Goal: Task Accomplishment & Management: Complete application form

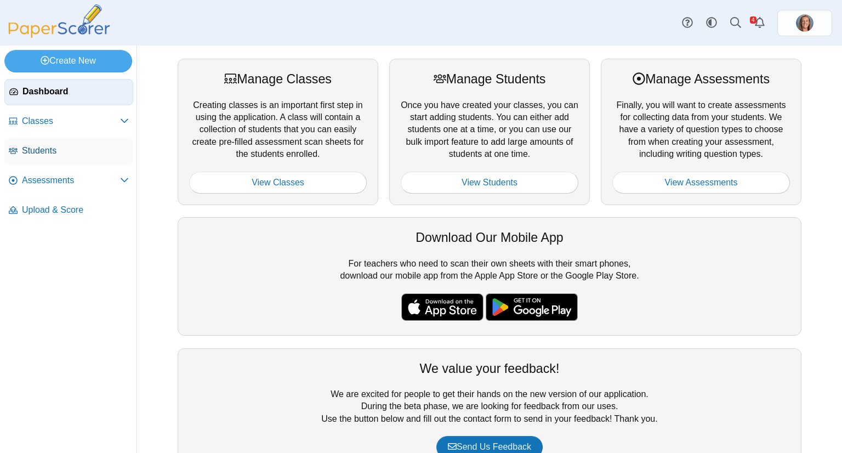
click at [61, 150] on span "Students" at bounding box center [75, 151] width 107 height 12
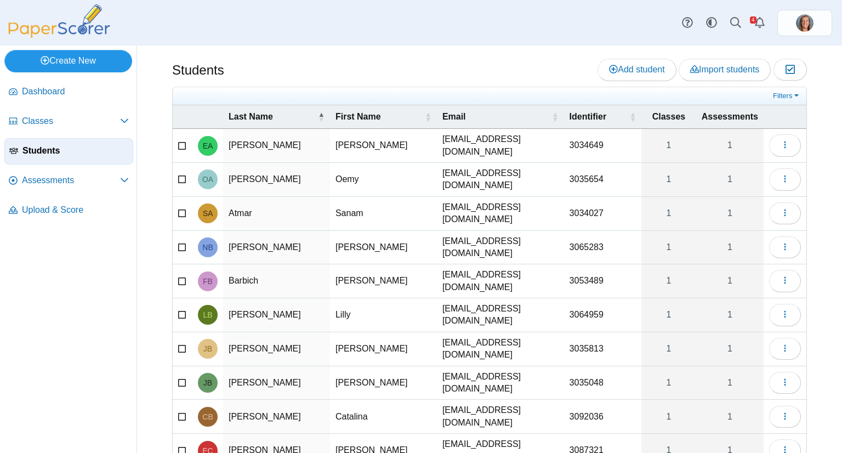
click at [67, 63] on link "Create New" at bounding box center [68, 61] width 128 height 22
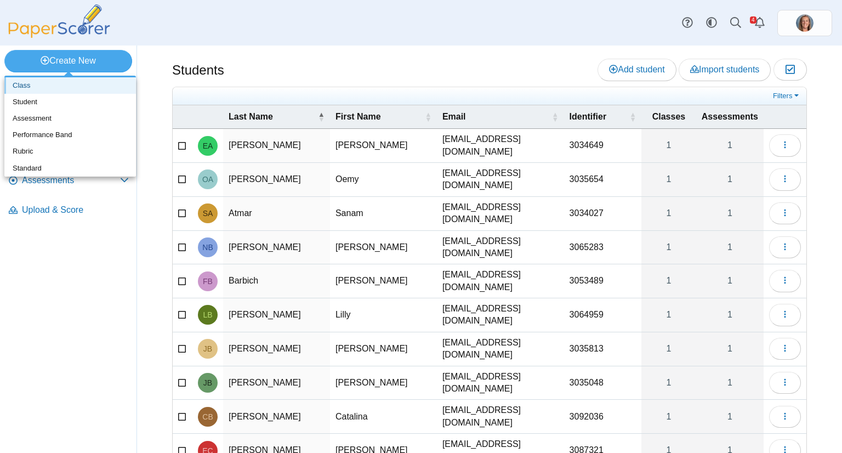
click at [46, 85] on link "Class" at bounding box center [70, 85] width 132 height 16
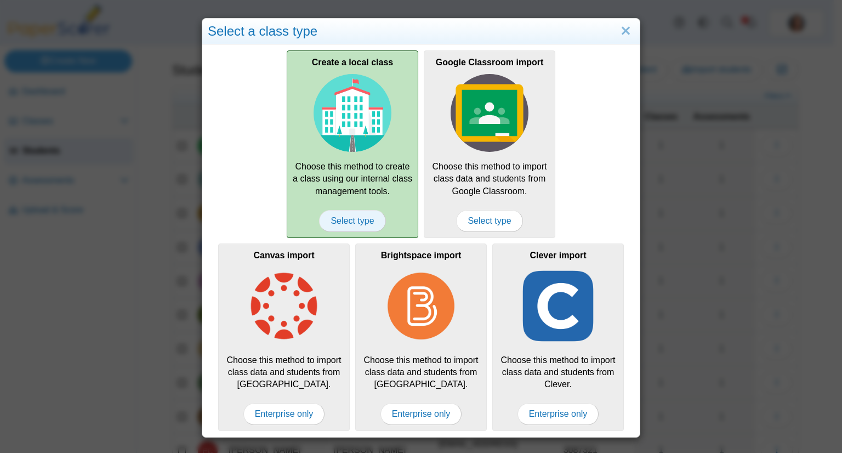
click at [351, 230] on span "Select type" at bounding box center [352, 221] width 66 height 22
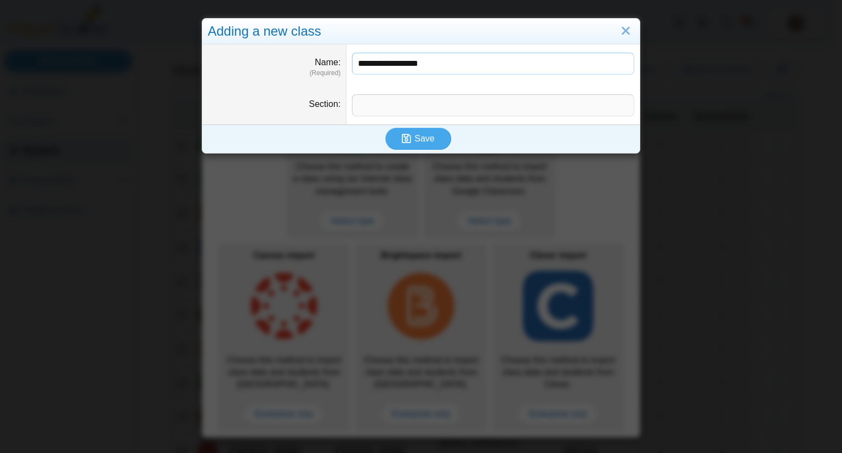
type input "**********"
type input "********"
click at [408, 139] on icon "submit" at bounding box center [408, 139] width 13 height 12
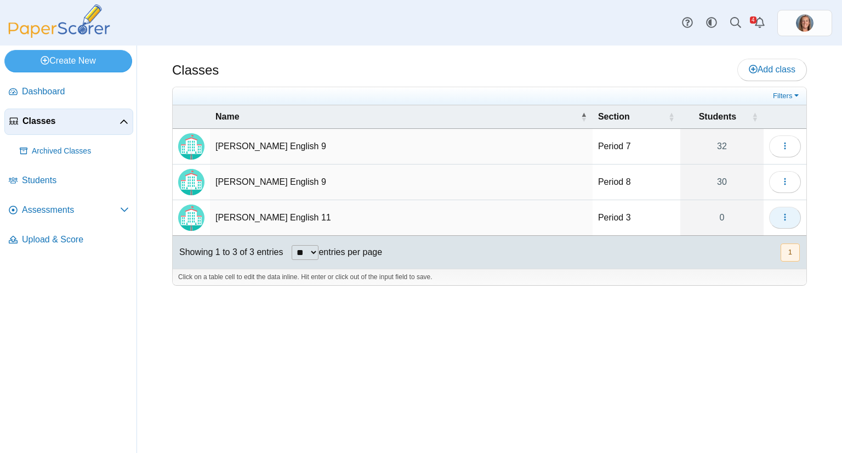
click at [788, 213] on icon "button" at bounding box center [785, 217] width 9 height 9
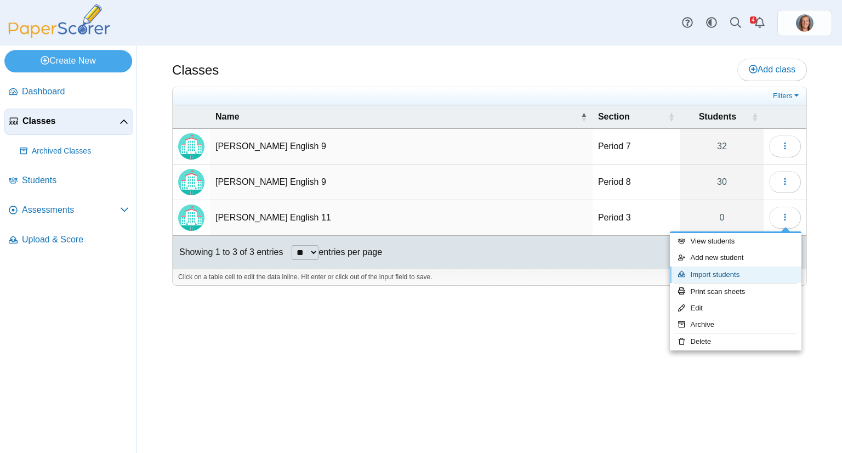
click at [743, 273] on link "Import students" at bounding box center [736, 274] width 132 height 16
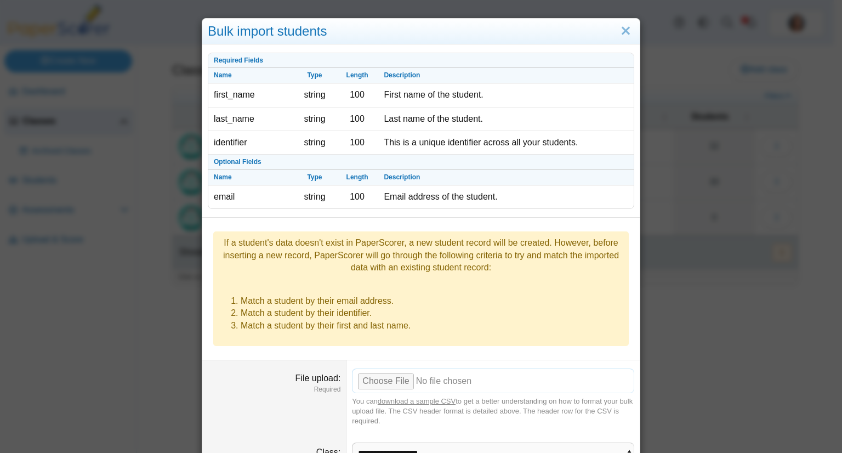
click at [393, 368] on input "File upload" at bounding box center [493, 380] width 282 height 24
click at [391, 368] on input "File upload" at bounding box center [493, 380] width 282 height 24
click at [360, 368] on input "File upload" at bounding box center [493, 380] width 282 height 24
click at [385, 368] on input "File upload" at bounding box center [493, 380] width 282 height 24
click at [374, 368] on input "File upload" at bounding box center [493, 380] width 282 height 24
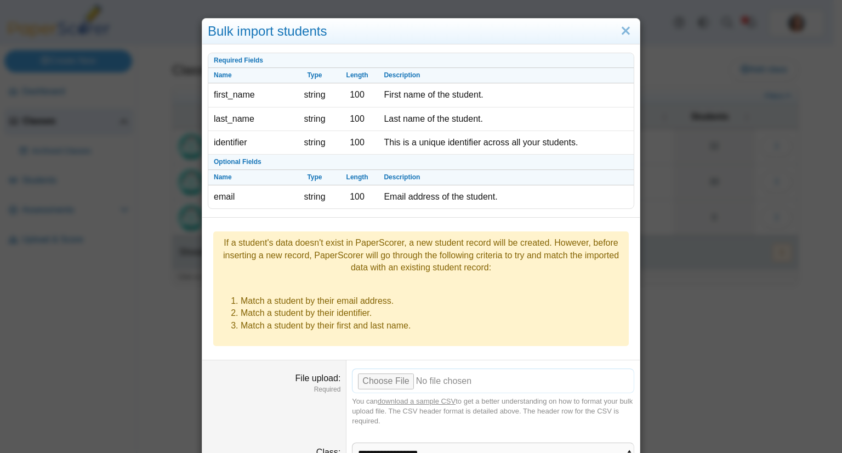
click at [393, 368] on input "File upload" at bounding box center [493, 380] width 282 height 24
type input "**********"
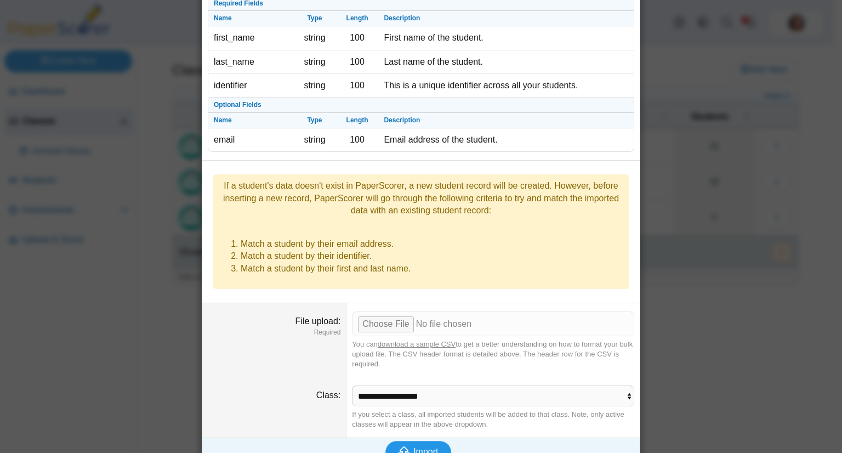
click at [413, 447] on span "Import" at bounding box center [425, 451] width 25 height 9
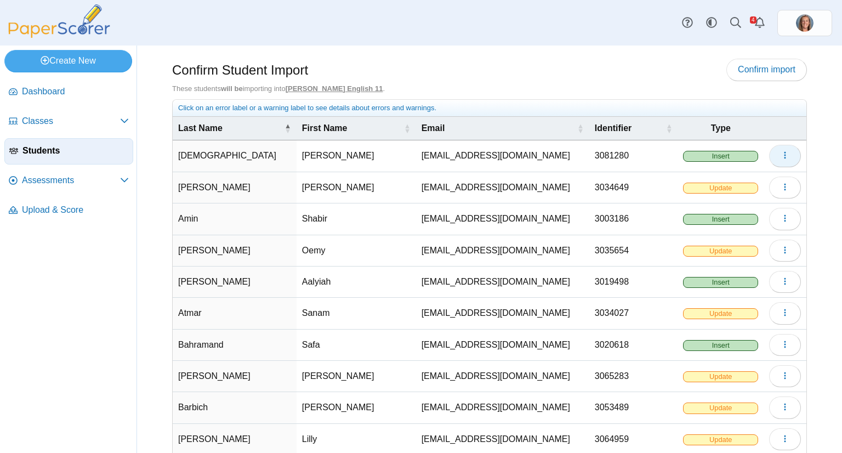
click at [781, 157] on icon "button" at bounding box center [785, 155] width 9 height 9
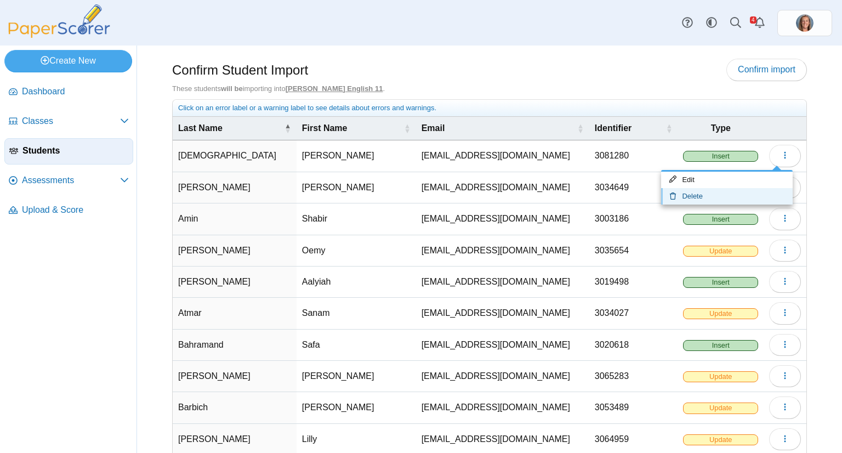
click at [741, 194] on link "Delete" at bounding box center [727, 196] width 132 height 16
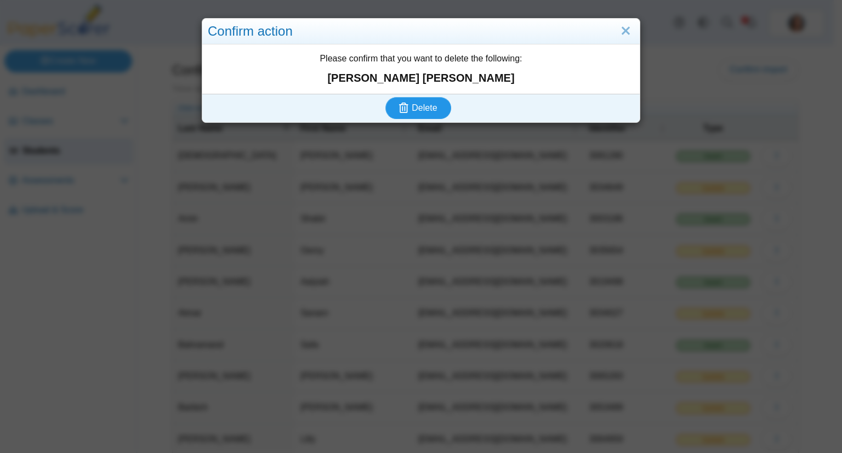
click at [423, 108] on span "Delete" at bounding box center [424, 107] width 25 height 9
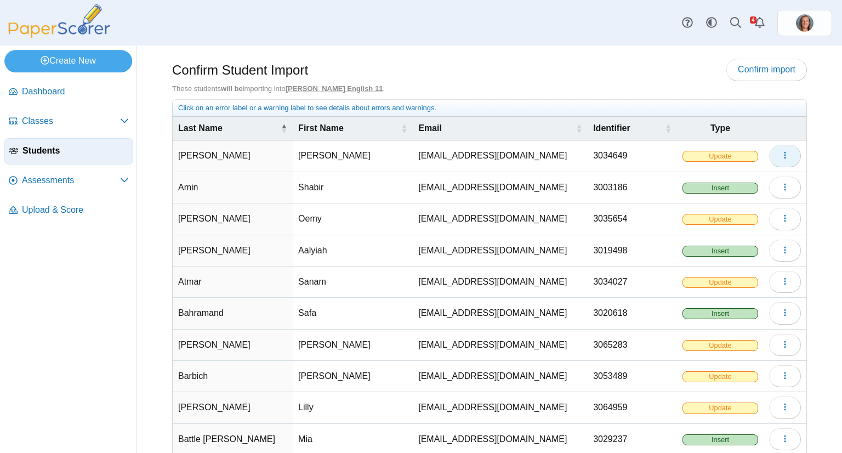
click at [781, 158] on icon "button" at bounding box center [785, 155] width 9 height 9
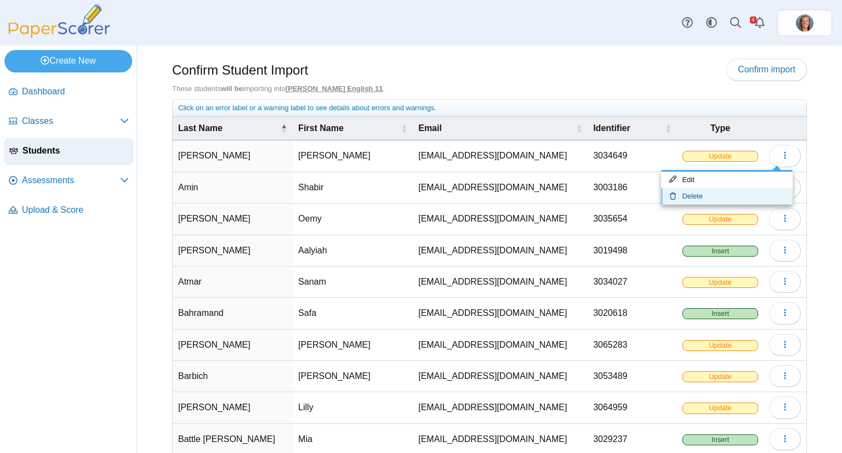
click at [745, 191] on link "Delete" at bounding box center [727, 196] width 132 height 16
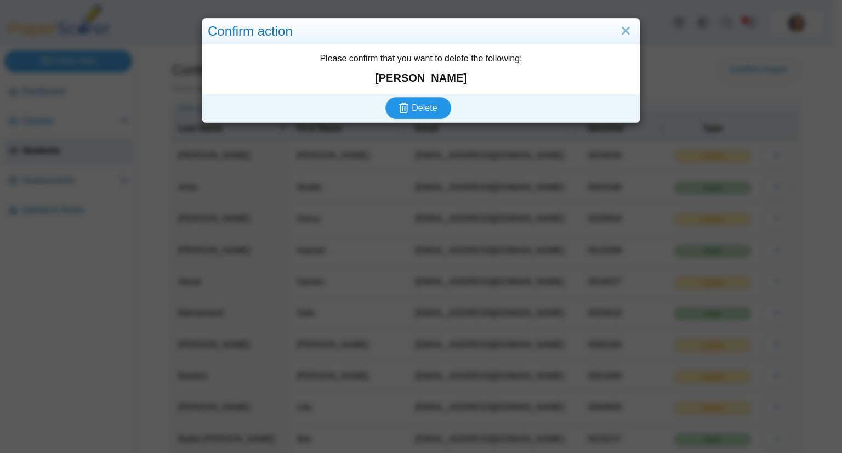
click at [436, 106] on button "Delete" at bounding box center [418, 108] width 66 height 22
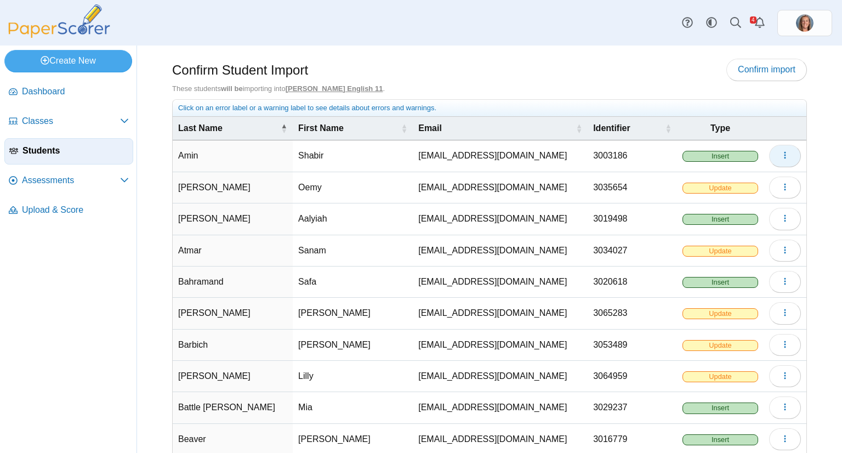
click at [784, 157] on use "button" at bounding box center [785, 155] width 2 height 7
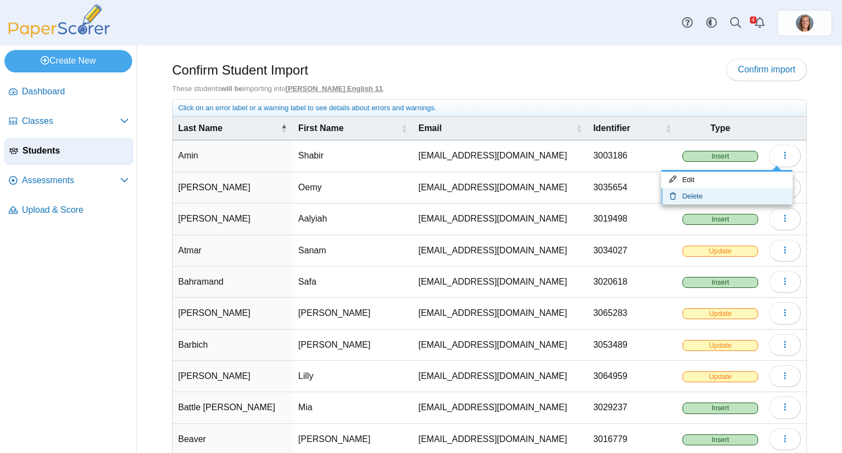
click at [733, 196] on link "Delete" at bounding box center [727, 196] width 132 height 16
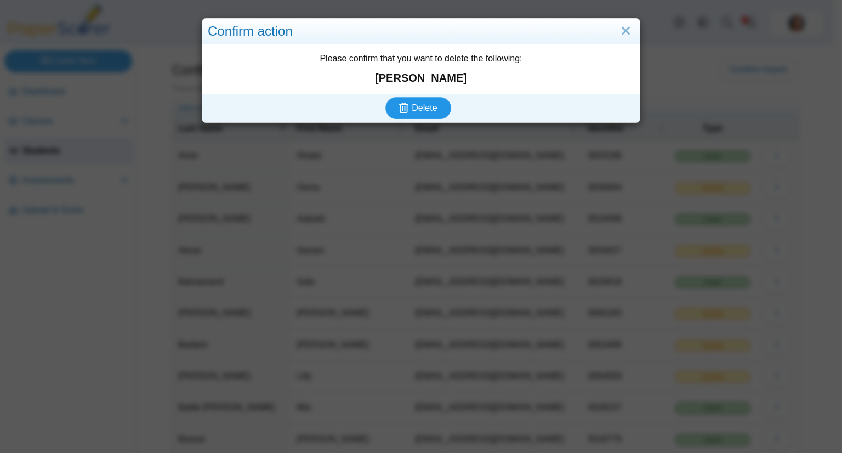
click at [396, 101] on button "Delete" at bounding box center [418, 108] width 66 height 22
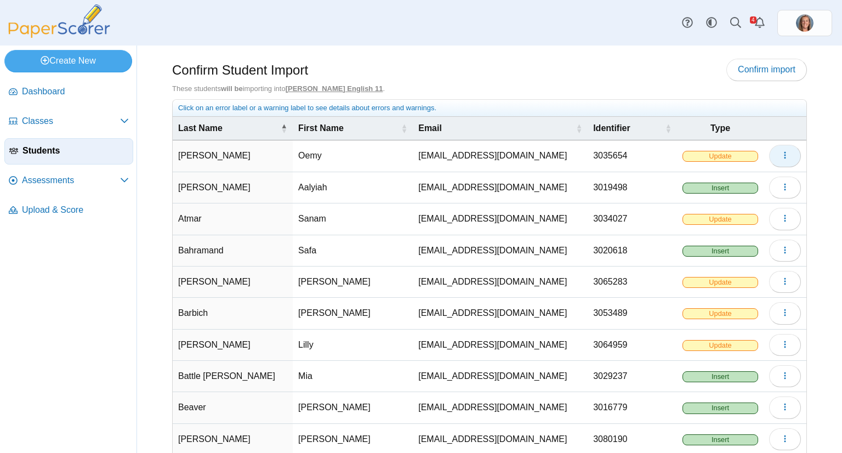
click at [781, 153] on button "button" at bounding box center [785, 156] width 32 height 22
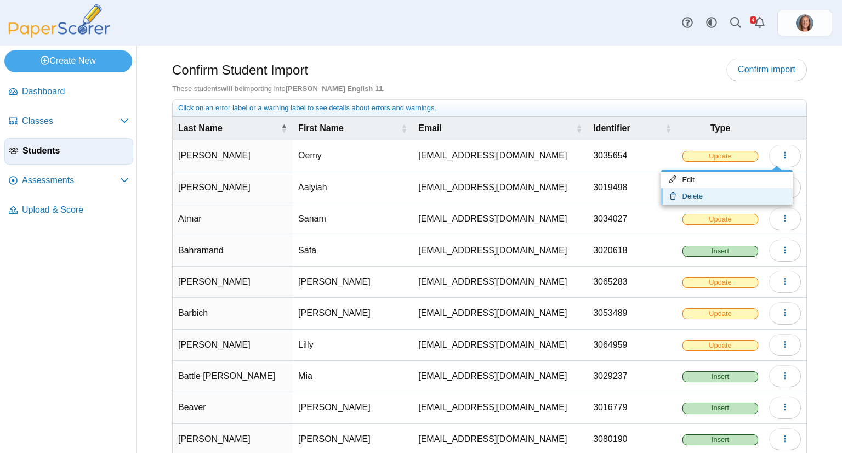
click at [752, 198] on link "Delete" at bounding box center [727, 196] width 132 height 16
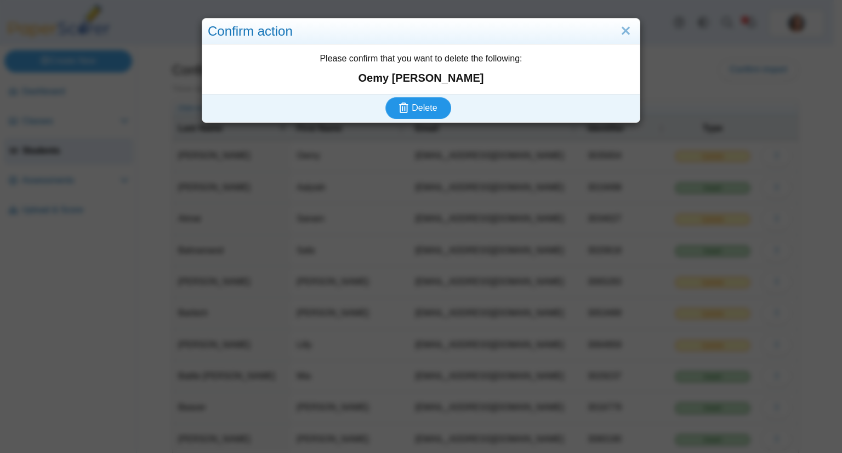
click at [419, 110] on span "Delete" at bounding box center [424, 107] width 25 height 9
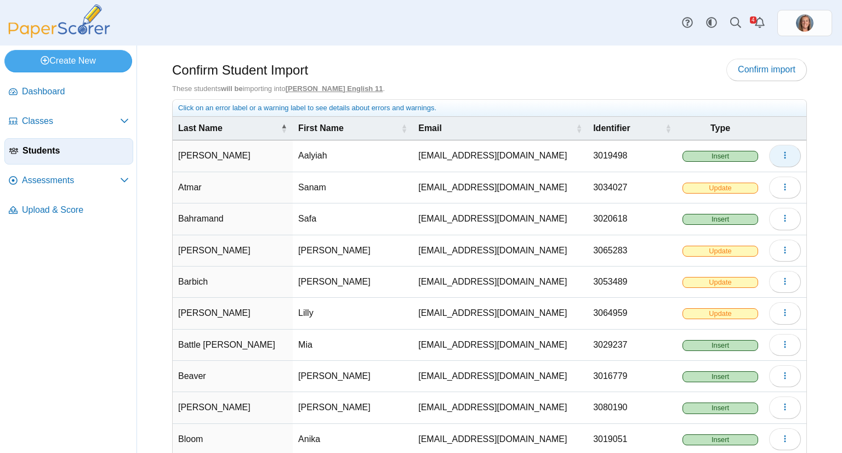
click at [786, 156] on button "button" at bounding box center [785, 156] width 32 height 22
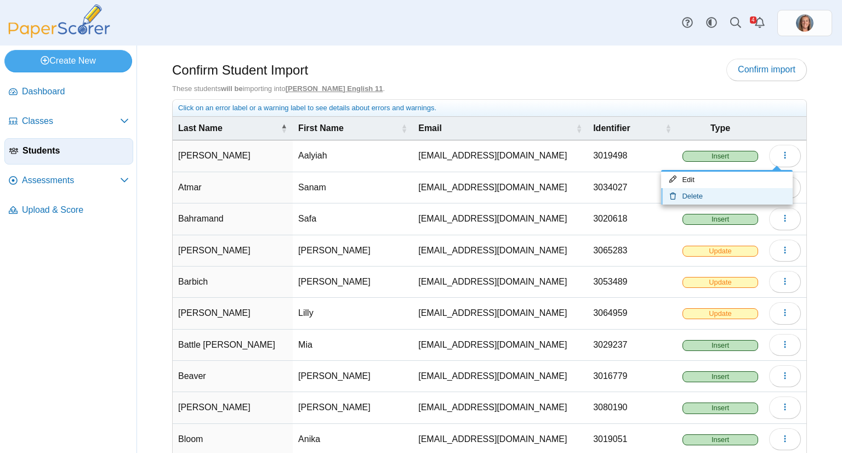
click at [739, 192] on link "Delete" at bounding box center [727, 196] width 132 height 16
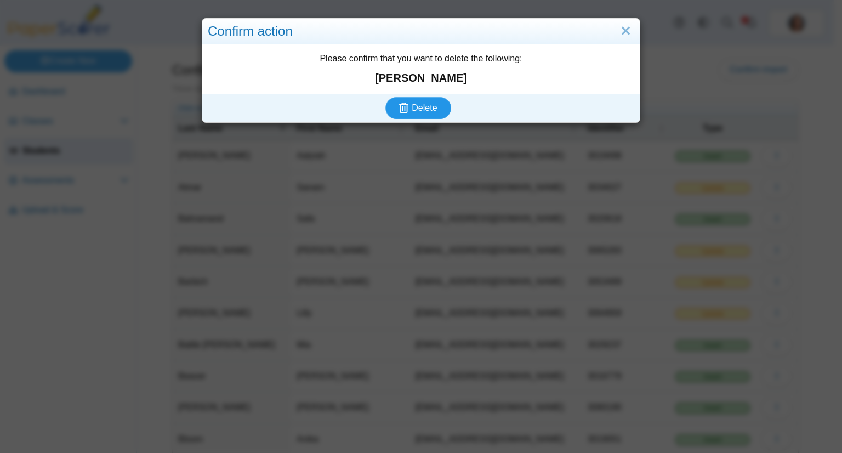
click at [414, 109] on span "Delete" at bounding box center [424, 107] width 25 height 9
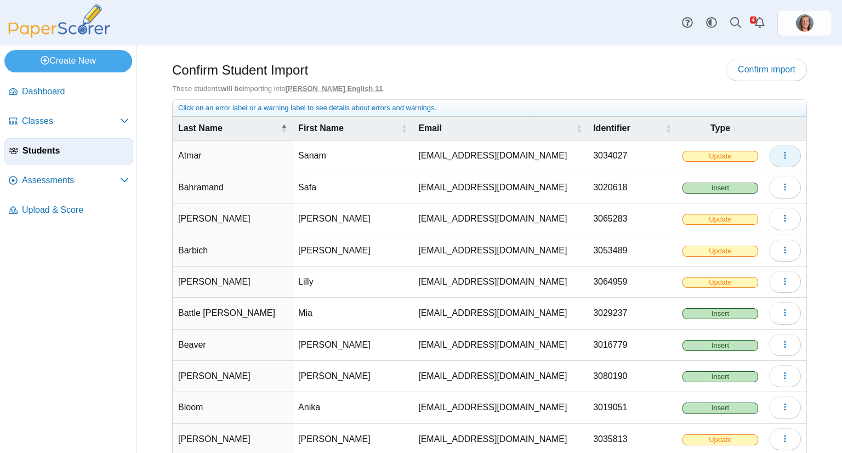
click at [773, 161] on button "button" at bounding box center [785, 156] width 32 height 22
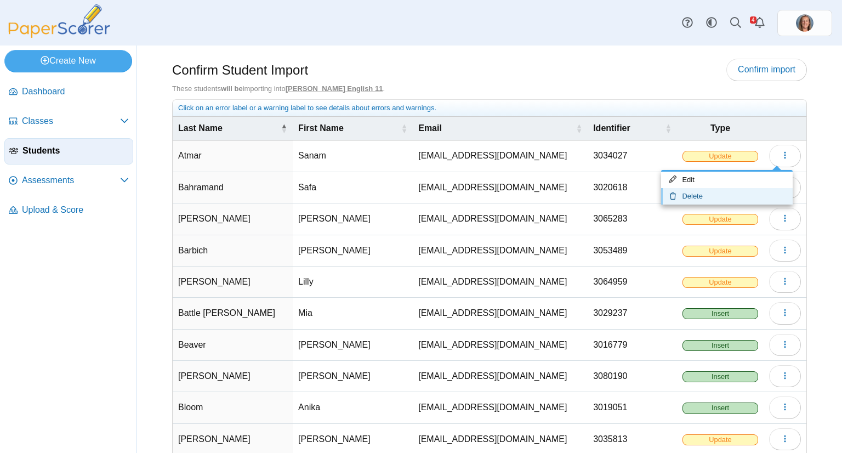
click at [722, 195] on link "Delete" at bounding box center [727, 196] width 132 height 16
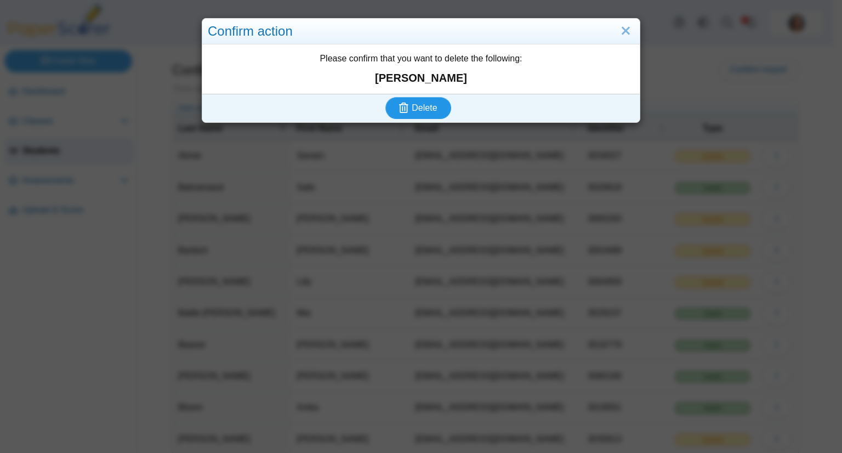
click at [412, 104] on span "Delete" at bounding box center [424, 107] width 25 height 9
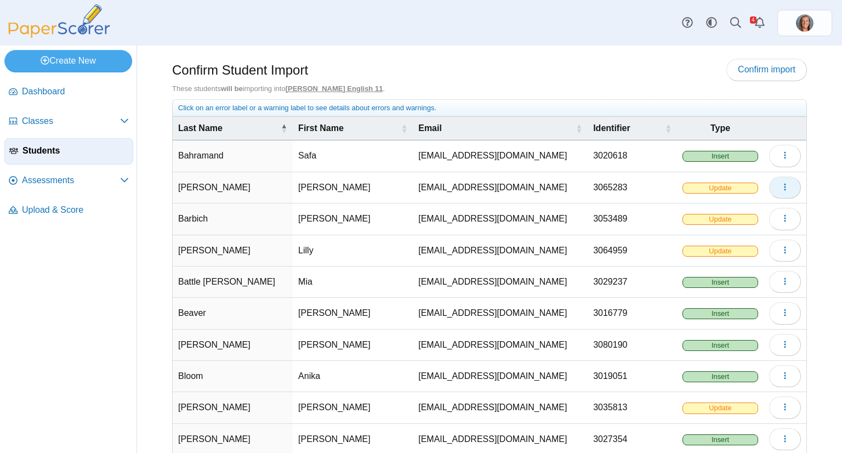
click at [769, 185] on button "button" at bounding box center [785, 188] width 32 height 22
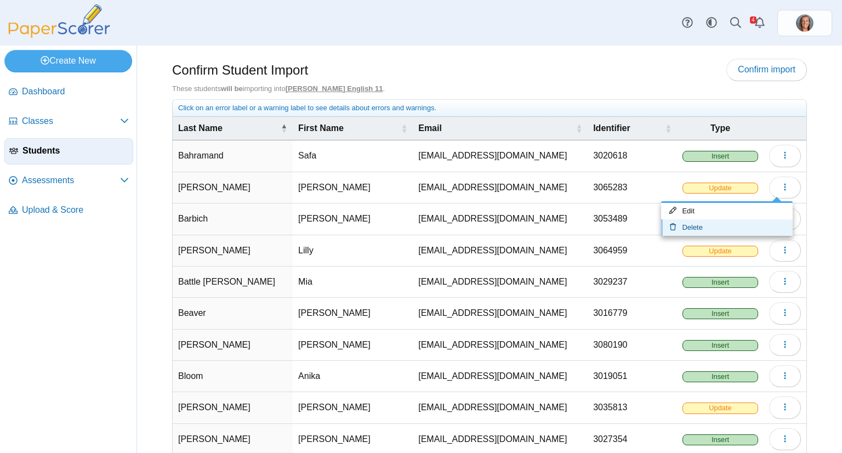
click at [720, 226] on link "Delete" at bounding box center [727, 227] width 132 height 16
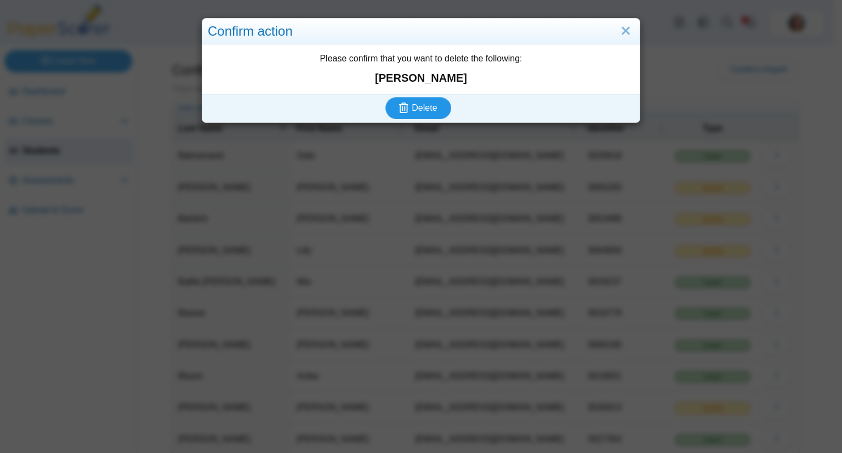
click at [434, 107] on button "Delete" at bounding box center [418, 108] width 66 height 22
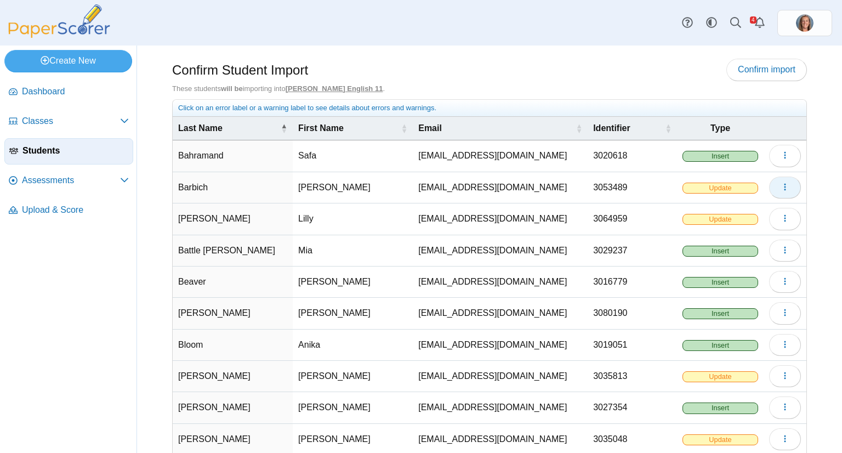
click at [771, 187] on button "button" at bounding box center [785, 188] width 32 height 22
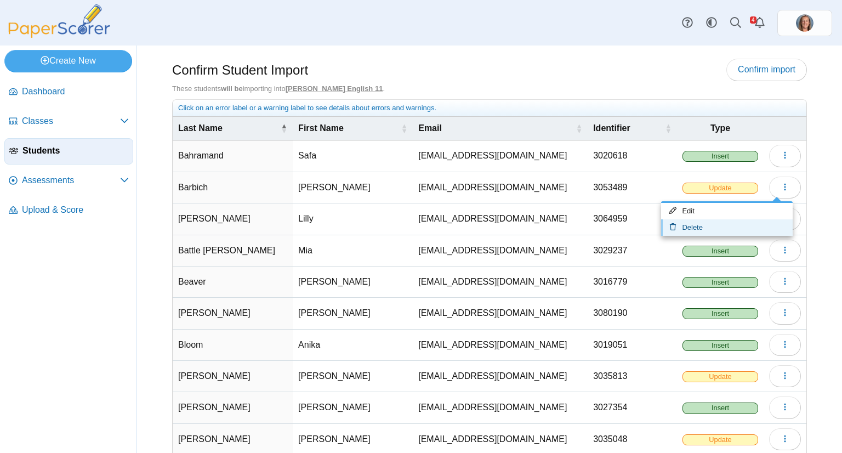
click at [725, 228] on link "Delete" at bounding box center [727, 227] width 132 height 16
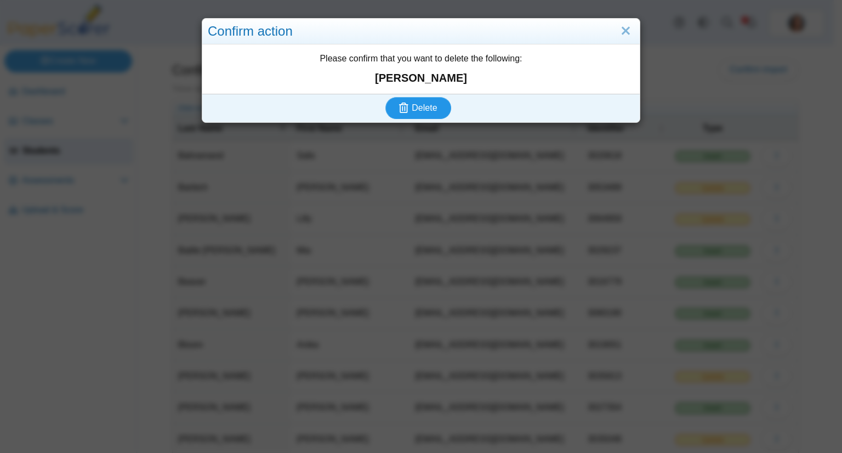
click at [429, 112] on span "Delete" at bounding box center [424, 107] width 25 height 9
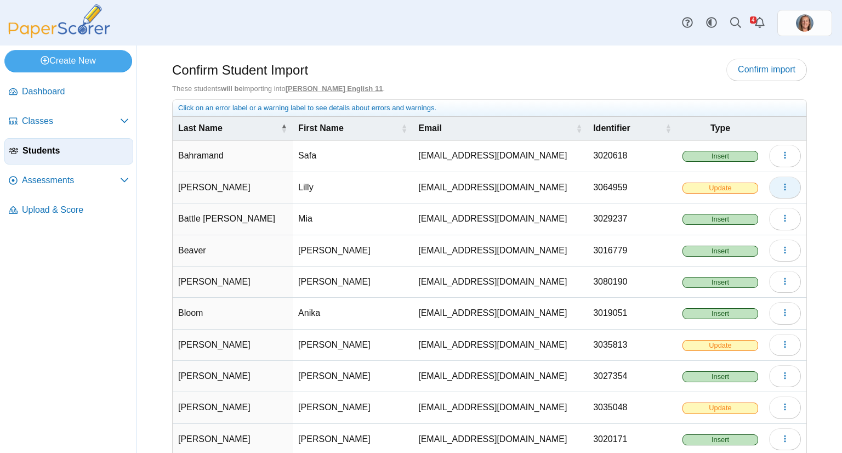
drag, startPoint x: 774, startPoint y: 188, endPoint x: 781, endPoint y: 184, distance: 8.1
click at [782, 185] on button "button" at bounding box center [785, 188] width 32 height 22
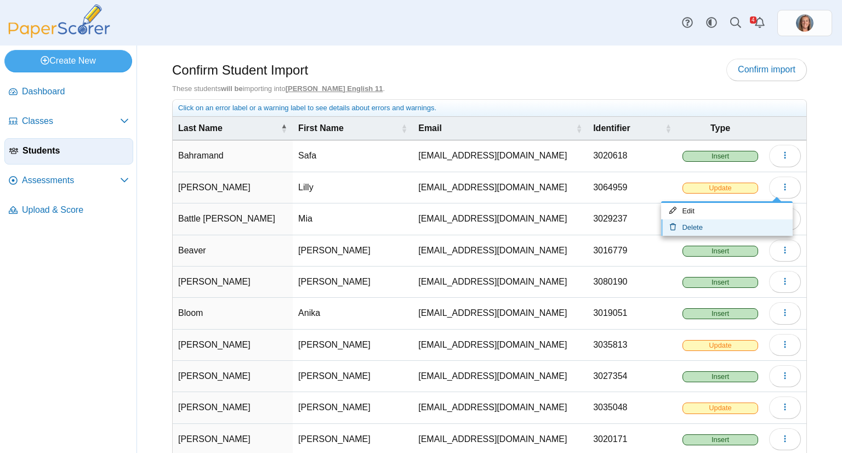
click at [725, 233] on link "Delete" at bounding box center [727, 227] width 132 height 16
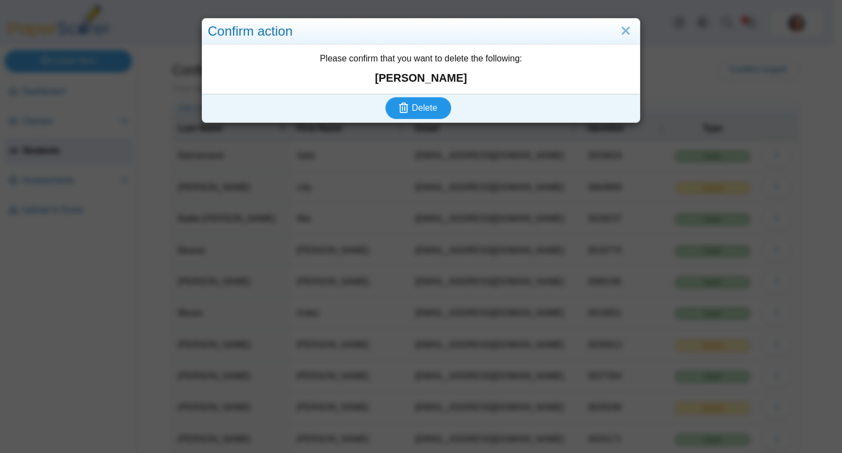
click at [429, 112] on span "Delete" at bounding box center [424, 107] width 25 height 9
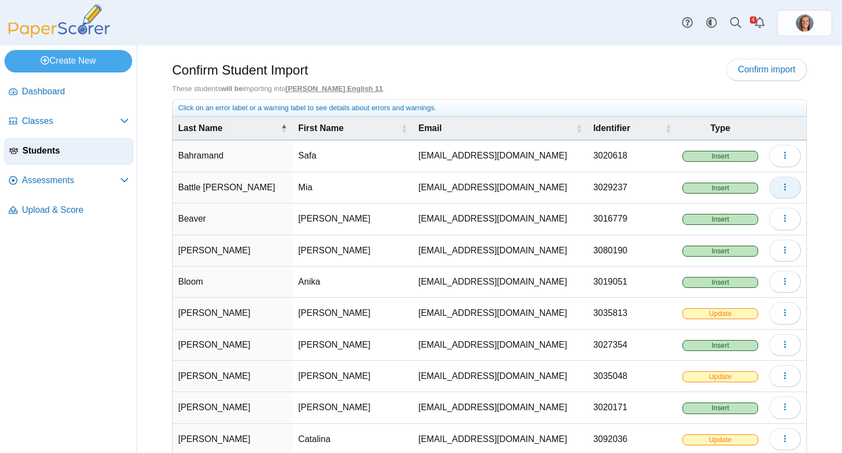
click at [781, 189] on icon "button" at bounding box center [785, 187] width 9 height 9
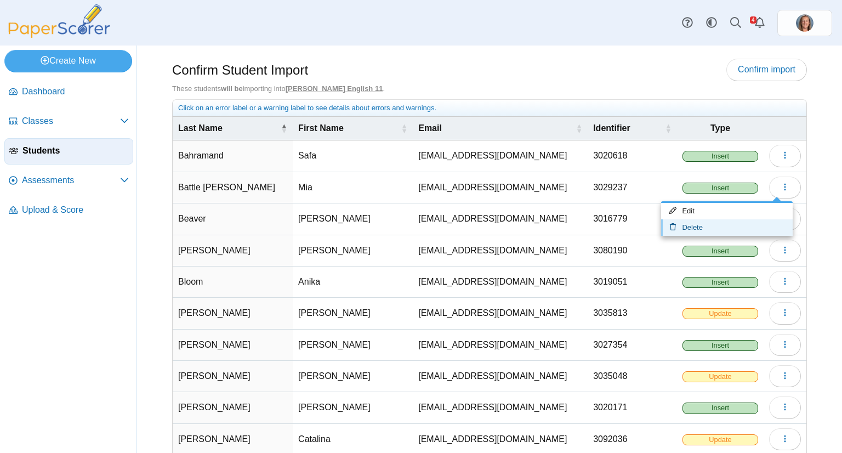
click at [731, 226] on link "Delete" at bounding box center [727, 227] width 132 height 16
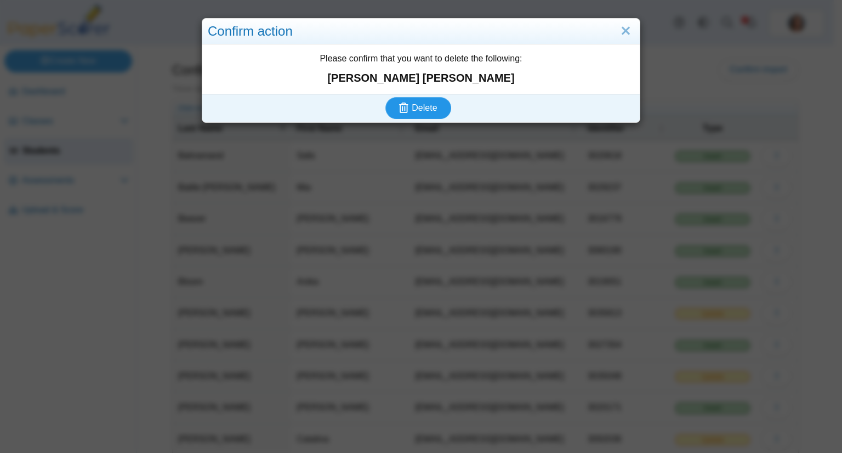
click at [424, 108] on span "Delete" at bounding box center [424, 107] width 25 height 9
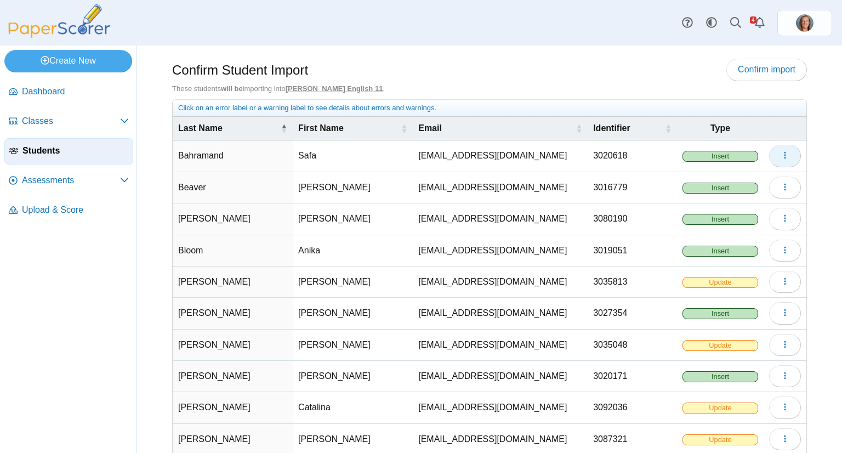
click at [781, 155] on icon "button" at bounding box center [785, 155] width 9 height 9
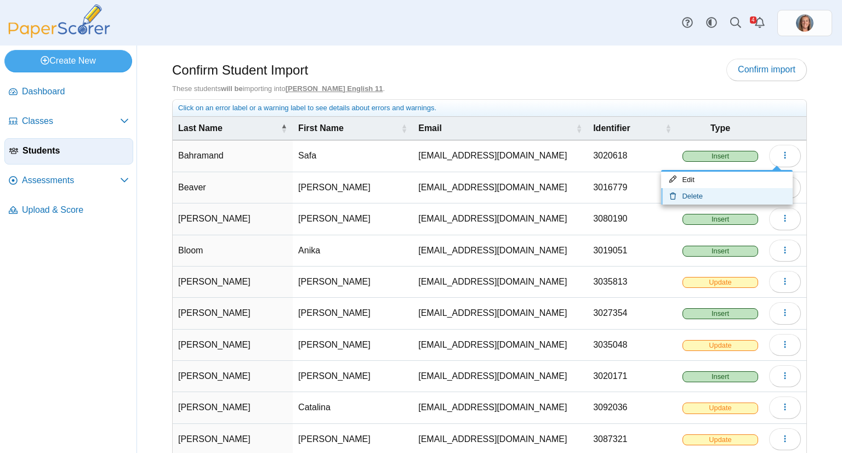
click at [737, 190] on link "Delete" at bounding box center [727, 196] width 132 height 16
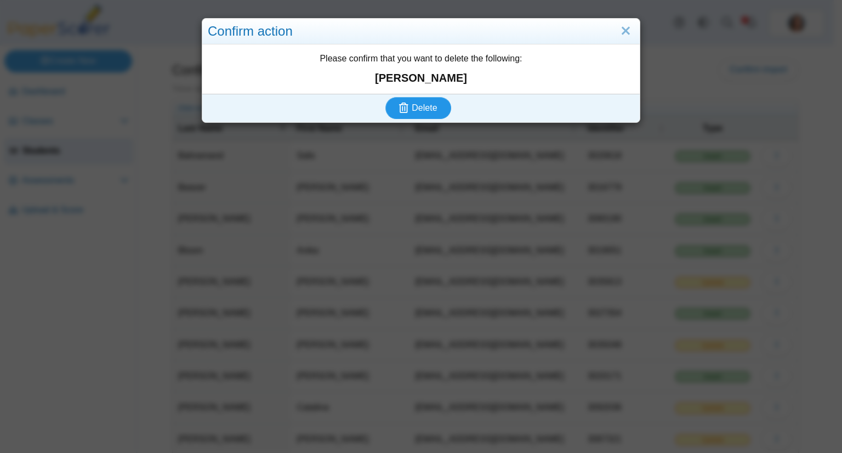
click at [429, 104] on span "Delete" at bounding box center [424, 107] width 25 height 9
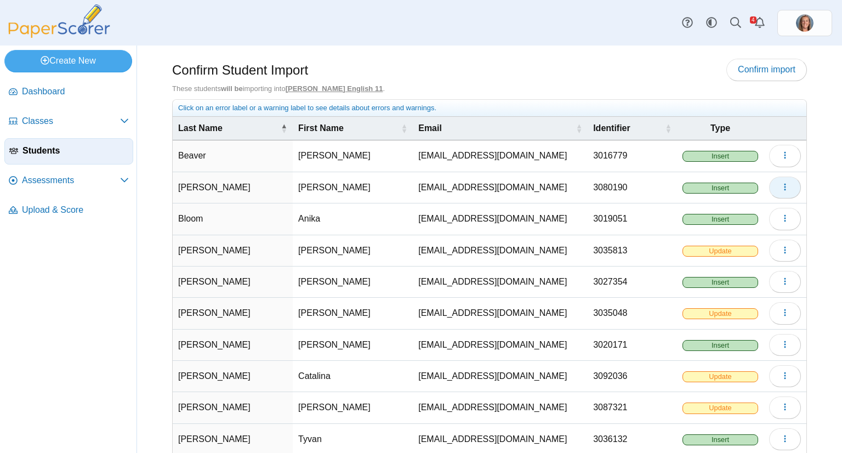
click at [781, 187] on icon "button" at bounding box center [785, 187] width 9 height 9
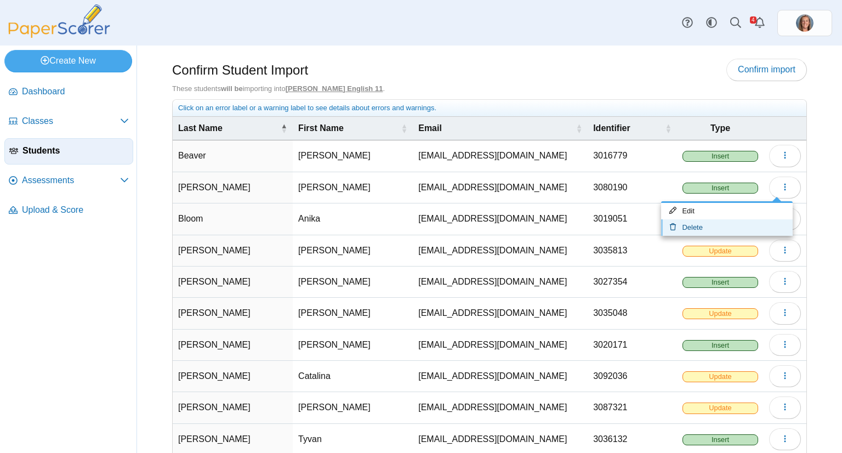
click at [717, 228] on link "Delete" at bounding box center [727, 227] width 132 height 16
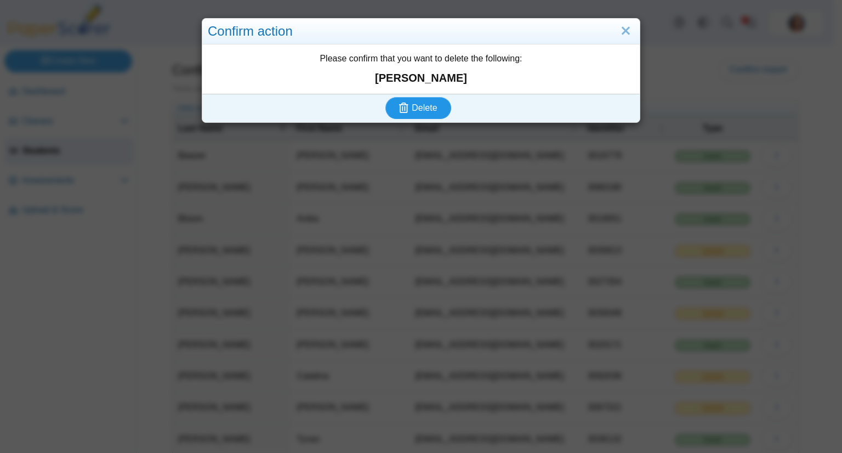
drag, startPoint x: 430, startPoint y: 101, endPoint x: 394, endPoint y: 106, distance: 36.0
click at [394, 106] on button "Delete" at bounding box center [418, 108] width 66 height 22
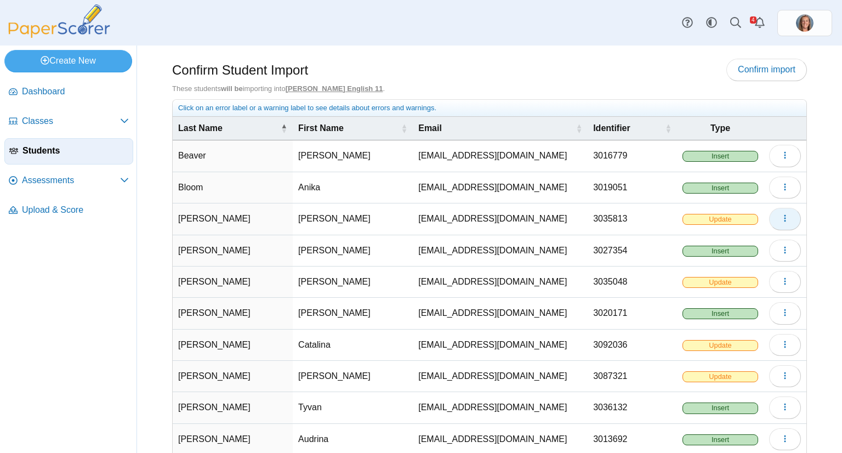
click at [772, 215] on button "button" at bounding box center [785, 219] width 32 height 22
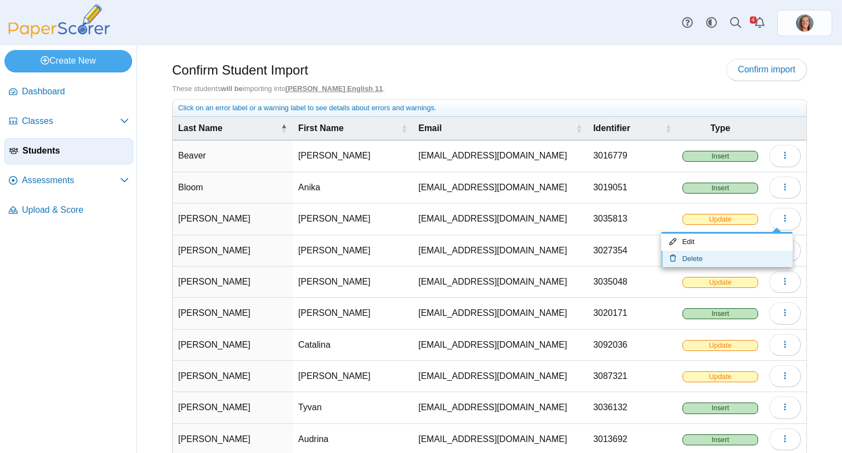
drag, startPoint x: 720, startPoint y: 258, endPoint x: 739, endPoint y: 263, distance: 18.9
drag, startPoint x: 739, startPoint y: 263, endPoint x: 745, endPoint y: 259, distance: 7.1
click at [745, 259] on link "Delete" at bounding box center [727, 259] width 132 height 16
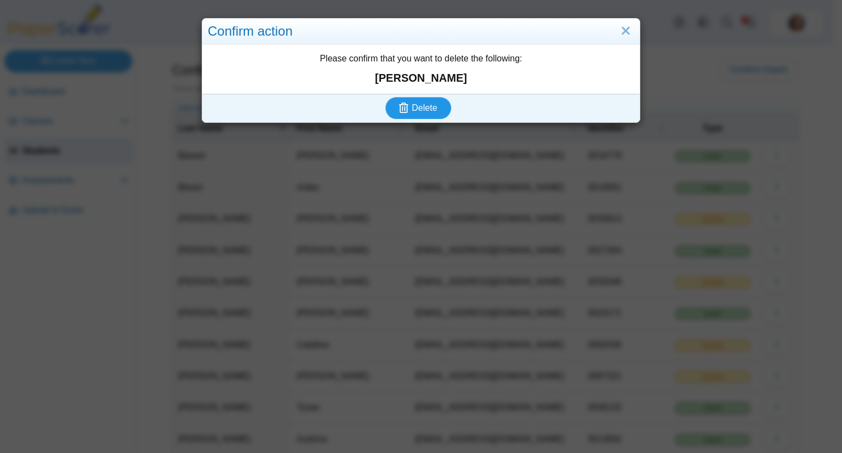
drag, startPoint x: 418, startPoint y: 107, endPoint x: 398, endPoint y: 107, distance: 20.3
click at [399, 107] on icon "submit" at bounding box center [403, 108] width 9 height 10
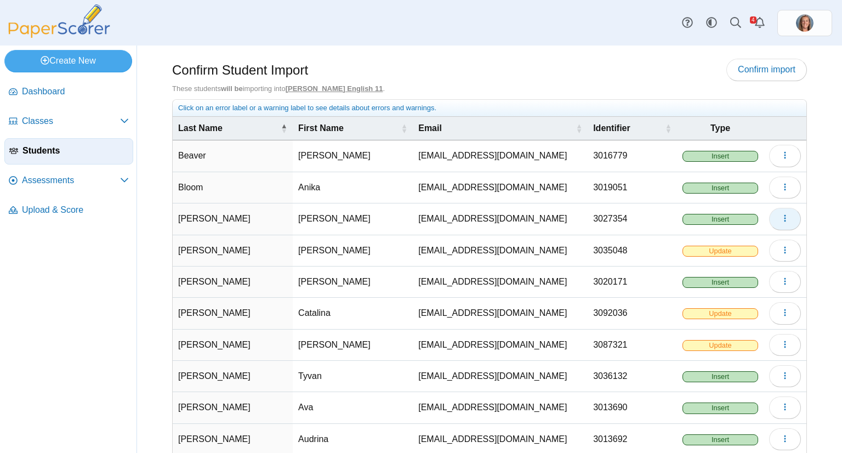
drag, startPoint x: 774, startPoint y: 223, endPoint x: 781, endPoint y: 218, distance: 8.7
drag, startPoint x: 781, startPoint y: 218, endPoint x: 786, endPoint y: 215, distance: 5.6
click at [816, 283] on div "Confirm Student Import Confirm import These students will be importing into Sut…" at bounding box center [489, 249] width 705 height 407
click at [809, 276] on div "Confirm Student Import Confirm import These students will be importing into Sut…" at bounding box center [489, 249] width 705 height 407
drag, startPoint x: 768, startPoint y: 216, endPoint x: 780, endPoint y: 224, distance: 14.6
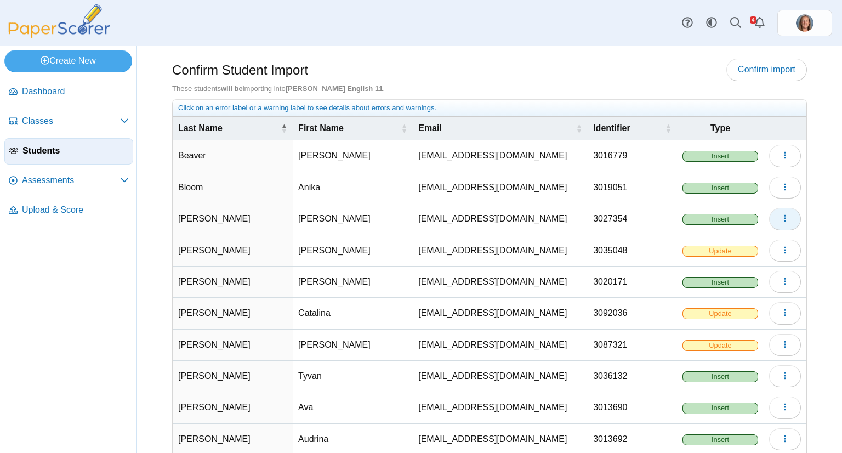
click at [780, 224] on button "button" at bounding box center [785, 219] width 32 height 22
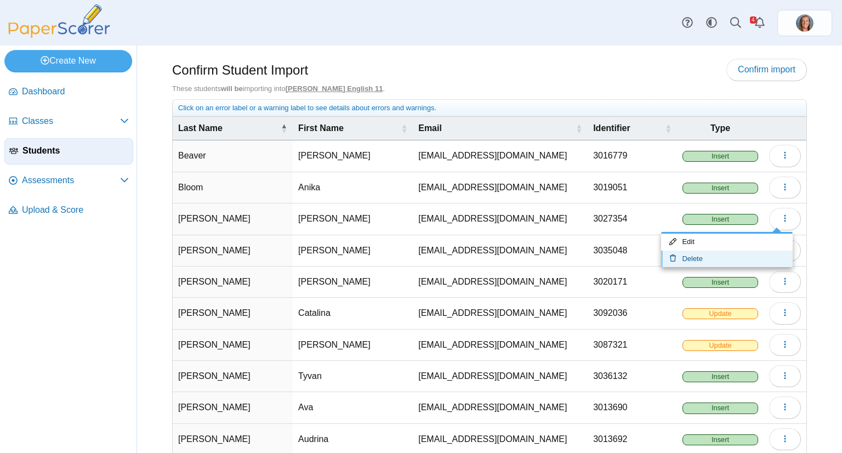
click at [733, 260] on link "Delete" at bounding box center [727, 259] width 132 height 16
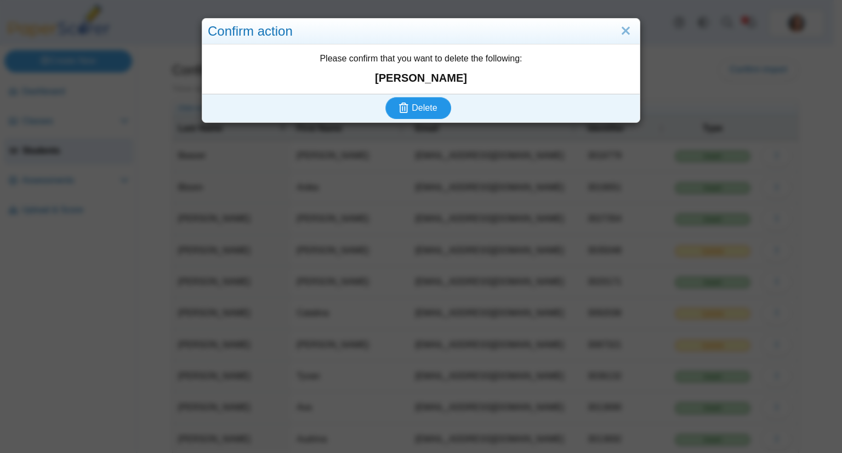
click at [429, 106] on span "Delete" at bounding box center [424, 107] width 25 height 9
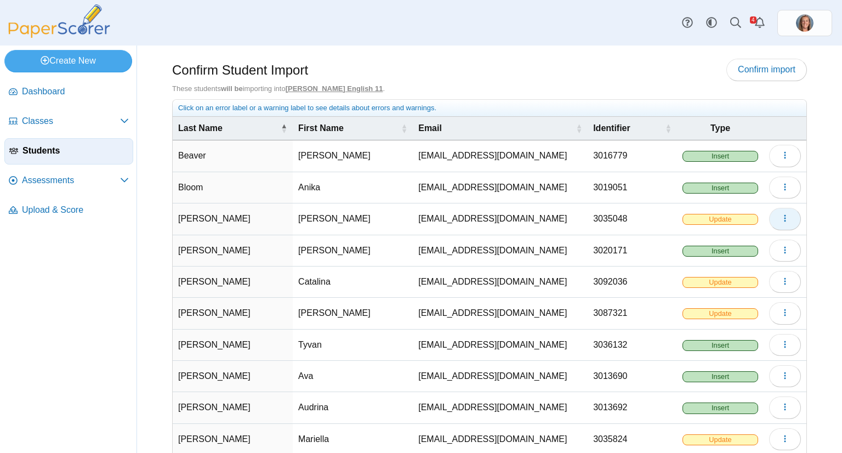
drag, startPoint x: 772, startPoint y: 218, endPoint x: 783, endPoint y: 209, distance: 14.0
click at [783, 209] on button "button" at bounding box center [785, 219] width 32 height 22
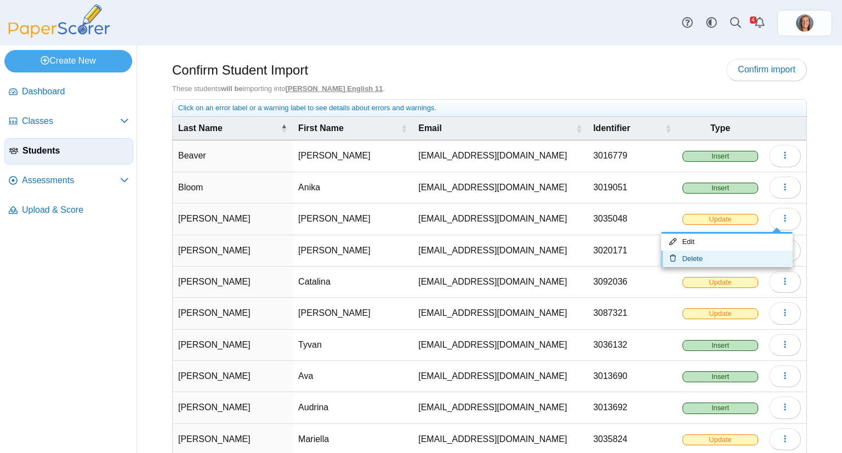
click at [728, 257] on link "Delete" at bounding box center [727, 259] width 132 height 16
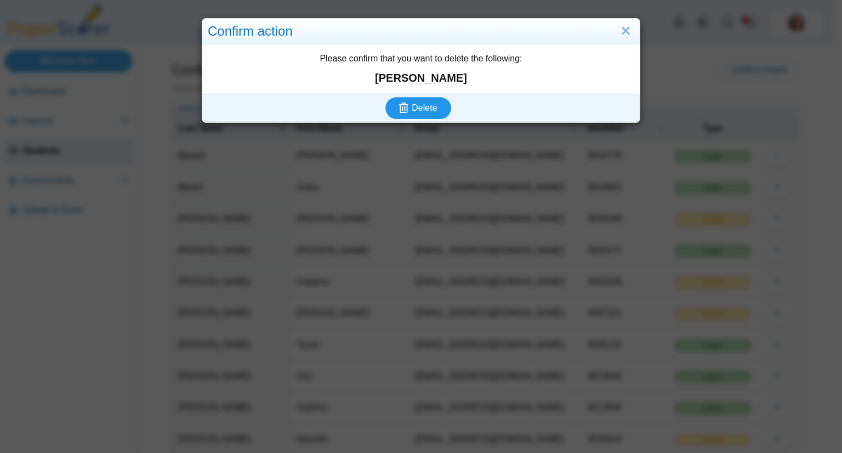
click at [417, 100] on button "Delete" at bounding box center [418, 108] width 66 height 22
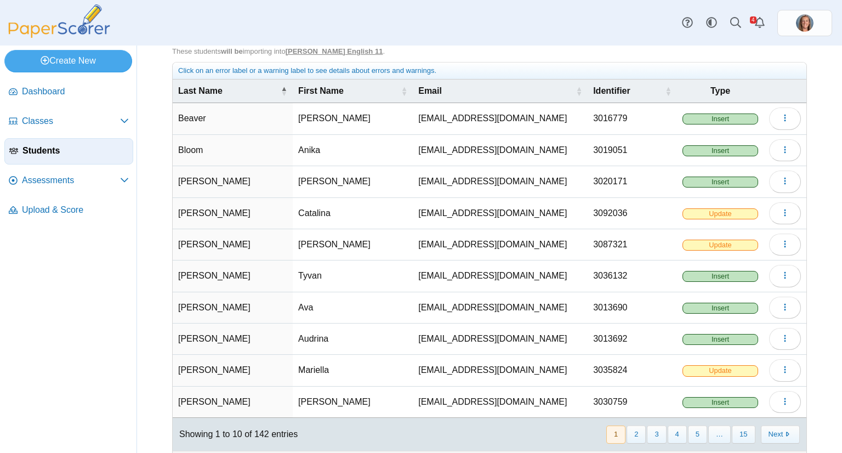
scroll to position [39, 0]
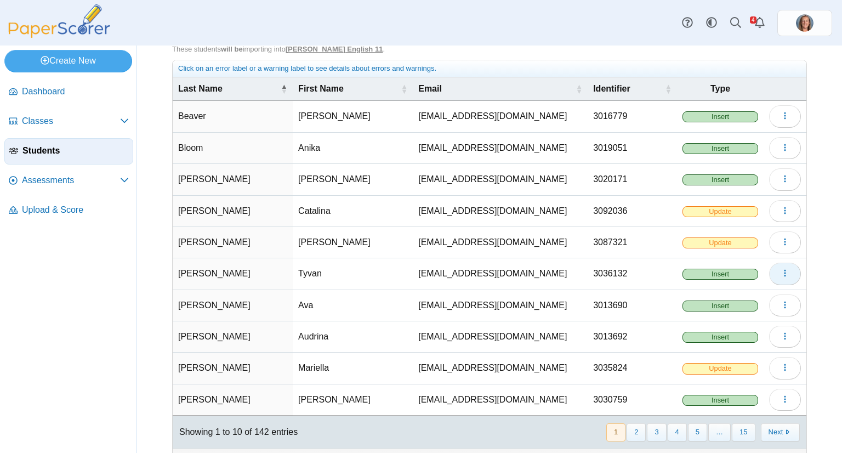
drag, startPoint x: 770, startPoint y: 272, endPoint x: 781, endPoint y: 265, distance: 12.3
click at [820, 289] on div "Confirm Student Import Confirm import These students will be importing into Sut…" at bounding box center [489, 209] width 705 height 407
click at [781, 270] on icon "button" at bounding box center [785, 273] width 9 height 9
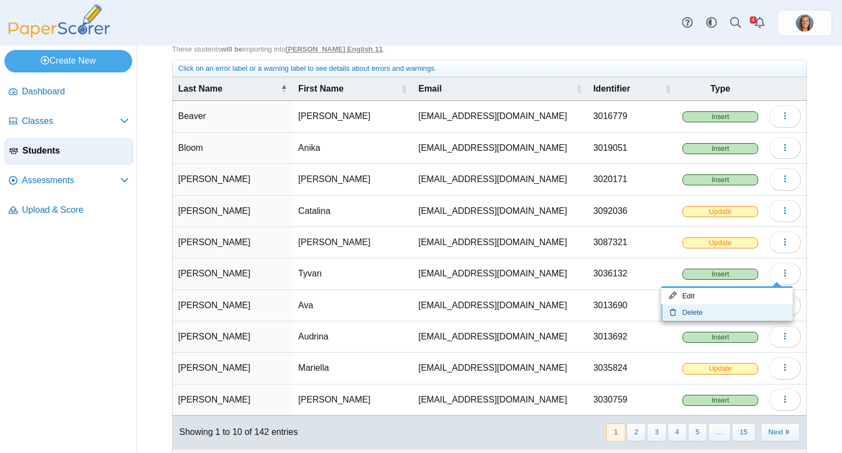
click at [730, 310] on link "Delete" at bounding box center [727, 312] width 132 height 16
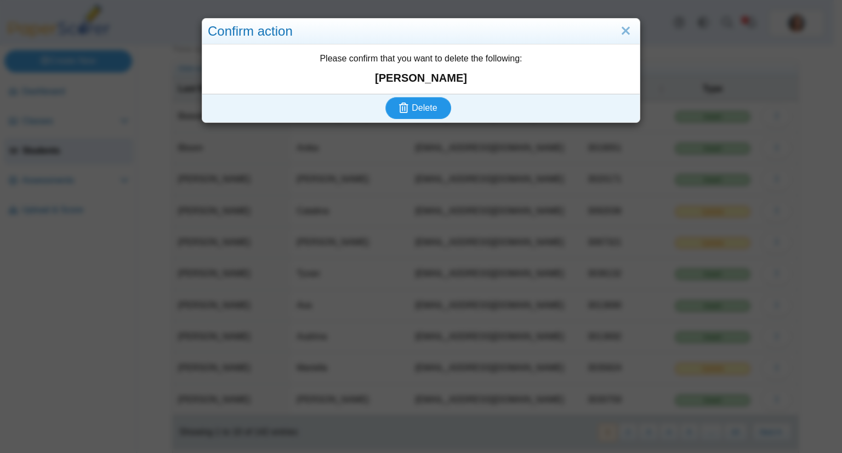
click at [434, 104] on button "Delete" at bounding box center [418, 108] width 66 height 22
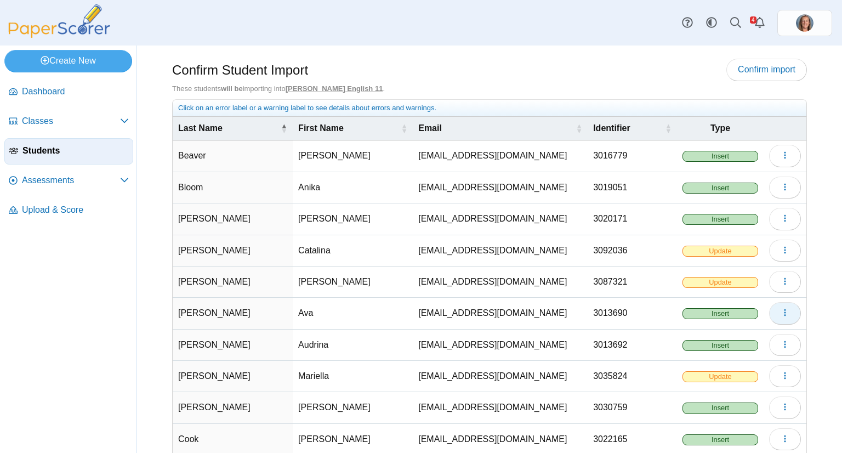
click at [781, 310] on icon "button" at bounding box center [785, 312] width 9 height 9
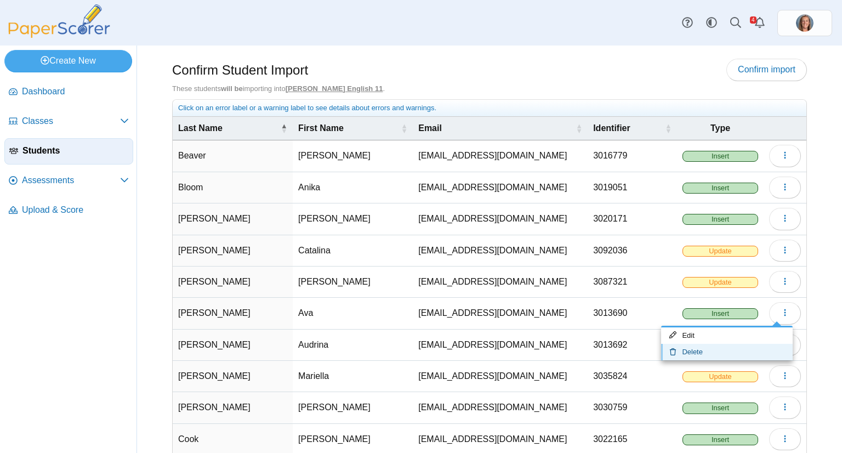
click at [730, 350] on link "Delete" at bounding box center [727, 352] width 132 height 16
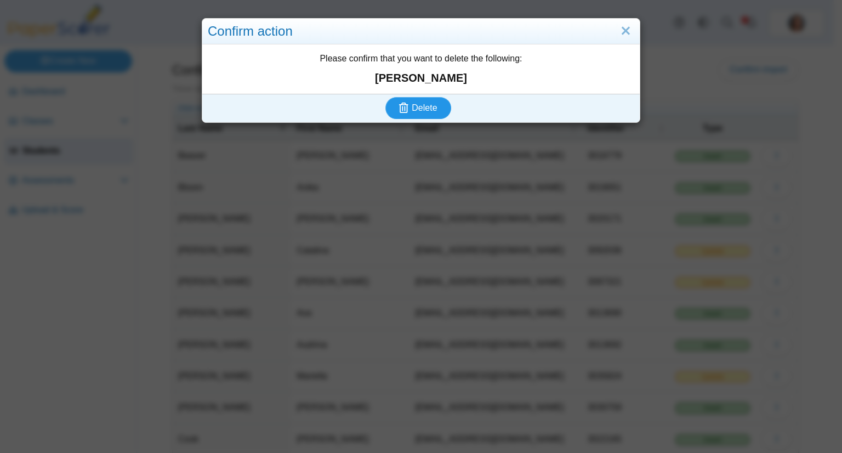
click at [427, 105] on span "Delete" at bounding box center [424, 107] width 25 height 9
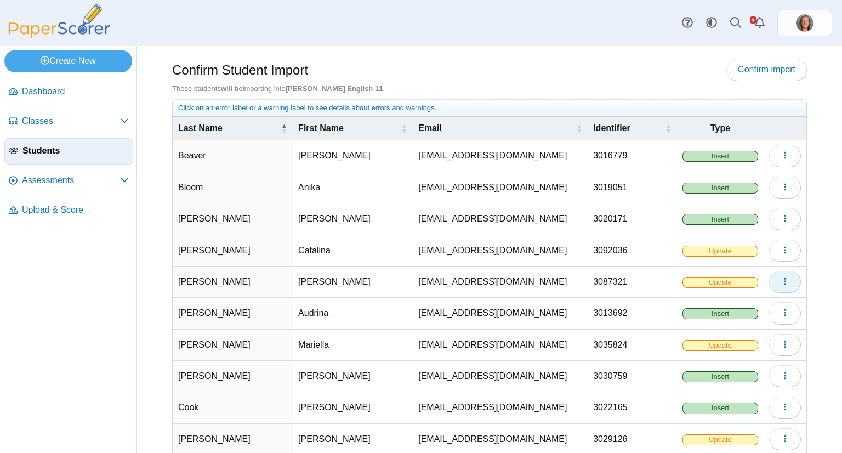
click at [781, 283] on span "button" at bounding box center [785, 281] width 9 height 9
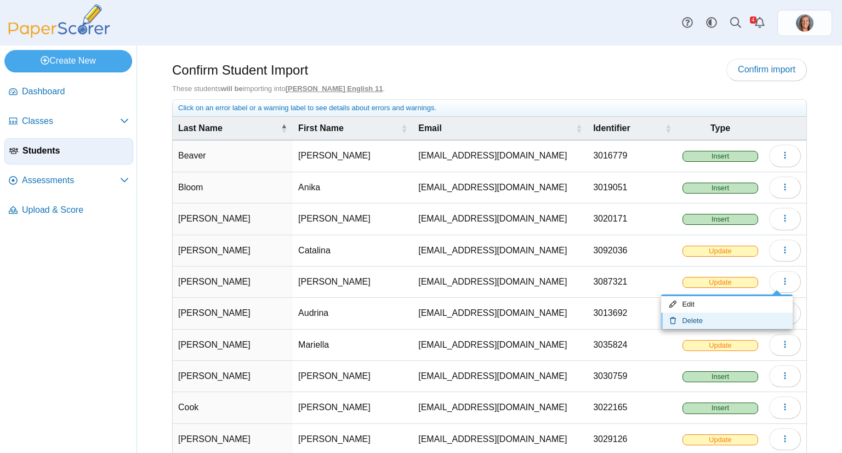
click at [733, 315] on link "Delete" at bounding box center [727, 321] width 132 height 16
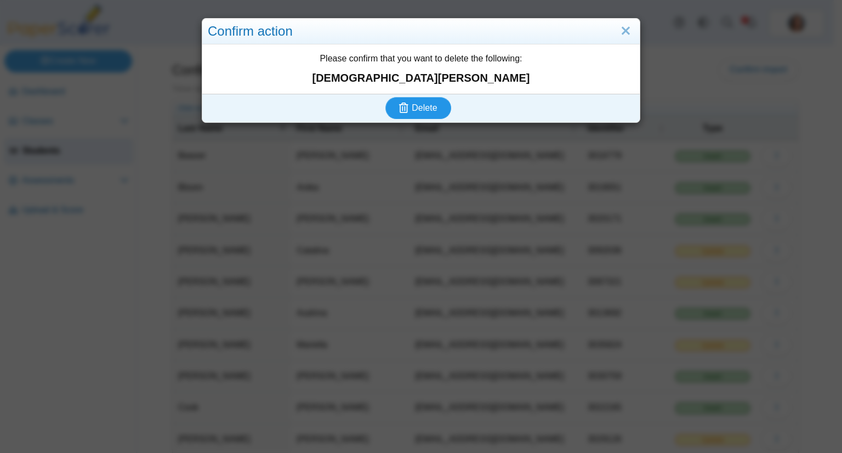
click at [385, 97] on button "Delete" at bounding box center [418, 108] width 66 height 22
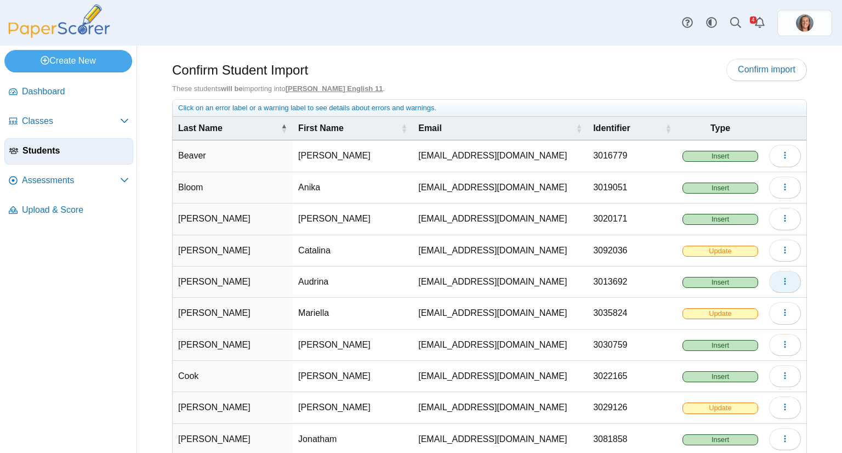
click at [779, 286] on button "button" at bounding box center [785, 282] width 32 height 22
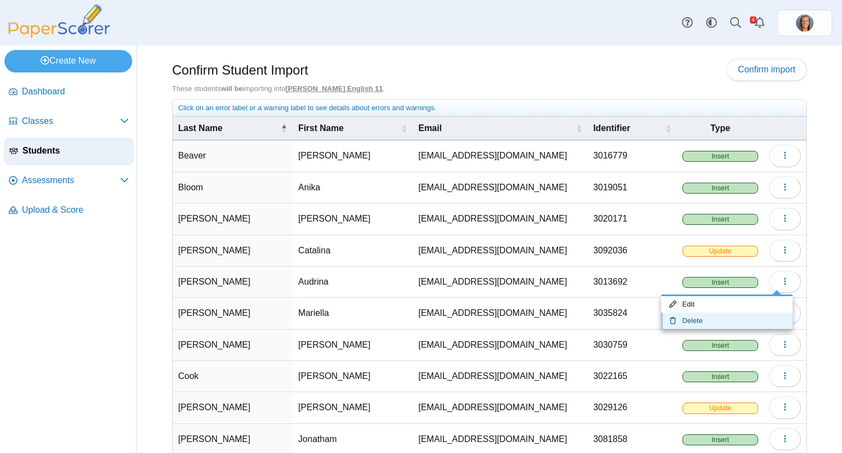
click at [735, 319] on link "Delete" at bounding box center [727, 321] width 132 height 16
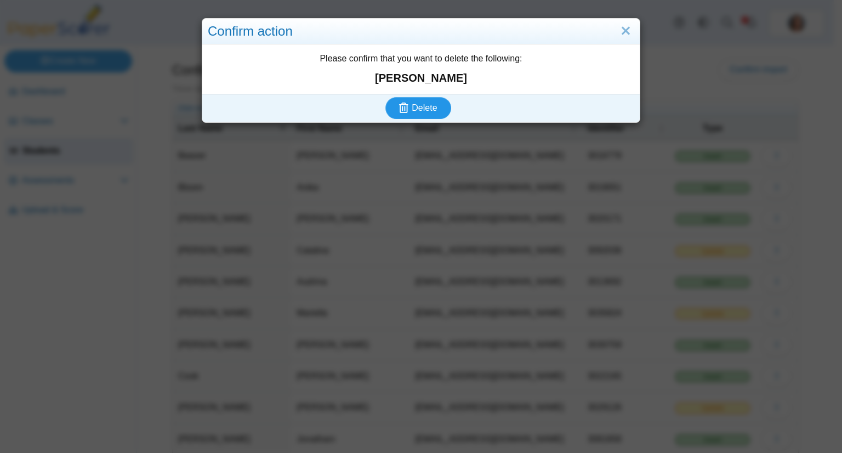
click at [385, 97] on button "Delete" at bounding box center [418, 108] width 66 height 22
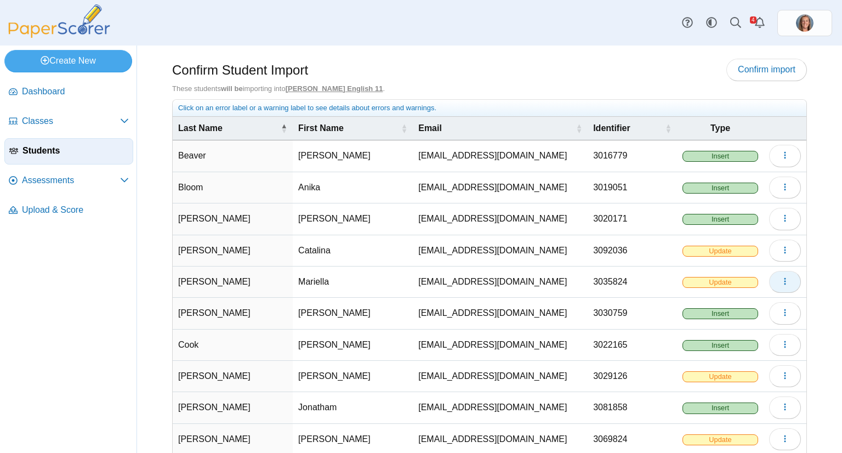
drag, startPoint x: 780, startPoint y: 281, endPoint x: 785, endPoint y: 286, distance: 6.6
click at [785, 286] on button "button" at bounding box center [785, 282] width 32 height 22
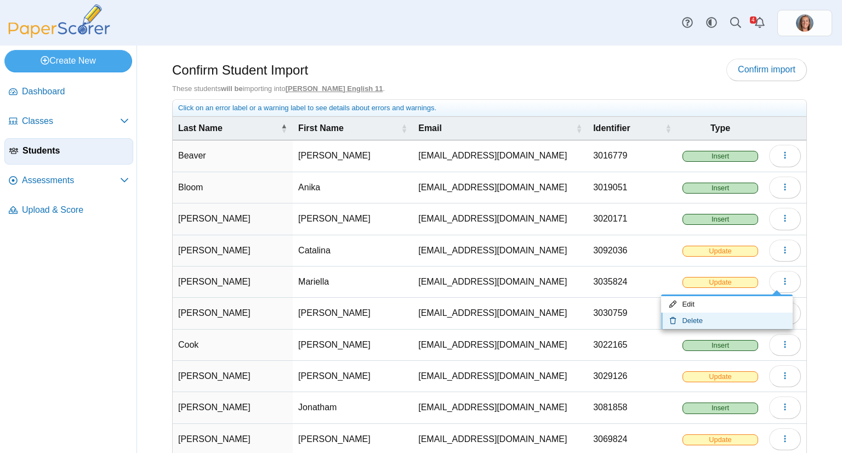
click at [732, 319] on link "Delete" at bounding box center [727, 321] width 132 height 16
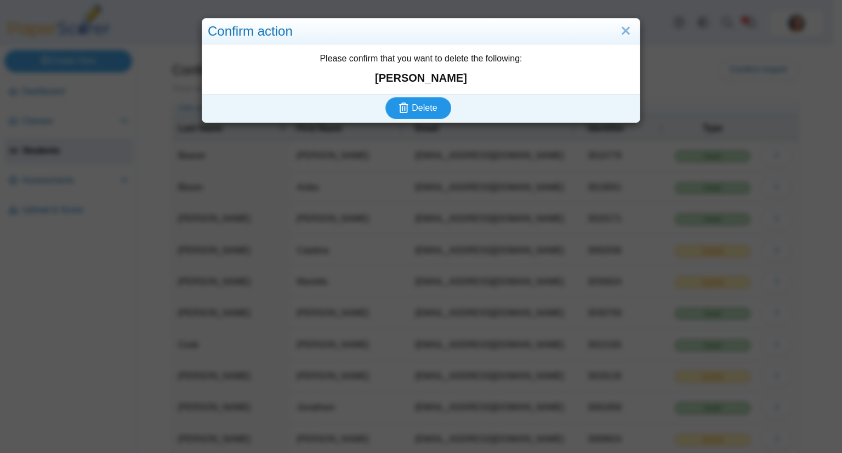
click at [385, 97] on button "Delete" at bounding box center [418, 108] width 66 height 22
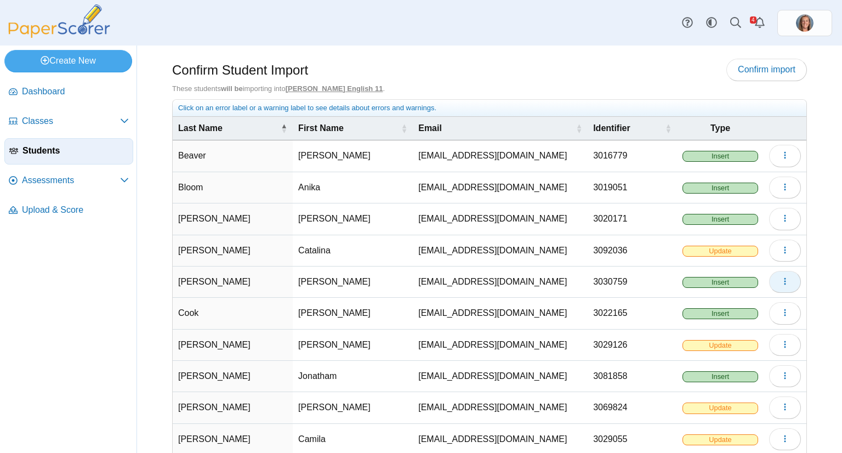
click at [781, 281] on icon "button" at bounding box center [785, 281] width 9 height 9
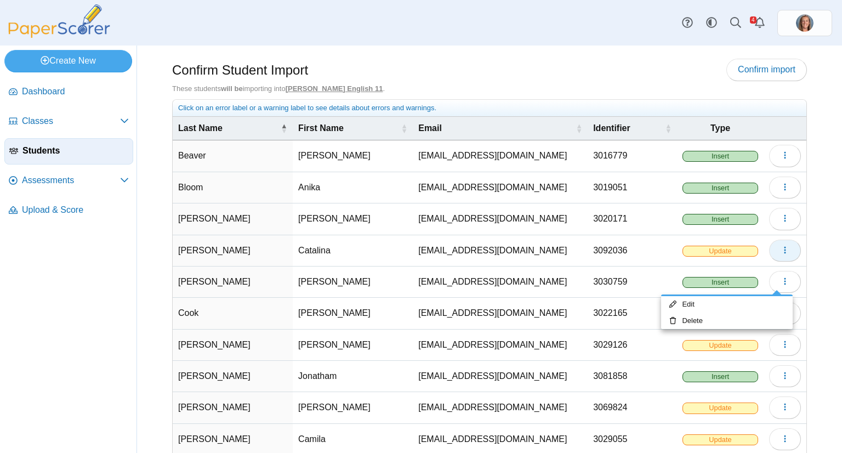
click at [783, 246] on button "button" at bounding box center [785, 251] width 32 height 22
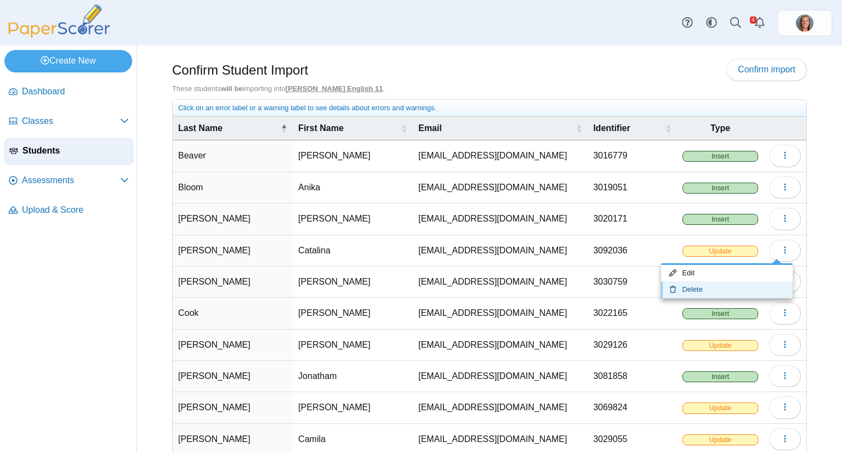
click at [727, 288] on link "Delete" at bounding box center [727, 289] width 132 height 16
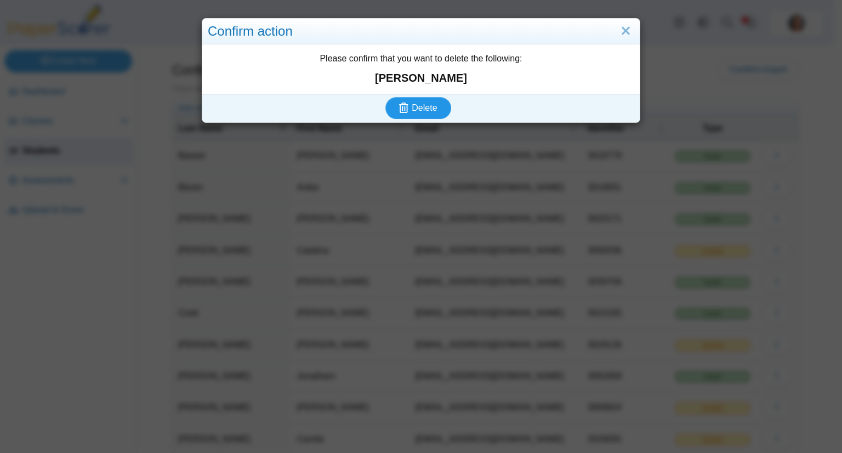
click at [385, 97] on button "Delete" at bounding box center [418, 108] width 66 height 22
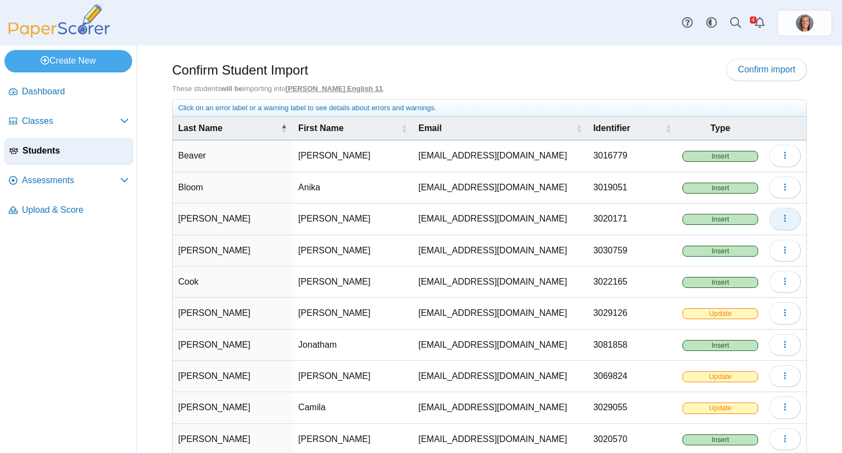
click at [783, 222] on button "button" at bounding box center [785, 219] width 32 height 22
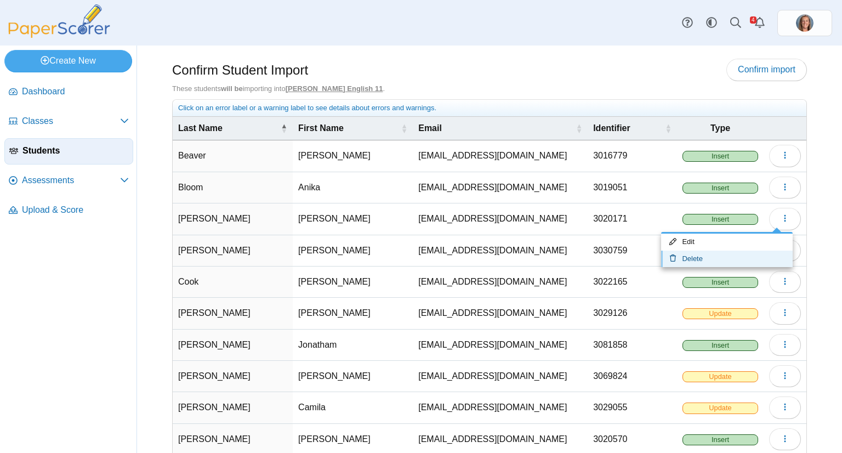
drag, startPoint x: 732, startPoint y: 257, endPoint x: 746, endPoint y: 255, distance: 13.9
click at [746, 255] on link "Delete" at bounding box center [727, 259] width 132 height 16
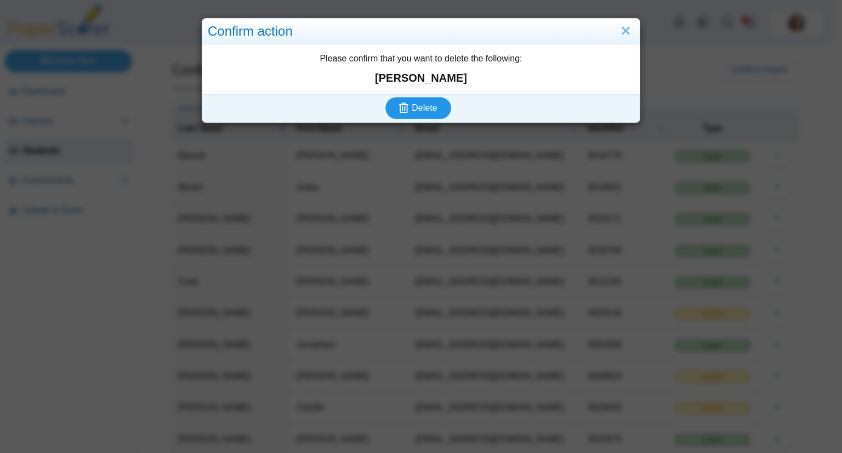
click at [385, 97] on button "Delete" at bounding box center [418, 108] width 66 height 22
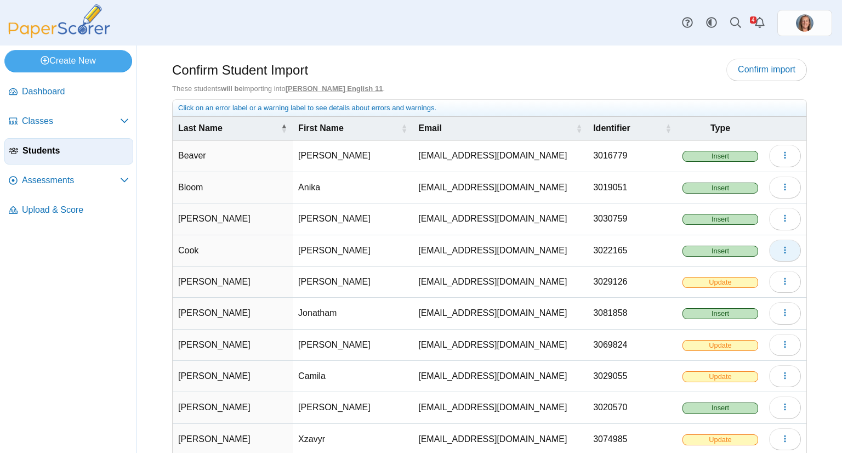
drag, startPoint x: 783, startPoint y: 248, endPoint x: 774, endPoint y: 248, distance: 8.8
drag, startPoint x: 774, startPoint y: 248, endPoint x: 766, endPoint y: 251, distance: 8.2
click at [770, 251] on button "button" at bounding box center [785, 251] width 32 height 22
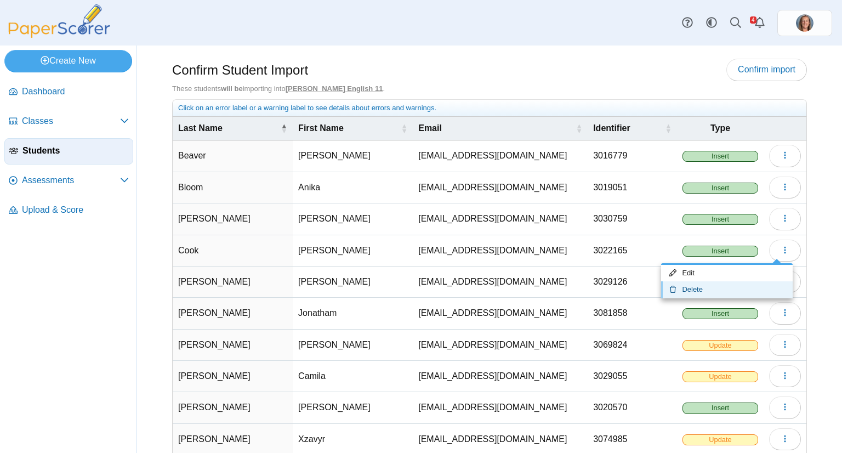
drag, startPoint x: 715, startPoint y: 294, endPoint x: 728, endPoint y: 290, distance: 13.9
click at [728, 290] on link "Delete" at bounding box center [727, 289] width 132 height 16
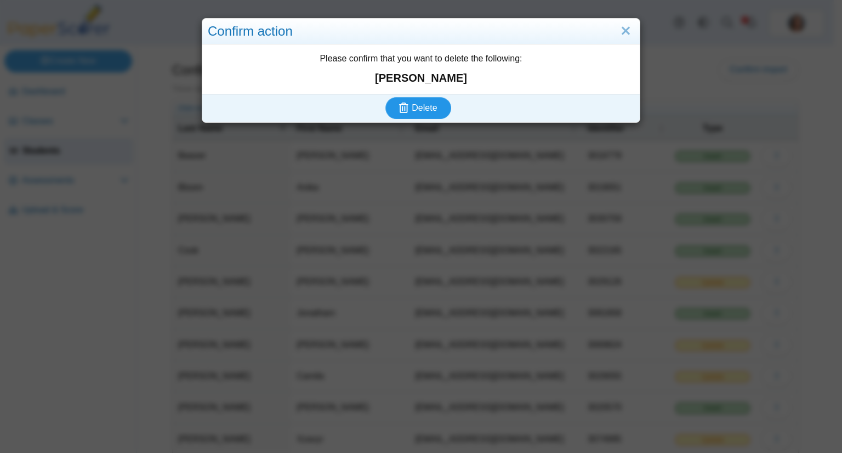
click at [385, 97] on button "Delete" at bounding box center [418, 108] width 66 height 22
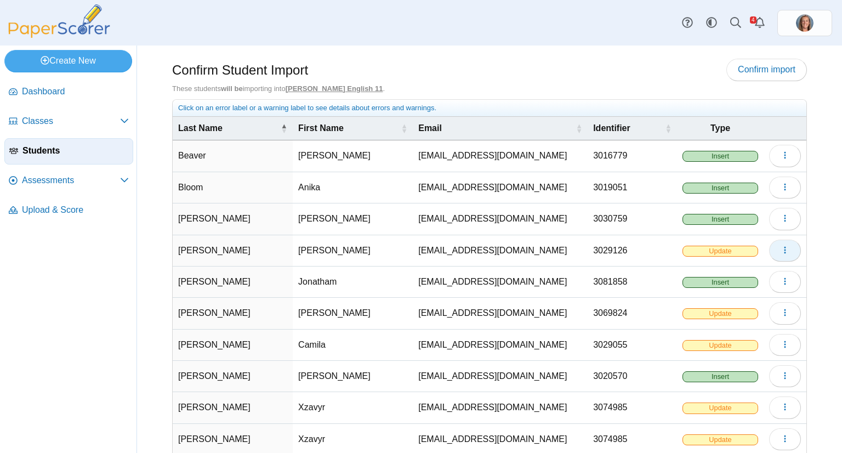
drag, startPoint x: 771, startPoint y: 254, endPoint x: 789, endPoint y: 250, distance: 18.5
click at [789, 250] on button "button" at bounding box center [785, 251] width 32 height 22
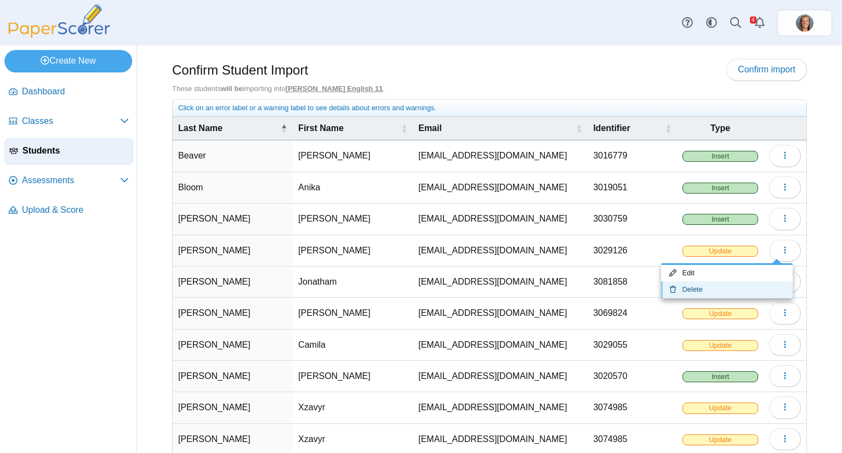
drag, startPoint x: 789, startPoint y: 250, endPoint x: 720, endPoint y: 294, distance: 82.1
drag, startPoint x: 720, startPoint y: 294, endPoint x: 725, endPoint y: 292, distance: 5.9
drag, startPoint x: 725, startPoint y: 292, endPoint x: 809, endPoint y: 276, distance: 85.4
drag, startPoint x: 809, startPoint y: 276, endPoint x: 720, endPoint y: 289, distance: 89.7
click at [720, 289] on link "Delete" at bounding box center [727, 289] width 132 height 16
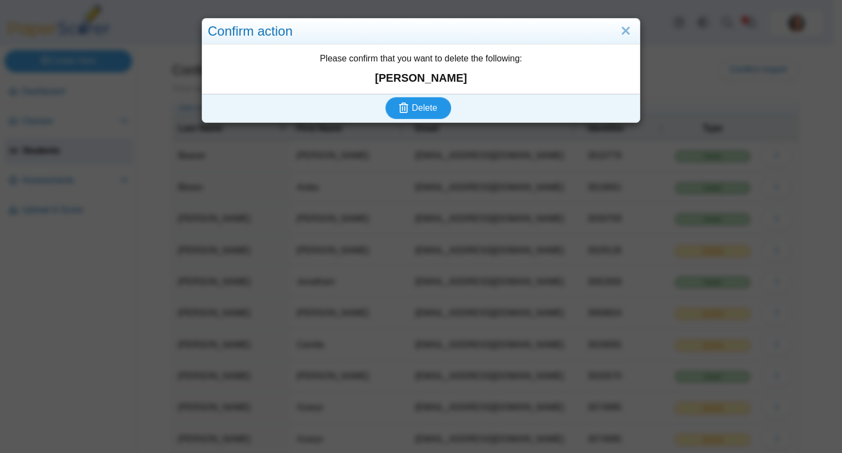
click at [433, 111] on button "Delete" at bounding box center [418, 108] width 66 height 22
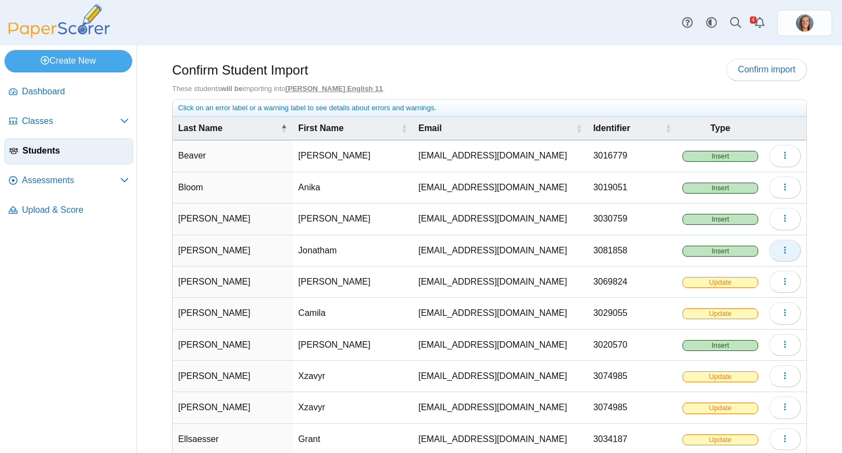
click at [781, 246] on icon "button" at bounding box center [785, 250] width 9 height 9
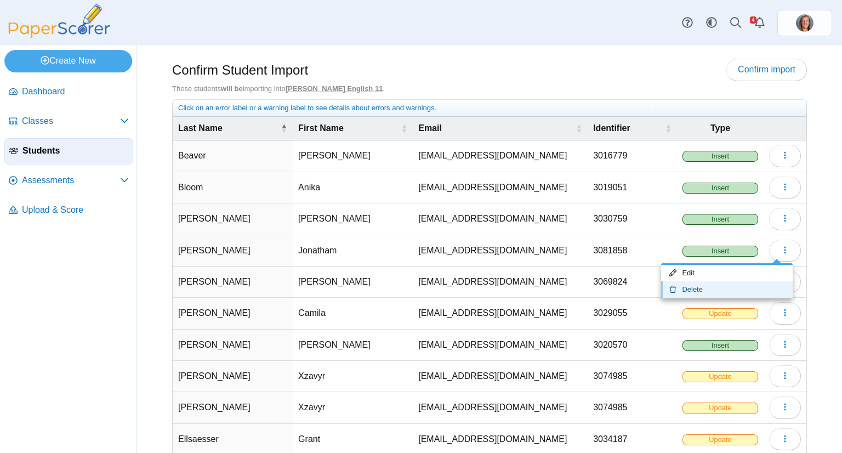
click at [699, 287] on link "Delete" at bounding box center [727, 289] width 132 height 16
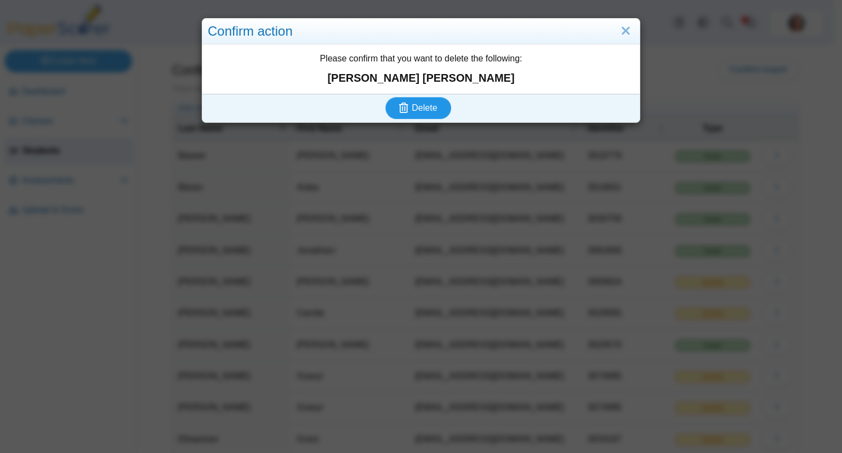
click at [431, 105] on span "Delete" at bounding box center [424, 107] width 25 height 9
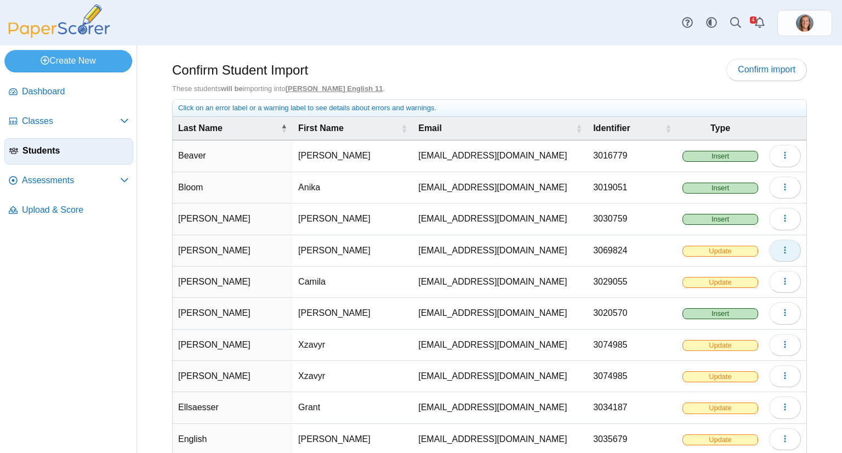
click at [781, 246] on icon "button" at bounding box center [785, 250] width 9 height 9
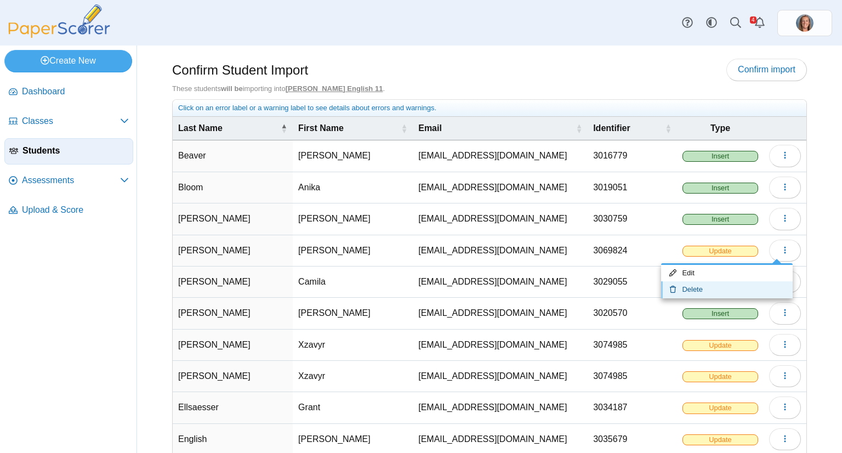
click at [717, 285] on link "Delete" at bounding box center [727, 289] width 132 height 16
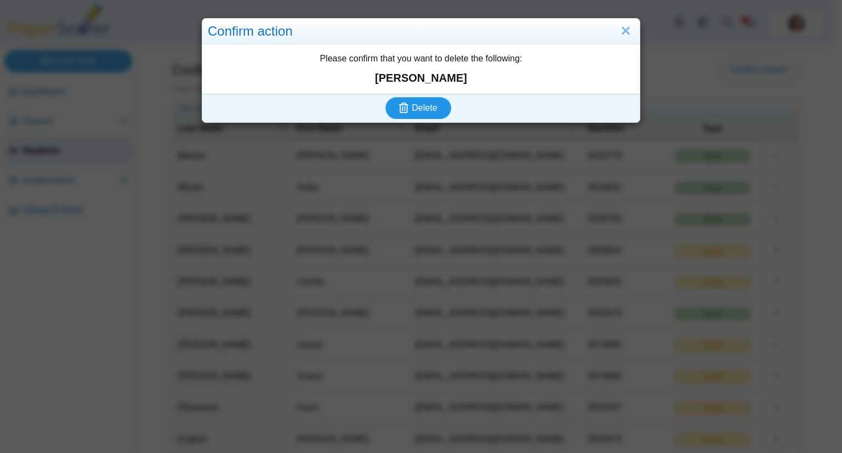
click at [425, 106] on span "Delete" at bounding box center [424, 107] width 25 height 9
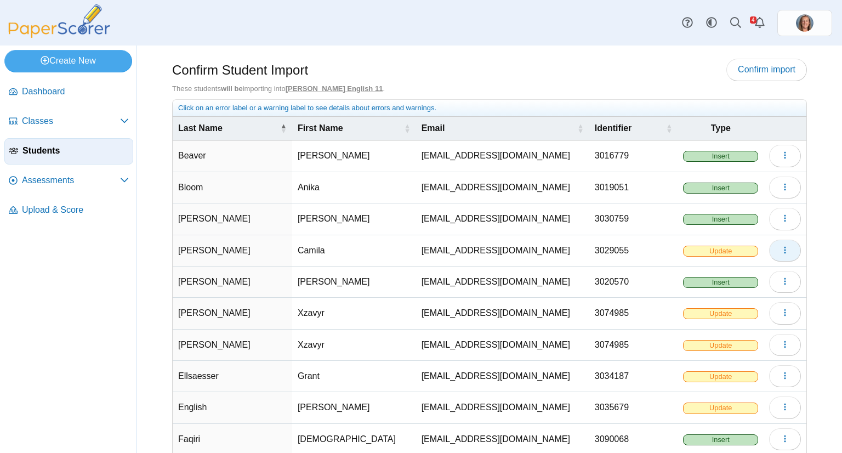
click at [769, 251] on button "button" at bounding box center [785, 251] width 32 height 22
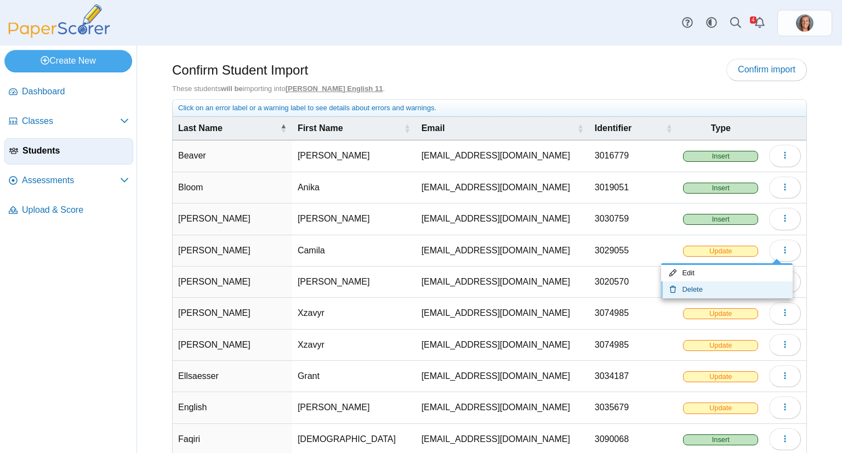
click at [725, 288] on link "Delete" at bounding box center [727, 289] width 132 height 16
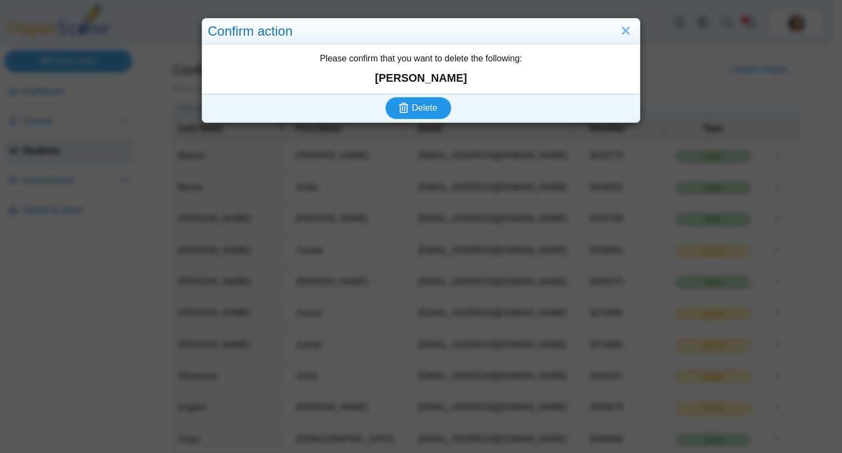
click at [430, 105] on span "Delete" at bounding box center [424, 107] width 25 height 9
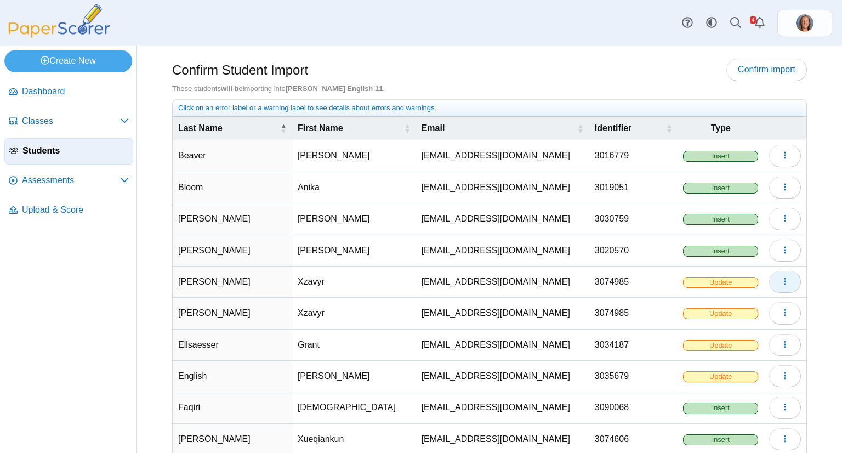
click at [781, 277] on icon "button" at bounding box center [785, 281] width 9 height 9
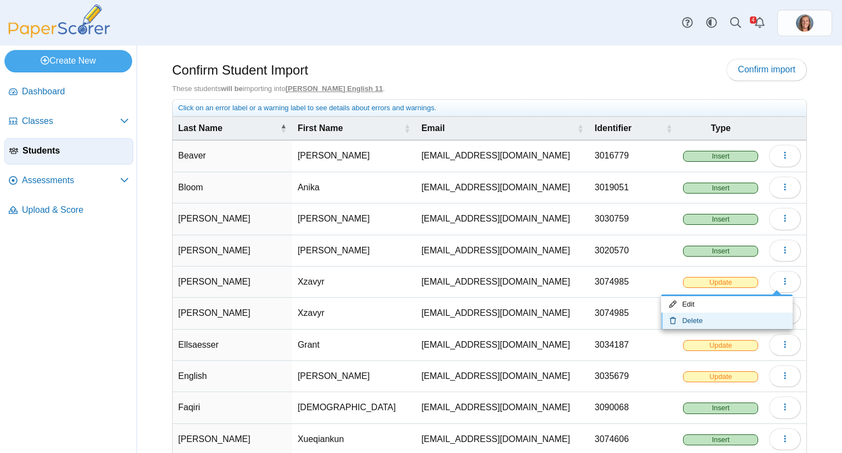
click at [713, 320] on link "Delete" at bounding box center [727, 321] width 132 height 16
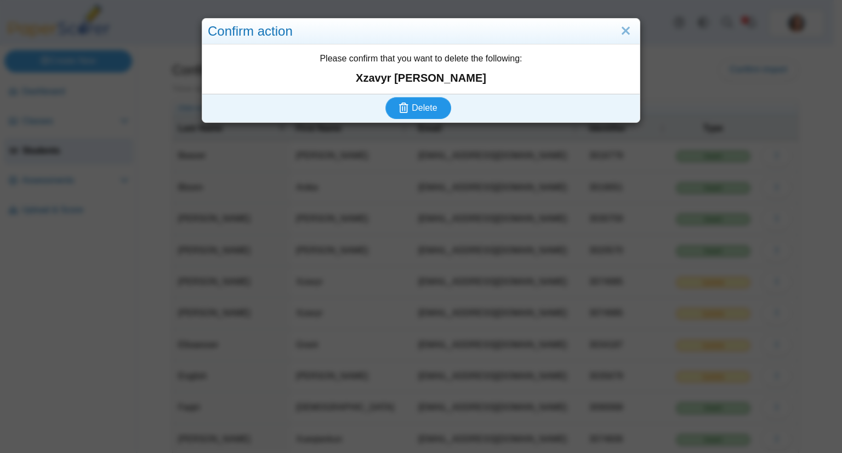
click at [412, 105] on span "Delete" at bounding box center [424, 107] width 25 height 9
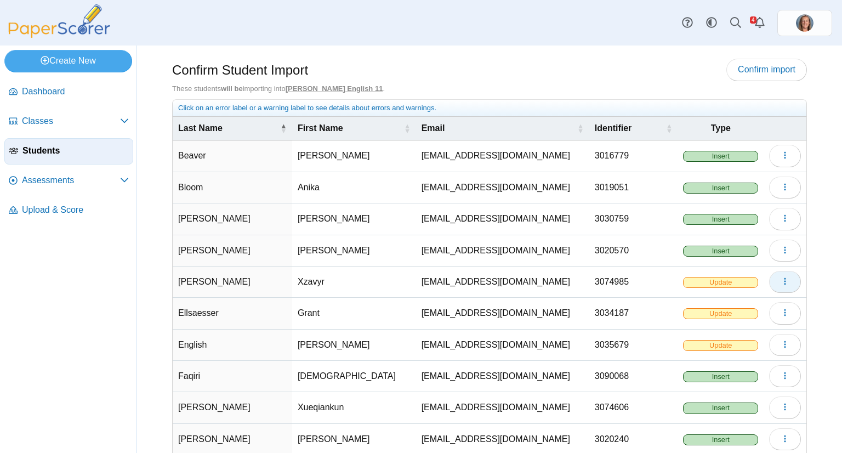
click at [769, 277] on button "button" at bounding box center [785, 282] width 32 height 22
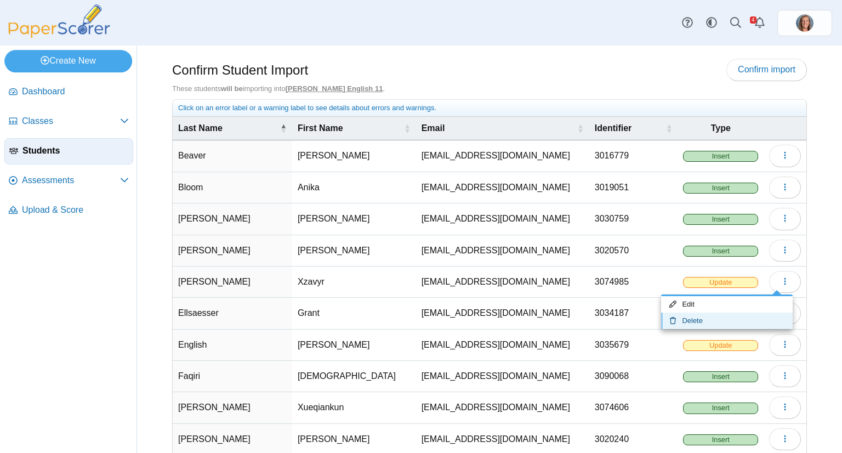
click at [709, 316] on link "Delete" at bounding box center [727, 321] width 132 height 16
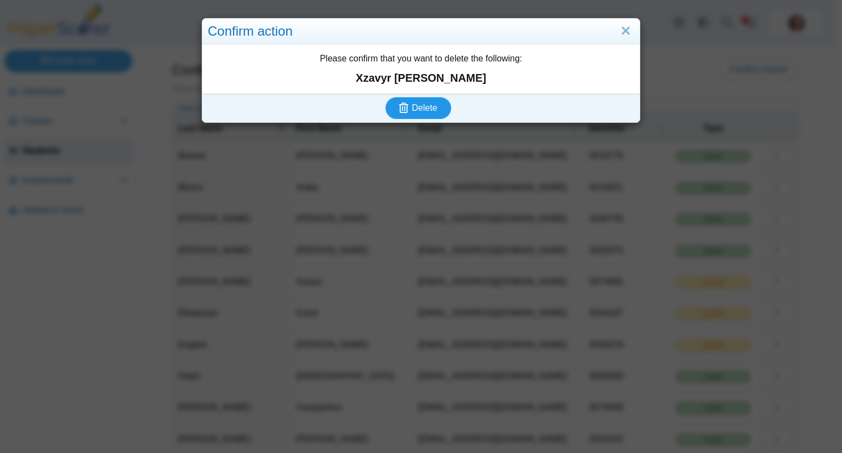
click at [385, 97] on button "Delete" at bounding box center [418, 108] width 66 height 22
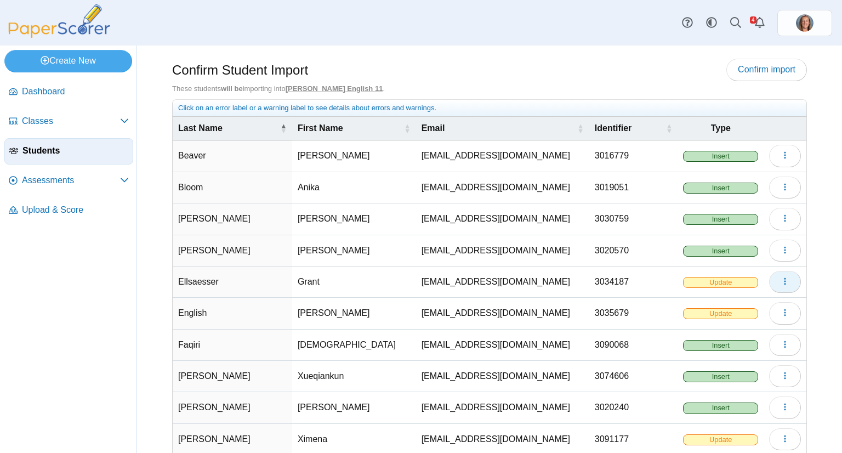
click at [774, 286] on button "button" at bounding box center [785, 282] width 32 height 22
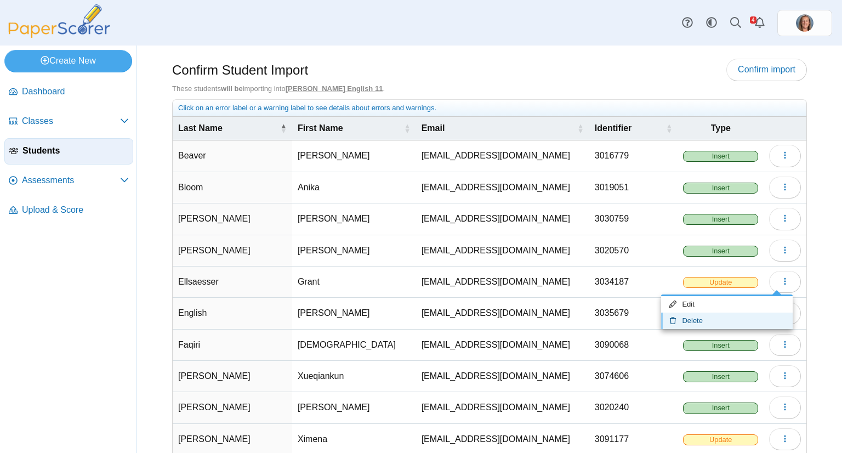
click at [717, 323] on link "Delete" at bounding box center [727, 321] width 132 height 16
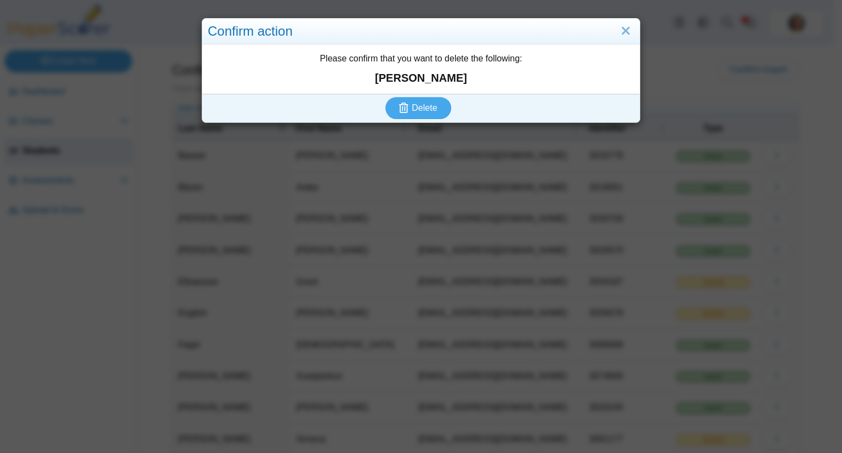
click at [717, 323] on body "Dashboard Classes Archived classes Students" at bounding box center [417, 226] width 834 height 453
click at [385, 97] on button "Delete" at bounding box center [418, 108] width 66 height 22
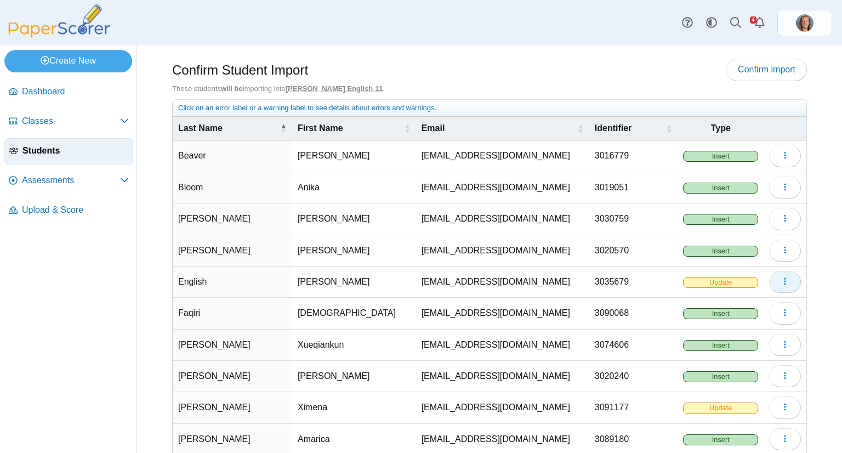
click at [786, 281] on button "button" at bounding box center [785, 282] width 32 height 22
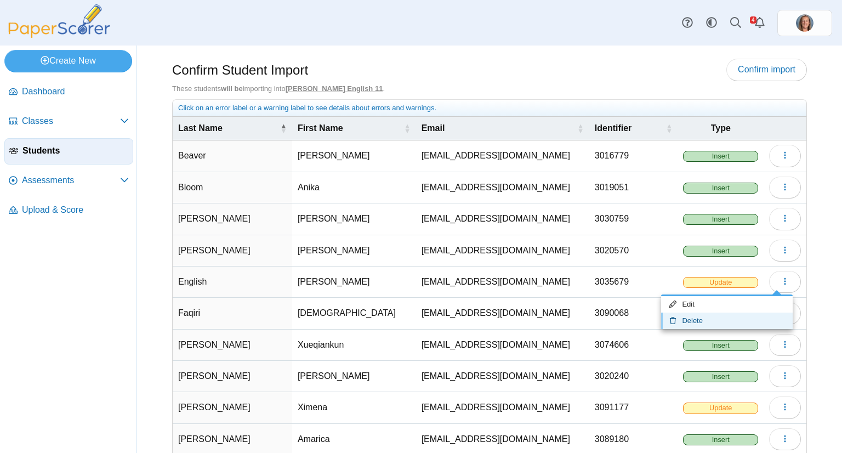
click at [727, 315] on link "Delete" at bounding box center [727, 321] width 132 height 16
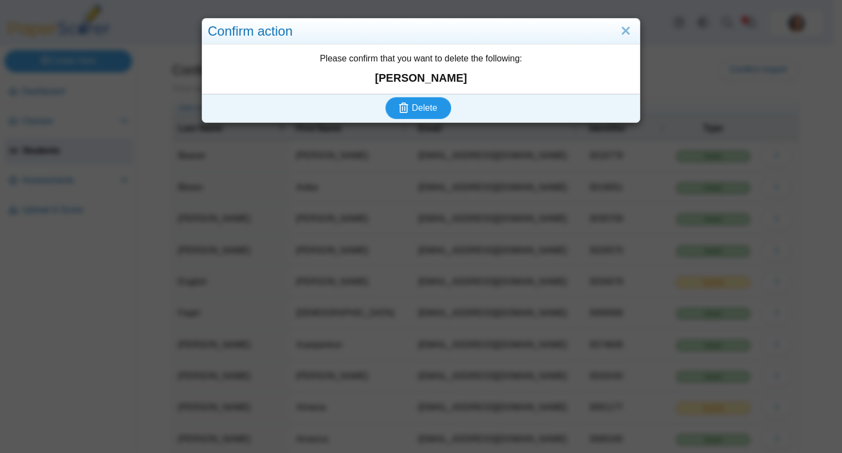
click at [385, 97] on button "Delete" at bounding box center [418, 108] width 66 height 22
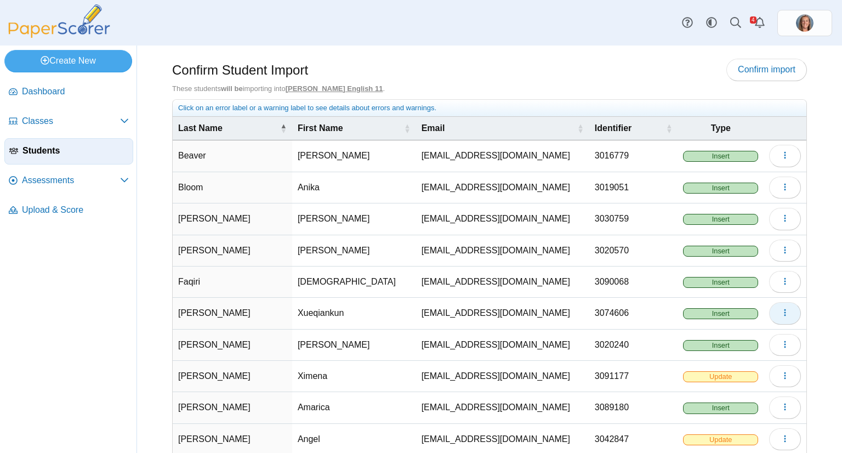
click at [769, 306] on button "button" at bounding box center [785, 313] width 32 height 22
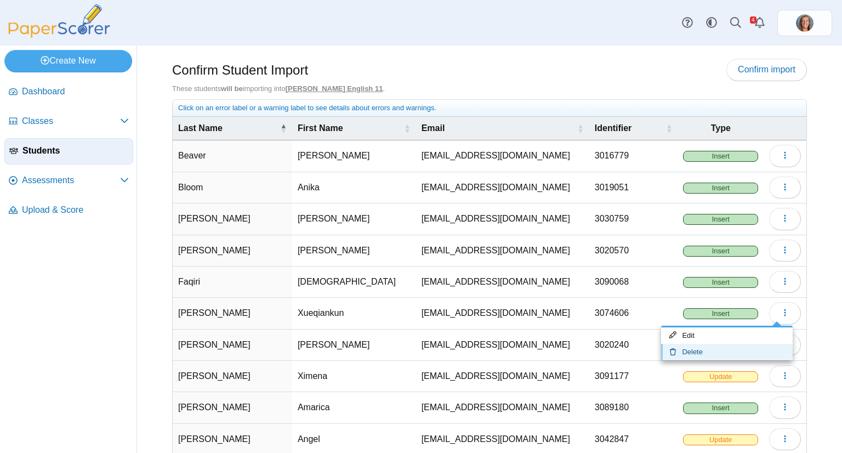
click at [729, 349] on link "Delete" at bounding box center [727, 352] width 132 height 16
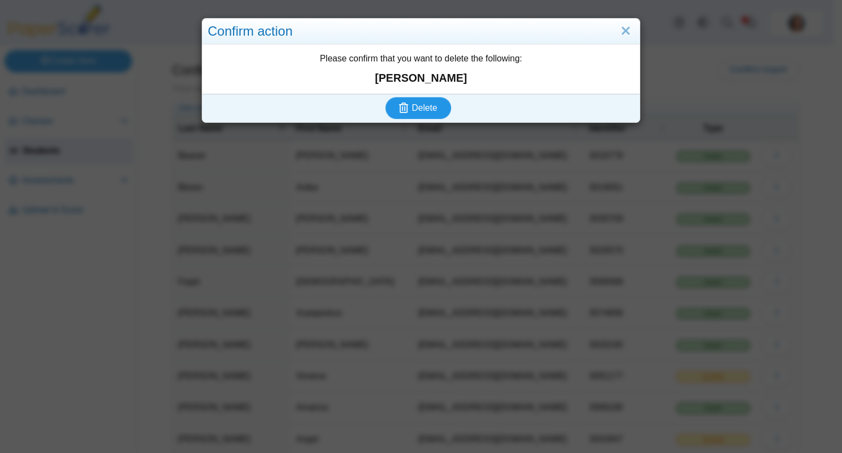
click at [385, 97] on button "Delete" at bounding box center [418, 108] width 66 height 22
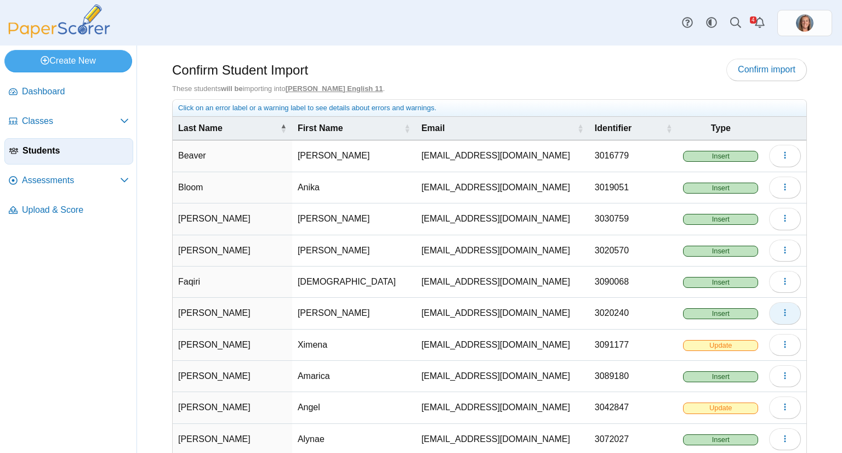
click at [781, 312] on icon "button" at bounding box center [785, 312] width 9 height 9
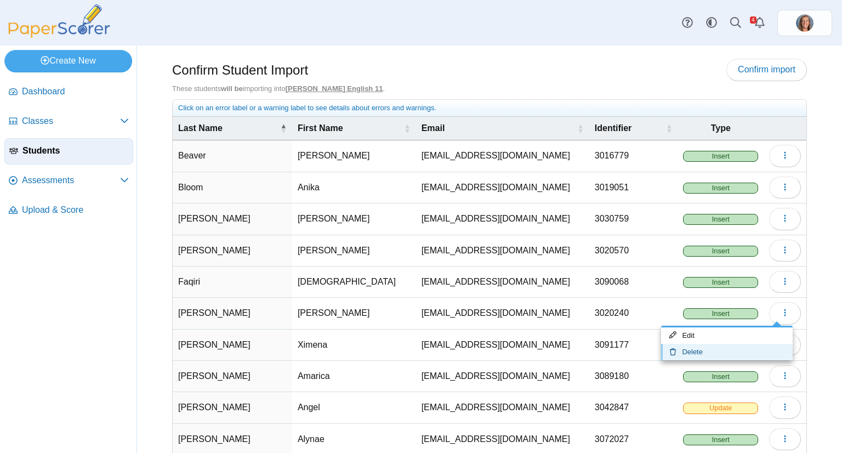
click at [726, 347] on link "Delete" at bounding box center [727, 352] width 132 height 16
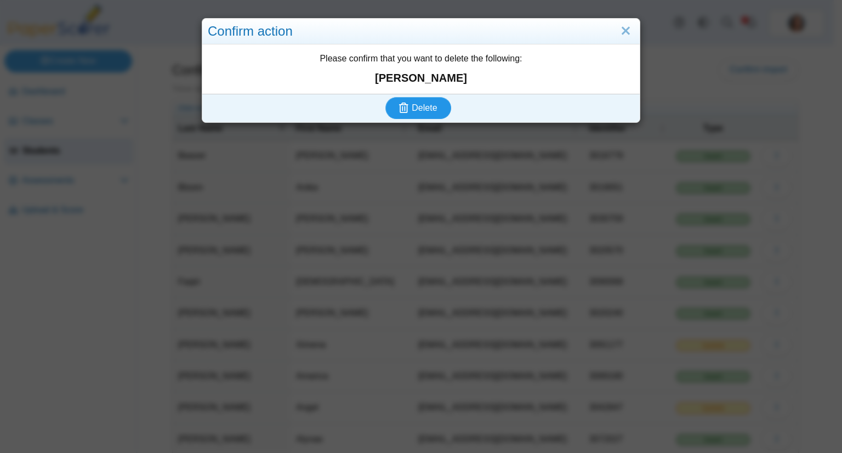
click at [385, 97] on button "Delete" at bounding box center [418, 108] width 66 height 22
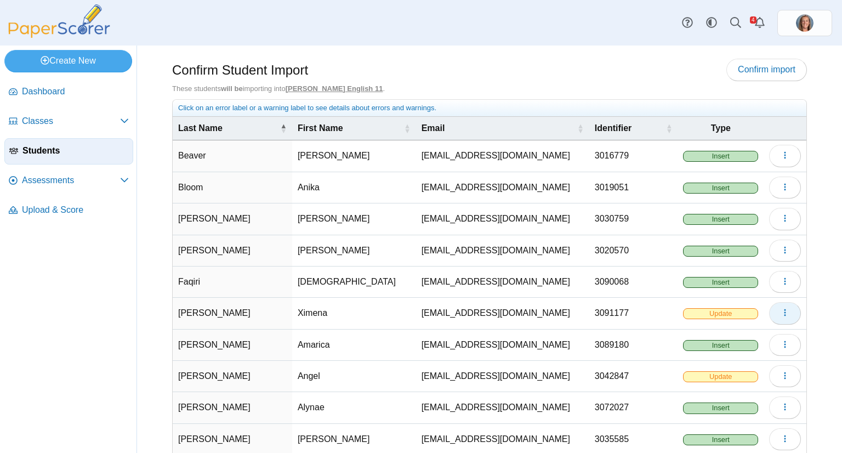
click at [781, 308] on icon "button" at bounding box center [785, 312] width 9 height 9
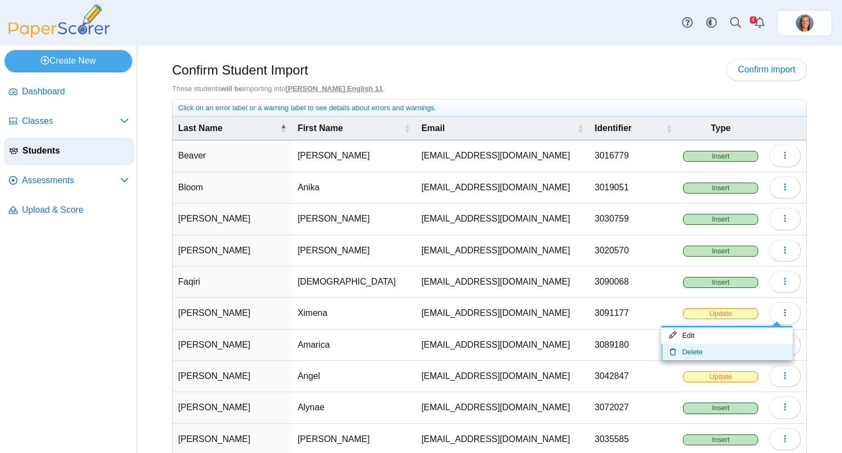
click at [732, 349] on link "Delete" at bounding box center [727, 352] width 132 height 16
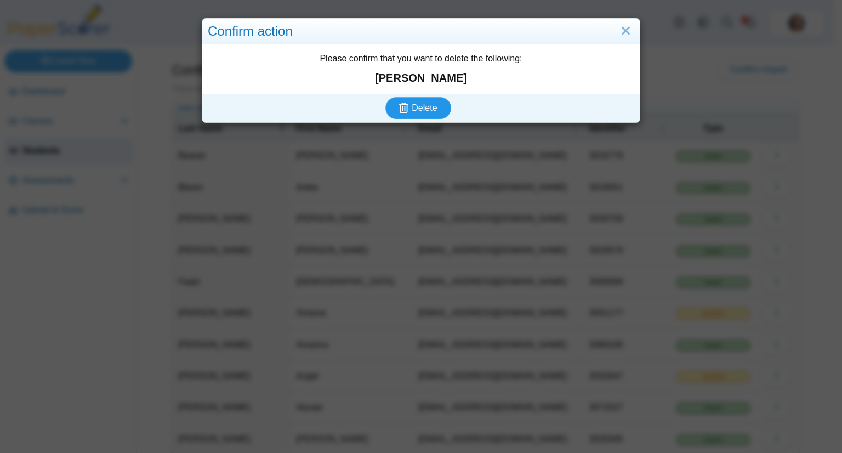
click at [385, 97] on button "Delete" at bounding box center [418, 108] width 66 height 22
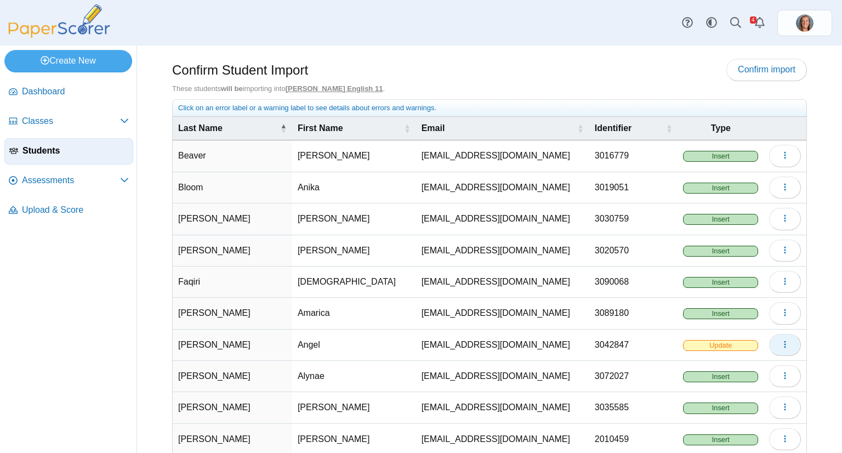
click at [769, 340] on button "button" at bounding box center [785, 345] width 32 height 22
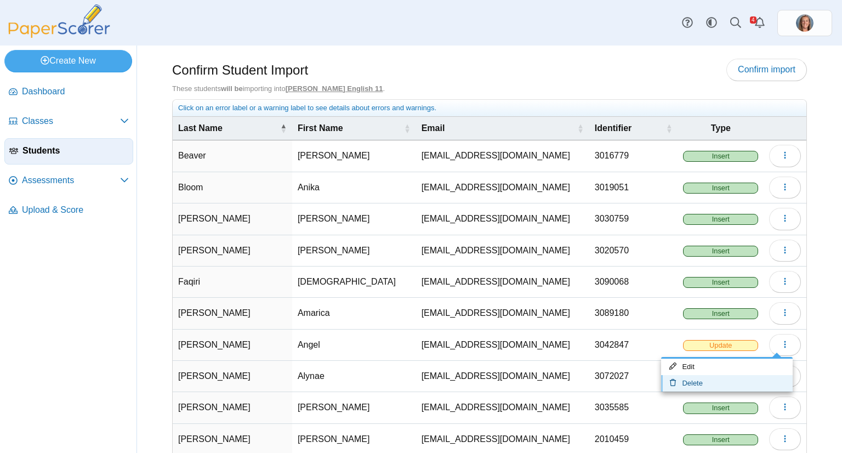
click at [723, 381] on link "Delete" at bounding box center [727, 383] width 132 height 16
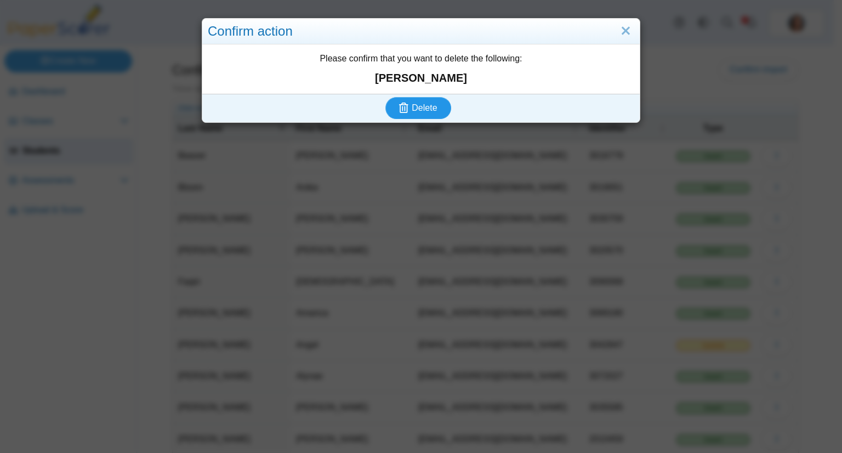
click at [385, 97] on button "Delete" at bounding box center [418, 108] width 66 height 22
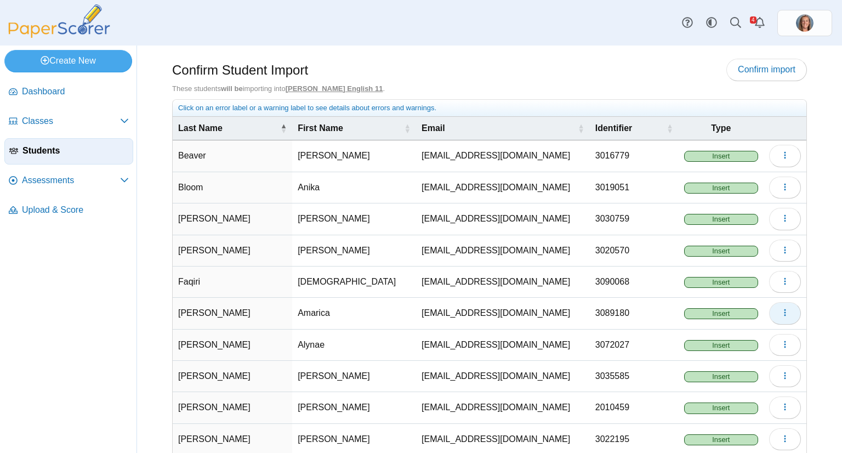
click at [781, 310] on icon "button" at bounding box center [785, 312] width 9 height 9
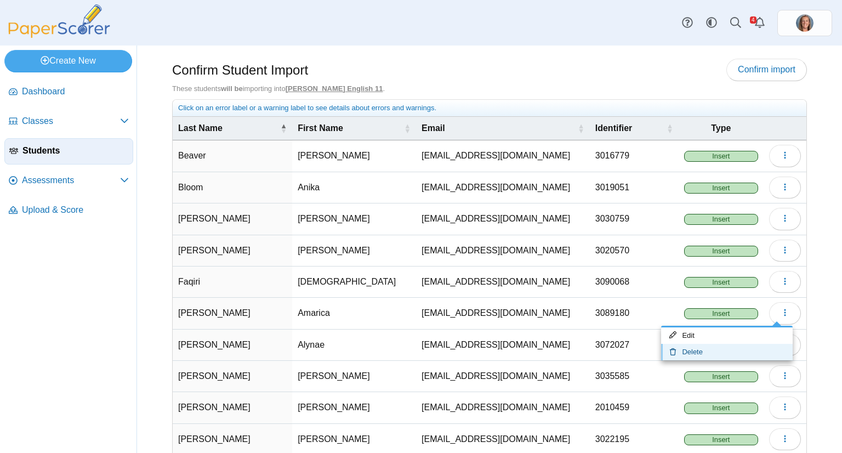
click at [723, 349] on link "Delete" at bounding box center [727, 352] width 132 height 16
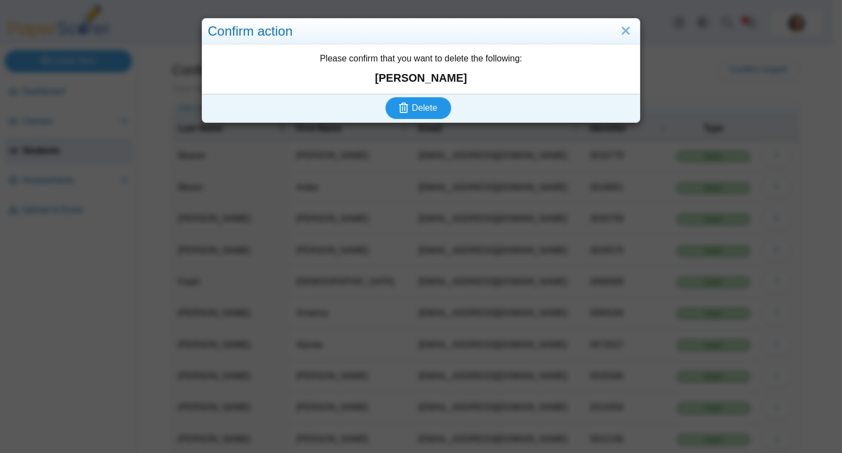
click at [385, 97] on button "Delete" at bounding box center [418, 108] width 66 height 22
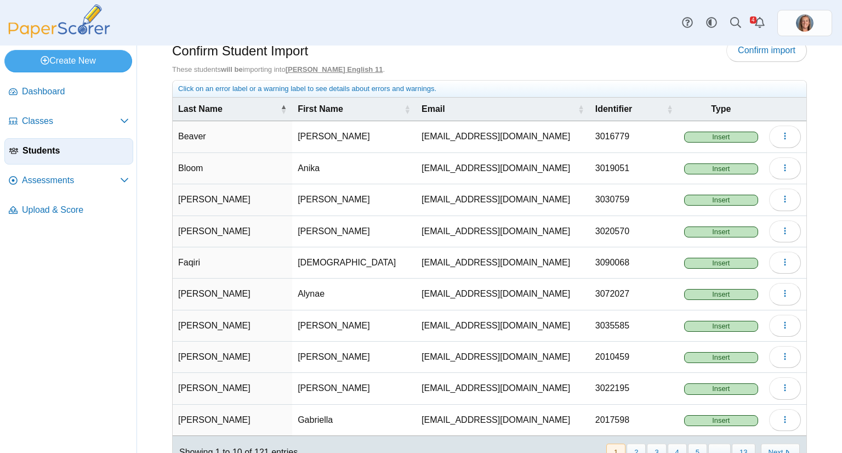
scroll to position [20, 0]
click at [781, 383] on icon "button" at bounding box center [785, 387] width 9 height 9
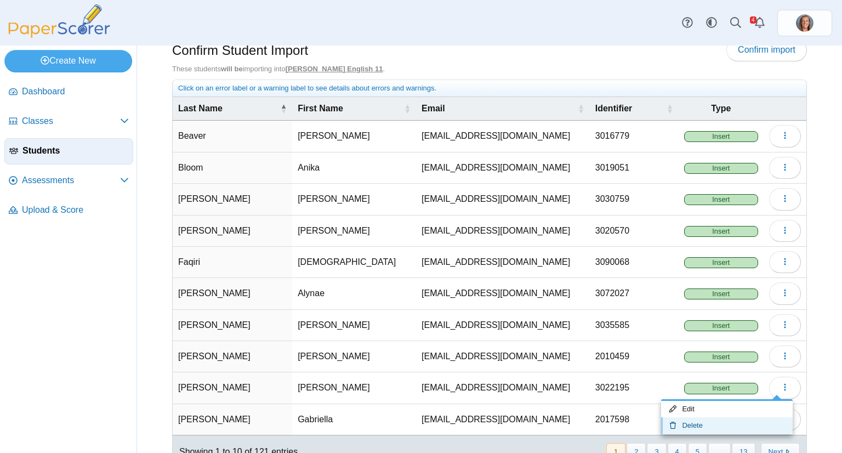
click at [705, 426] on link "Delete" at bounding box center [727, 425] width 132 height 16
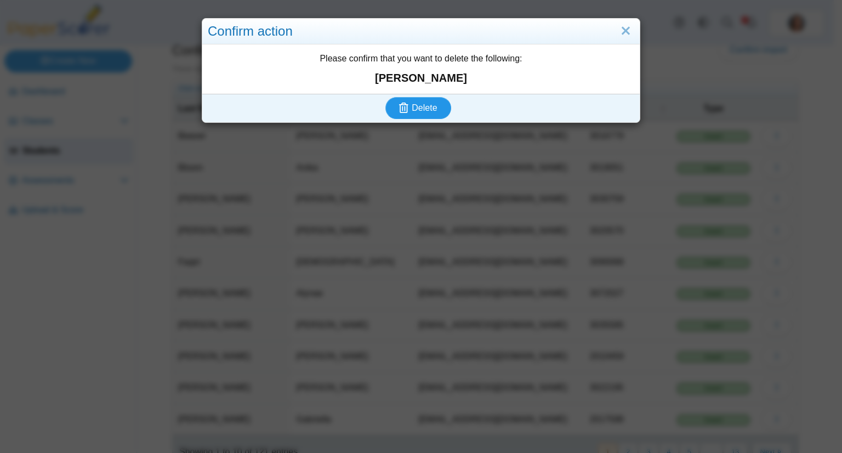
click at [423, 103] on span "Delete" at bounding box center [424, 107] width 25 height 9
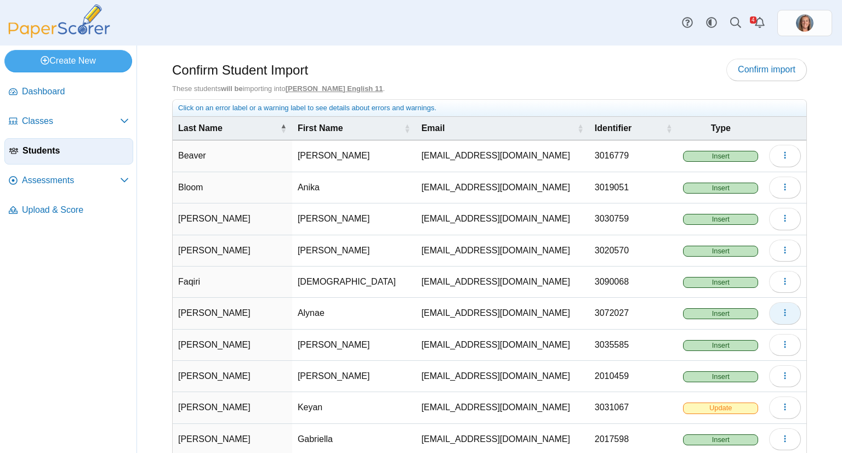
click at [781, 310] on icon "button" at bounding box center [785, 312] width 9 height 9
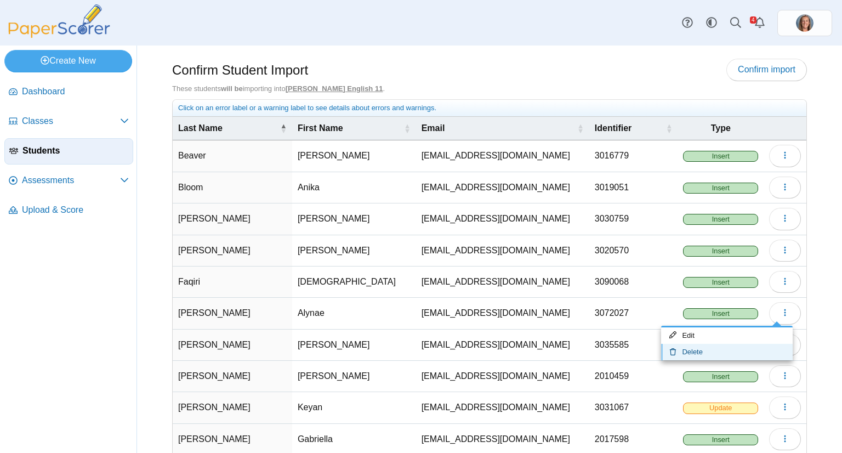
click at [726, 347] on link "Delete" at bounding box center [727, 352] width 132 height 16
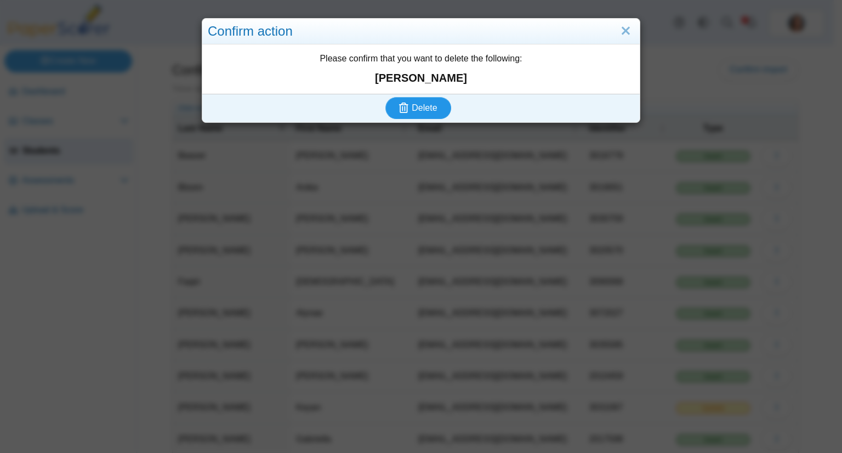
click at [385, 97] on button "Delete" at bounding box center [418, 108] width 66 height 22
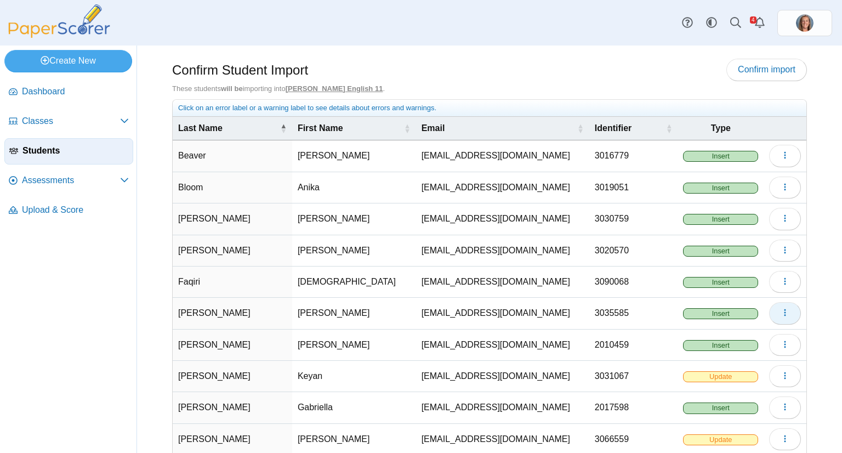
click at [778, 316] on button "button" at bounding box center [785, 313] width 32 height 22
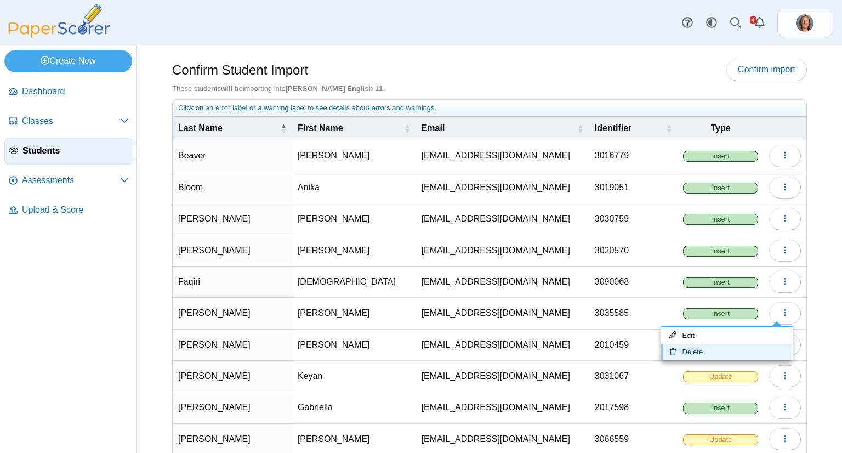
click at [736, 346] on link "Delete" at bounding box center [727, 352] width 132 height 16
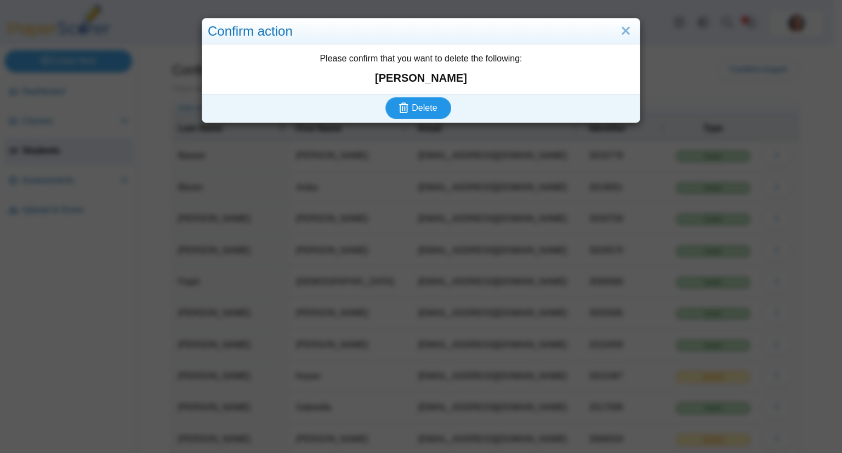
click at [385, 97] on button "Delete" at bounding box center [418, 108] width 66 height 22
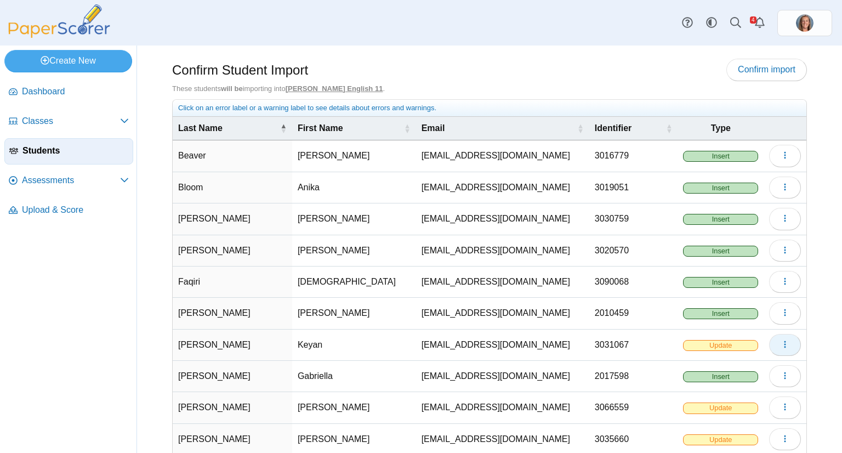
click at [769, 344] on button "button" at bounding box center [785, 345] width 32 height 22
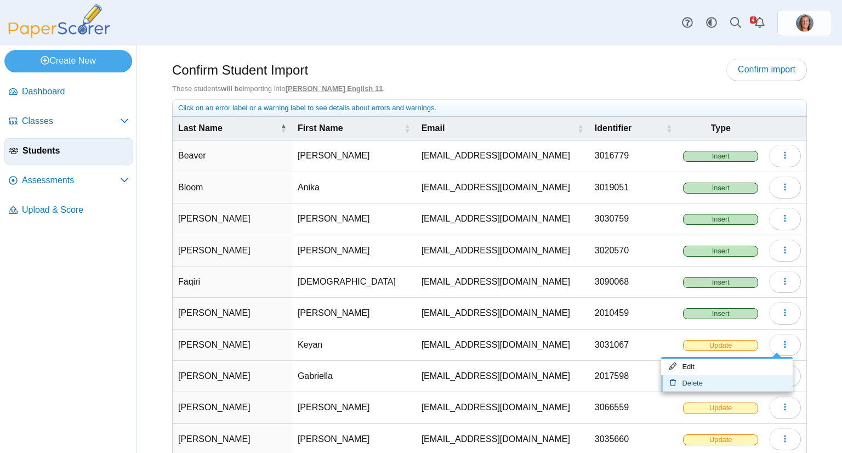
click at [732, 376] on link "Delete" at bounding box center [727, 383] width 132 height 16
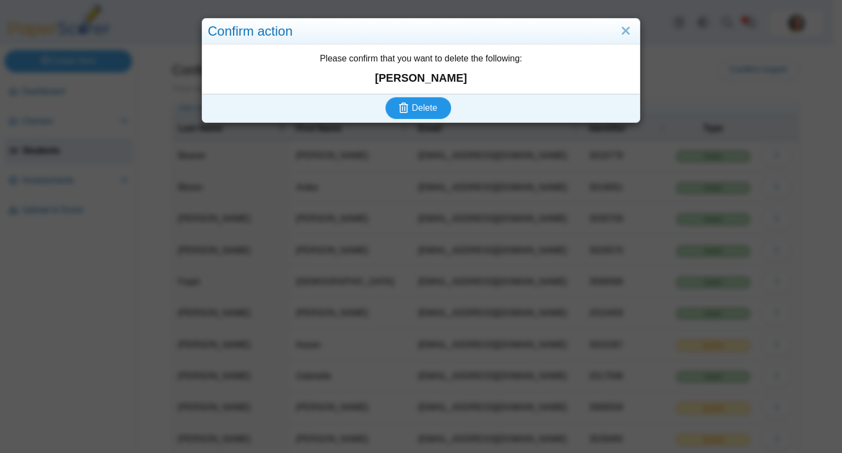
click at [385, 97] on button "Delete" at bounding box center [418, 108] width 66 height 22
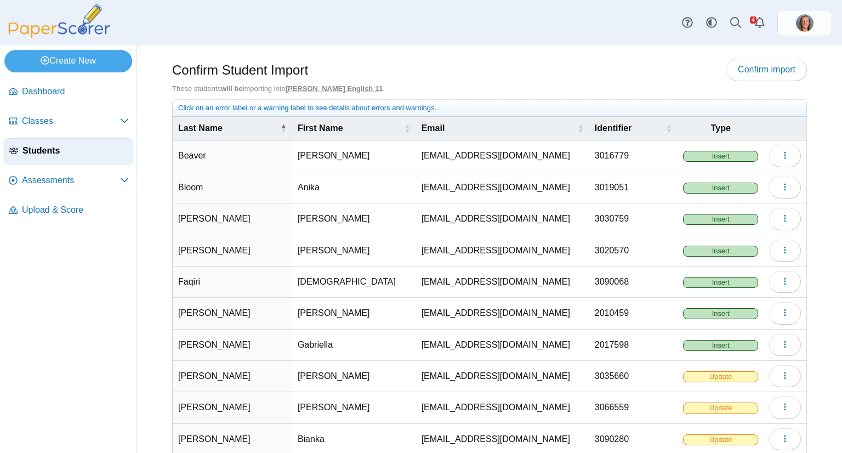
scroll to position [58, 0]
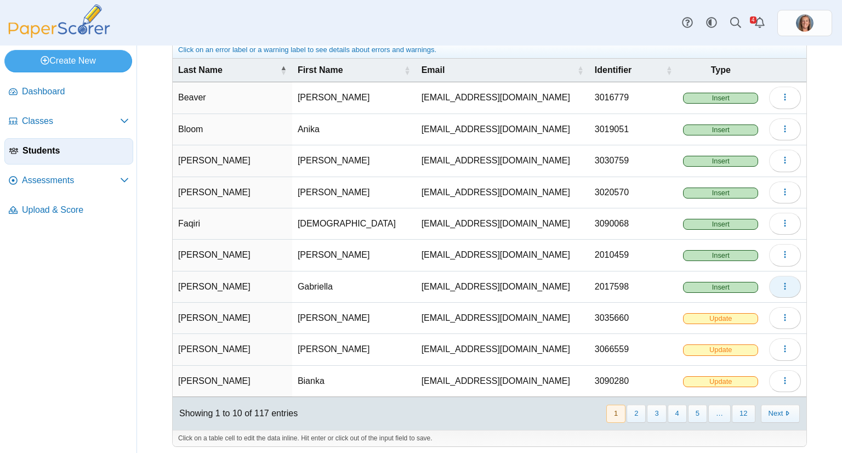
click at [769, 287] on button "button" at bounding box center [785, 287] width 32 height 22
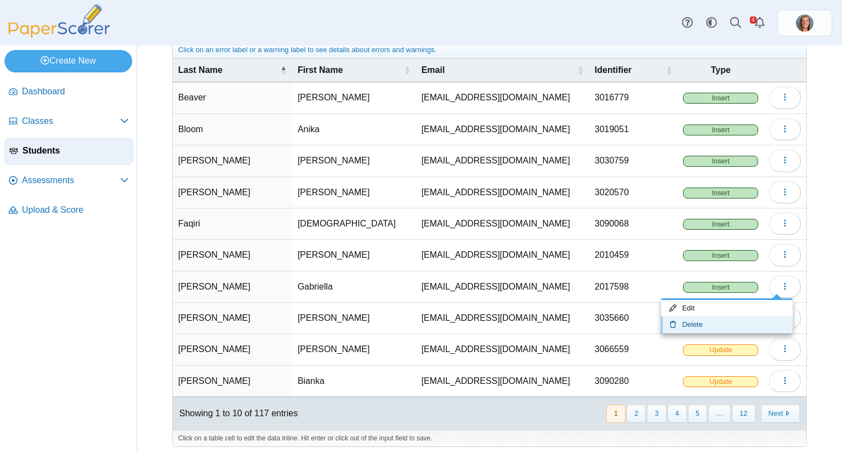
click at [717, 322] on link "Delete" at bounding box center [727, 324] width 132 height 16
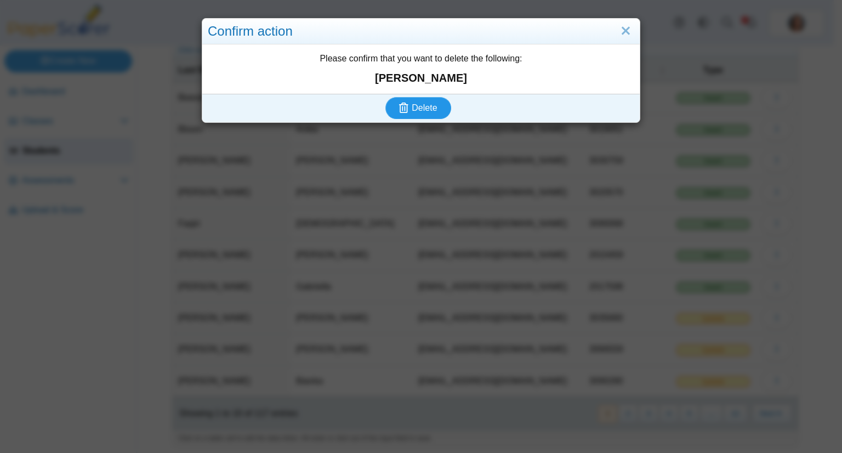
click at [385, 97] on button "Delete" at bounding box center [418, 108] width 66 height 22
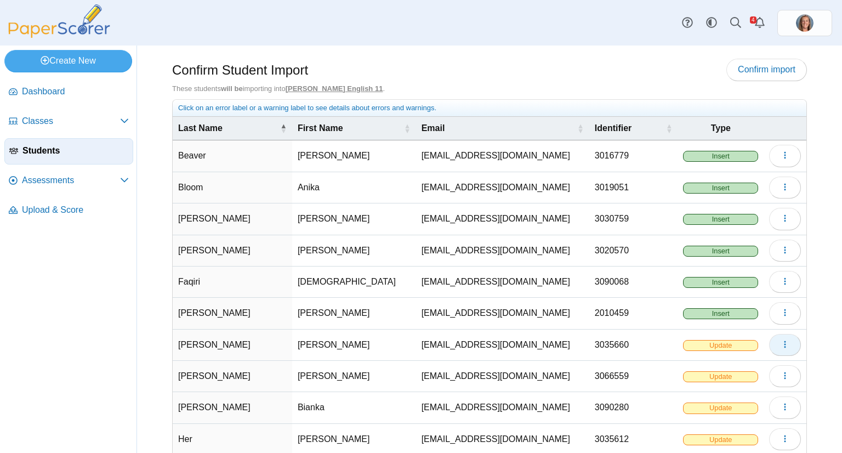
click at [770, 347] on button "button" at bounding box center [785, 345] width 32 height 22
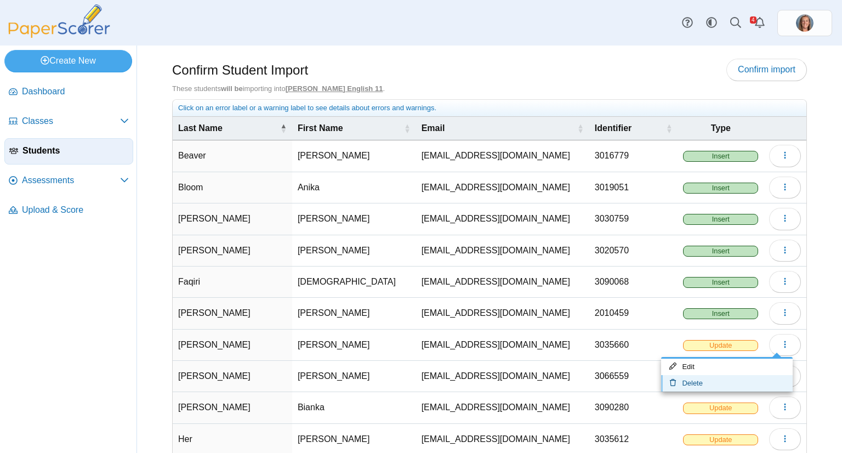
click at [715, 376] on link "Delete" at bounding box center [727, 383] width 132 height 16
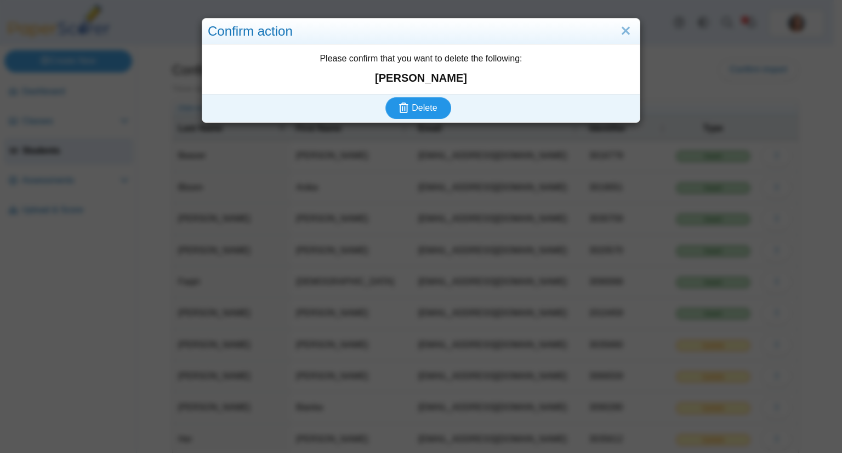
click at [385, 97] on button "Delete" at bounding box center [418, 108] width 66 height 22
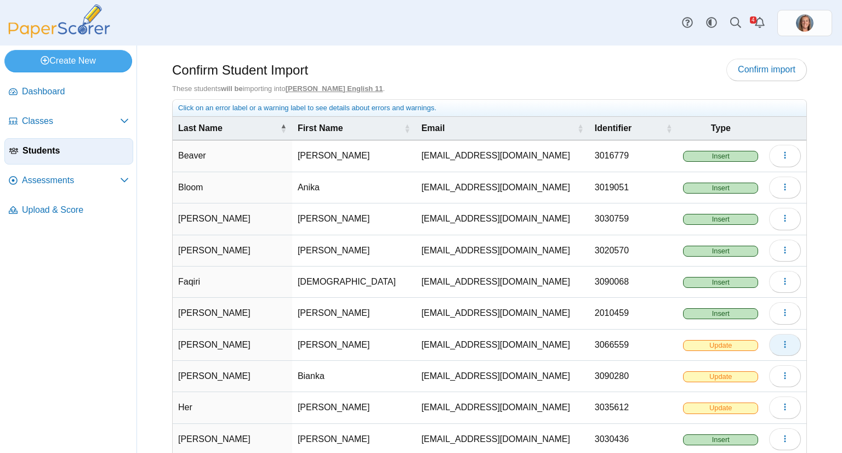
click at [781, 348] on button "button" at bounding box center [785, 345] width 32 height 22
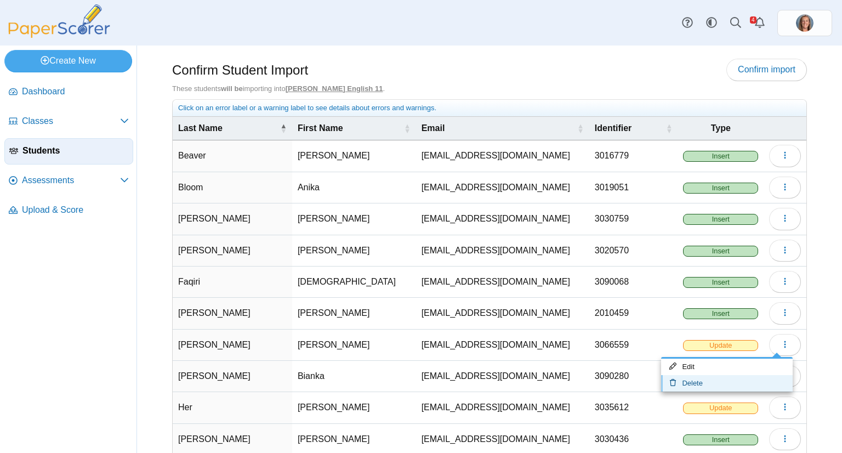
click at [732, 376] on link "Delete" at bounding box center [727, 383] width 132 height 16
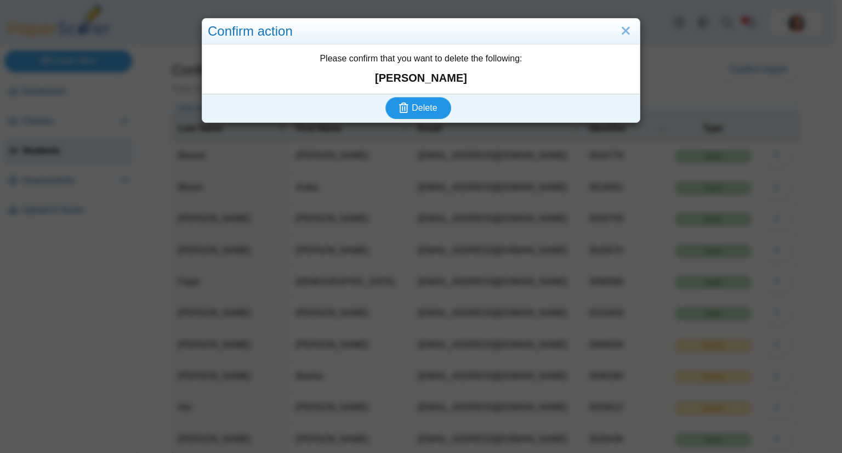
click at [385, 97] on button "Delete" at bounding box center [418, 108] width 66 height 22
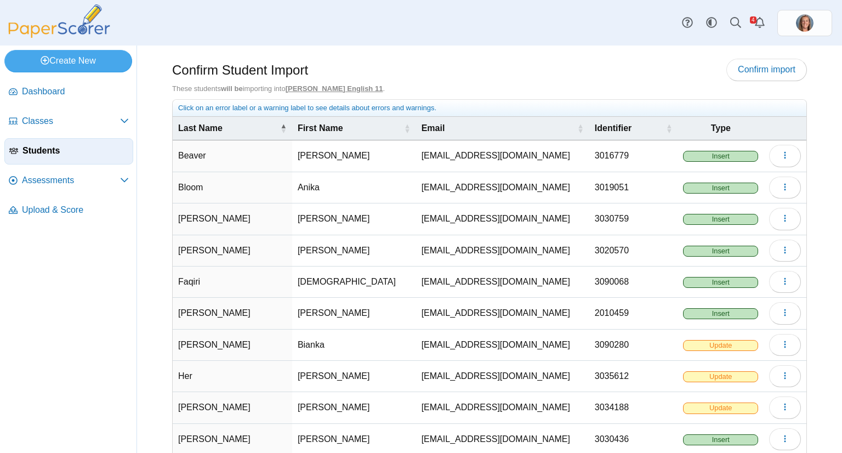
scroll to position [58, 0]
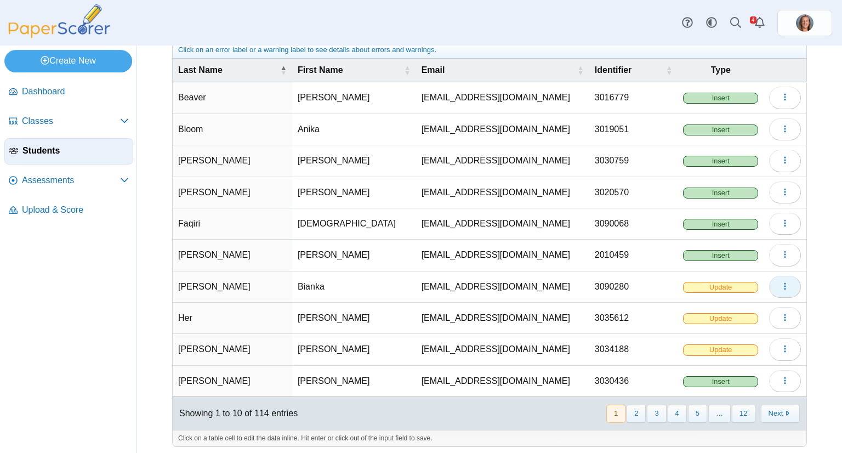
click at [781, 282] on span "button" at bounding box center [785, 286] width 9 height 9
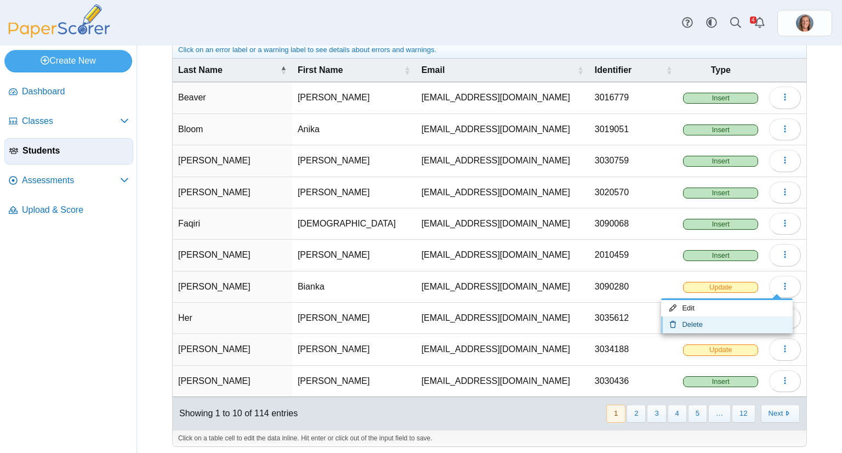
click at [731, 316] on link "Delete" at bounding box center [727, 324] width 132 height 16
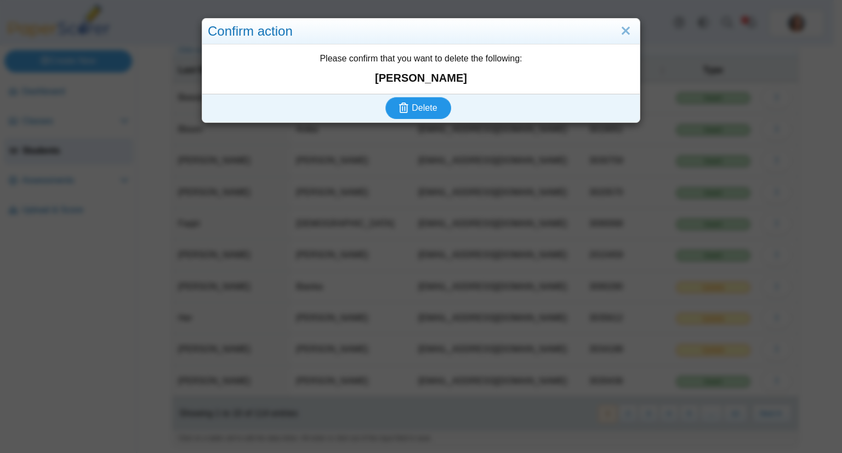
click at [385, 97] on button "Delete" at bounding box center [418, 108] width 66 height 22
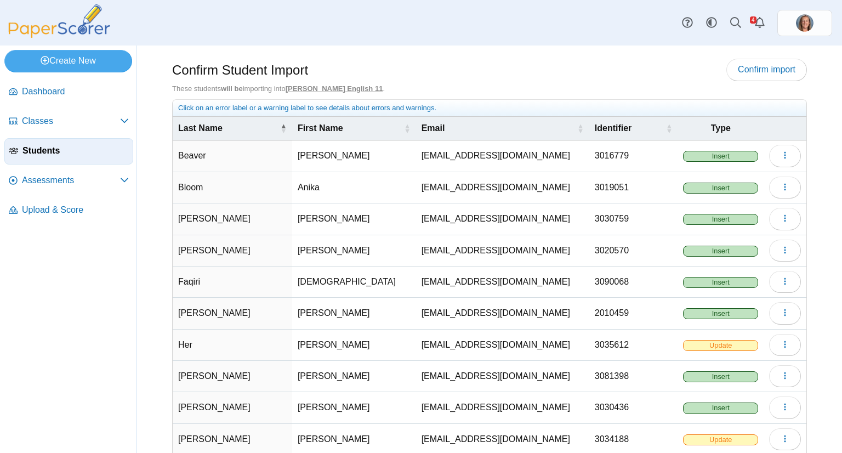
scroll to position [58, 0]
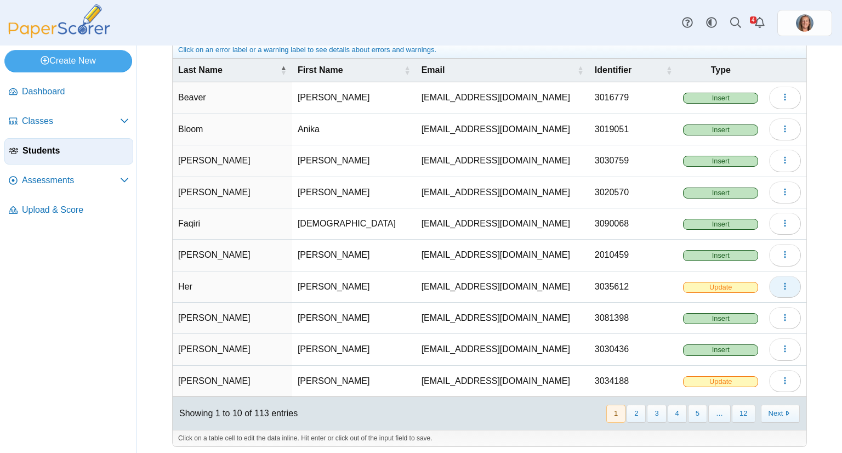
click at [769, 285] on button "button" at bounding box center [785, 287] width 32 height 22
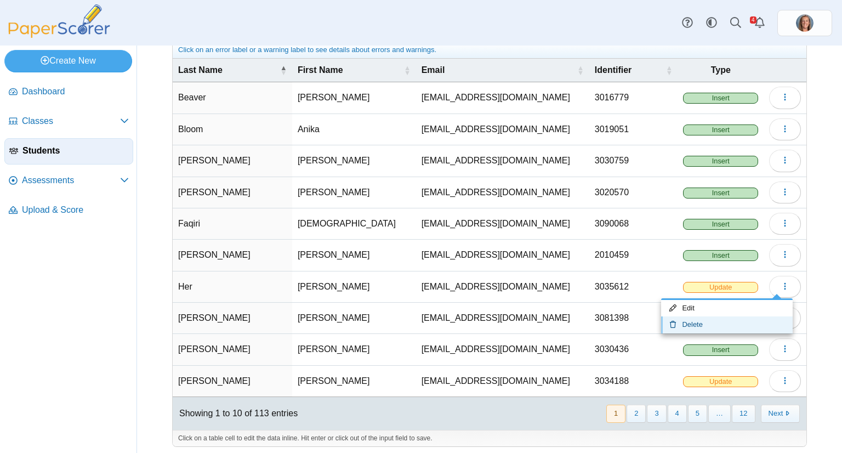
click at [710, 316] on link "Delete" at bounding box center [727, 324] width 132 height 16
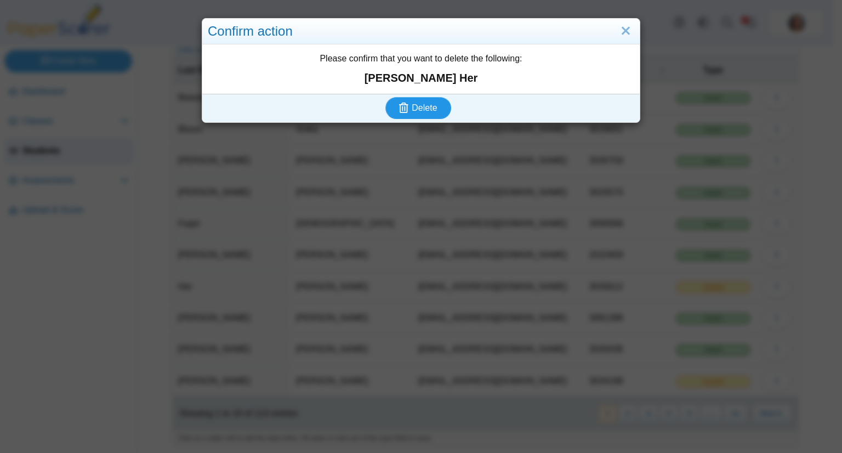
click at [385, 97] on button "Delete" at bounding box center [418, 108] width 66 height 22
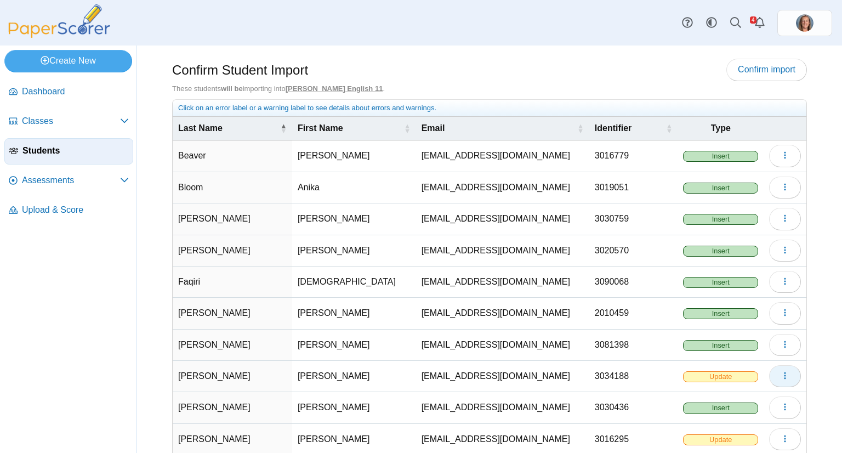
scroll to position [58, 0]
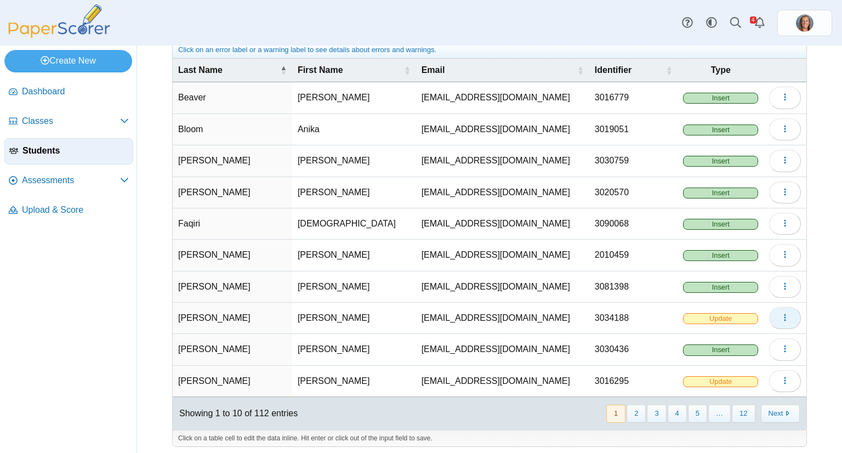
click at [781, 319] on span "button" at bounding box center [785, 317] width 9 height 9
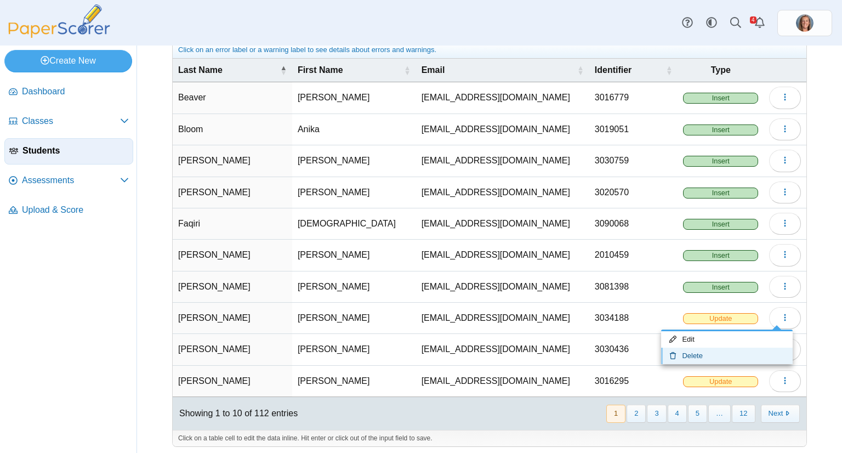
click at [740, 348] on link "Delete" at bounding box center [727, 356] width 132 height 16
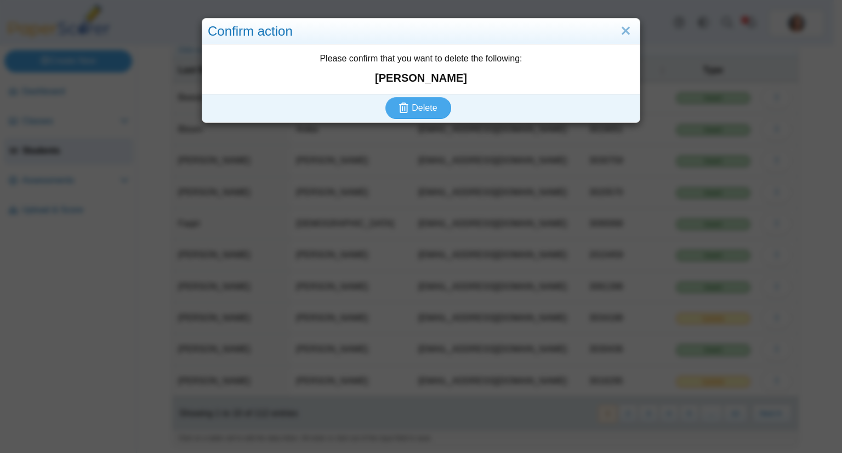
click link "Delete" at bounding box center [727, 356] width 132 height 16
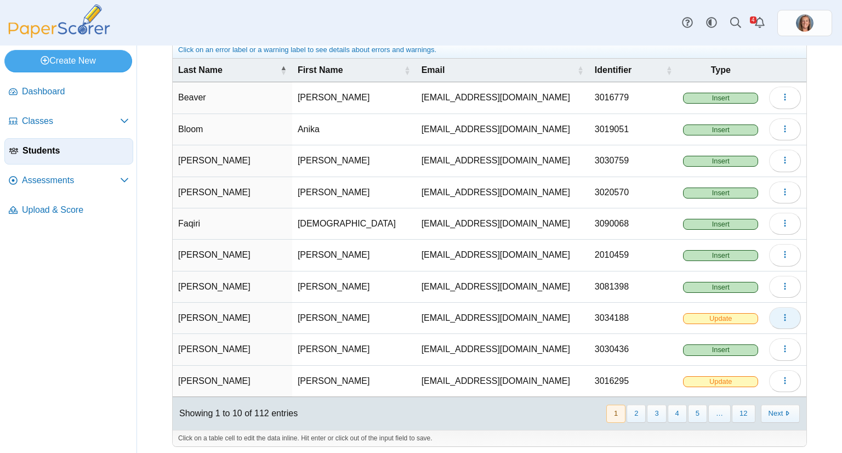
click at [770, 310] on button "button" at bounding box center [785, 318] width 32 height 22
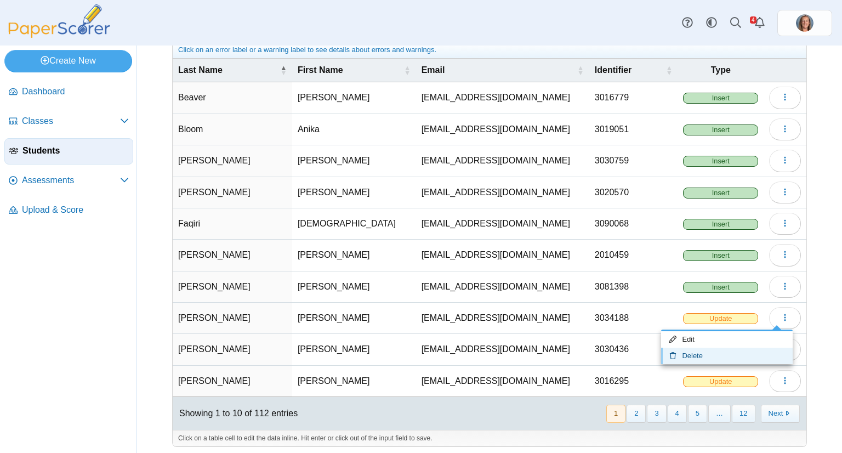
click at [740, 348] on link "Delete" at bounding box center [727, 356] width 132 height 16
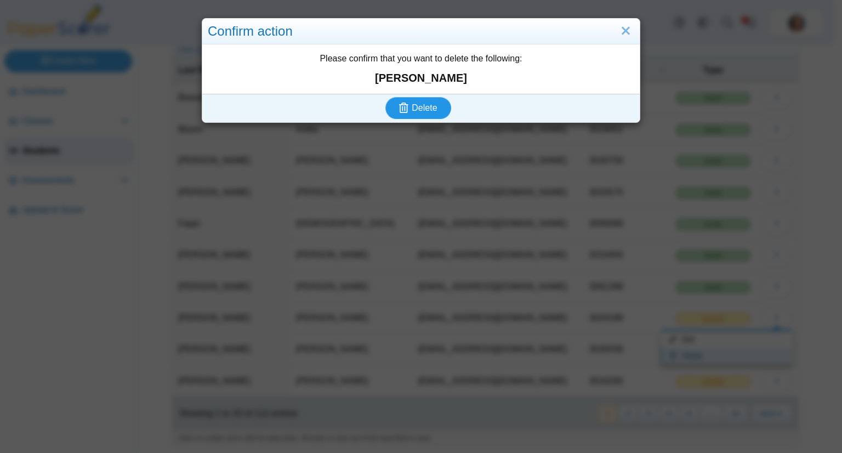
click at [385, 97] on button "Delete" at bounding box center [418, 108] width 66 height 22
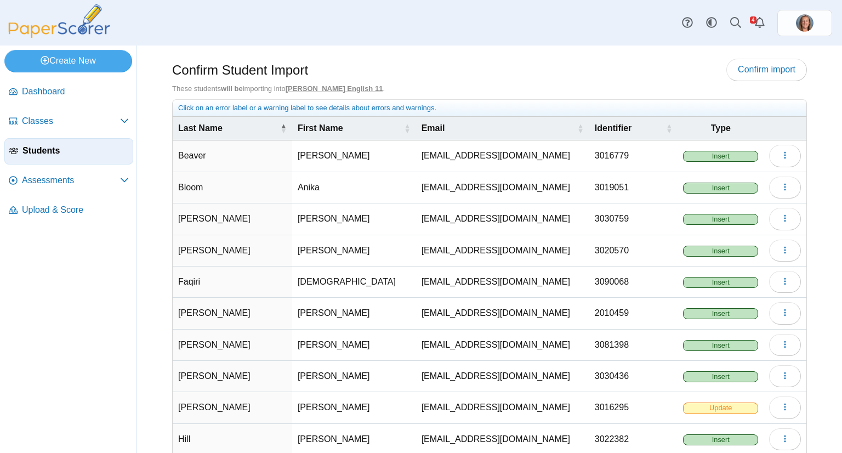
scroll to position [58, 0]
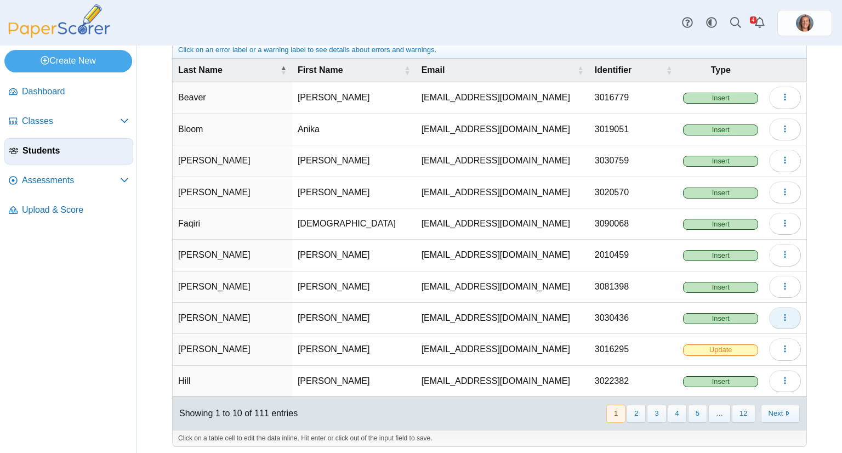
click at [773, 321] on button "button" at bounding box center [785, 318] width 32 height 22
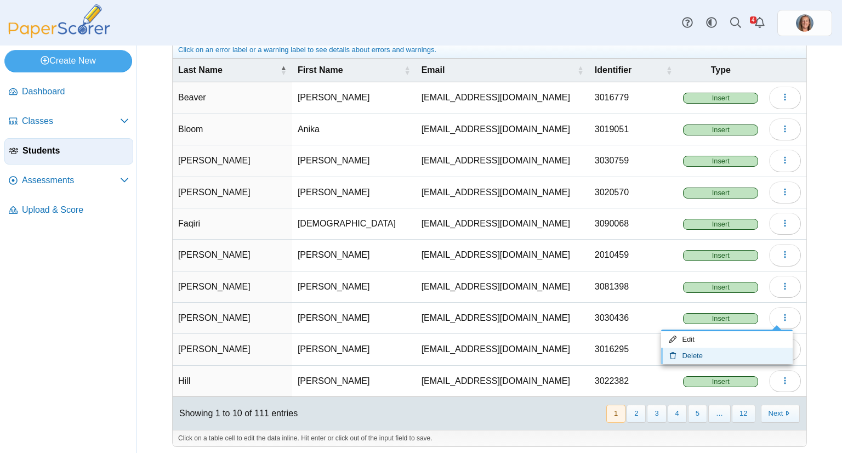
click at [737, 348] on link "Delete" at bounding box center [727, 356] width 132 height 16
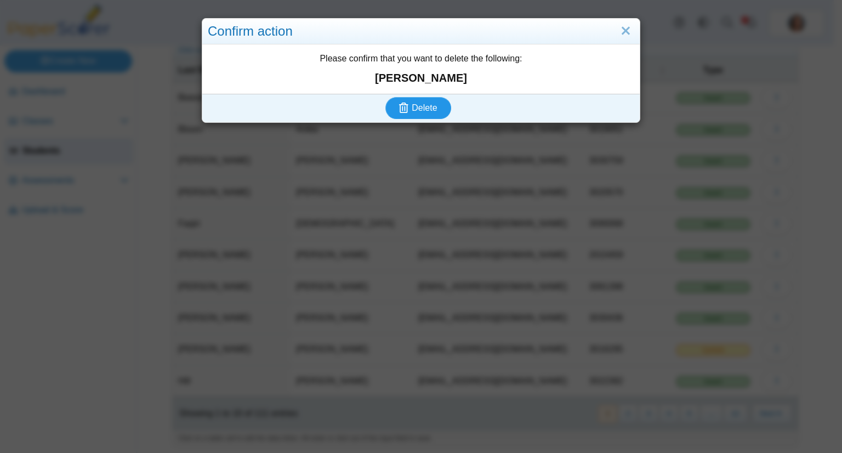
click at [385, 97] on button "Delete" at bounding box center [418, 108] width 66 height 22
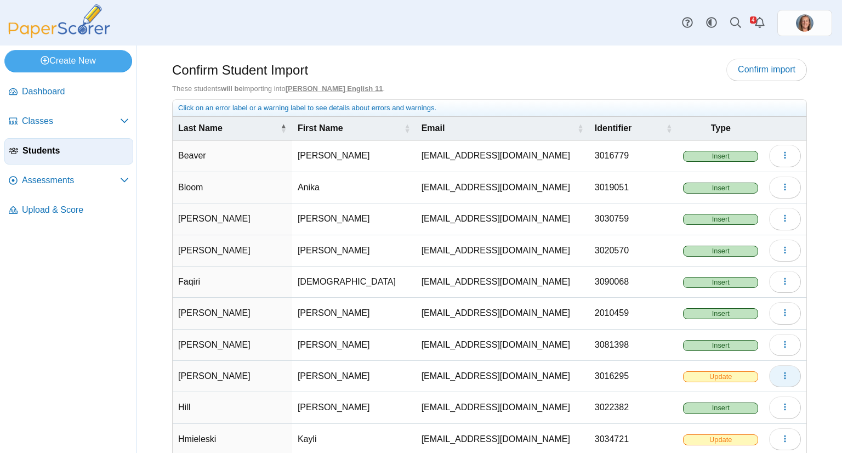
click at [769, 367] on button "button" at bounding box center [785, 376] width 32 height 22
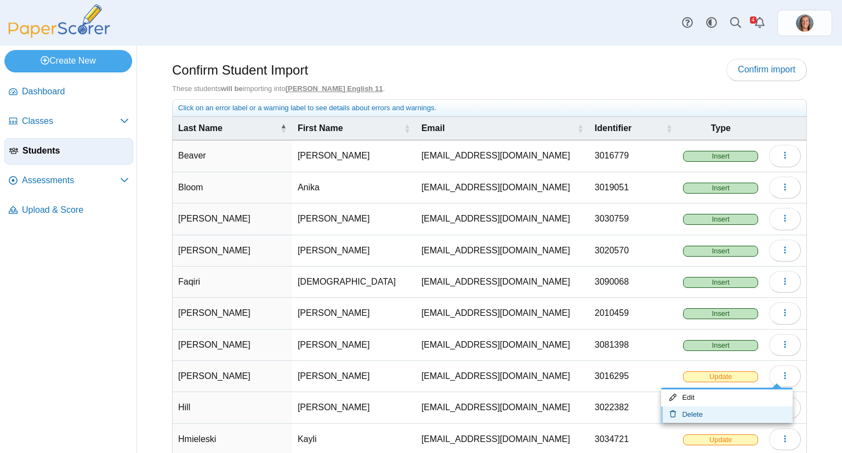
click at [727, 408] on link "Delete" at bounding box center [727, 414] width 132 height 16
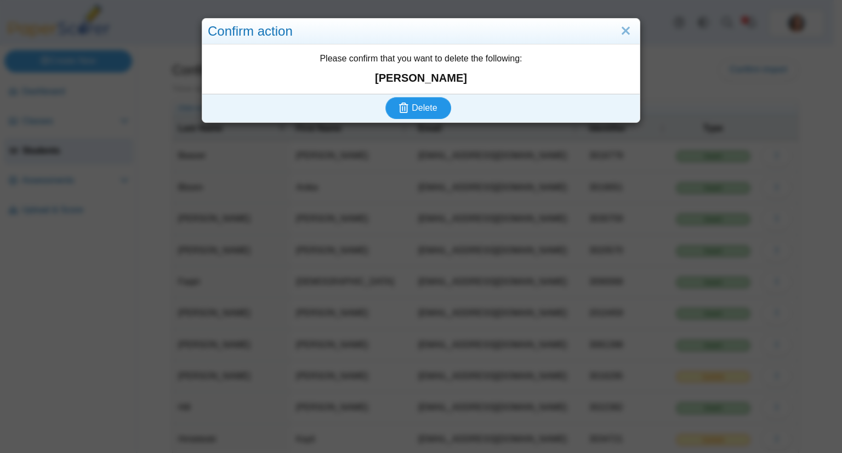
click at [385, 97] on button "Delete" at bounding box center [418, 108] width 66 height 22
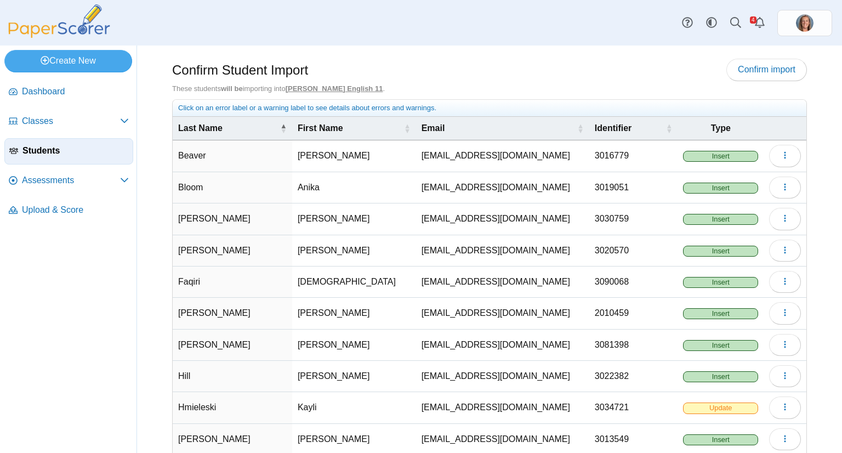
scroll to position [58, 0]
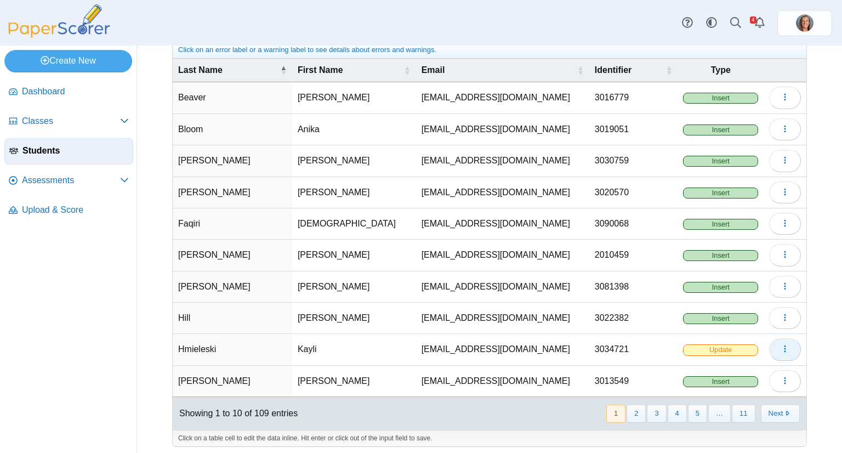
click at [772, 343] on button "button" at bounding box center [785, 349] width 32 height 22
click at [714, 381] on link "Delete" at bounding box center [727, 387] width 132 height 16
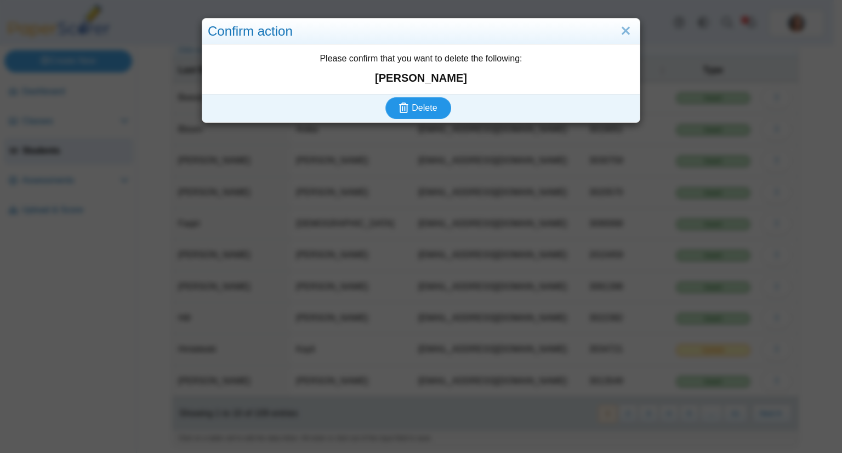
click at [385, 97] on button "Delete" at bounding box center [418, 108] width 66 height 22
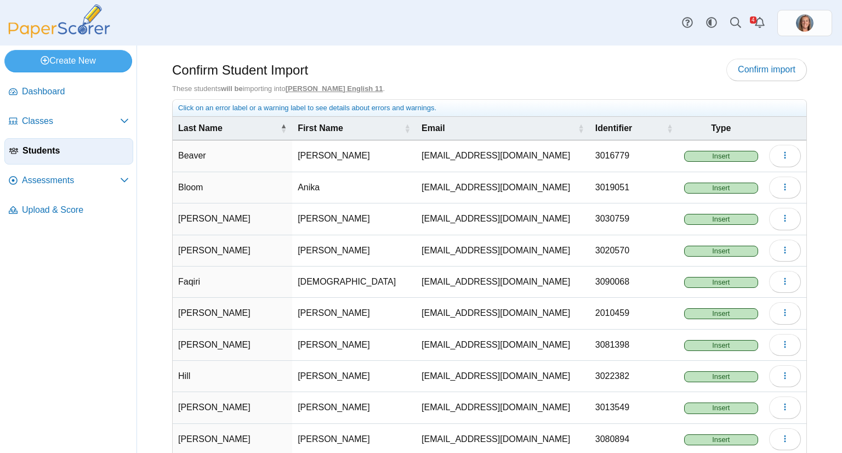
scroll to position [58, 0]
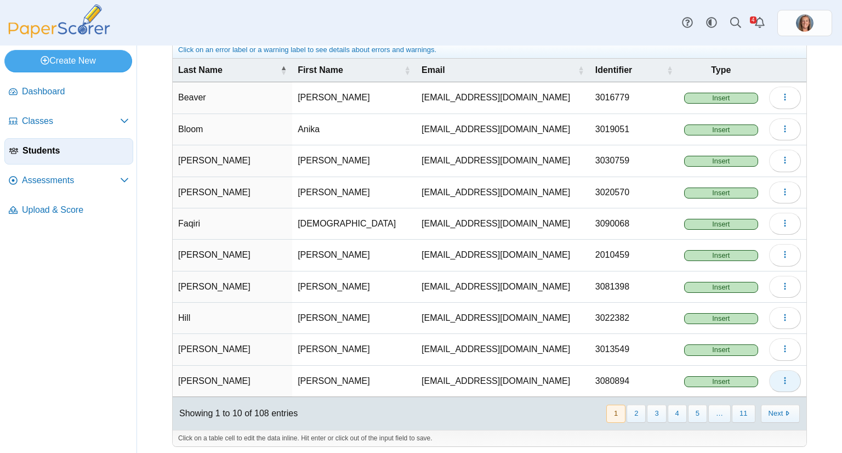
click at [769, 379] on button "button" at bounding box center [785, 381] width 32 height 22
click at [726, 412] on link "Delete" at bounding box center [727, 418] width 132 height 16
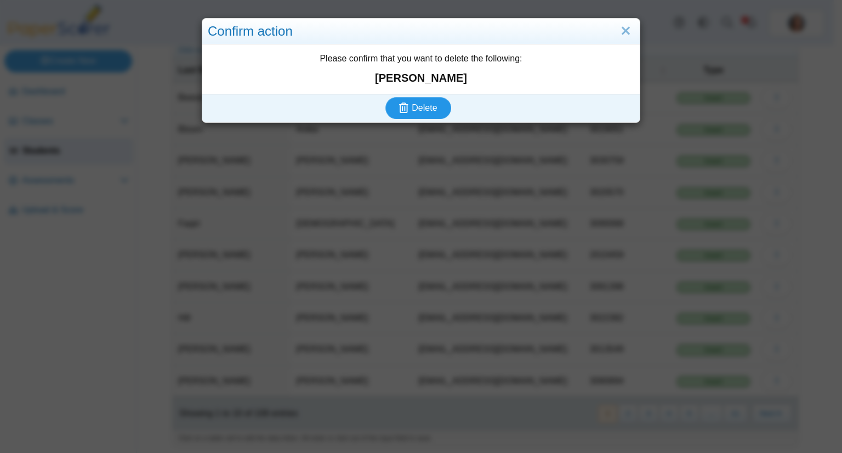
click at [385, 97] on button "Delete" at bounding box center [418, 108] width 66 height 22
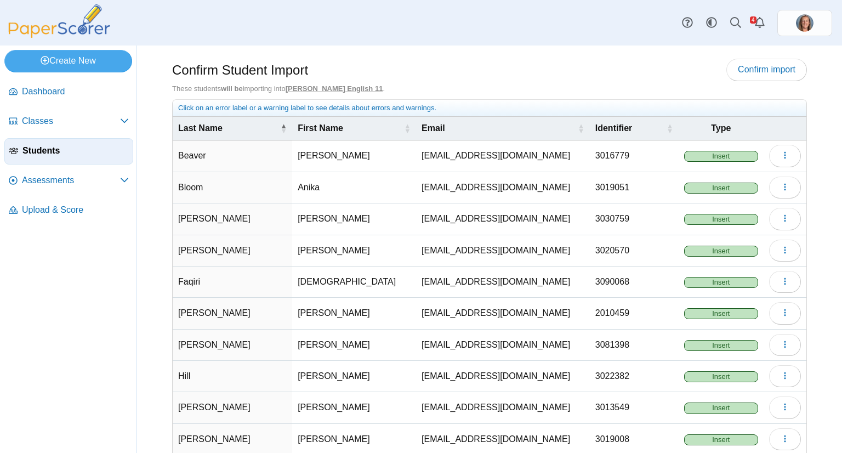
scroll to position [58, 0]
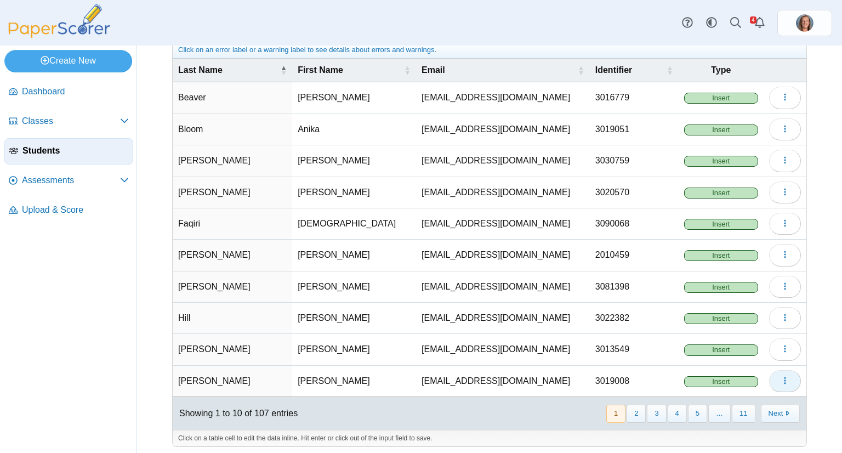
click at [771, 380] on button "button" at bounding box center [785, 381] width 32 height 22
click at [719, 411] on link "Delete" at bounding box center [727, 418] width 132 height 16
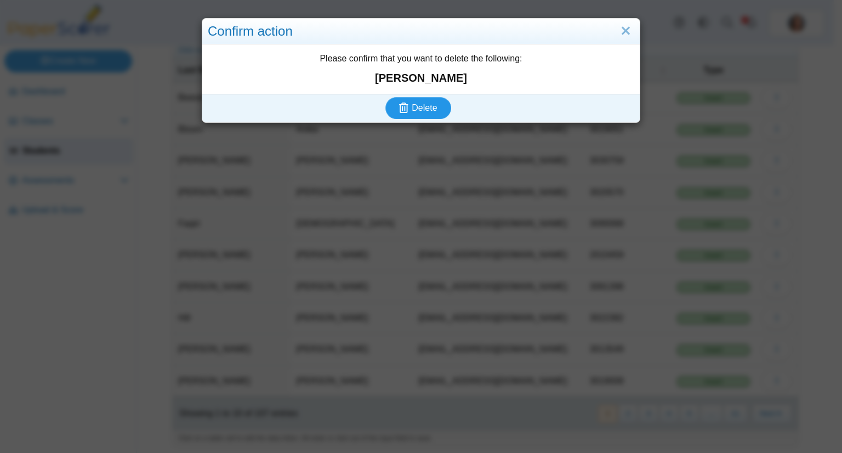
click at [385, 97] on button "Delete" at bounding box center [418, 108] width 66 height 22
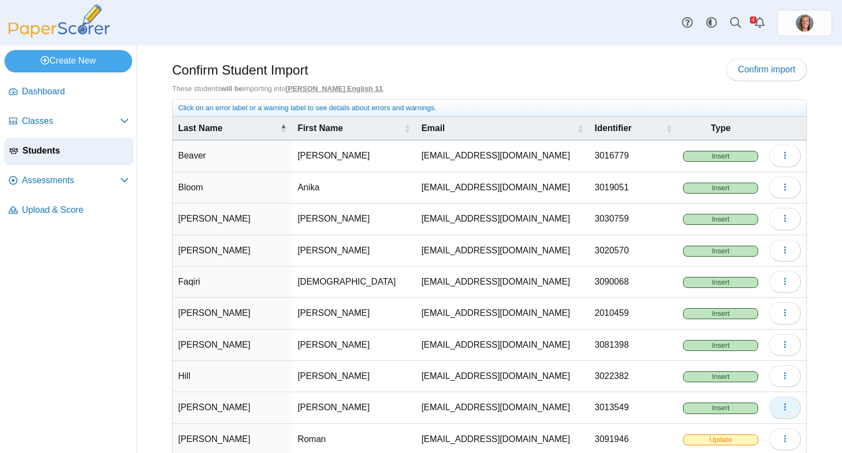
scroll to position [58, 0]
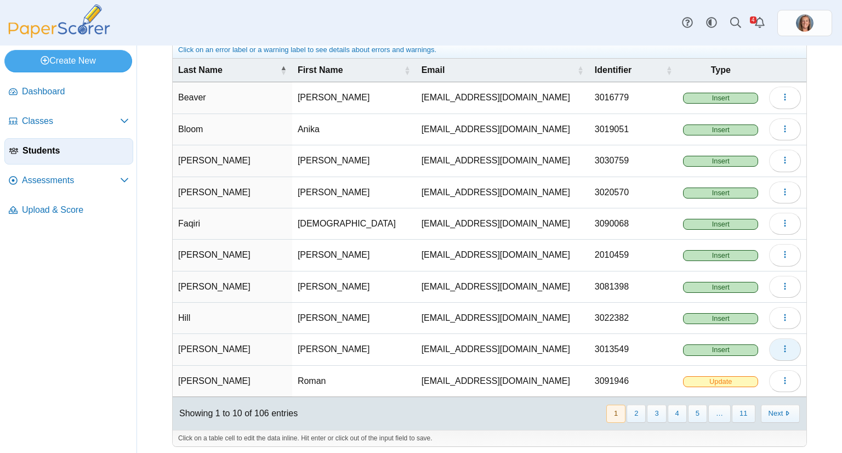
click at [772, 344] on button "button" at bounding box center [785, 349] width 32 height 22
click at [737, 380] on link "Delete" at bounding box center [727, 387] width 132 height 16
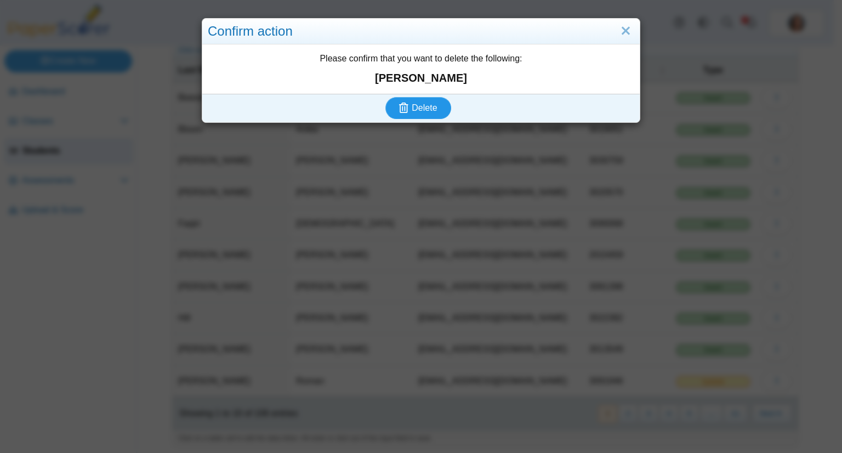
click at [385, 97] on button "Delete" at bounding box center [418, 108] width 66 height 22
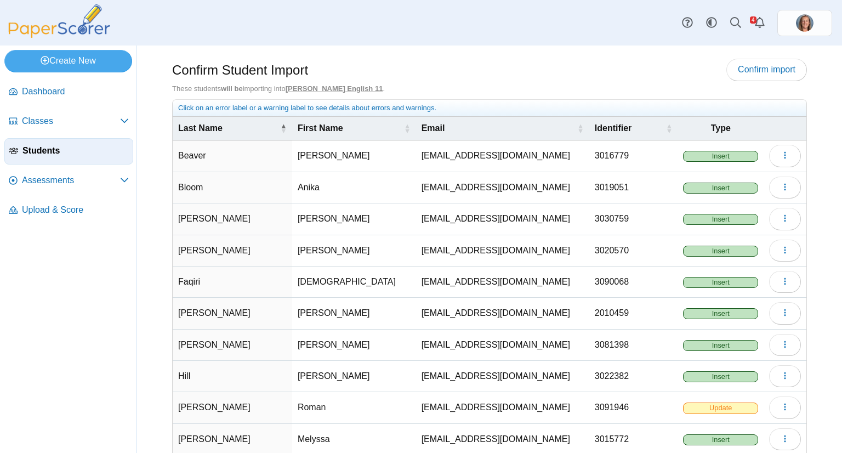
scroll to position [58, 0]
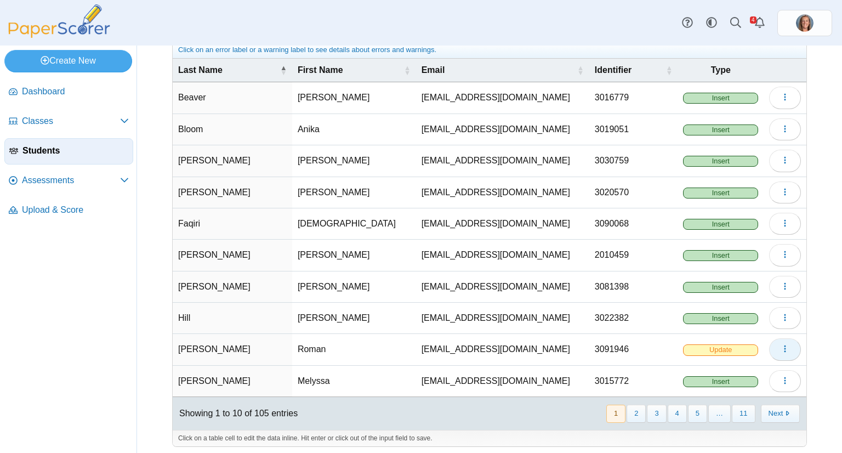
click at [781, 348] on icon "button" at bounding box center [785, 348] width 9 height 9
click at [740, 380] on link "Delete" at bounding box center [727, 387] width 132 height 16
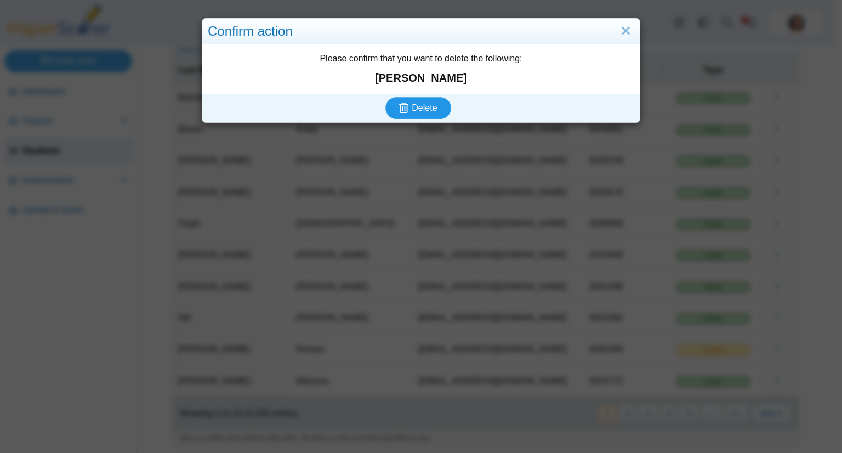
click at [385, 97] on button "Delete" at bounding box center [418, 108] width 66 height 22
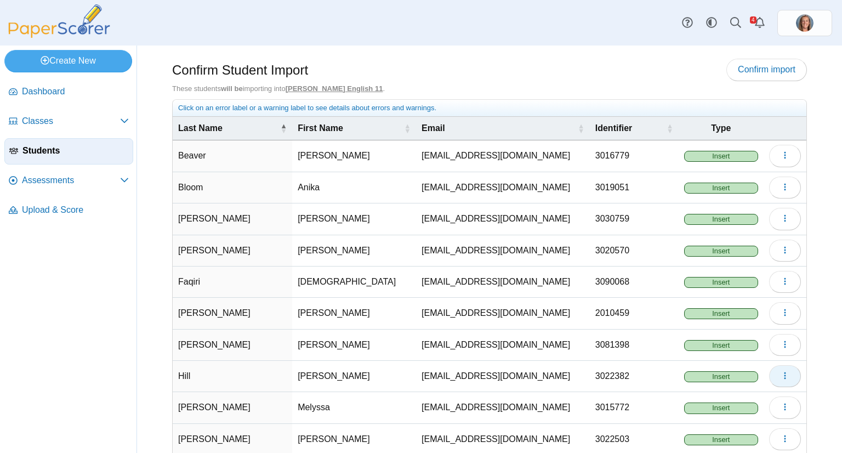
scroll to position [58, 0]
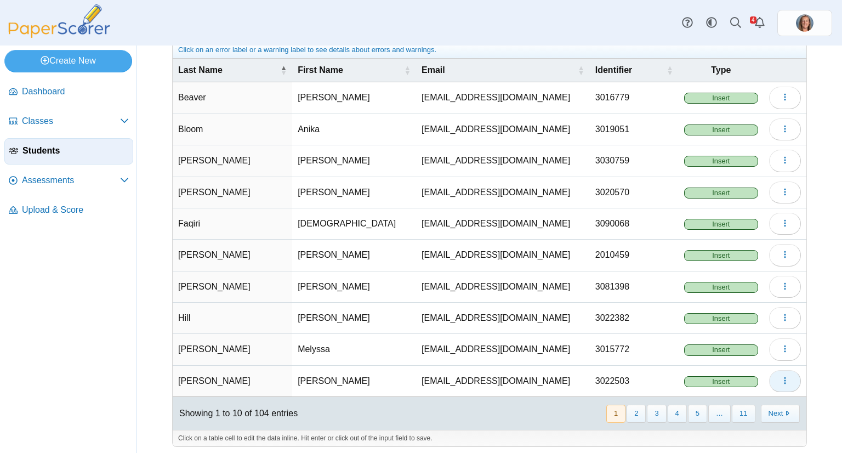
click at [781, 378] on button "button" at bounding box center [785, 381] width 32 height 22
click at [737, 417] on link "Delete" at bounding box center [727, 418] width 132 height 16
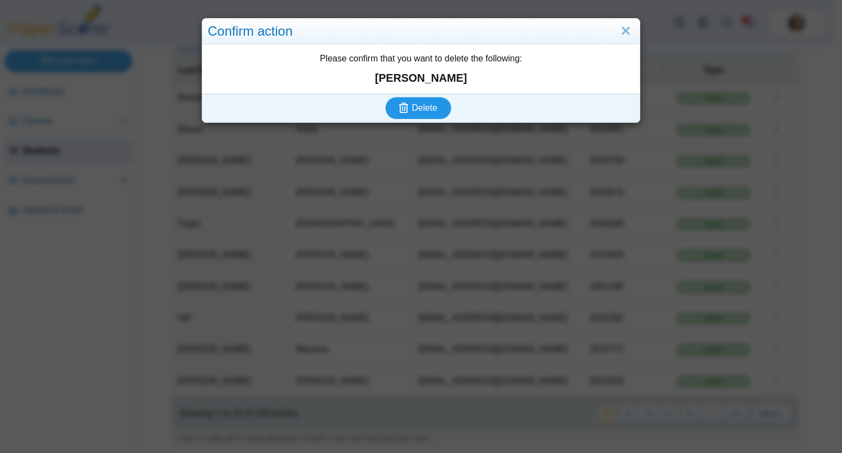
click at [385, 97] on button "Delete" at bounding box center [418, 108] width 66 height 22
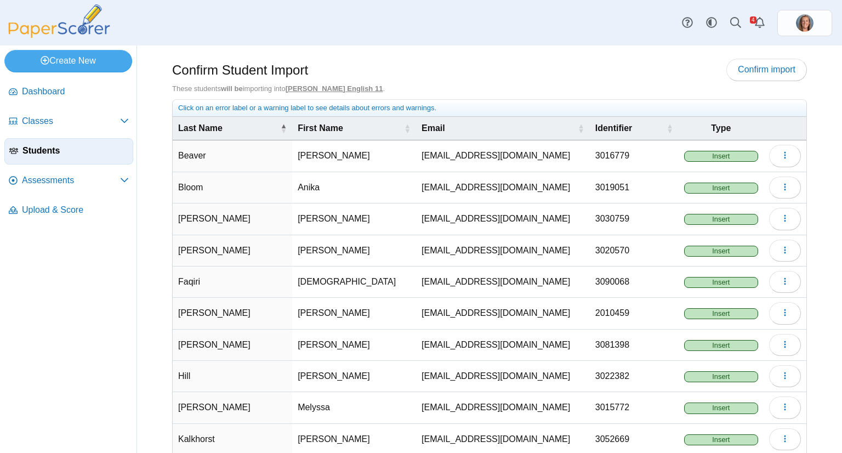
scroll to position [58, 0]
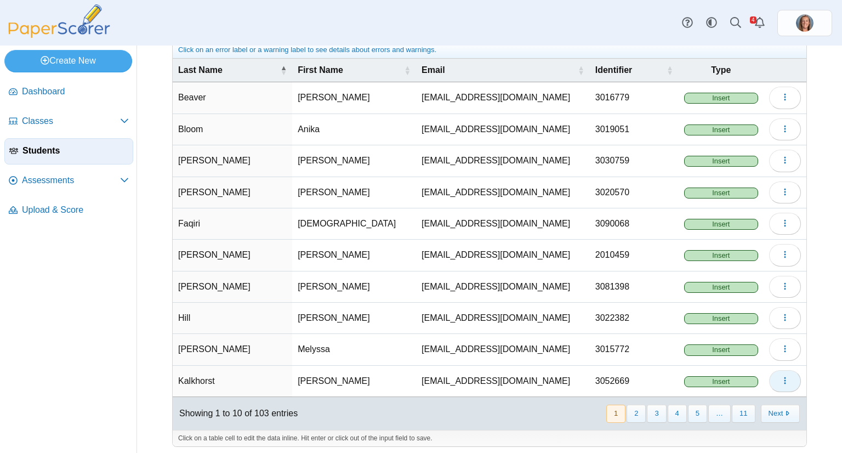
click at [781, 376] on icon "button" at bounding box center [785, 380] width 9 height 9
click at [735, 413] on link "Delete" at bounding box center [727, 418] width 132 height 16
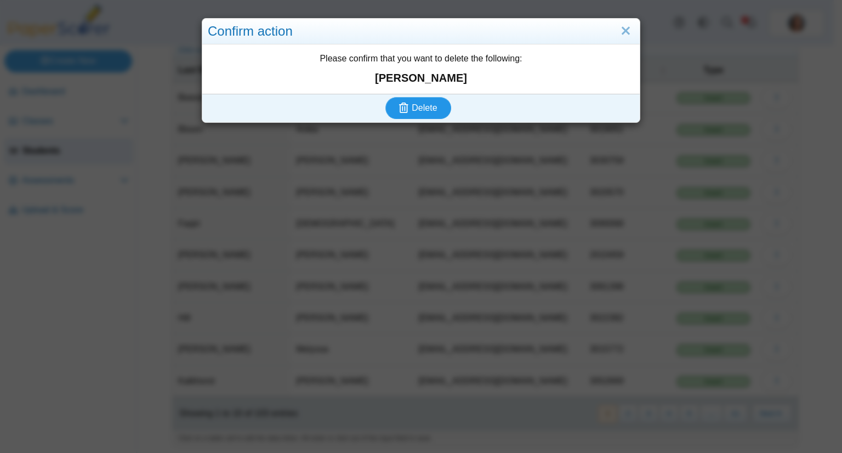
click at [385, 97] on button "Delete" at bounding box center [418, 108] width 66 height 22
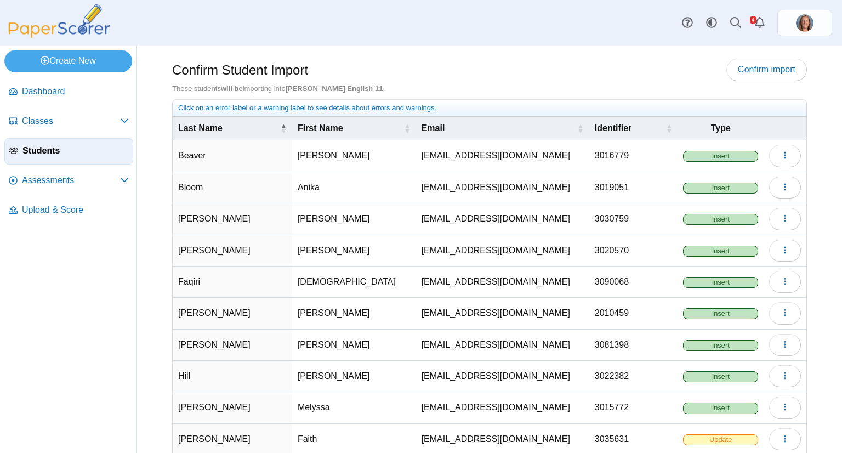
scroll to position [58, 0]
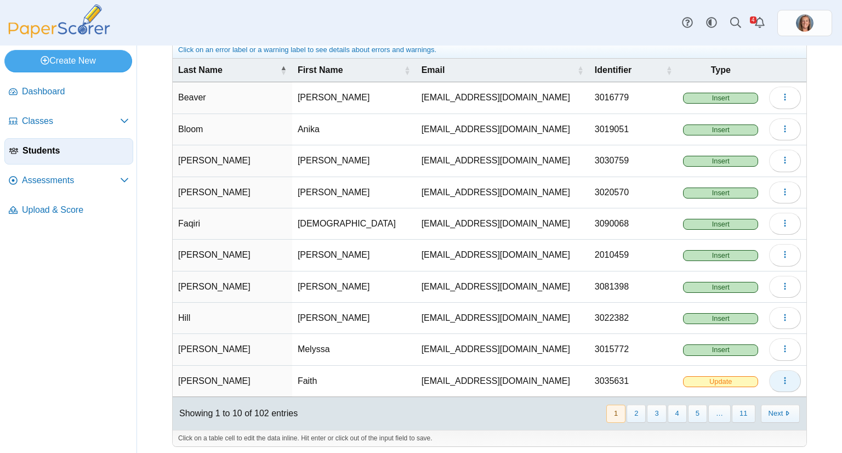
click at [771, 378] on button "button" at bounding box center [785, 381] width 32 height 22
click at [698, 413] on link "Delete" at bounding box center [727, 418] width 132 height 16
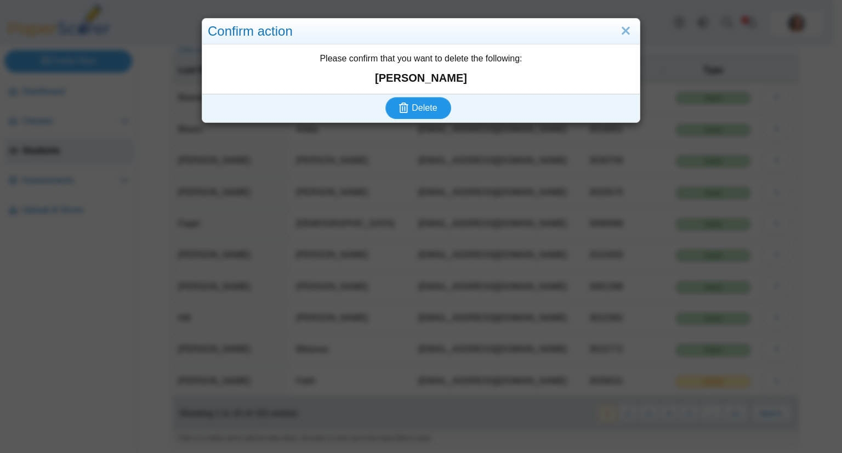
click at [385, 97] on button "Delete" at bounding box center [418, 108] width 66 height 22
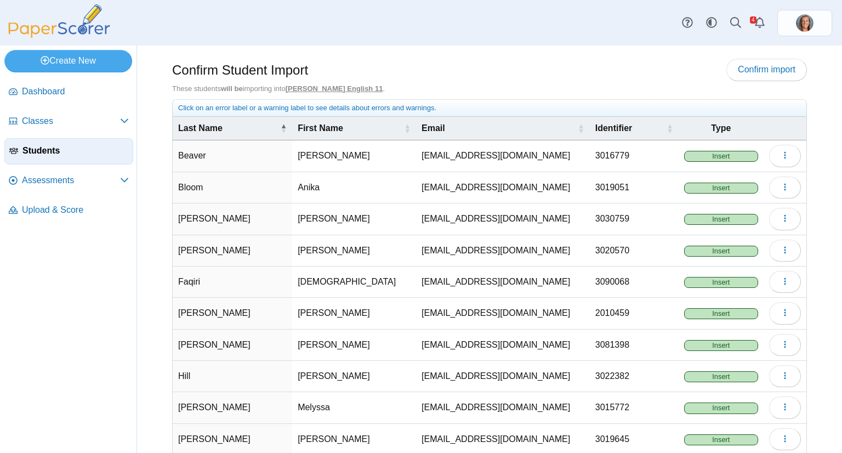
scroll to position [58, 0]
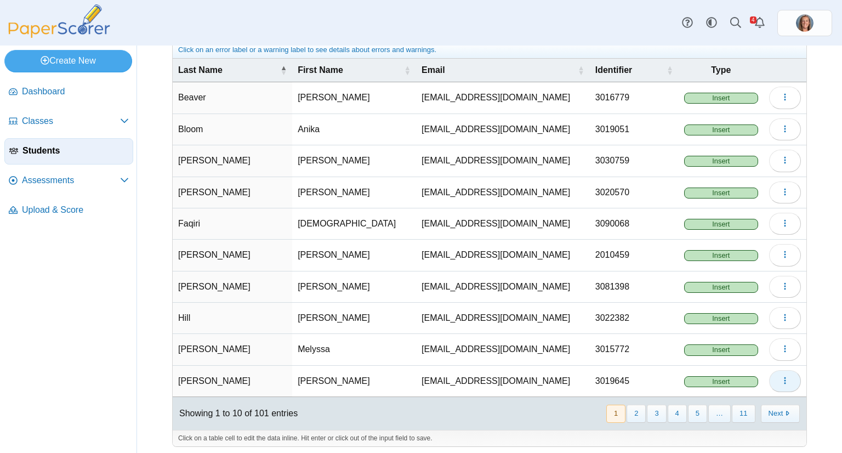
click at [769, 371] on button "button" at bounding box center [785, 381] width 32 height 22
click at [723, 415] on link "Delete" at bounding box center [727, 418] width 132 height 16
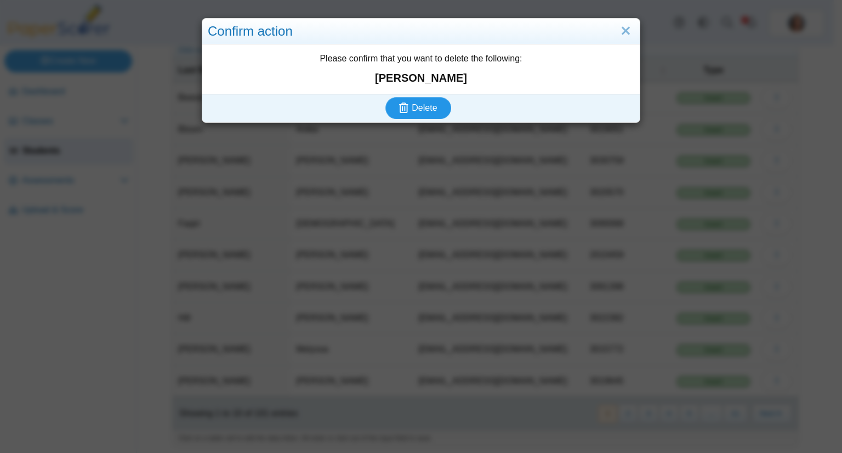
click at [385, 97] on button "Delete" at bounding box center [418, 108] width 66 height 22
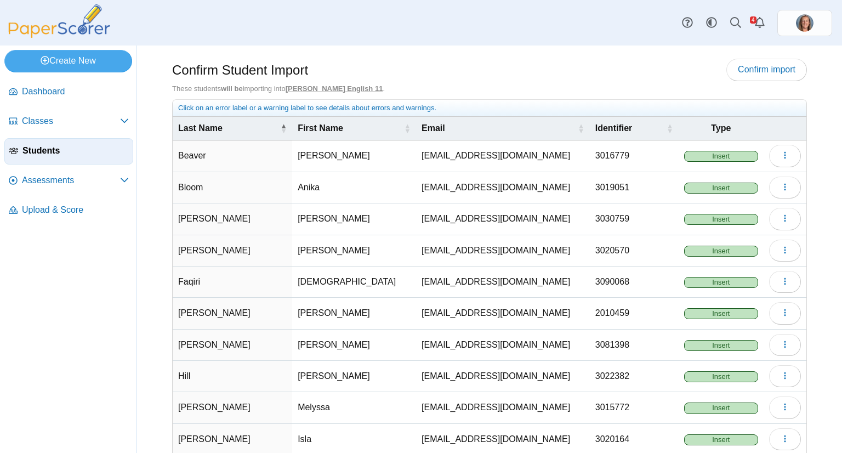
scroll to position [58, 0]
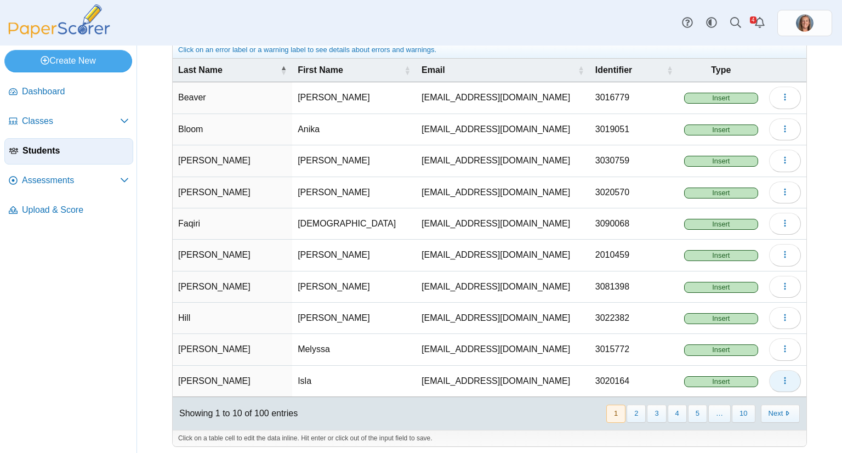
click at [781, 380] on icon "button" at bounding box center [785, 380] width 9 height 9
click at [725, 413] on link "Delete" at bounding box center [727, 418] width 132 height 16
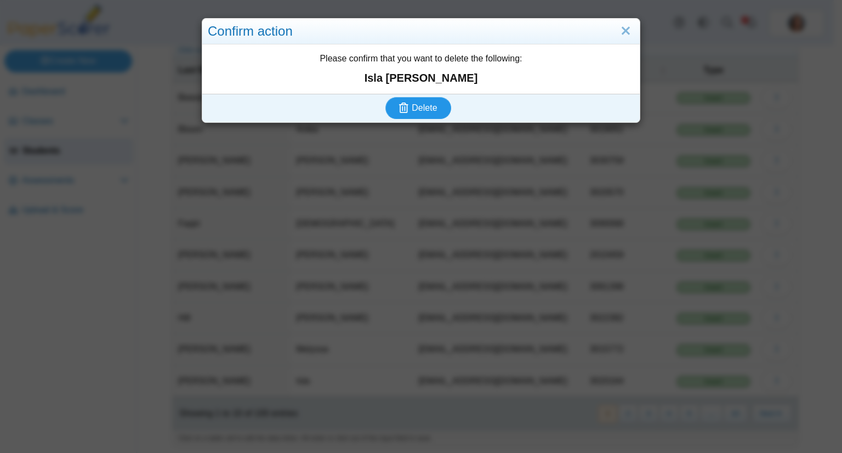
click at [385, 97] on button "Delete" at bounding box center [418, 108] width 66 height 22
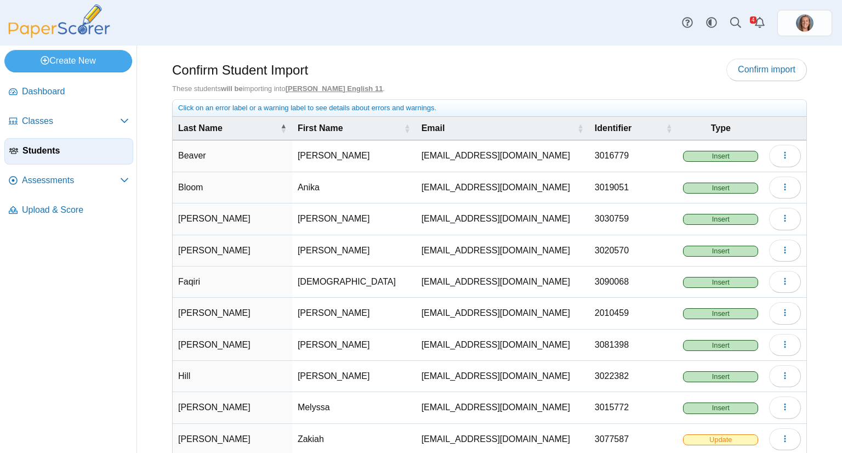
scroll to position [58, 0]
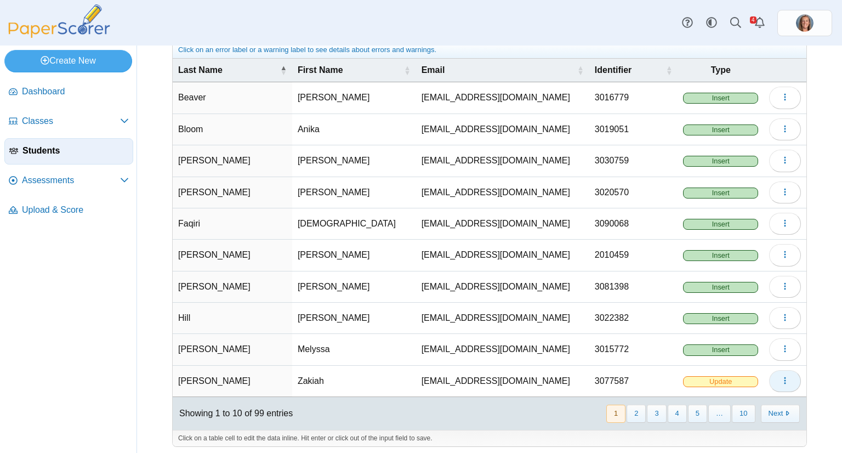
click at [781, 380] on icon "button" at bounding box center [785, 380] width 9 height 9
click at [739, 413] on link "Delete" at bounding box center [727, 418] width 132 height 16
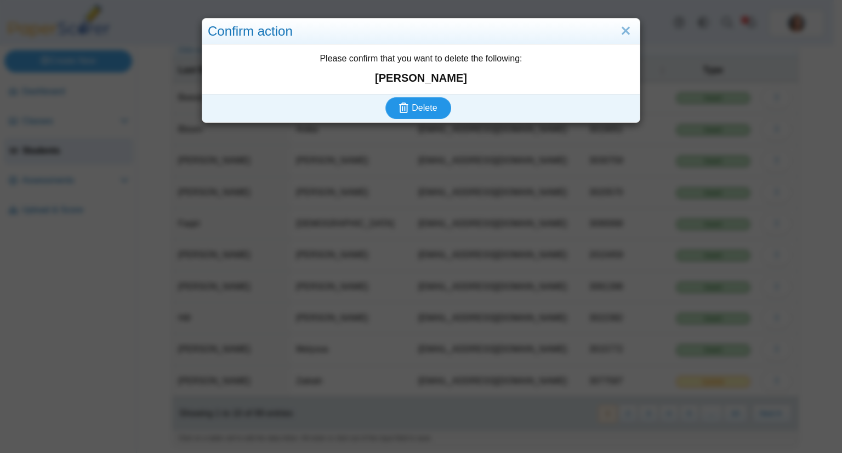
click at [385, 97] on button "Delete" at bounding box center [418, 108] width 66 height 22
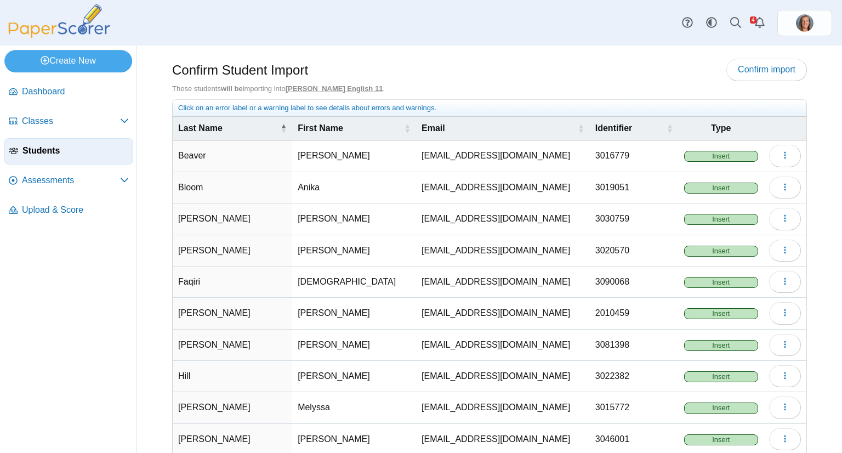
scroll to position [58, 0]
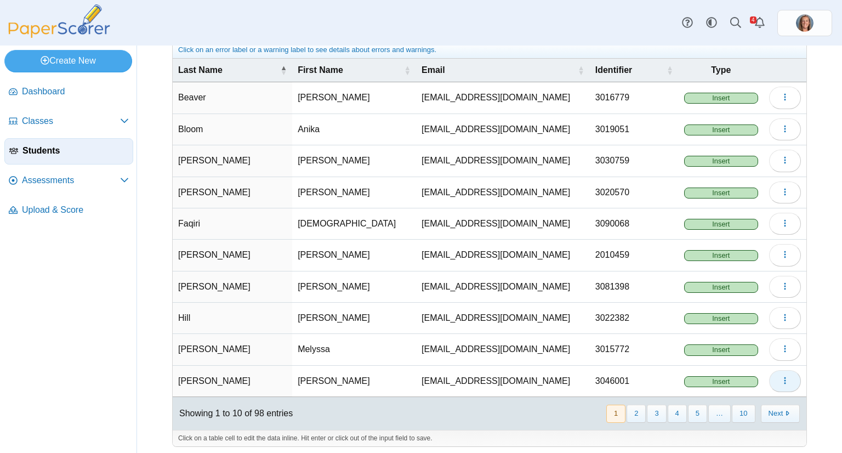
click at [784, 377] on use "button" at bounding box center [785, 380] width 2 height 7
click at [750, 412] on link "Delete" at bounding box center [727, 418] width 132 height 16
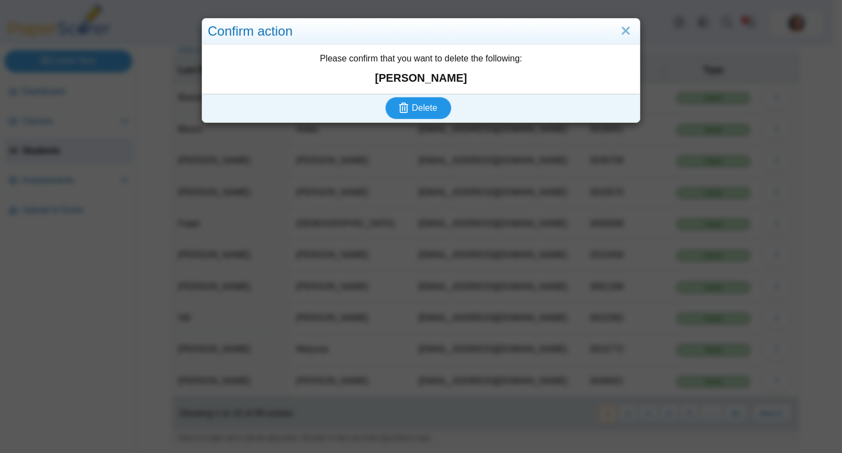
click at [385, 97] on button "Delete" at bounding box center [418, 108] width 66 height 22
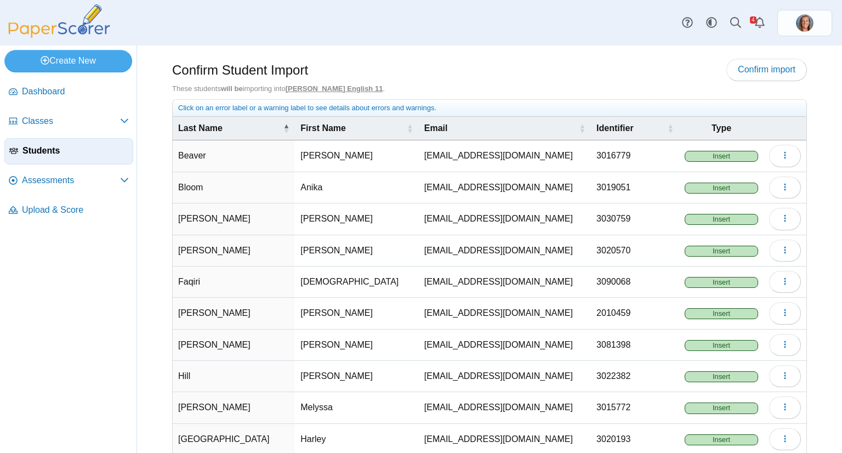
scroll to position [58, 0]
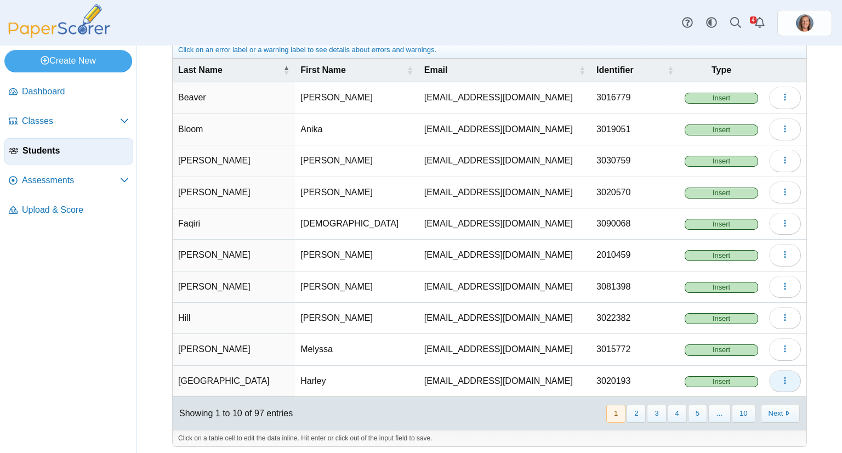
click at [783, 372] on button "button" at bounding box center [785, 381] width 32 height 22
click at [726, 411] on link "Delete" at bounding box center [727, 418] width 132 height 16
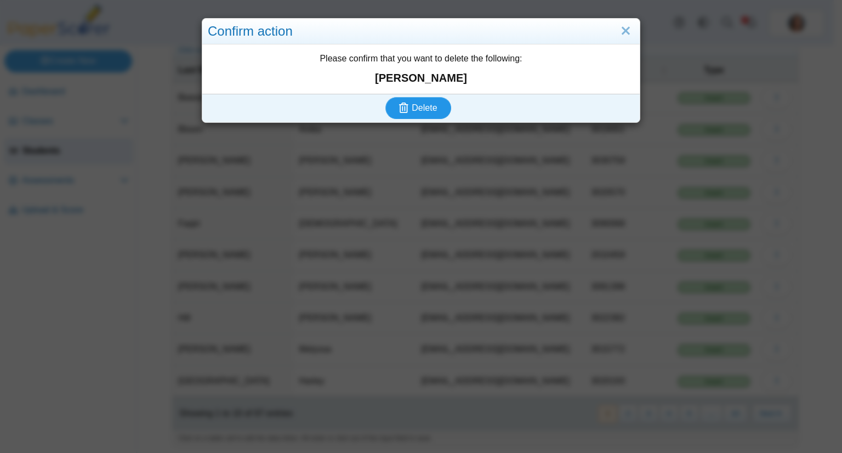
click at [385, 97] on button "Delete" at bounding box center [418, 108] width 66 height 22
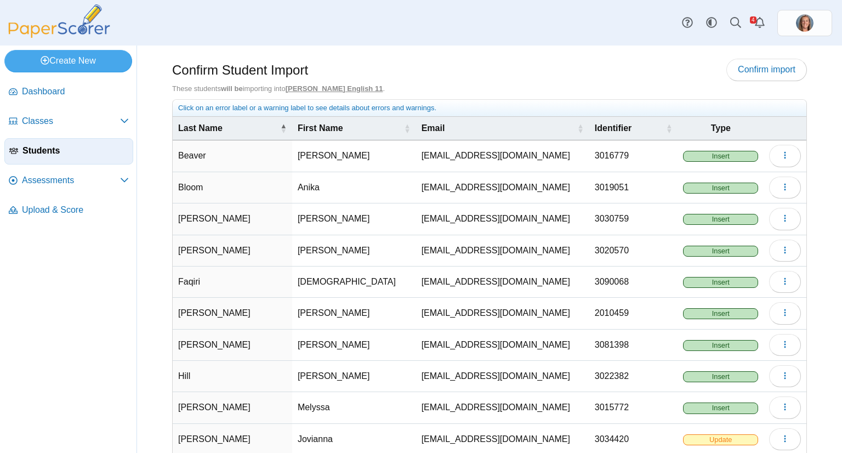
scroll to position [58, 0]
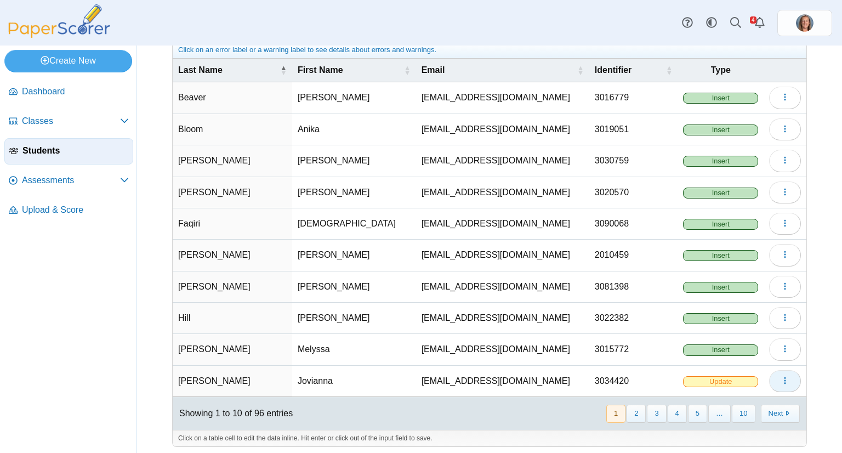
click at [769, 381] on button "button" at bounding box center [785, 381] width 32 height 22
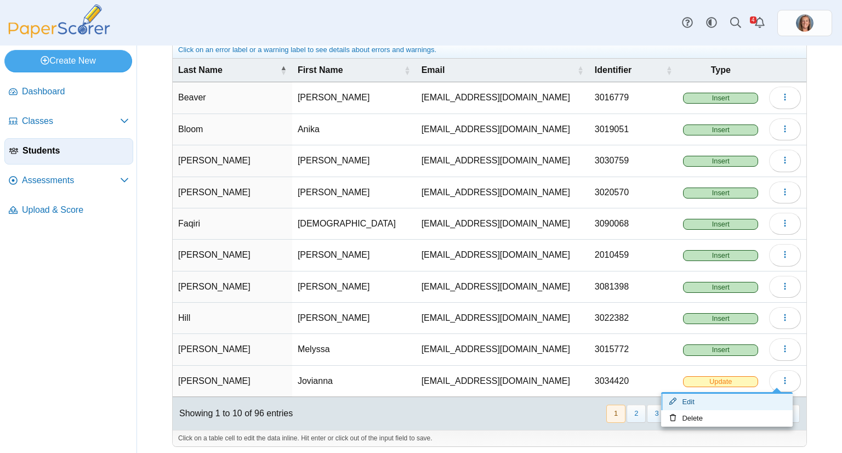
click at [743, 408] on link "Edit" at bounding box center [727, 402] width 132 height 16
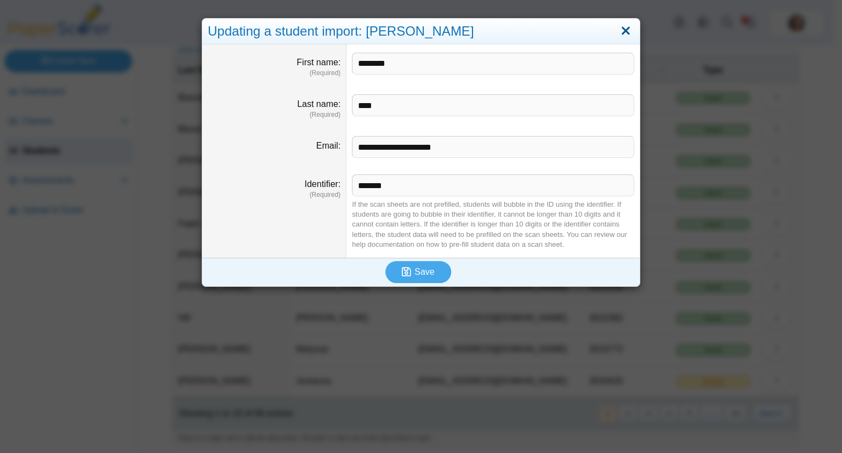
click at [626, 26] on link "Close" at bounding box center [625, 31] width 17 height 19
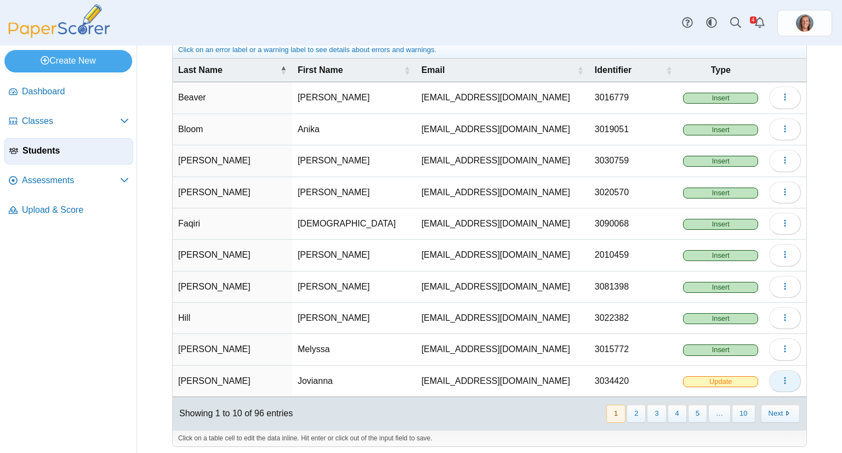
click at [774, 384] on button "button" at bounding box center [785, 381] width 32 height 22
click at [729, 417] on link "Delete" at bounding box center [727, 418] width 132 height 16
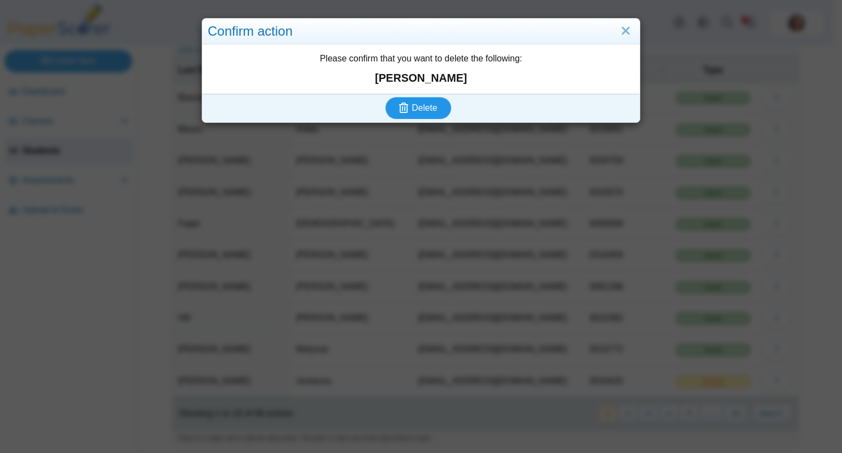
click at [385, 97] on button "Delete" at bounding box center [418, 108] width 66 height 22
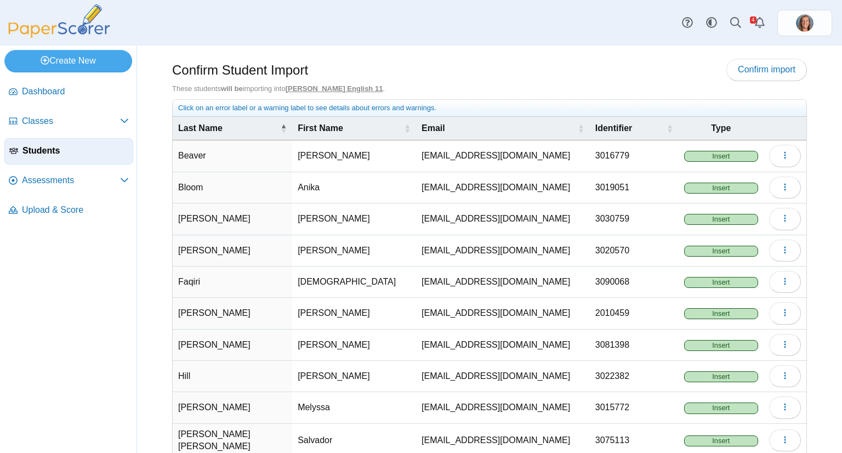
scroll to position [58, 0]
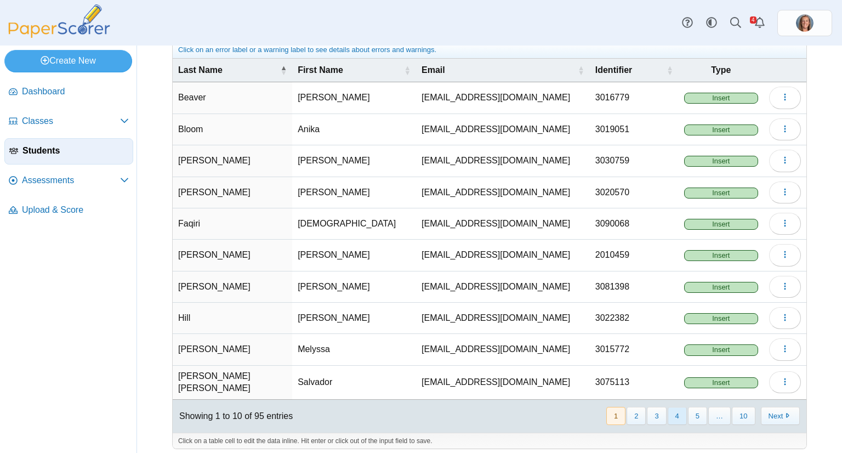
click at [673, 408] on button "4" at bounding box center [677, 416] width 19 height 18
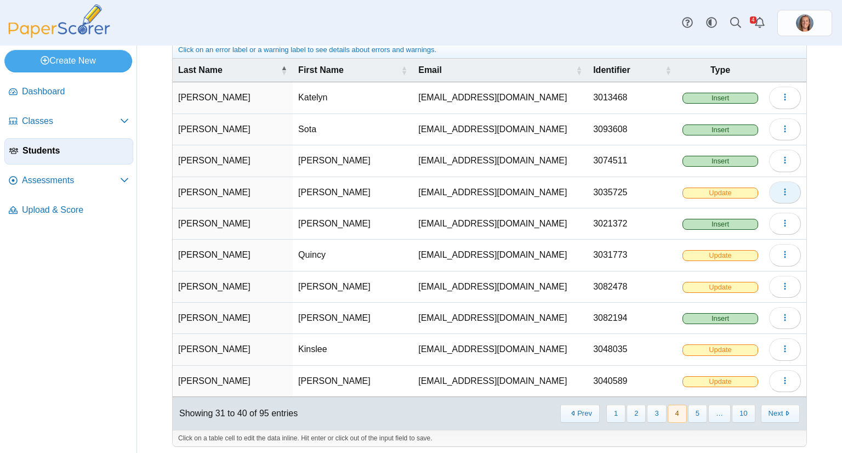
click at [770, 194] on button "button" at bounding box center [785, 192] width 32 height 22
click at [739, 223] on link "Delete" at bounding box center [727, 231] width 132 height 16
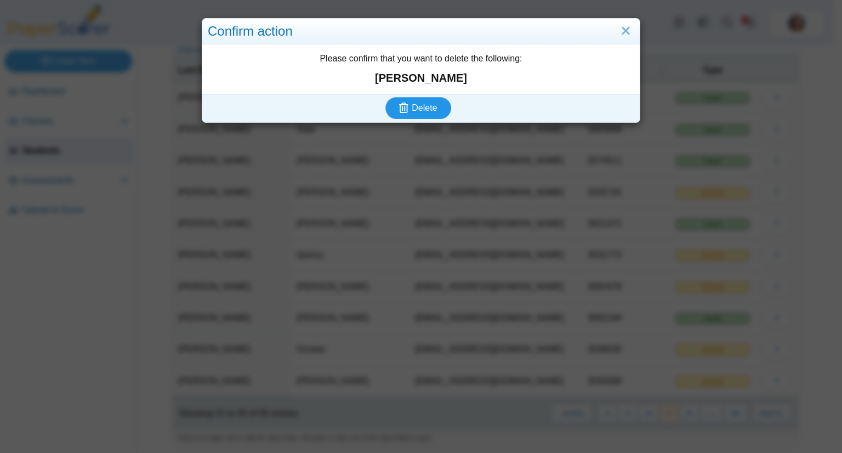
click at [385, 97] on button "Delete" at bounding box center [418, 108] width 66 height 22
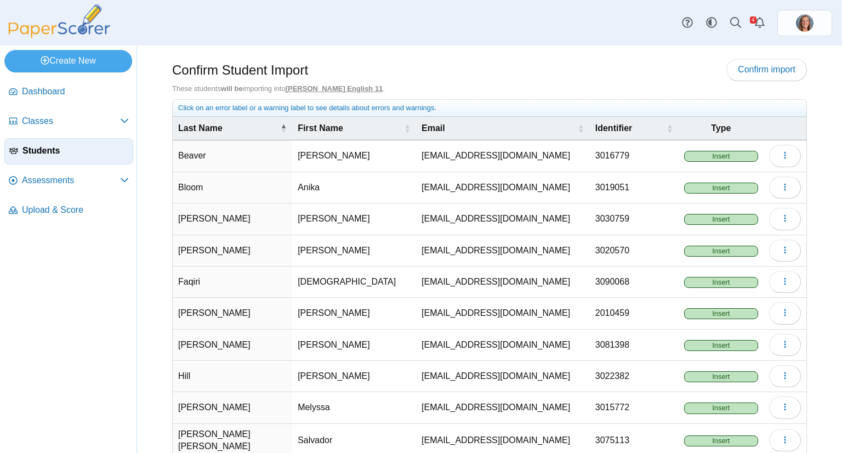
scroll to position [58, 0]
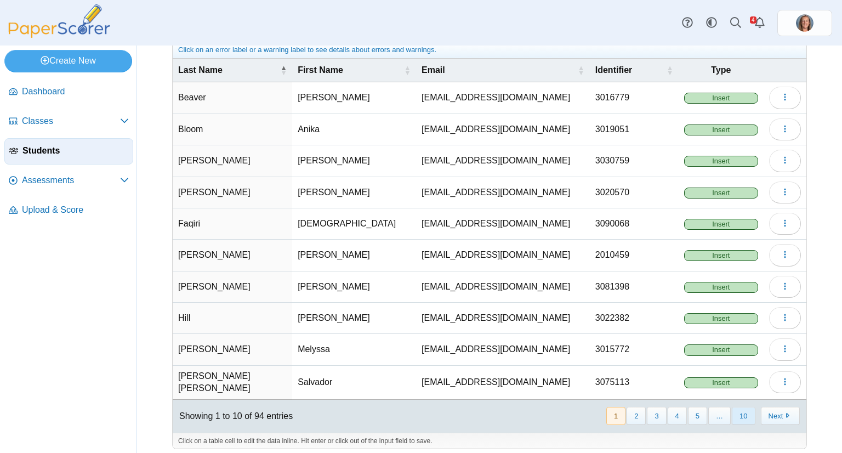
click at [737, 407] on button "10" at bounding box center [743, 416] width 23 height 18
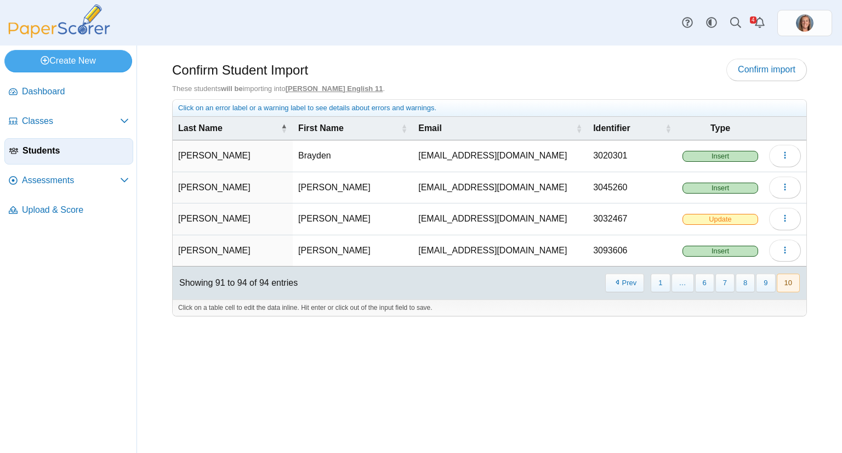
scroll to position [0, 0]
click at [785, 154] on use "button" at bounding box center [785, 155] width 2 height 7
click at [737, 195] on link "Delete" at bounding box center [736, 196] width 132 height 16
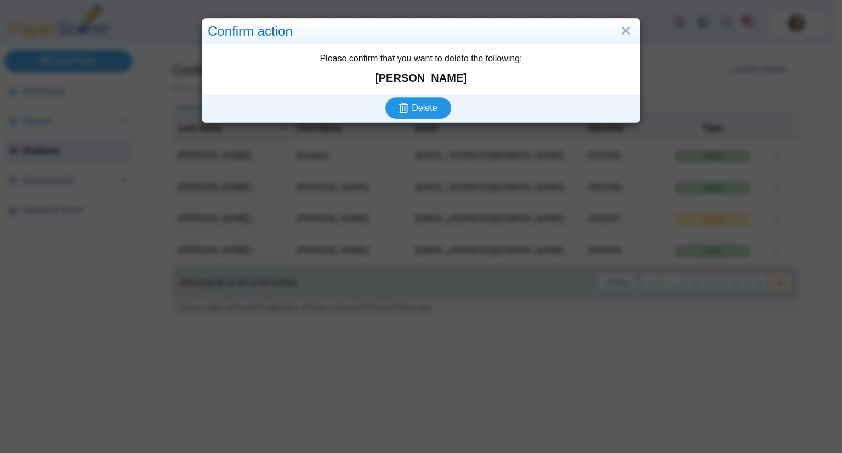
click at [385, 97] on button "Delete" at bounding box center [418, 108] width 66 height 22
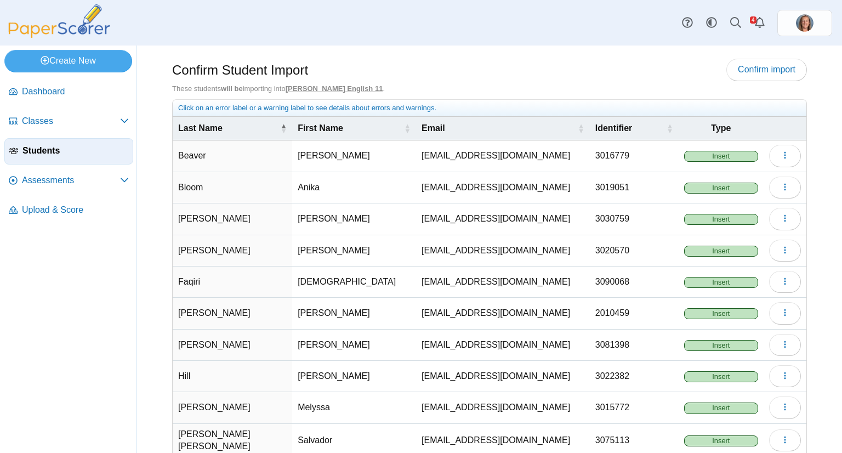
scroll to position [58, 0]
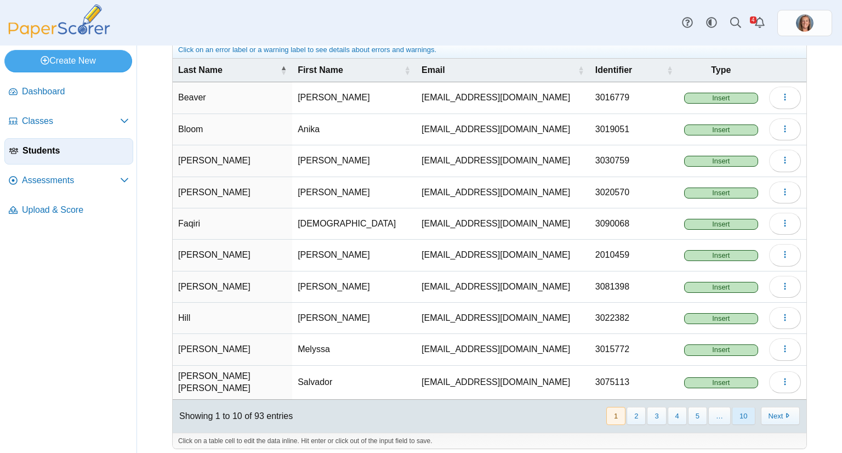
click at [739, 407] on button "10" at bounding box center [743, 416] width 23 height 18
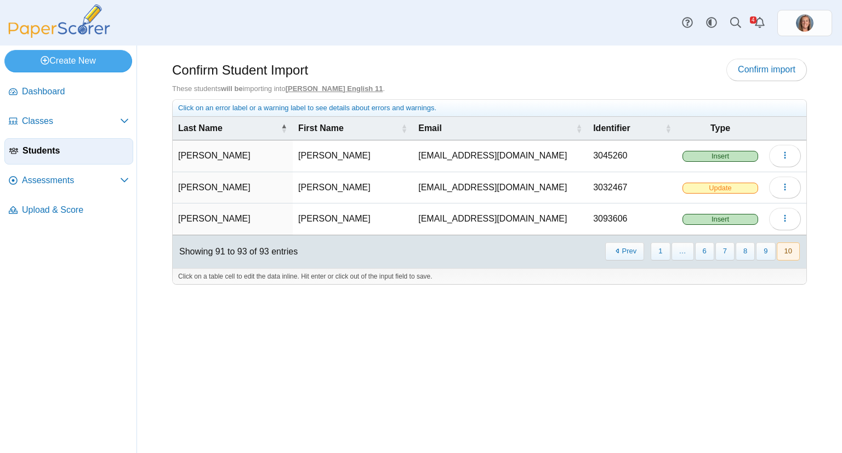
scroll to position [0, 0]
click at [781, 155] on icon "button" at bounding box center [785, 155] width 9 height 9
click at [722, 198] on link "Delete" at bounding box center [736, 196] width 132 height 16
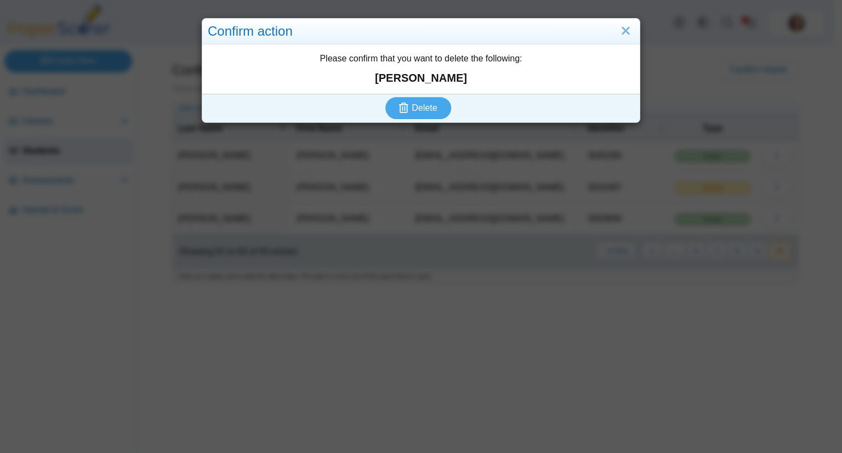
click at [670, 188] on link "Delete" at bounding box center [736, 196] width 132 height 16
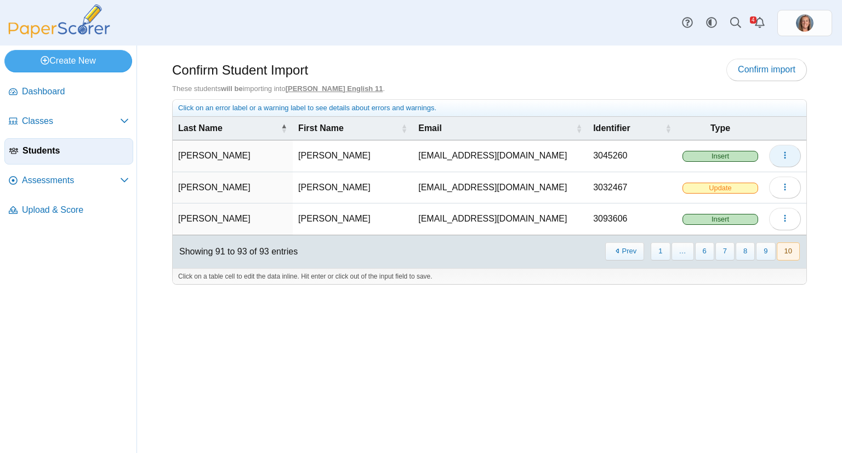
click at [788, 157] on button "button" at bounding box center [785, 156] width 32 height 22
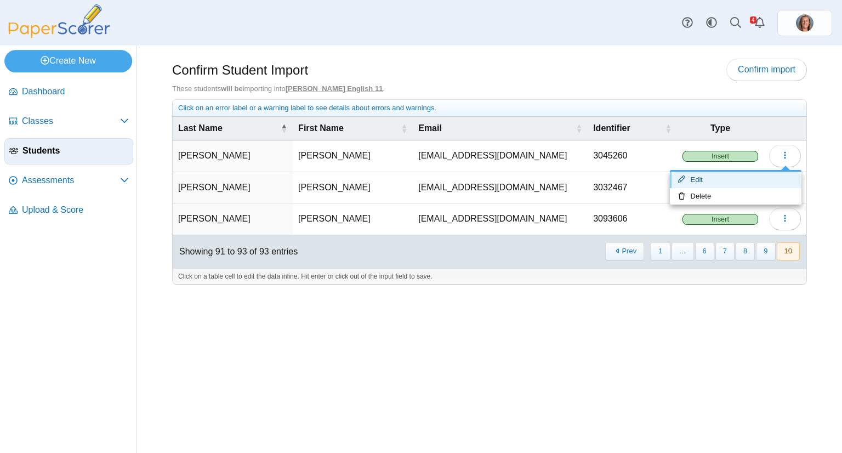
click at [747, 185] on link "Edit" at bounding box center [736, 180] width 132 height 16
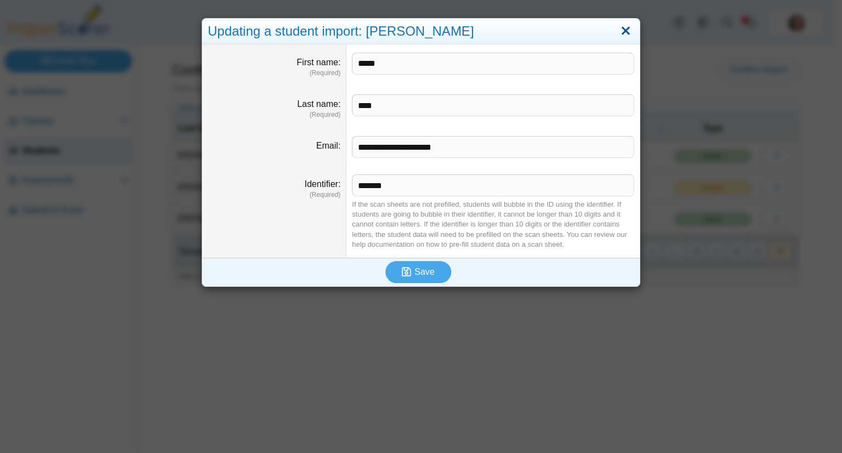
click at [626, 35] on link "Close" at bounding box center [625, 31] width 17 height 19
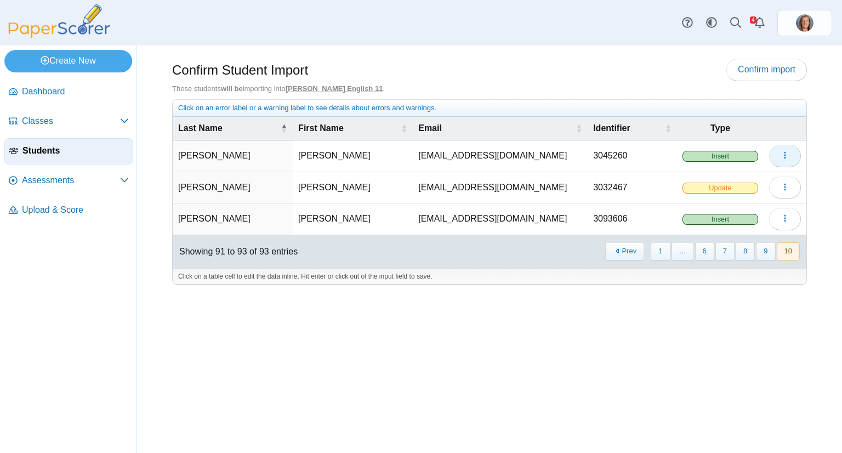
click at [781, 153] on icon "button" at bounding box center [785, 155] width 9 height 9
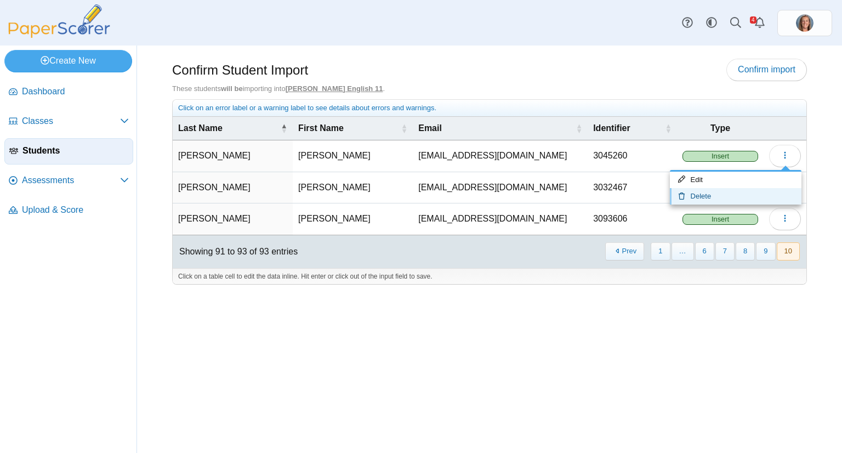
click at [724, 194] on link "Delete" at bounding box center [736, 196] width 132 height 16
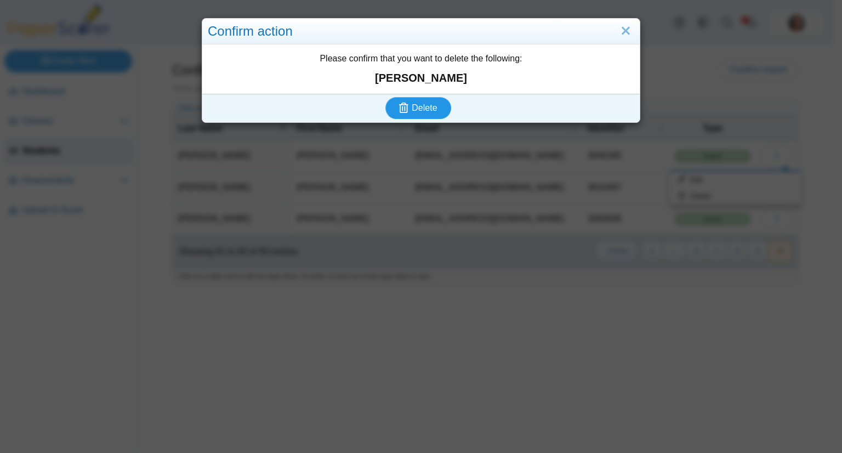
click at [385, 97] on button "Delete" at bounding box center [418, 108] width 66 height 22
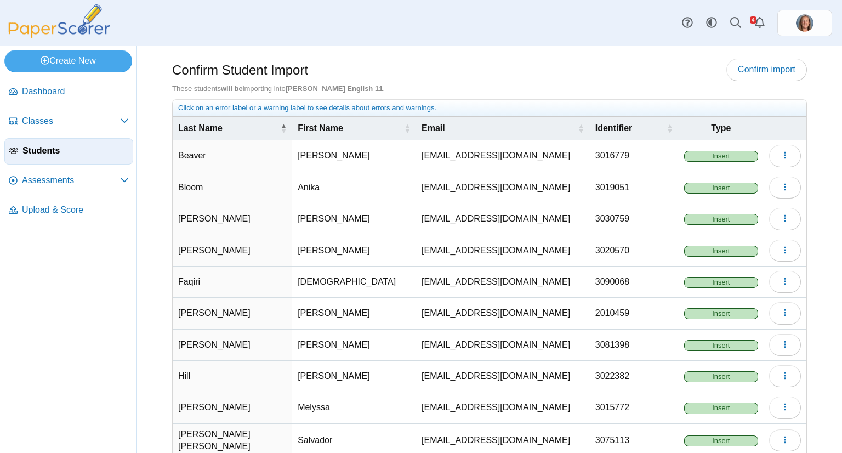
scroll to position [58, 0]
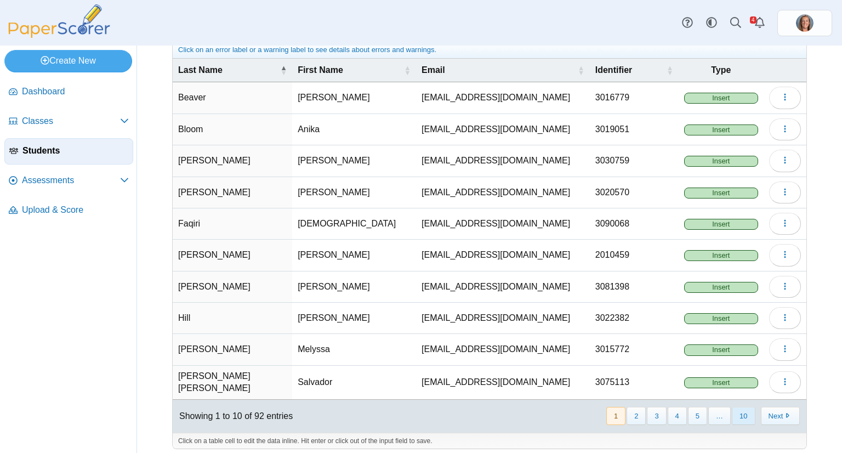
click at [746, 408] on button "10" at bounding box center [743, 416] width 23 height 18
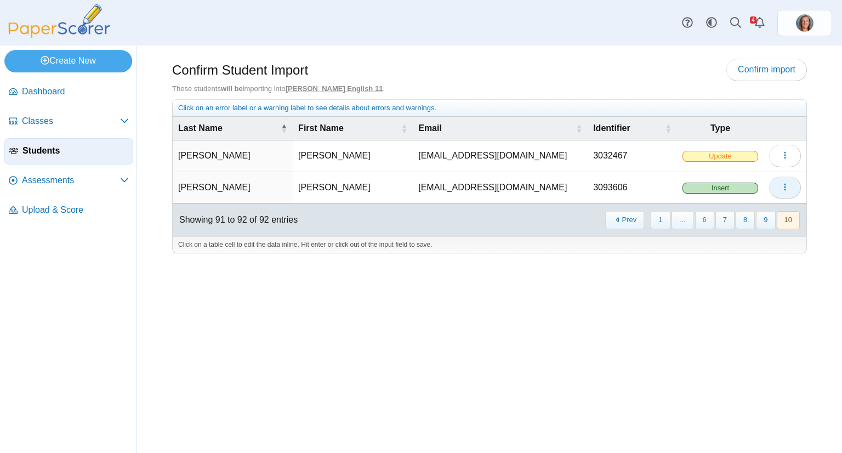
click at [785, 189] on use "button" at bounding box center [785, 186] width 2 height 7
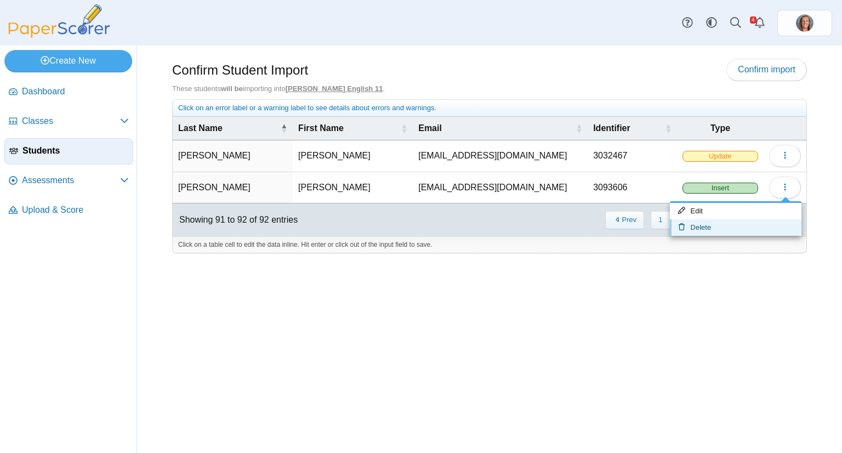
click at [722, 224] on link "Delete" at bounding box center [736, 227] width 132 height 16
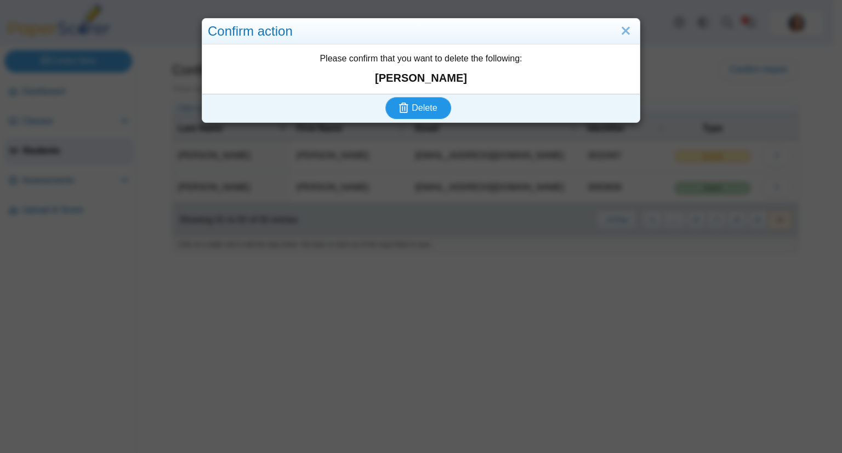
click at [385, 97] on button "Delete" at bounding box center [418, 108] width 66 height 22
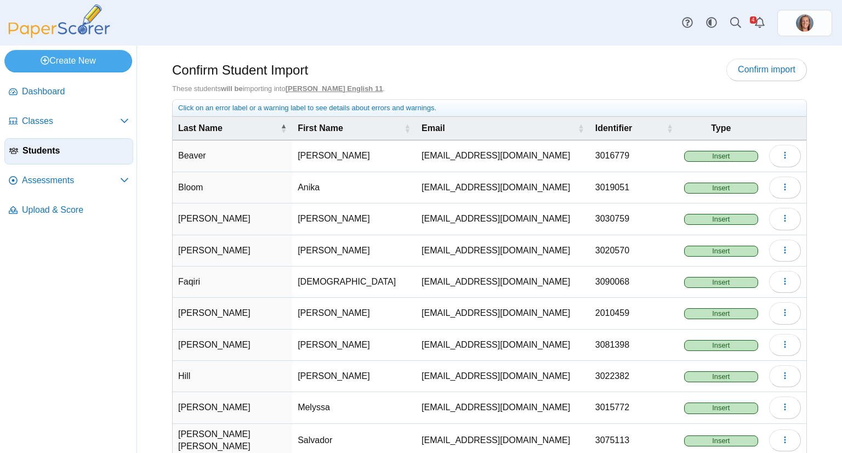
scroll to position [58, 0]
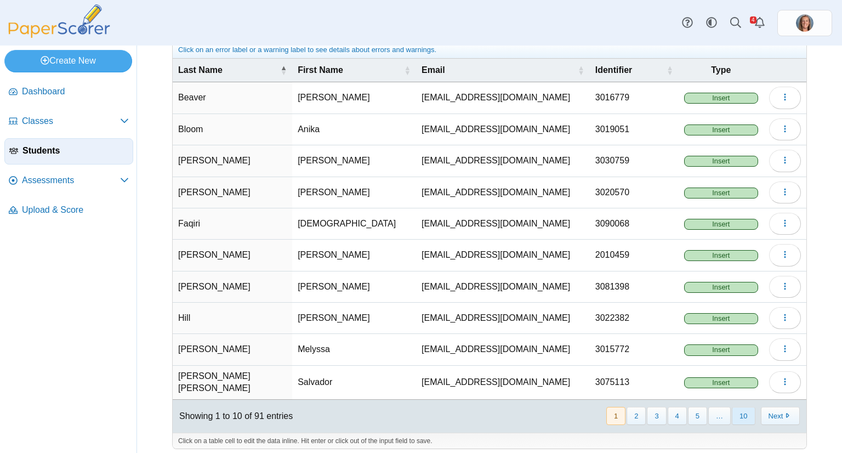
click at [740, 408] on button "10" at bounding box center [743, 416] width 23 height 18
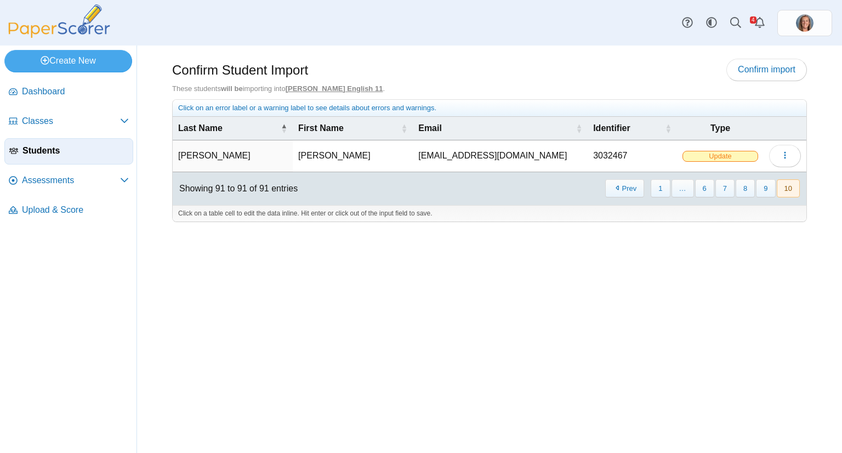
scroll to position [0, 0]
click at [787, 160] on span "button" at bounding box center [785, 155] width 9 height 9
click at [749, 196] on link "Delete" at bounding box center [736, 196] width 132 height 16
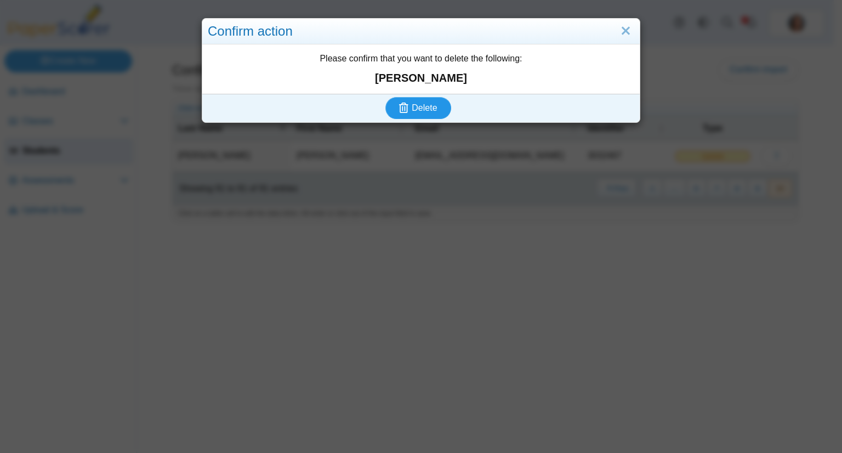
click at [385, 97] on button "Delete" at bounding box center [418, 108] width 66 height 22
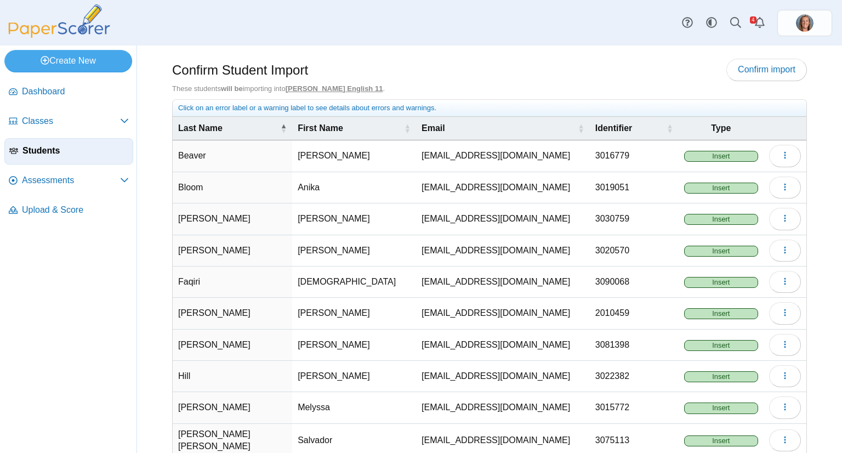
scroll to position [58, 0]
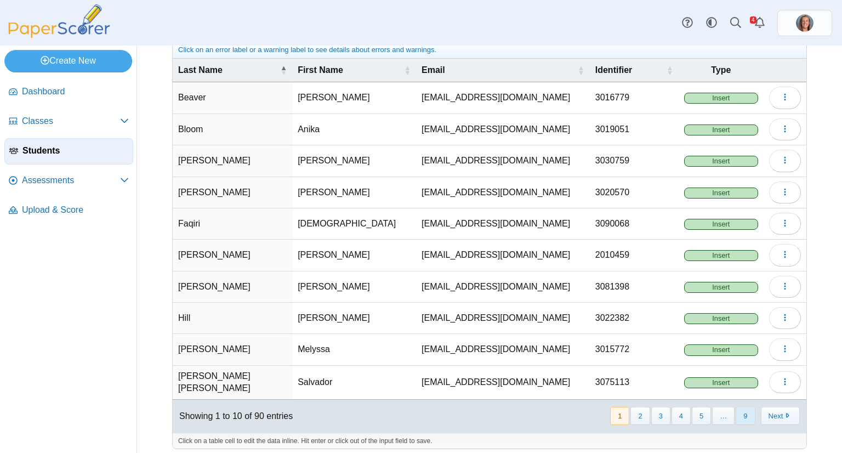
click at [747, 407] on button "9" at bounding box center [745, 416] width 19 height 18
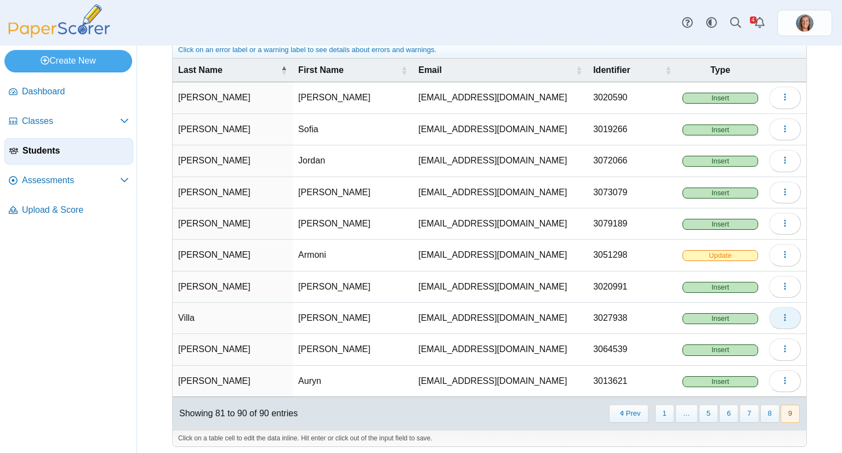
click at [769, 317] on button "button" at bounding box center [785, 318] width 32 height 22
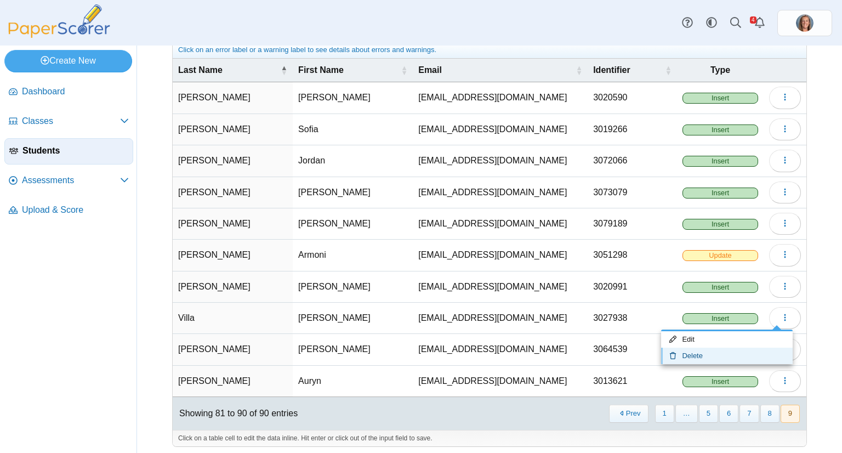
click at [735, 348] on link "Delete" at bounding box center [727, 356] width 132 height 16
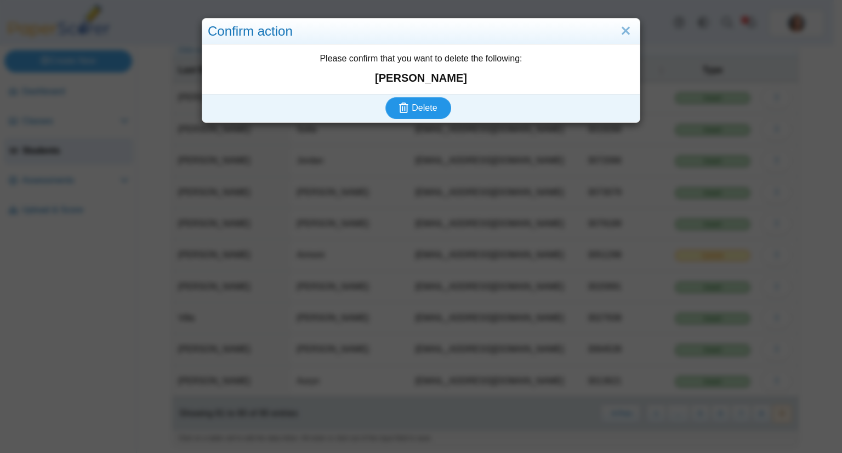
click at [385, 97] on button "Delete" at bounding box center [418, 108] width 66 height 22
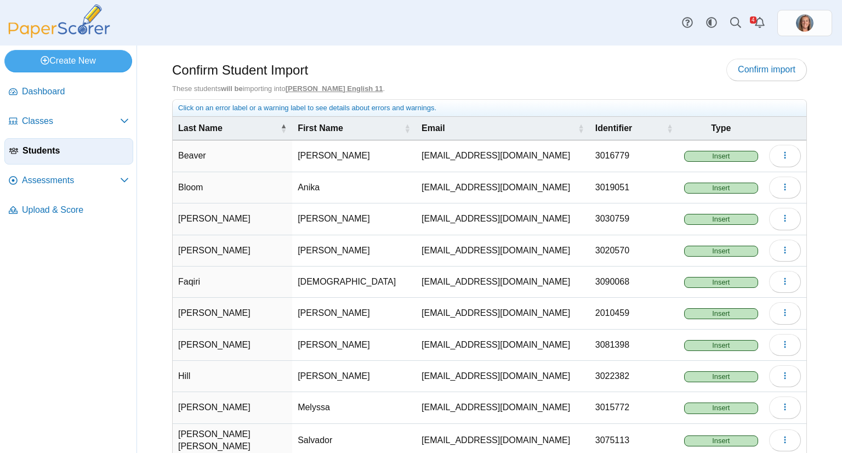
scroll to position [58, 0]
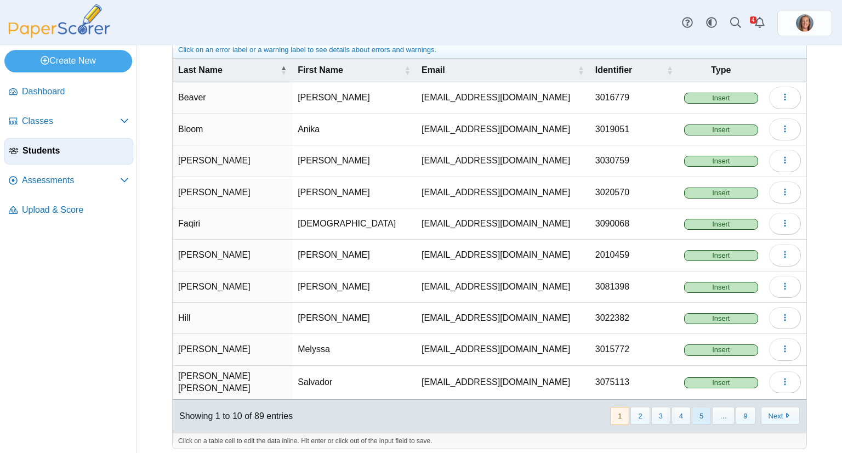
click at [700, 408] on button "5" at bounding box center [701, 416] width 19 height 18
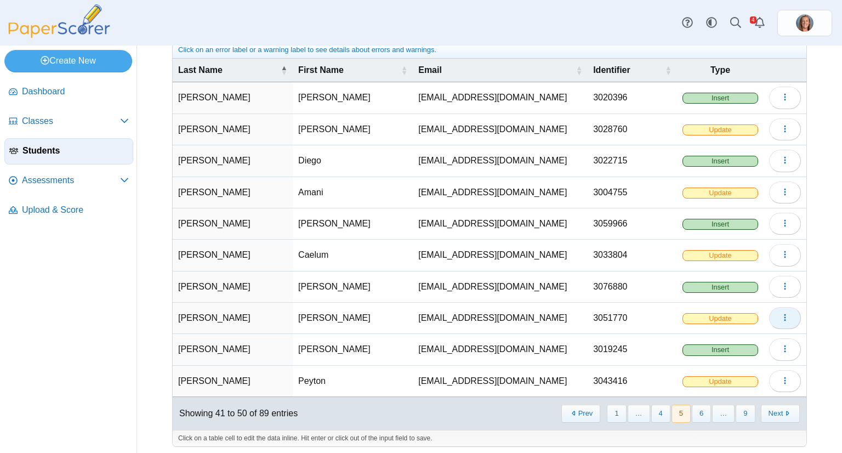
click at [781, 317] on icon "button" at bounding box center [785, 317] width 9 height 9
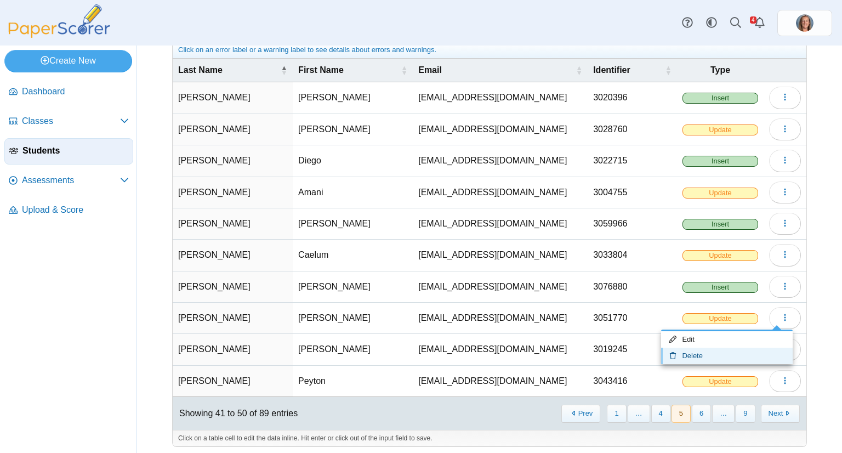
click at [720, 351] on link "Delete" at bounding box center [727, 356] width 132 height 16
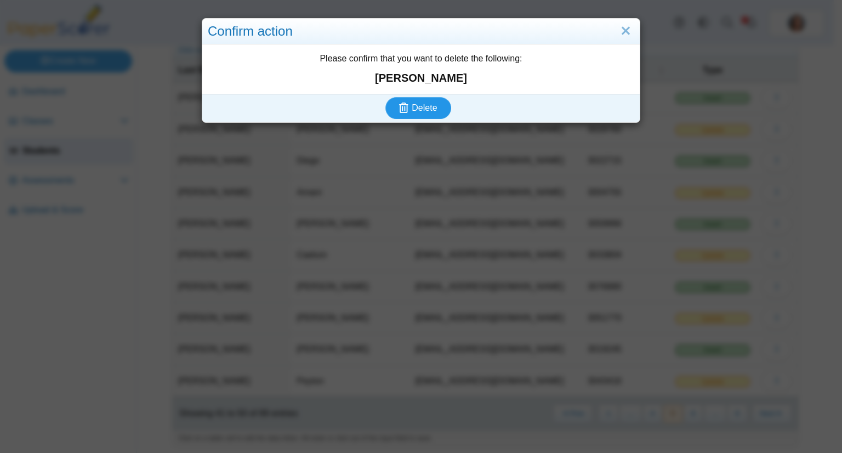
click at [385, 97] on button "Delete" at bounding box center [418, 108] width 66 height 22
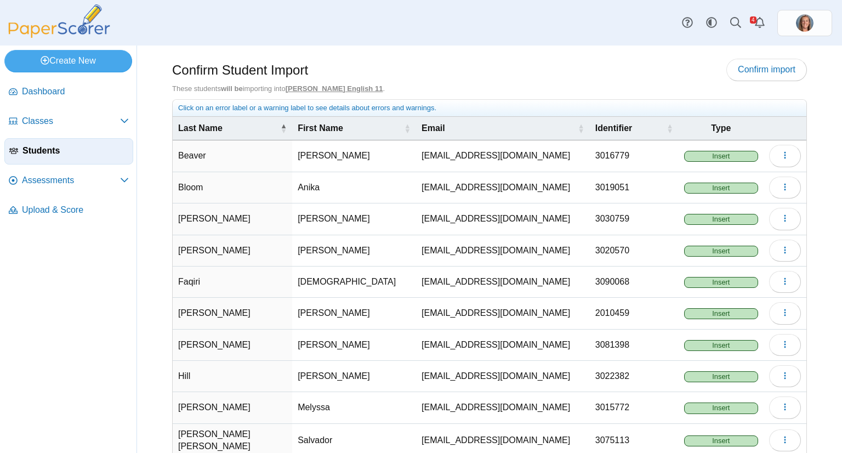
scroll to position [58, 0]
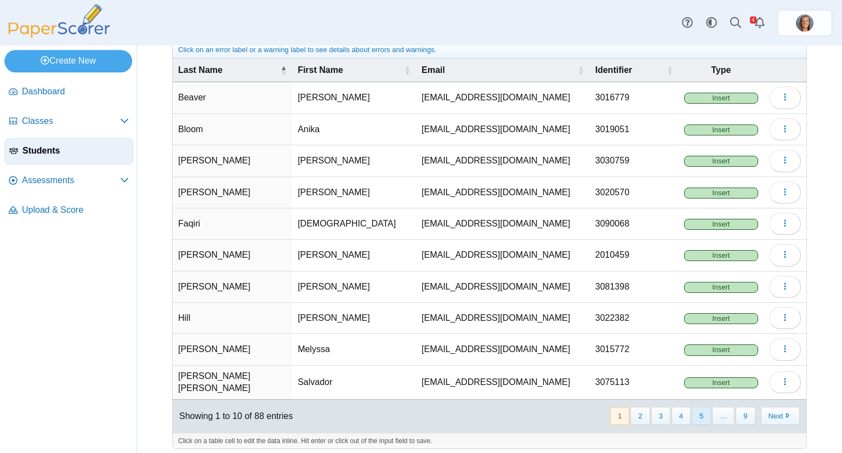
click at [692, 408] on button "5" at bounding box center [701, 416] width 19 height 18
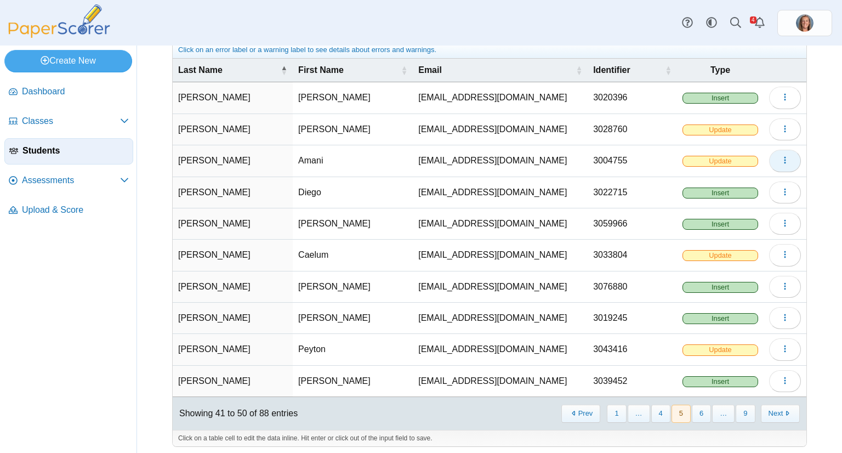
click at [781, 158] on icon "button" at bounding box center [785, 160] width 9 height 9
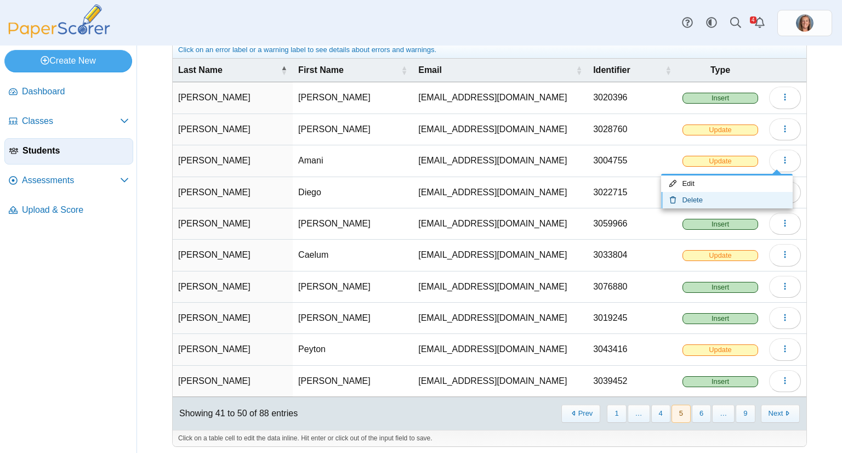
click at [741, 194] on link "Delete" at bounding box center [727, 200] width 132 height 16
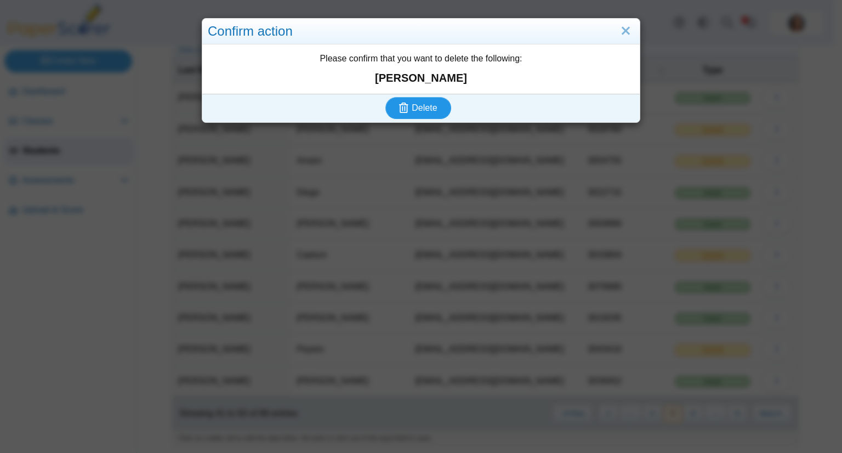
click at [385, 97] on button "Delete" at bounding box center [418, 108] width 66 height 22
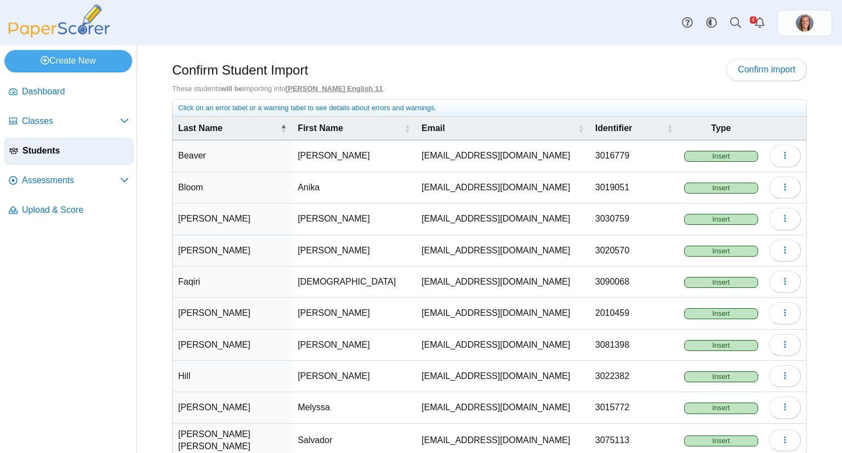
scroll to position [58, 0]
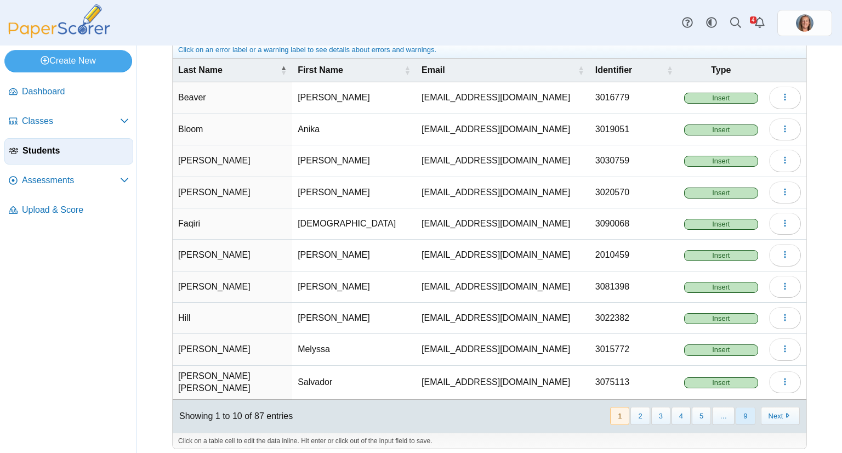
click at [741, 407] on button "9" at bounding box center [745, 416] width 19 height 18
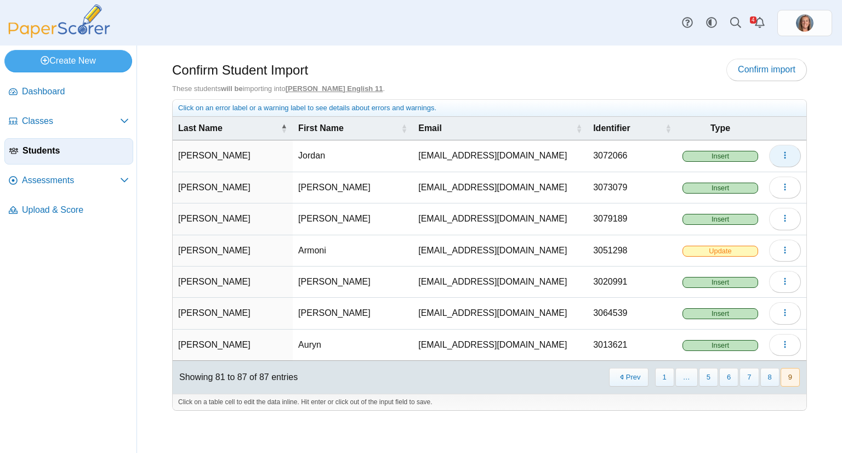
click at [785, 154] on icon "button" at bounding box center [785, 155] width 9 height 9
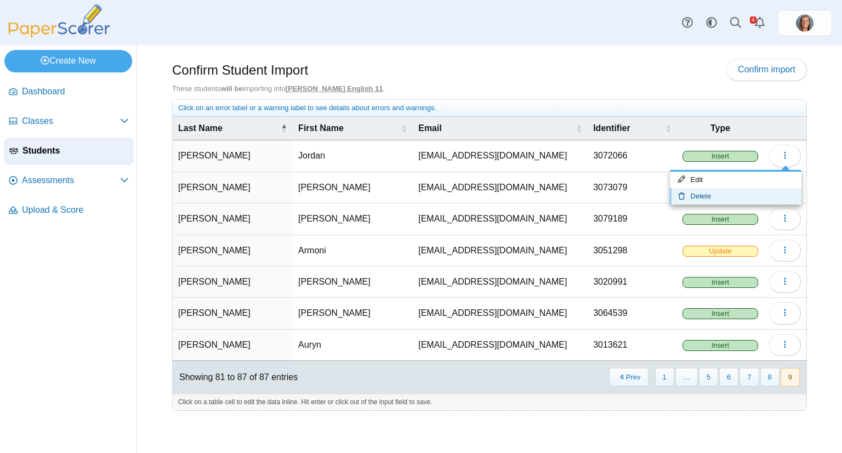
click at [731, 190] on link "Delete" at bounding box center [736, 196] width 132 height 16
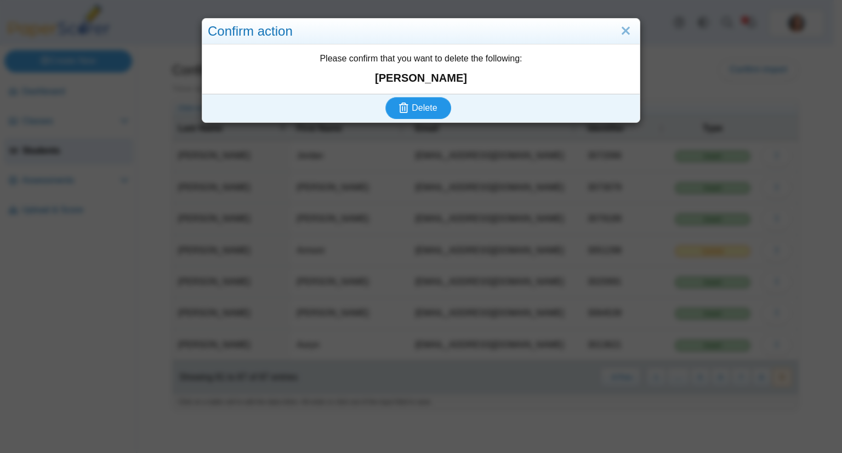
click at [385, 97] on button "Delete" at bounding box center [418, 108] width 66 height 22
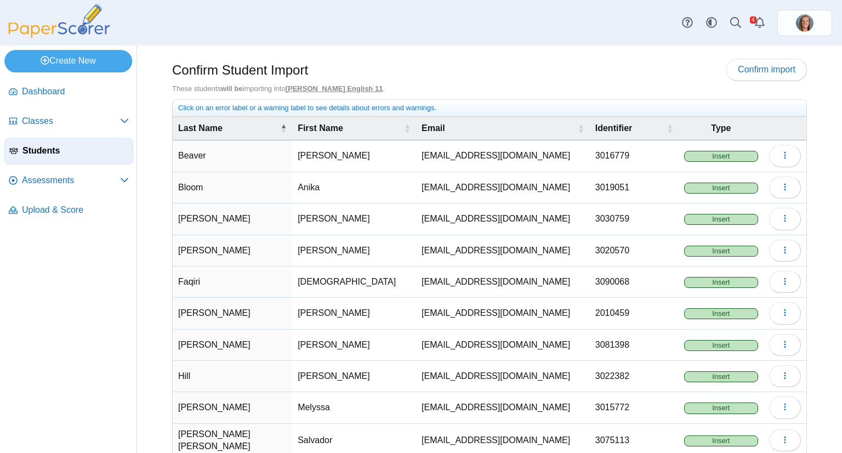
scroll to position [55, 0]
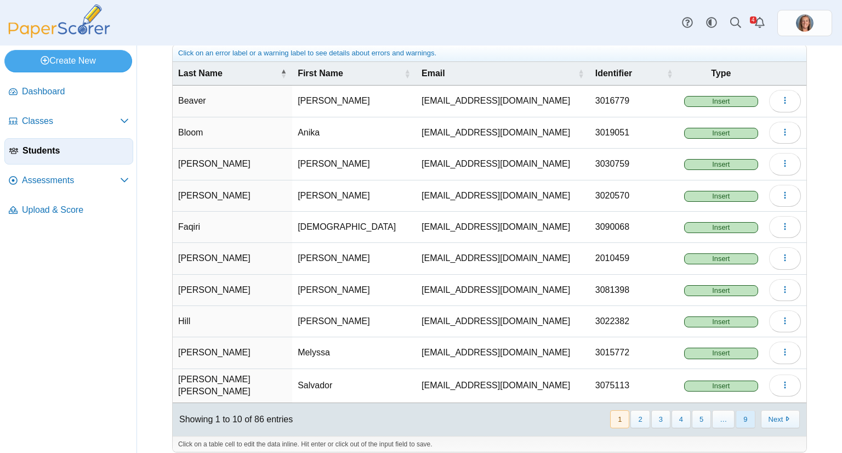
click at [743, 413] on button "9" at bounding box center [745, 419] width 19 height 18
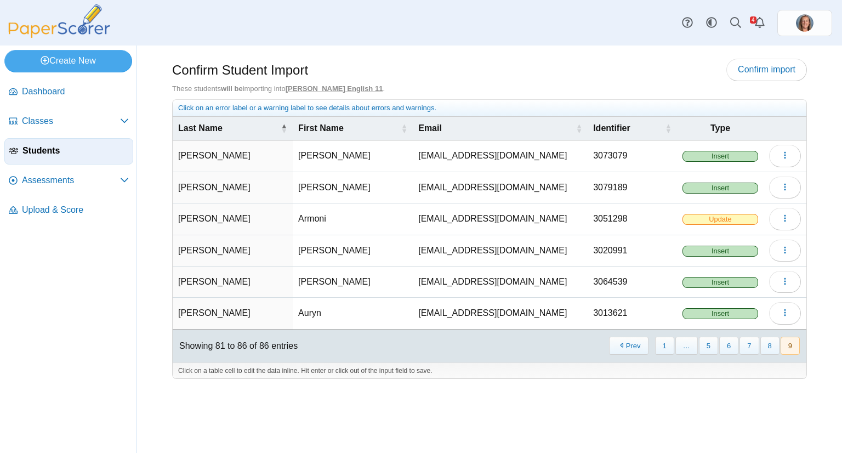
scroll to position [0, 0]
click at [795, 245] on button "button" at bounding box center [785, 251] width 32 height 22
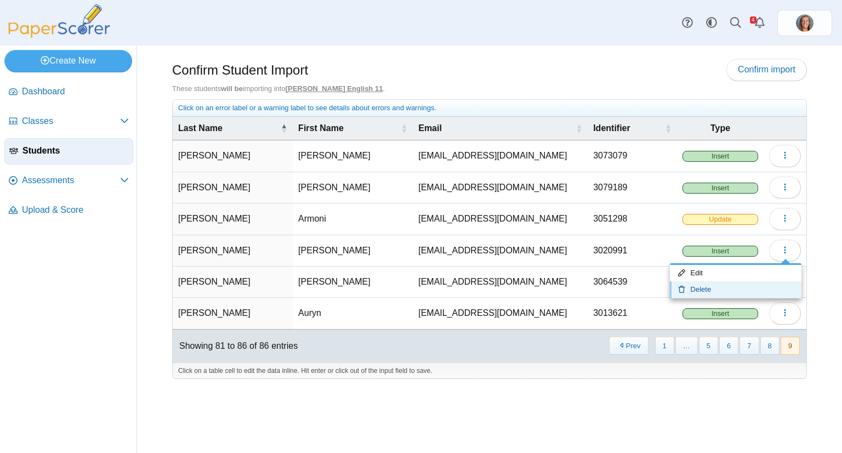
click at [746, 283] on link "Delete" at bounding box center [736, 289] width 132 height 16
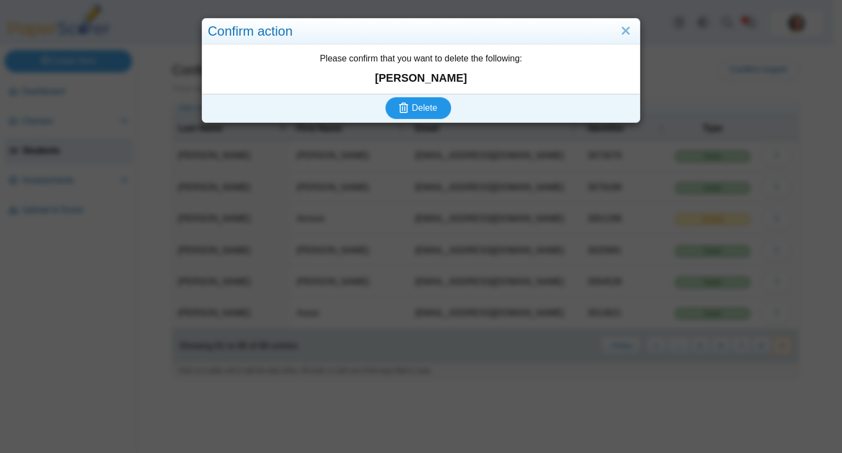
click at [385, 97] on button "Delete" at bounding box center [418, 108] width 66 height 22
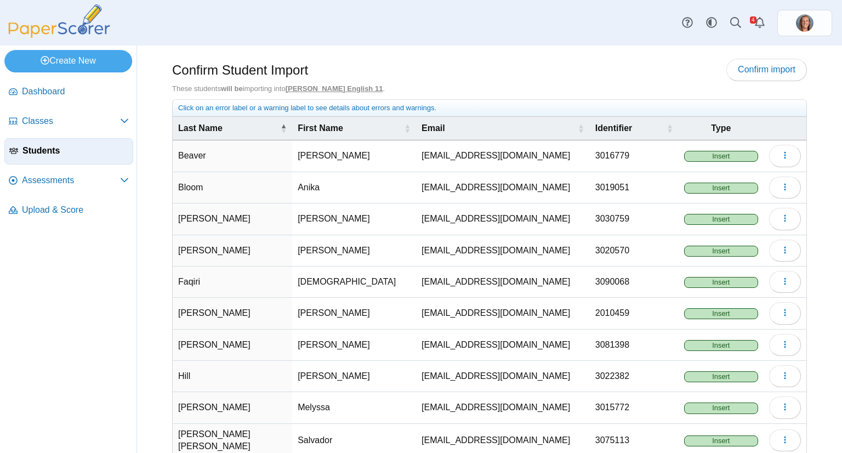
scroll to position [58, 0]
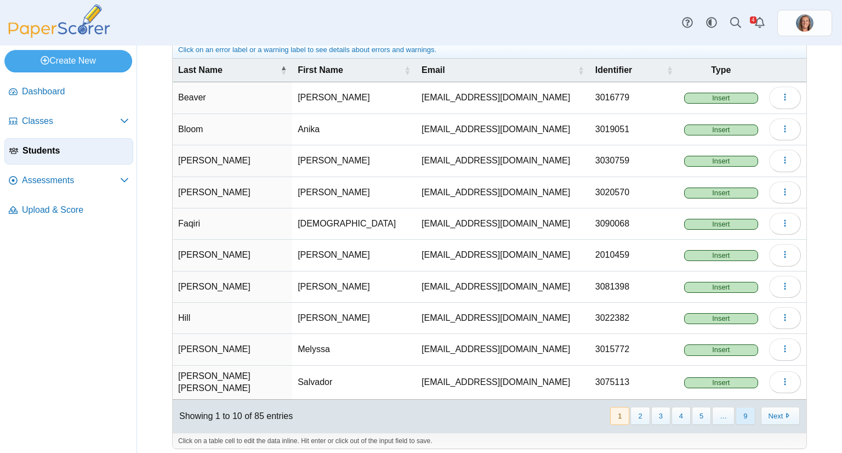
click at [743, 408] on button "9" at bounding box center [745, 416] width 19 height 18
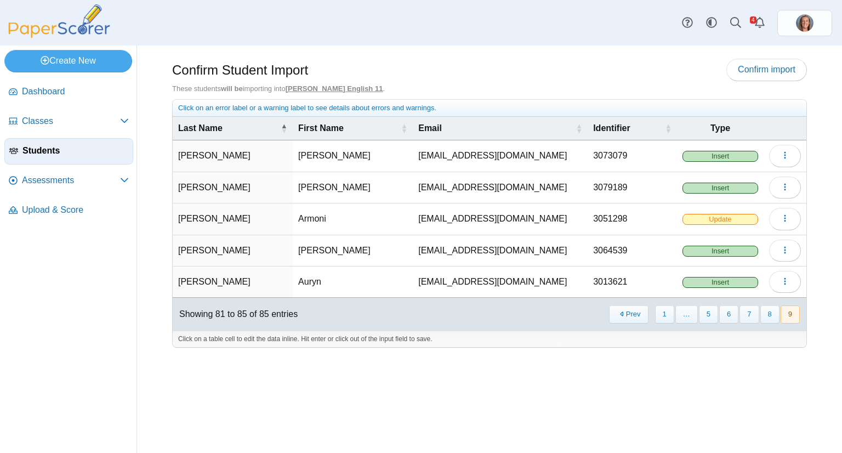
scroll to position [0, 0]
click at [781, 156] on icon "button" at bounding box center [785, 155] width 9 height 9
click at [743, 200] on link "Delete" at bounding box center [736, 196] width 132 height 16
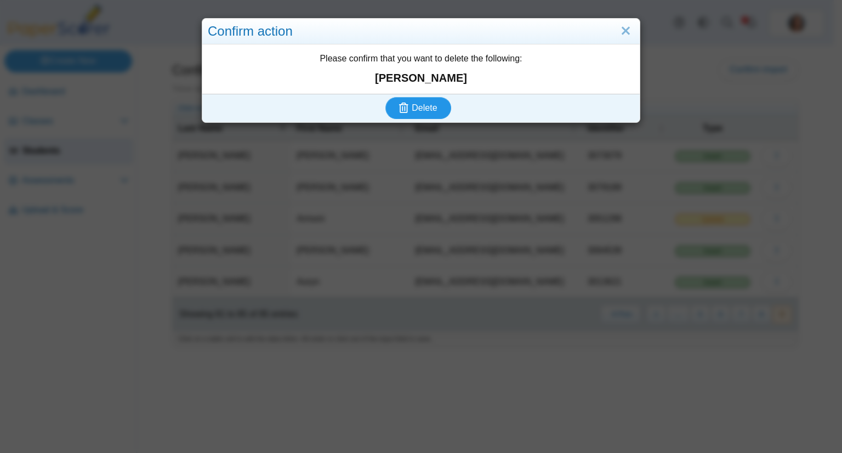
click at [385, 97] on button "Delete" at bounding box center [418, 108] width 66 height 22
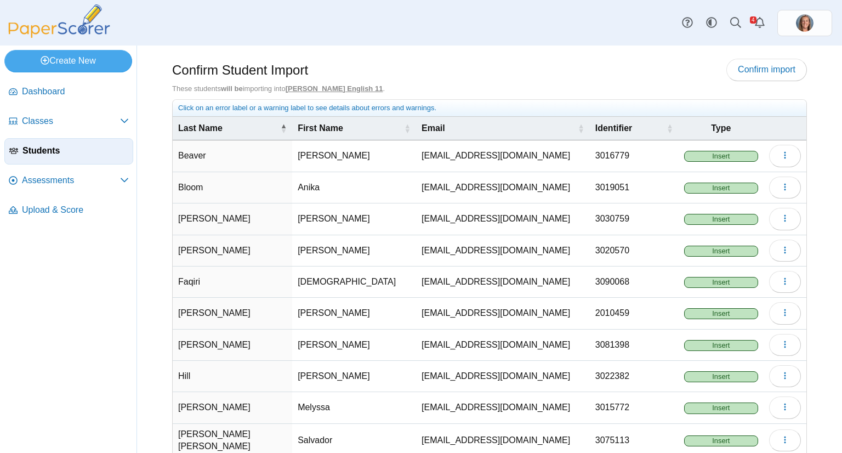
scroll to position [58, 0]
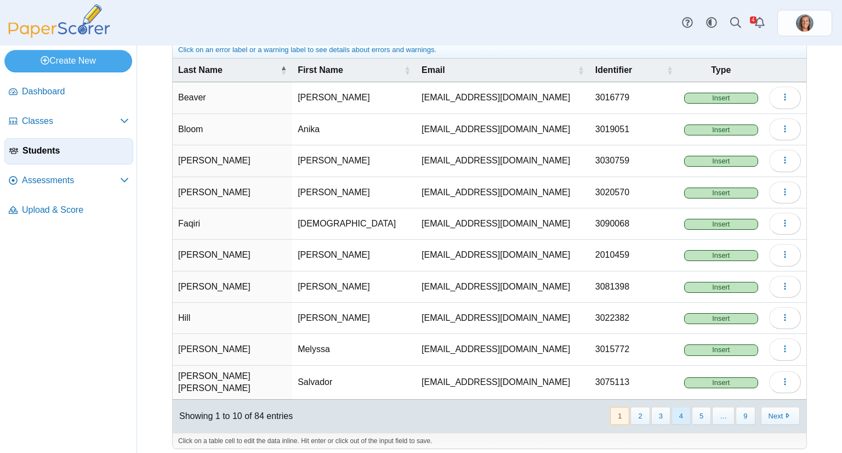
click at [680, 407] on button "4" at bounding box center [681, 416] width 19 height 18
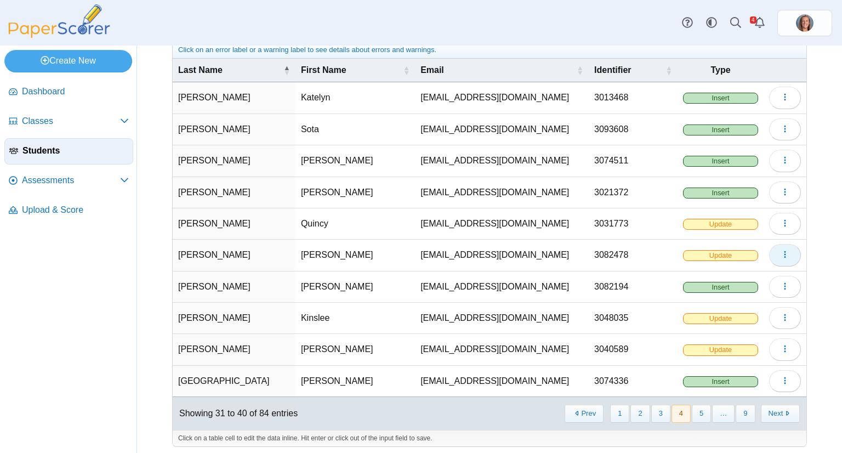
click at [781, 254] on icon "button" at bounding box center [785, 254] width 9 height 9
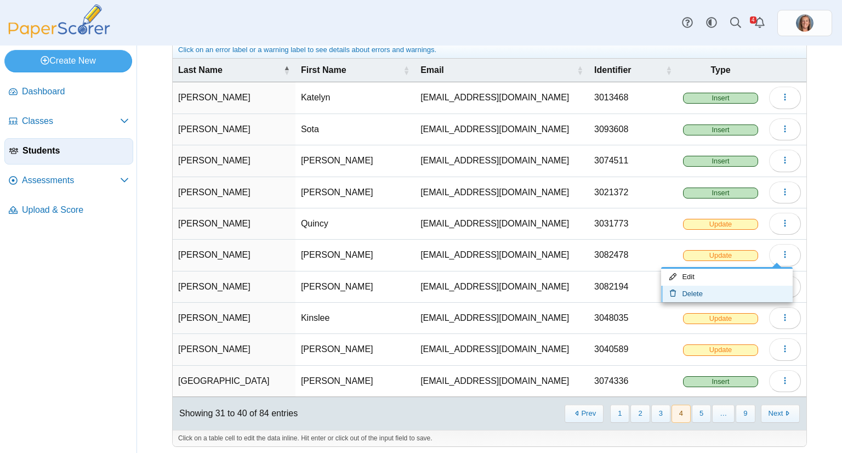
click at [751, 287] on link "Delete" at bounding box center [727, 294] width 132 height 16
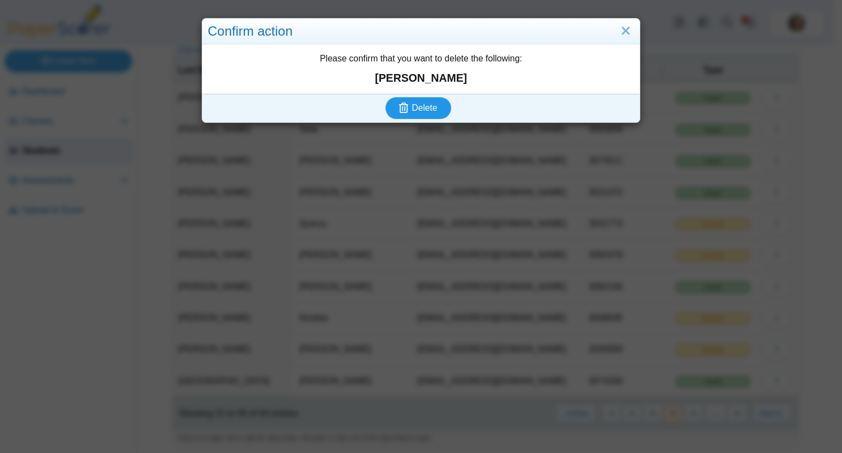
click at [385, 97] on button "Delete" at bounding box center [418, 108] width 66 height 22
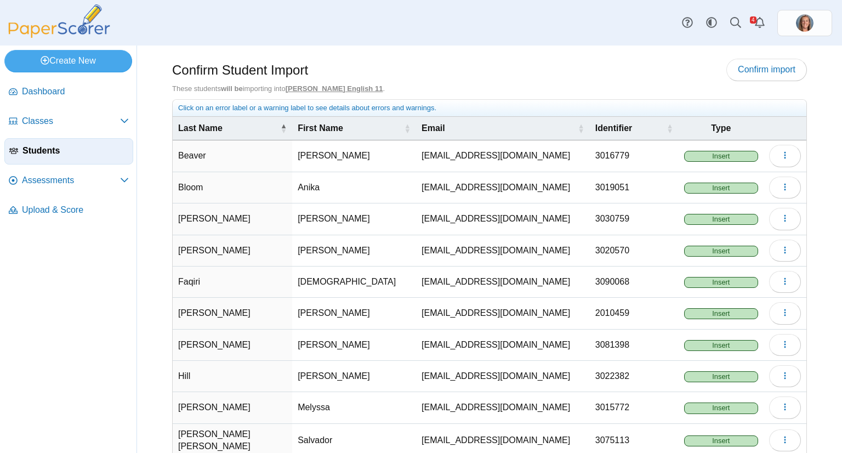
scroll to position [58, 0]
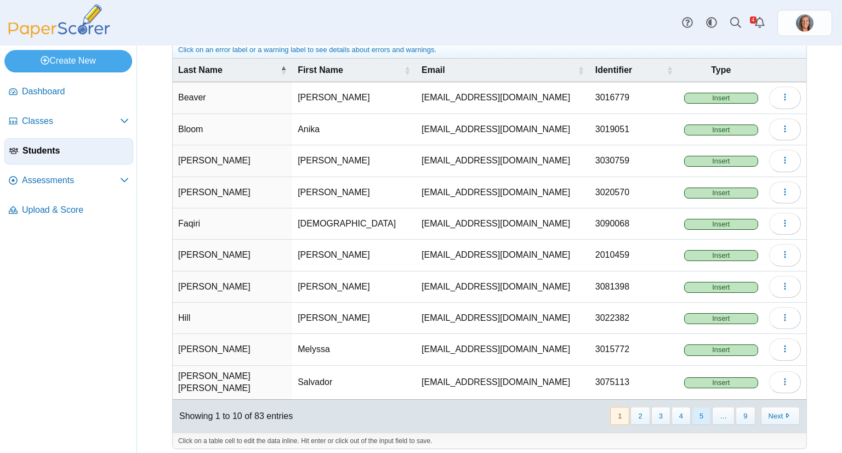
click at [692, 410] on button "5" at bounding box center [701, 416] width 19 height 18
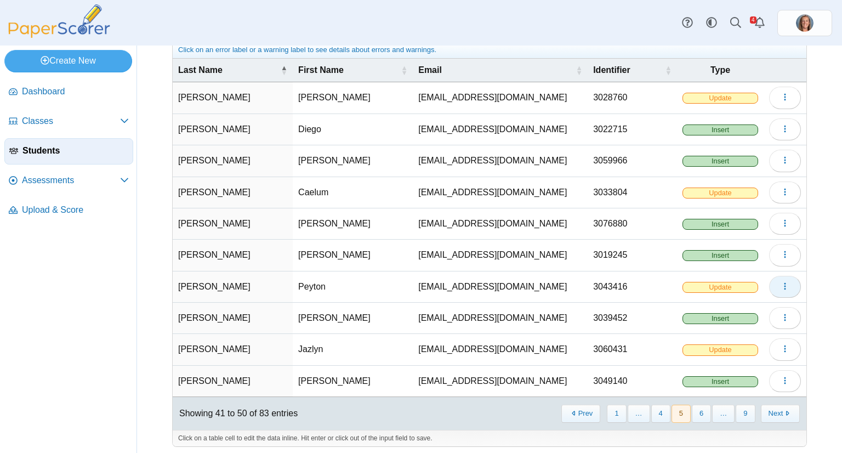
click at [772, 285] on button "button" at bounding box center [785, 287] width 32 height 22
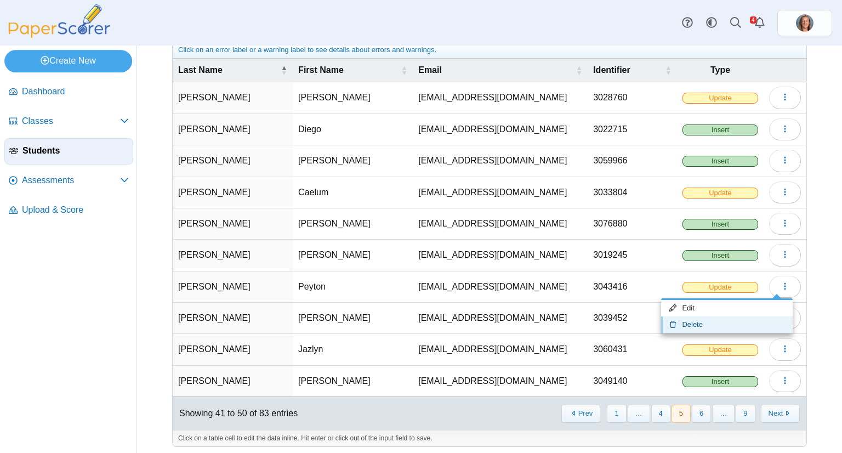
click at [743, 318] on link "Delete" at bounding box center [727, 324] width 132 height 16
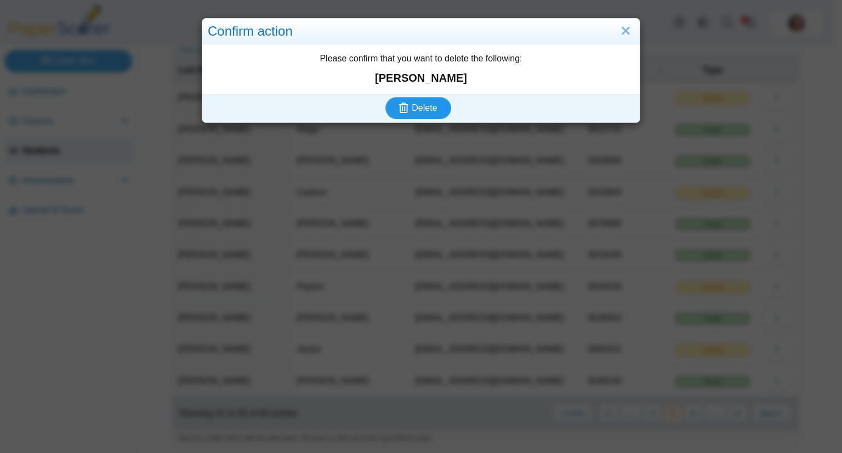
click at [385, 97] on button "Delete" at bounding box center [418, 108] width 66 height 22
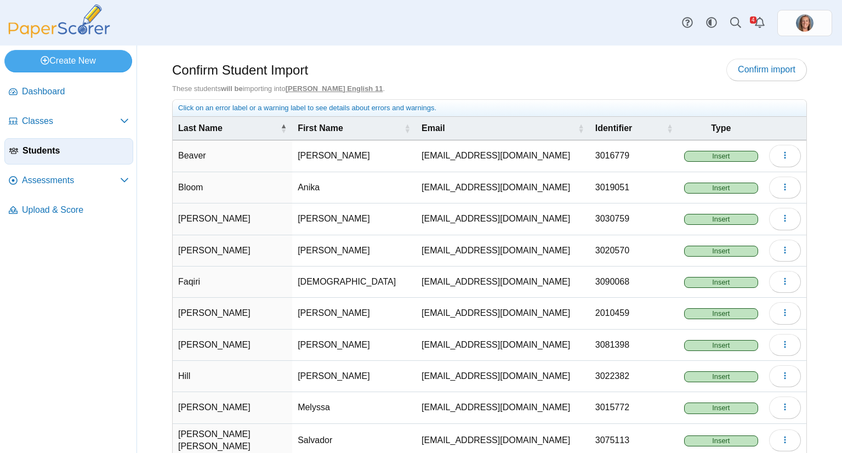
scroll to position [58, 0]
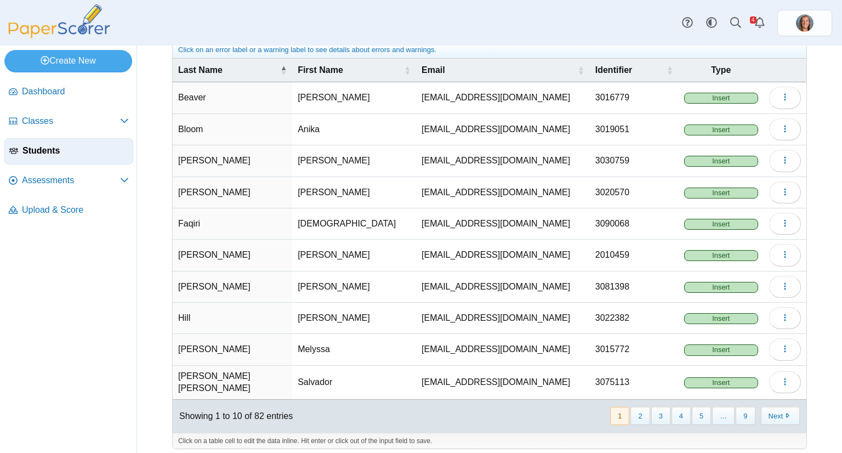
click at [675, 417] on div "« Prev 1 2 3 4 5 … 9 Next »" at bounding box center [705, 415] width 204 height 31
click at [675, 413] on button "4" at bounding box center [681, 416] width 19 height 18
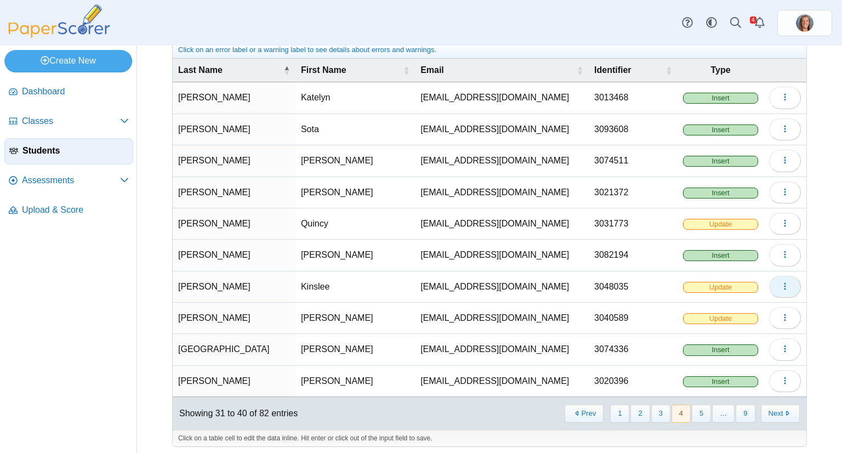
click at [771, 284] on button "button" at bounding box center [785, 287] width 32 height 22
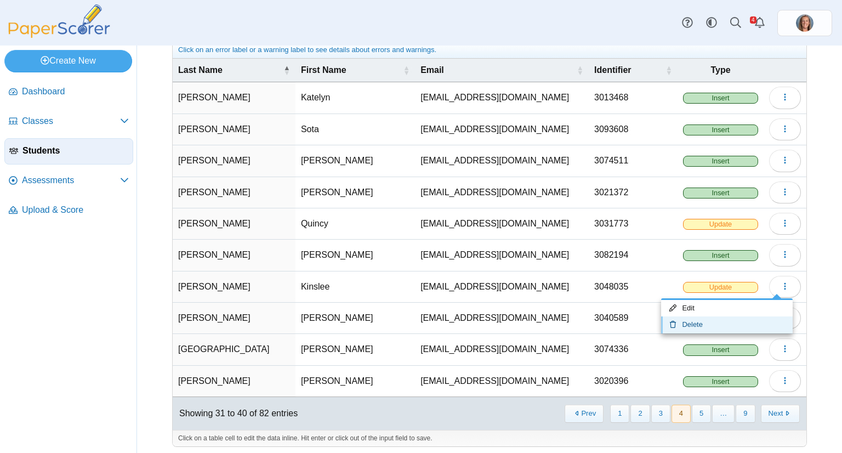
click at [738, 319] on link "Delete" at bounding box center [727, 324] width 132 height 16
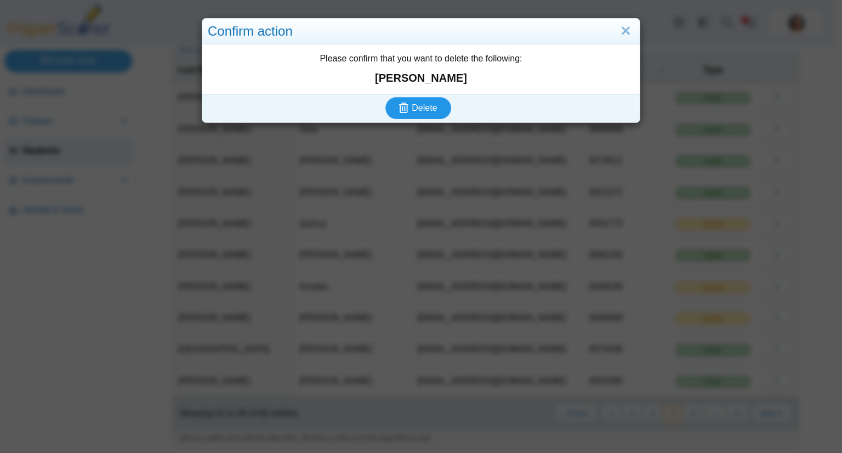
click at [385, 97] on button "Delete" at bounding box center [418, 108] width 66 height 22
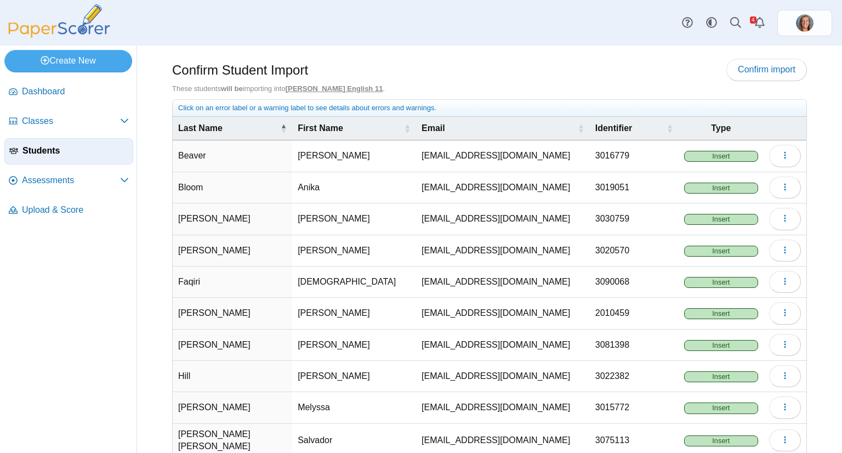
scroll to position [58, 0]
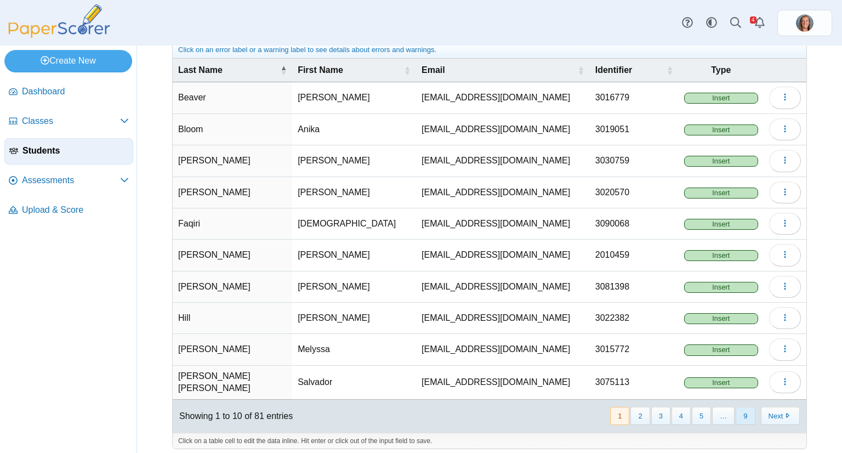
click at [736, 408] on button "9" at bounding box center [745, 416] width 19 height 18
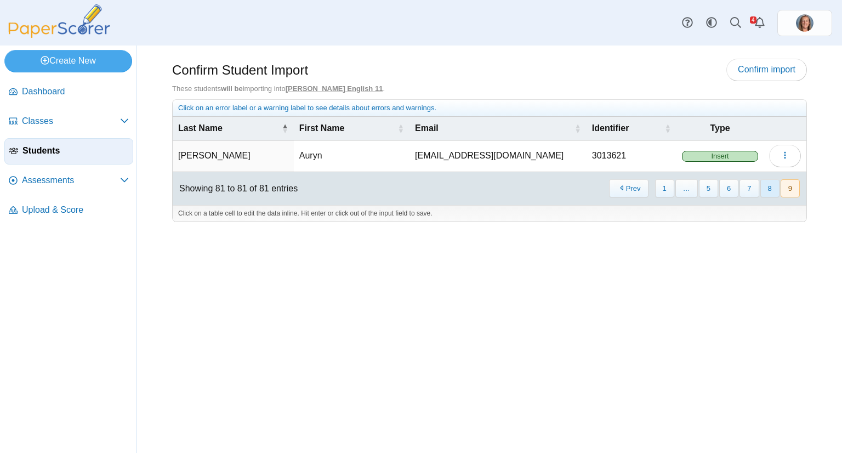
click at [763, 185] on button "8" at bounding box center [769, 188] width 19 height 18
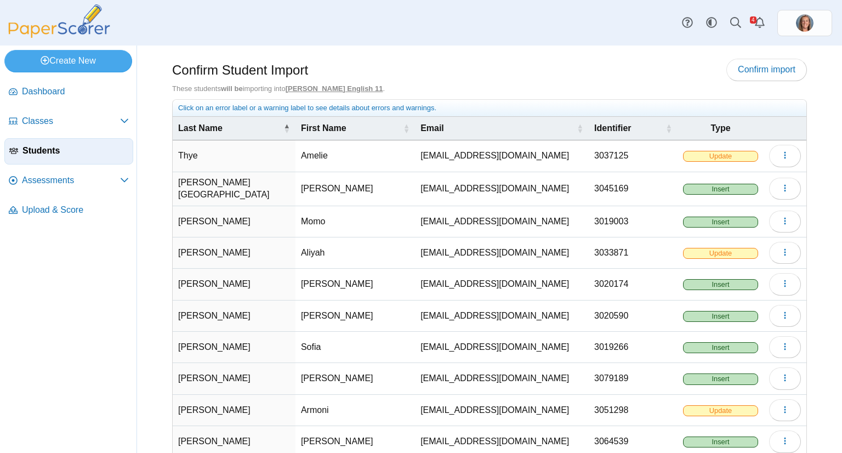
scroll to position [58, 0]
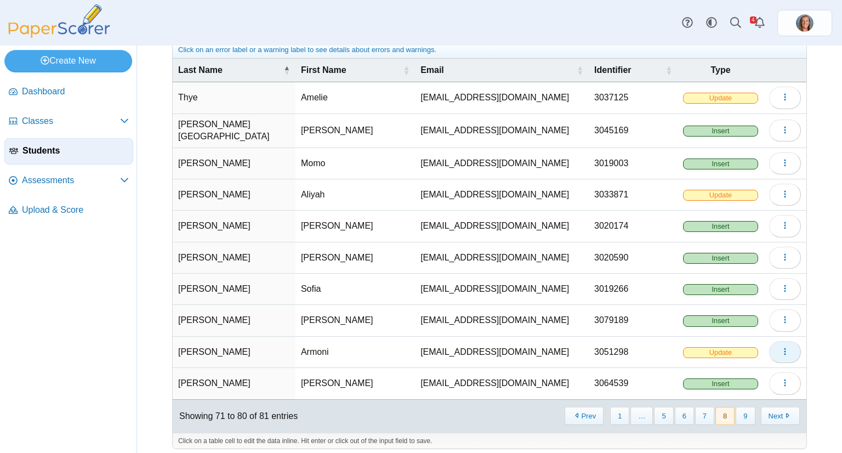
click at [783, 347] on button "button" at bounding box center [785, 352] width 32 height 22
click at [745, 384] on link "Delete" at bounding box center [727, 387] width 132 height 16
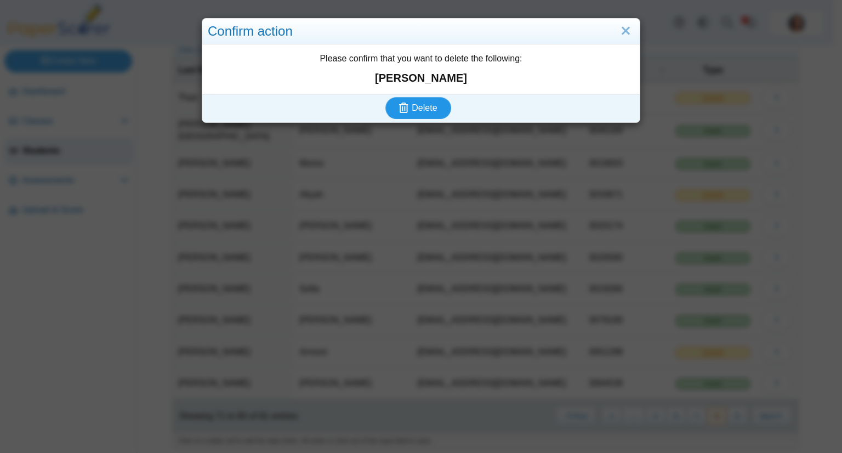
click at [385, 97] on button "Delete" at bounding box center [418, 108] width 66 height 22
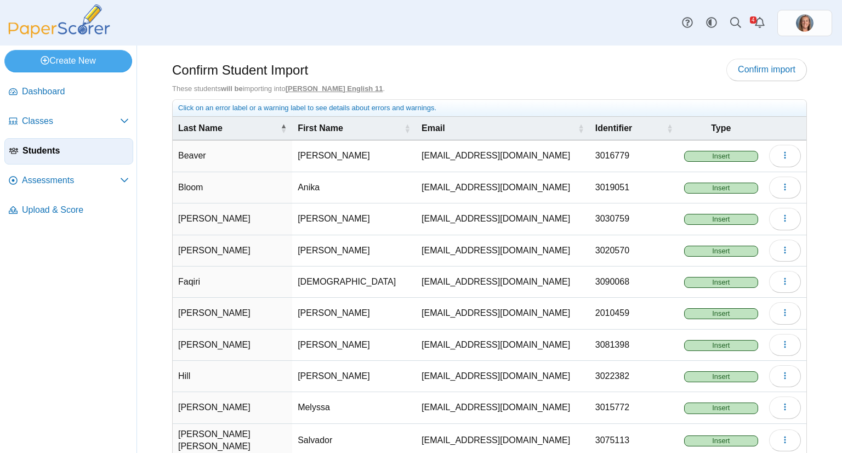
scroll to position [58, 0]
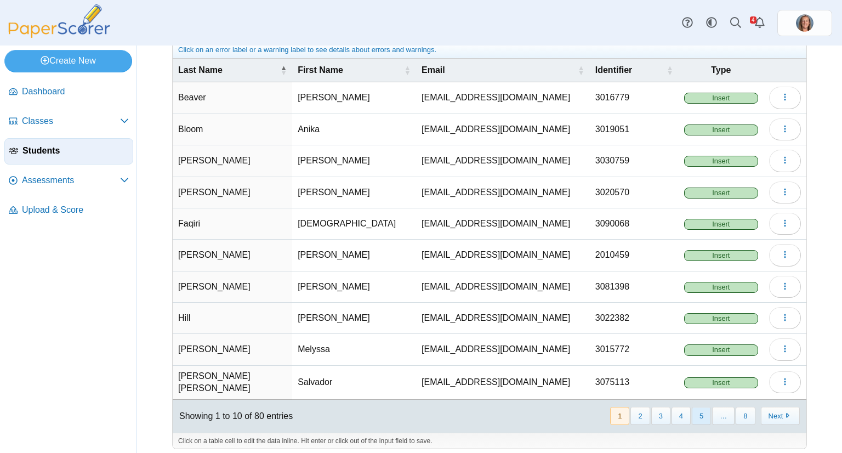
click at [692, 407] on button "5" at bounding box center [701, 416] width 19 height 18
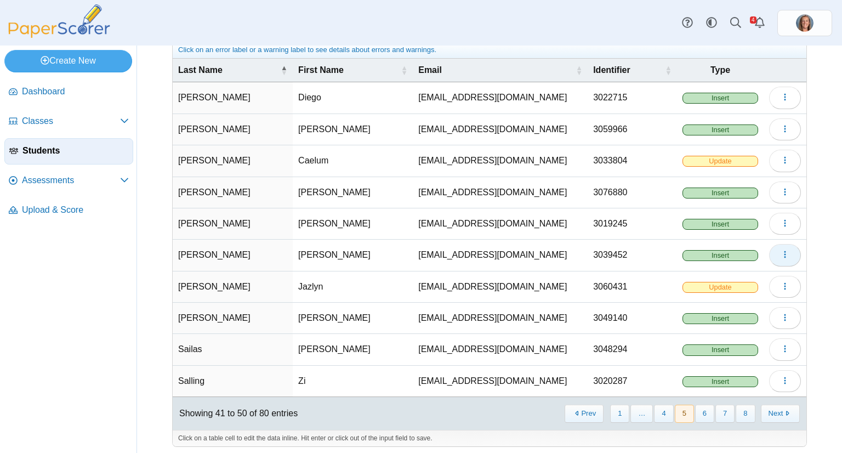
click at [772, 251] on button "button" at bounding box center [785, 255] width 32 height 22
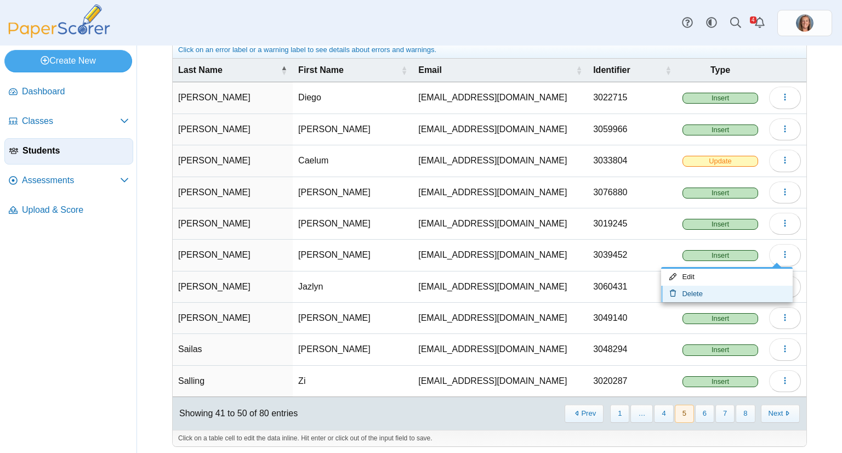
click at [719, 290] on link "Delete" at bounding box center [727, 294] width 132 height 16
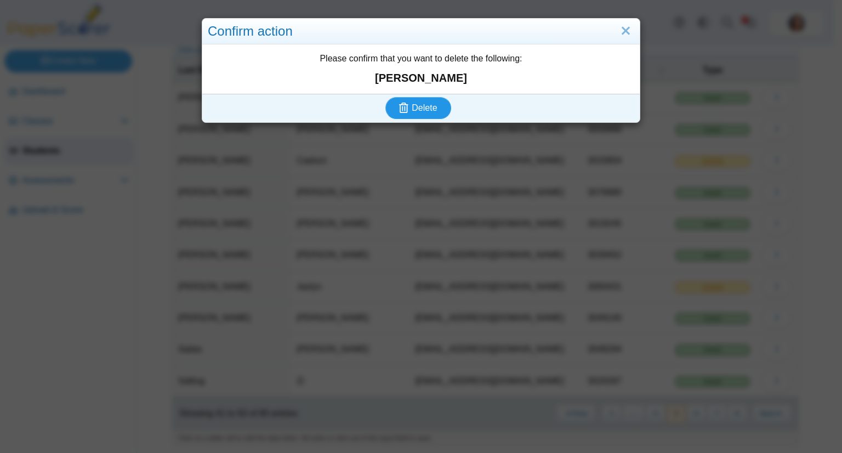
click at [385, 97] on button "Delete" at bounding box center [418, 108] width 66 height 22
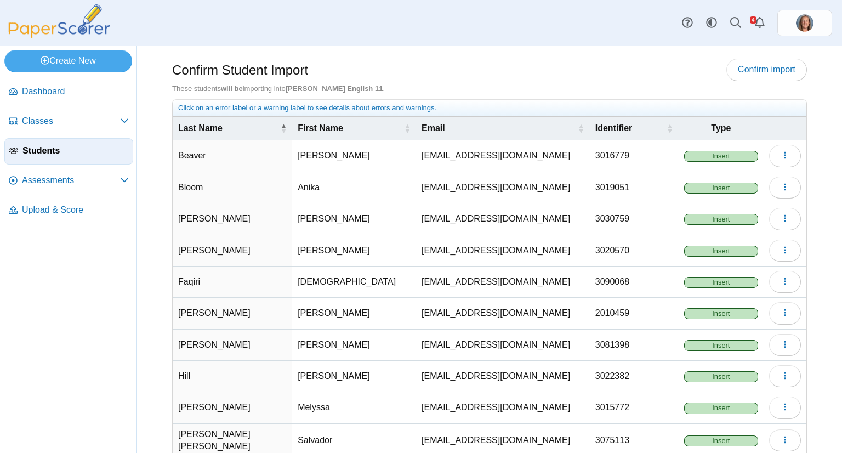
scroll to position [58, 0]
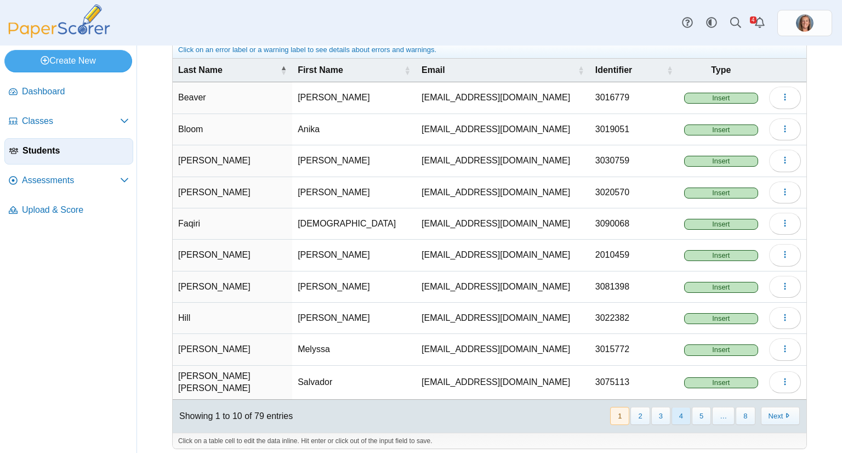
click at [672, 411] on button "4" at bounding box center [681, 416] width 19 height 18
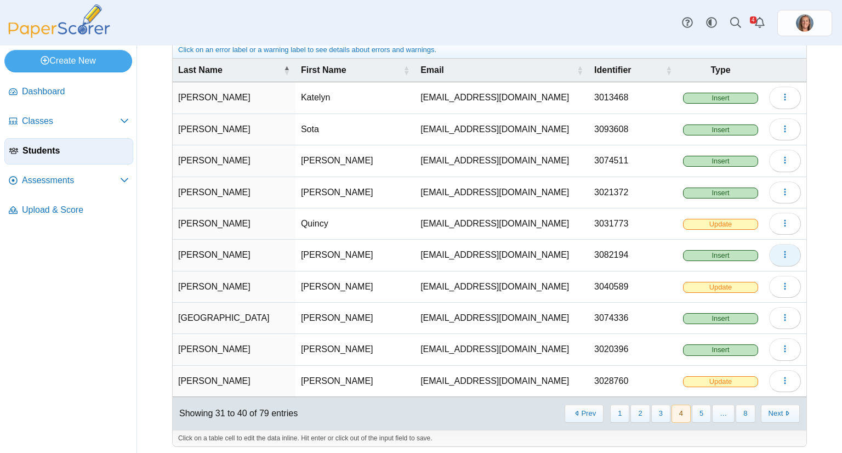
click at [781, 250] on icon "button" at bounding box center [785, 254] width 9 height 9
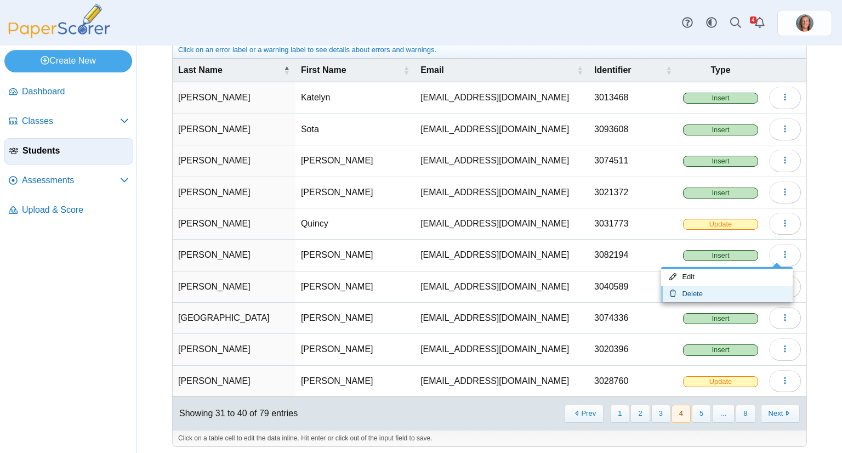
click at [729, 289] on link "Delete" at bounding box center [727, 294] width 132 height 16
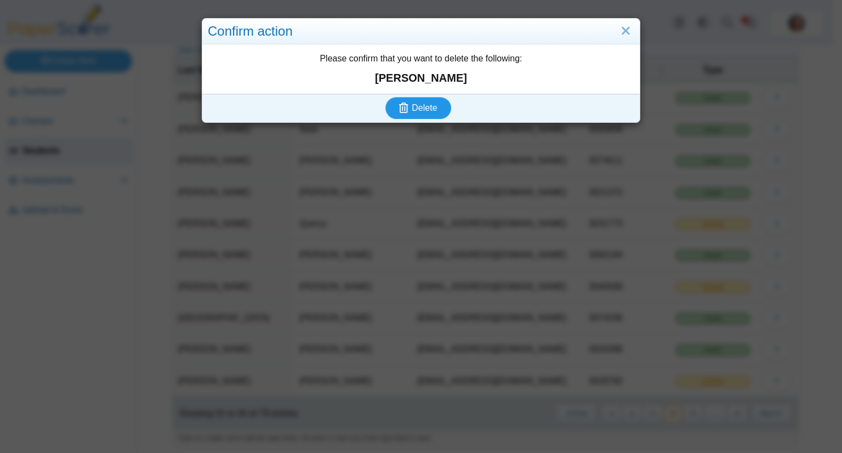
click at [385, 97] on button "Delete" at bounding box center [418, 108] width 66 height 22
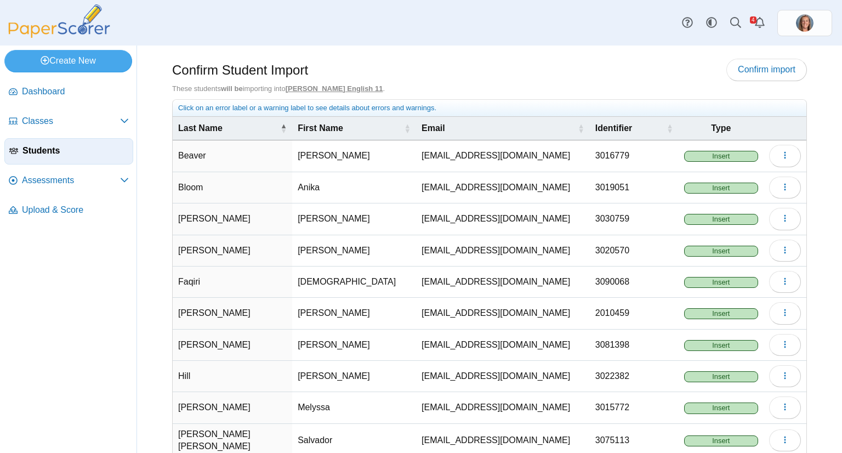
scroll to position [58, 0]
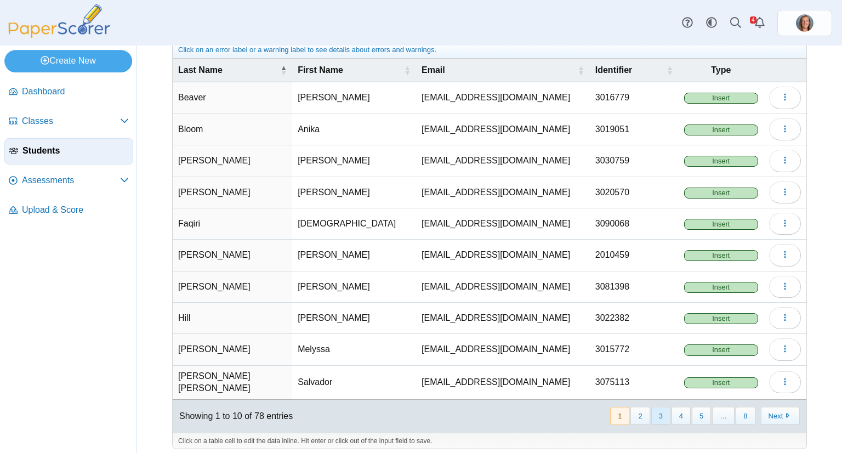
click at [658, 413] on button "3" at bounding box center [660, 416] width 19 height 18
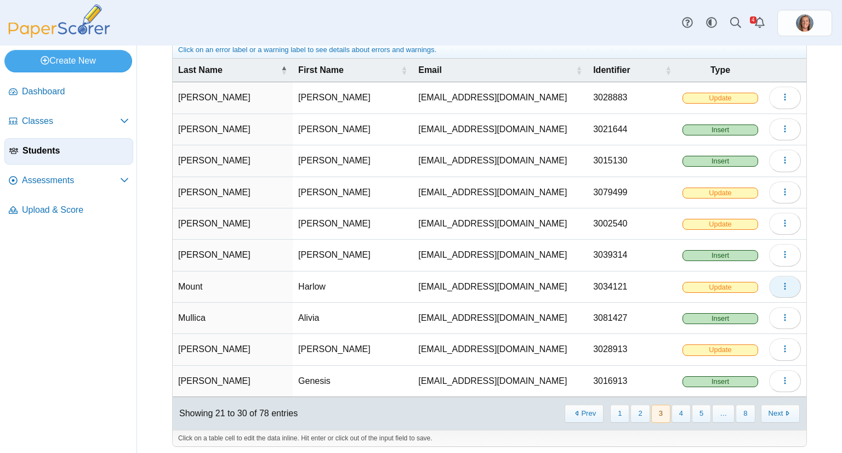
click at [770, 279] on button "button" at bounding box center [785, 287] width 32 height 22
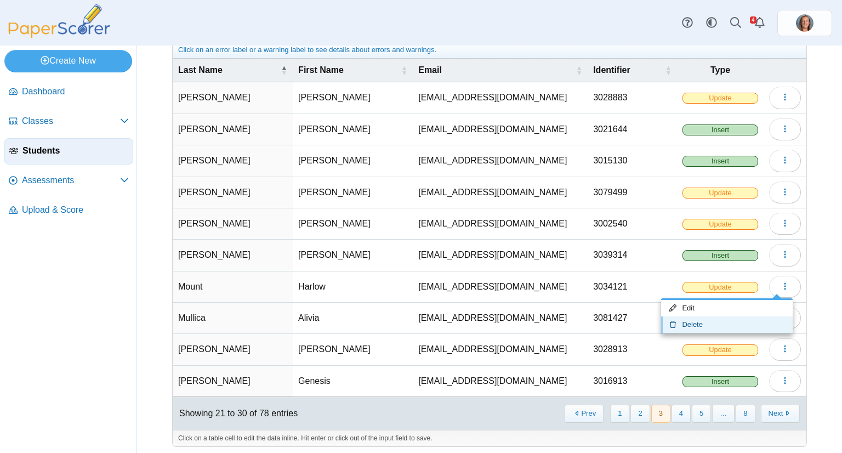
click at [731, 319] on link "Delete" at bounding box center [727, 324] width 132 height 16
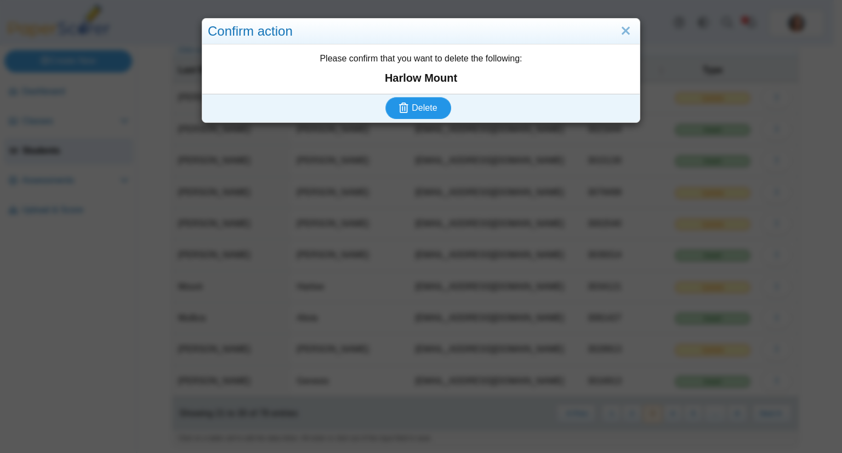
click at [385, 97] on button "Delete" at bounding box center [418, 108] width 66 height 22
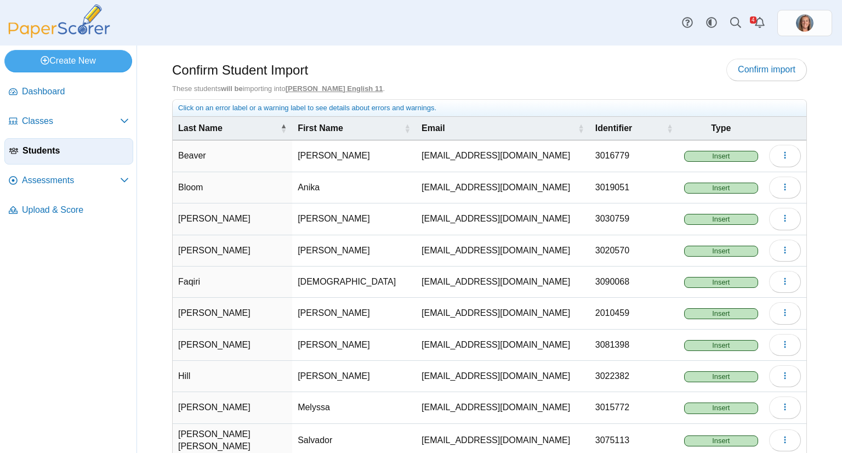
scroll to position [58, 0]
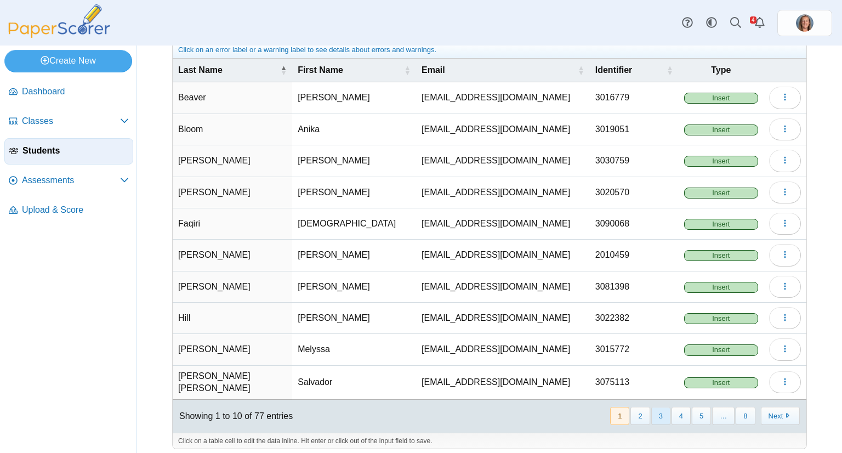
click at [662, 411] on button "3" at bounding box center [660, 416] width 19 height 18
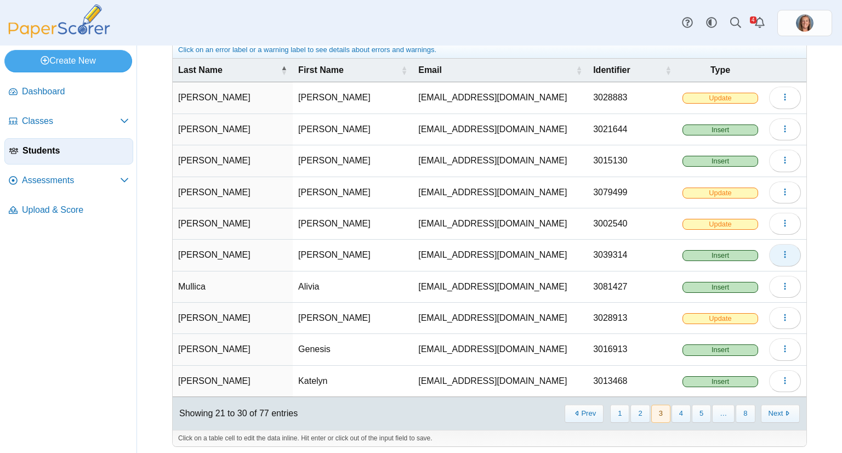
click at [781, 256] on icon "button" at bounding box center [785, 254] width 9 height 9
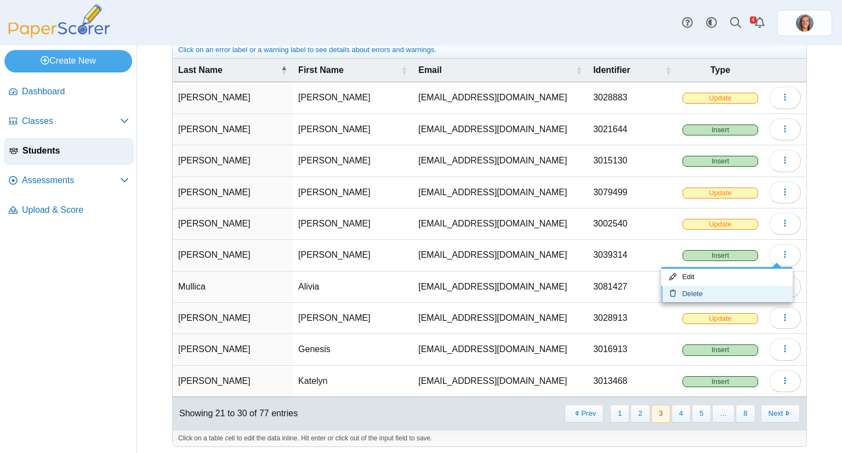
click at [725, 288] on link "Delete" at bounding box center [727, 294] width 132 height 16
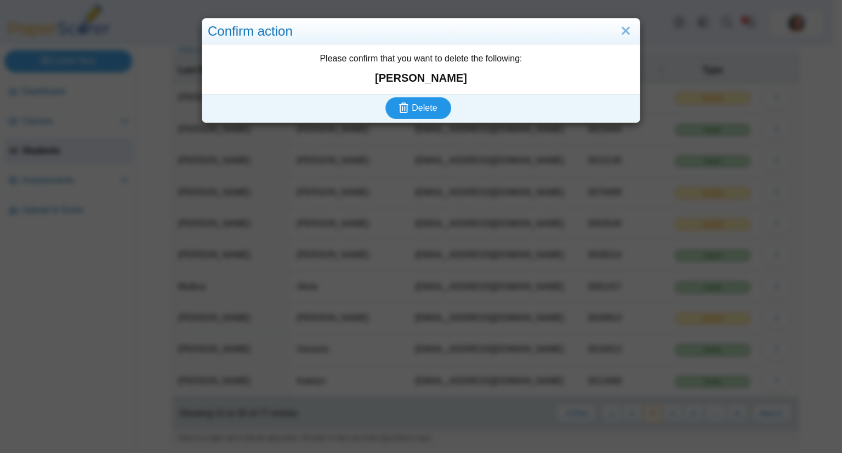
click at [385, 97] on button "Delete" at bounding box center [418, 108] width 66 height 22
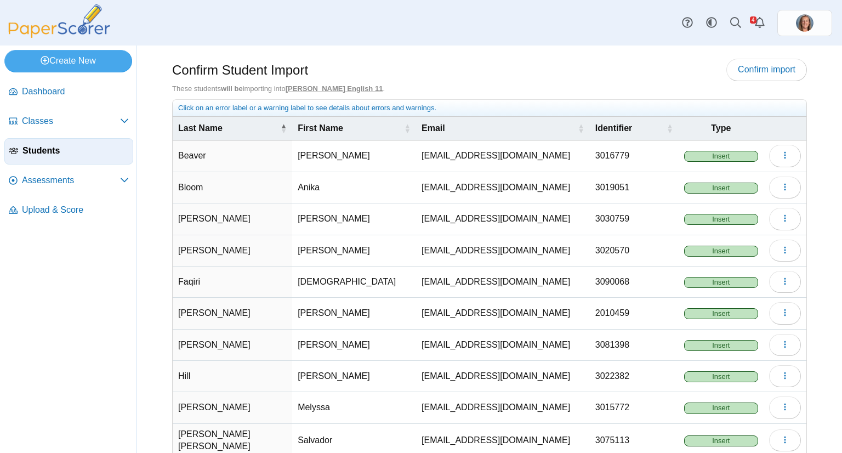
scroll to position [58, 0]
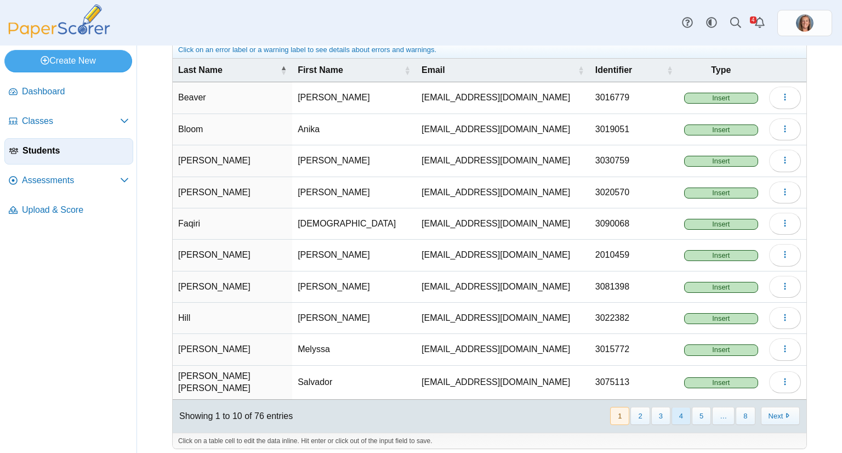
click at [679, 407] on button "4" at bounding box center [681, 416] width 19 height 18
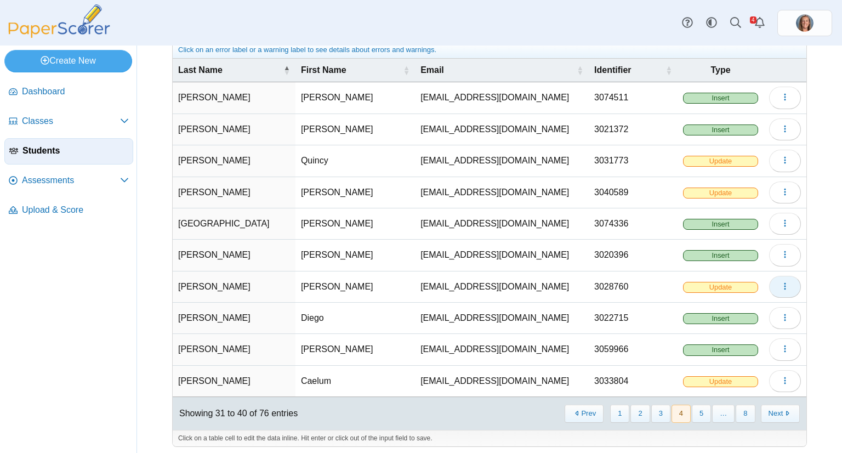
click at [769, 280] on button "button" at bounding box center [785, 287] width 32 height 22
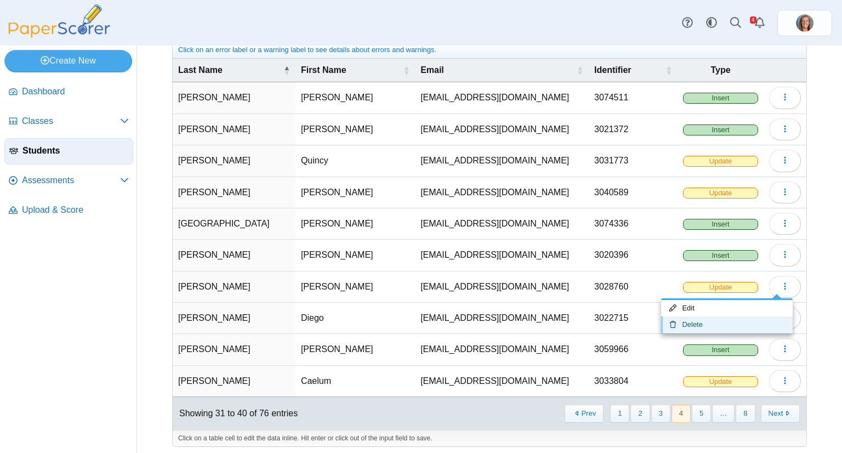
click at [717, 324] on link "Delete" at bounding box center [727, 324] width 132 height 16
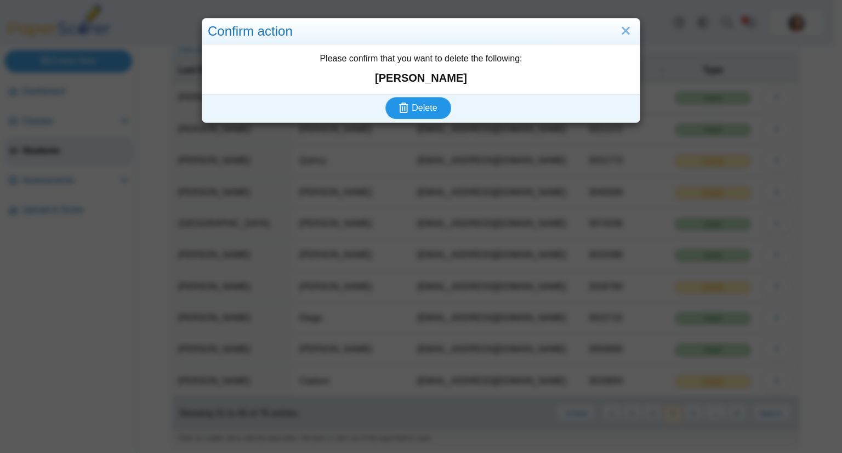
click at [385, 97] on button "Delete" at bounding box center [418, 108] width 66 height 22
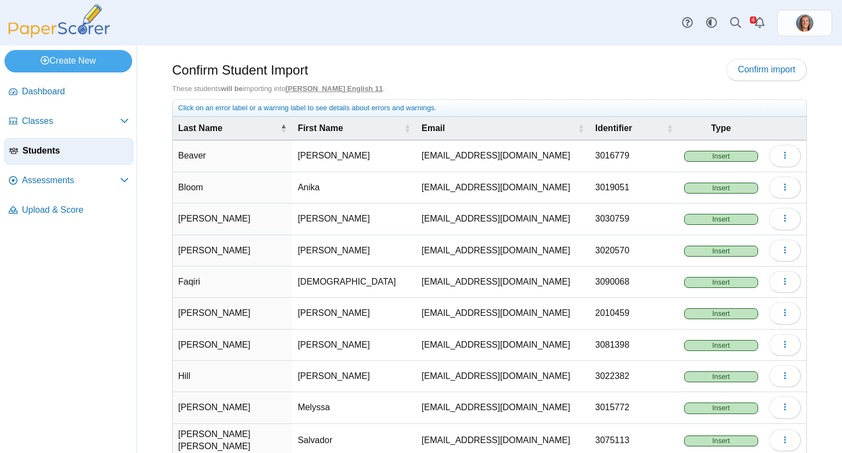
scroll to position [58, 0]
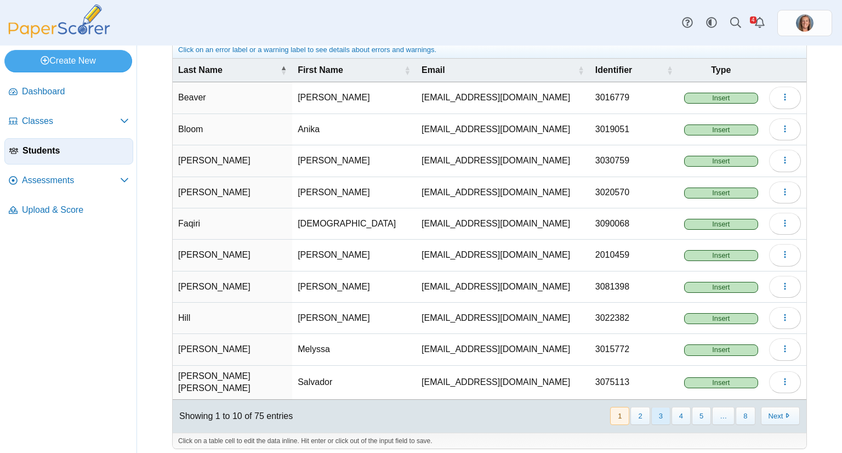
click at [662, 407] on button "3" at bounding box center [660, 416] width 19 height 18
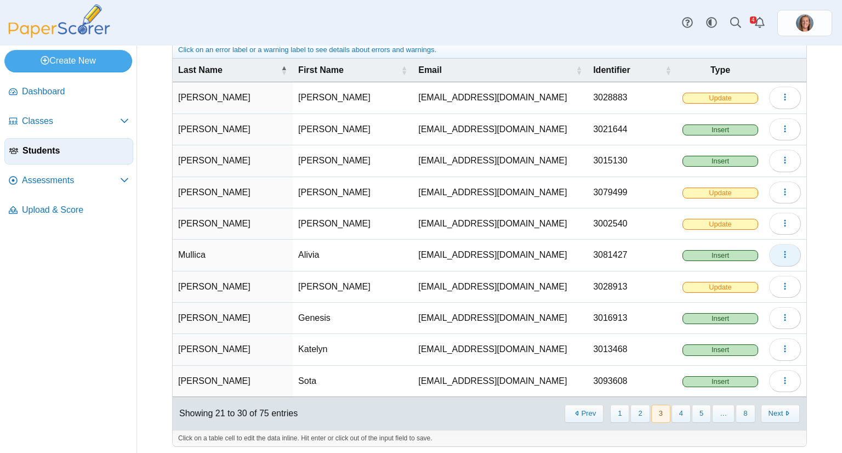
click at [769, 255] on button "button" at bounding box center [785, 255] width 32 height 22
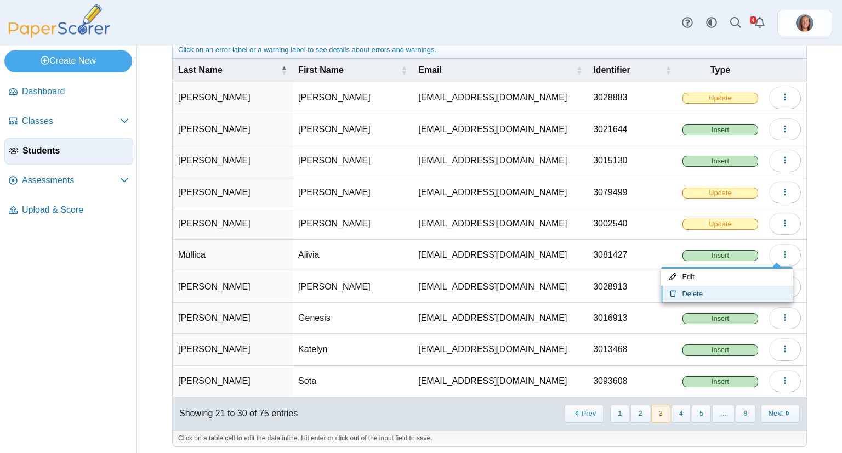
click at [725, 291] on link "Delete" at bounding box center [727, 294] width 132 height 16
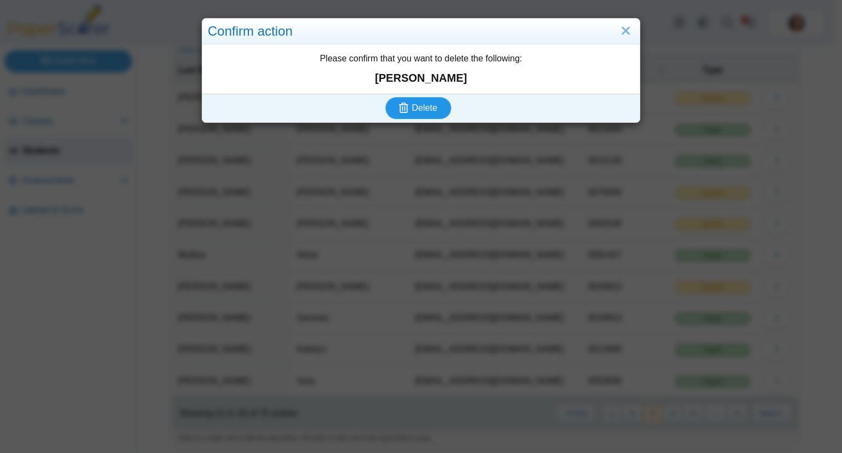
click at [385, 97] on button "Delete" at bounding box center [418, 108] width 66 height 22
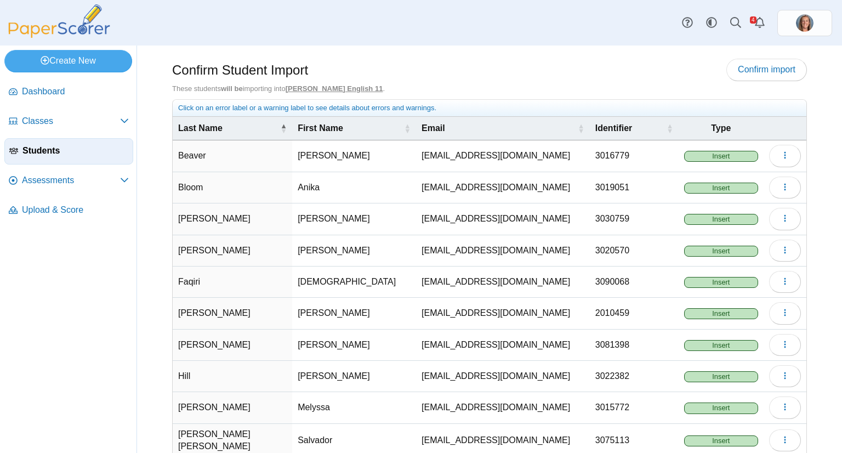
scroll to position [58, 0]
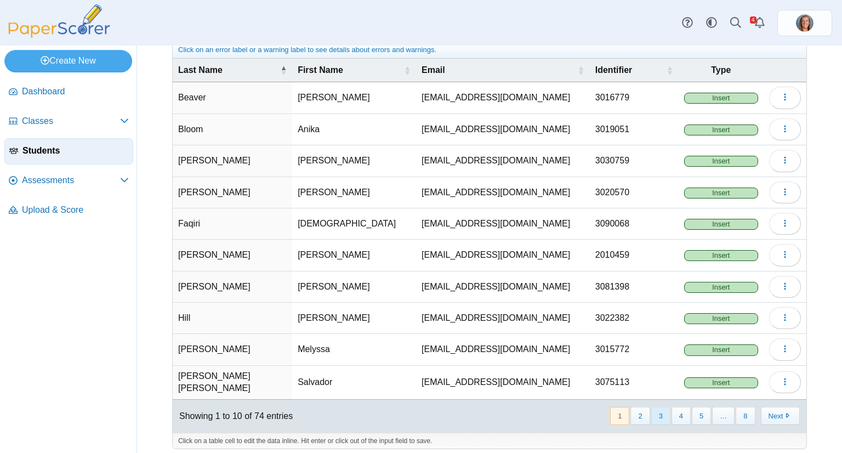
click at [656, 409] on button "3" at bounding box center [660, 416] width 19 height 18
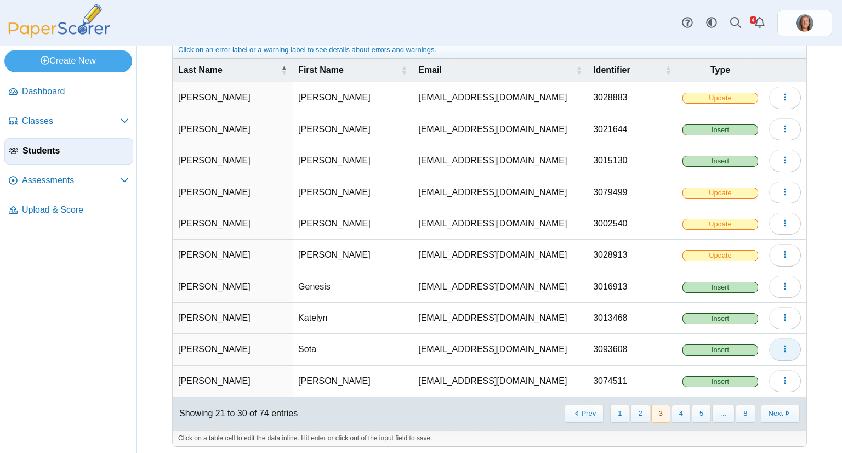
click at [781, 344] on icon "button" at bounding box center [785, 348] width 9 height 9
click at [745, 381] on link "Delete" at bounding box center [727, 387] width 132 height 16
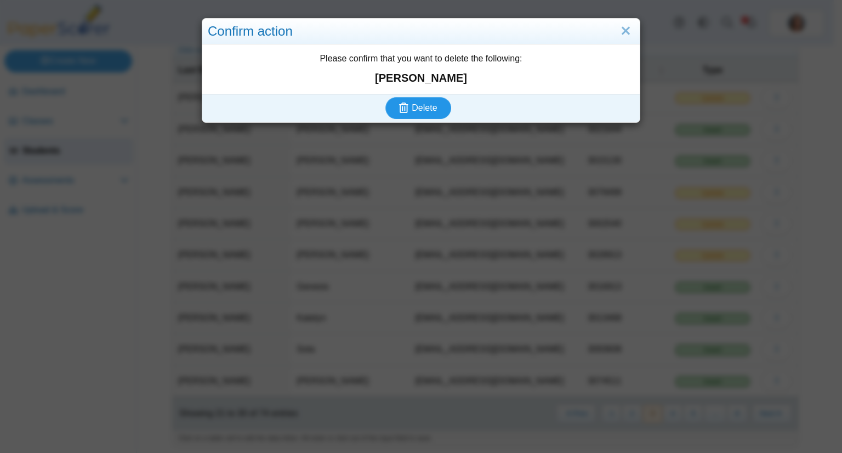
click at [385, 97] on button "Delete" at bounding box center [418, 108] width 66 height 22
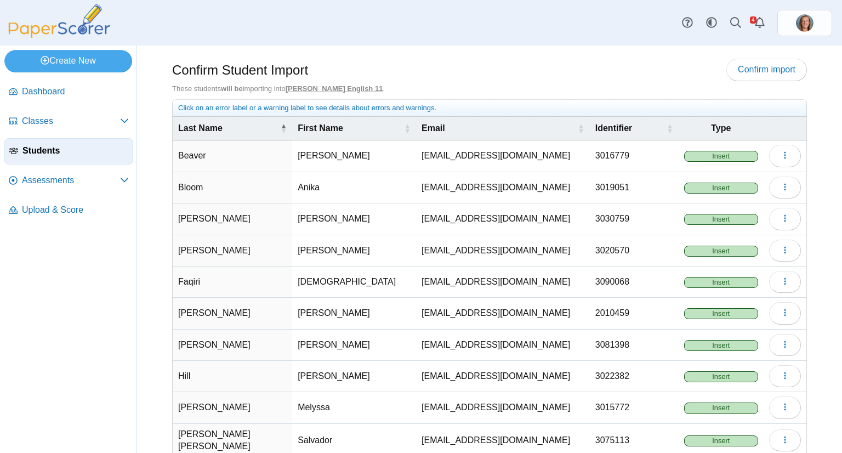
scroll to position [58, 0]
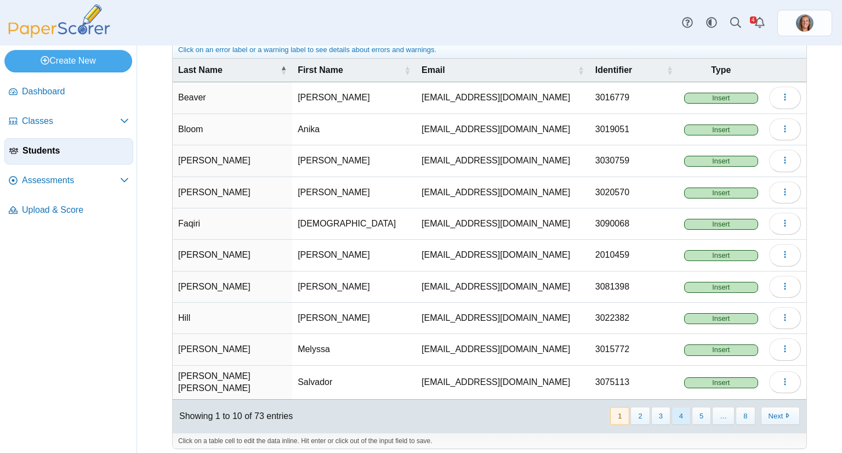
click at [680, 412] on button "4" at bounding box center [681, 416] width 19 height 18
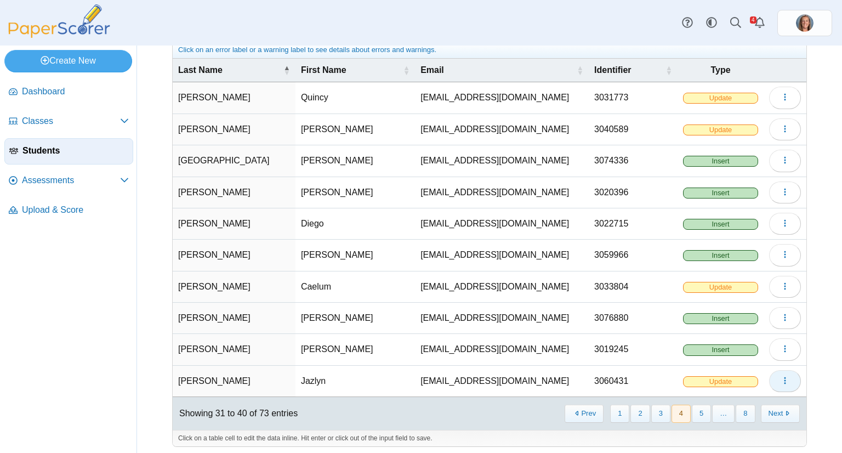
click at [781, 376] on icon "button" at bounding box center [785, 380] width 9 height 9
click at [711, 413] on link "Delete" at bounding box center [727, 418] width 132 height 16
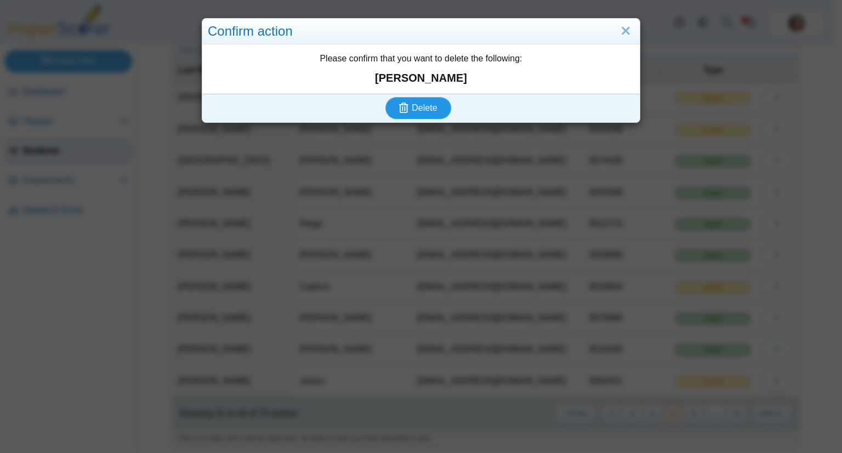
click at [385, 97] on button "Delete" at bounding box center [418, 108] width 66 height 22
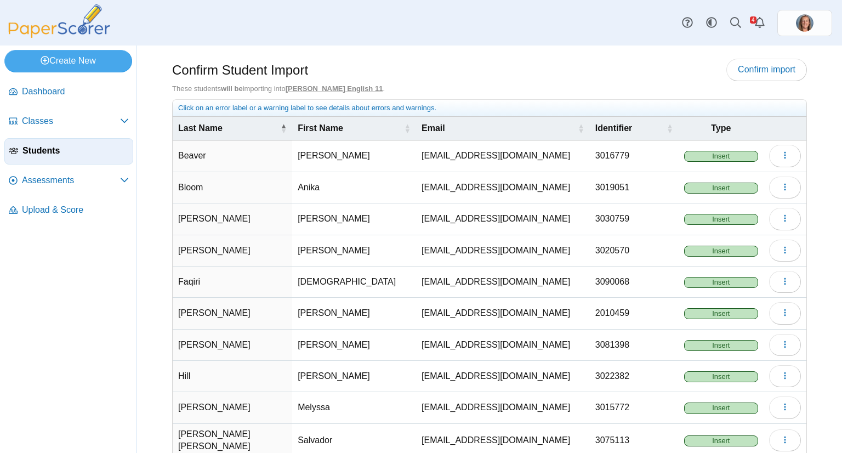
scroll to position [58, 0]
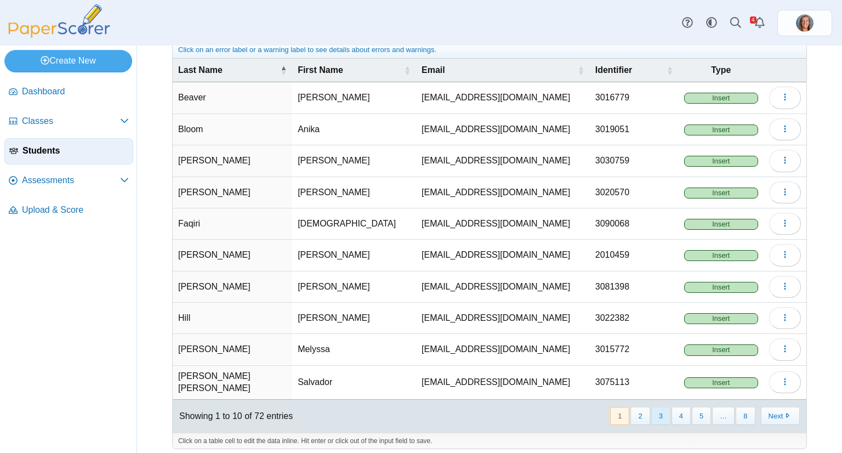
click at [660, 410] on button "3" at bounding box center [660, 416] width 19 height 18
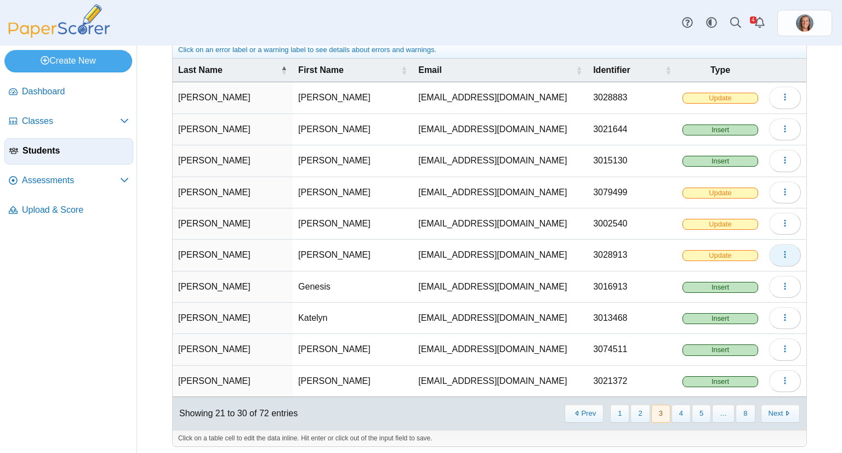
click at [781, 253] on icon "button" at bounding box center [785, 254] width 9 height 9
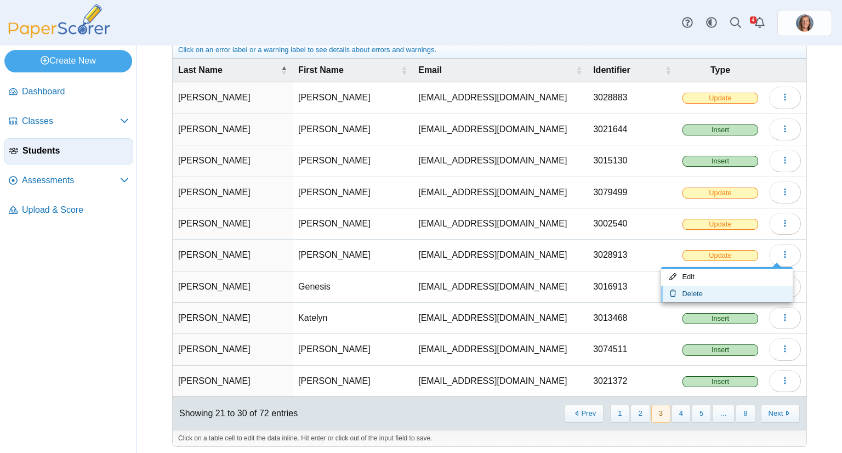
click at [737, 288] on link "Delete" at bounding box center [727, 294] width 132 height 16
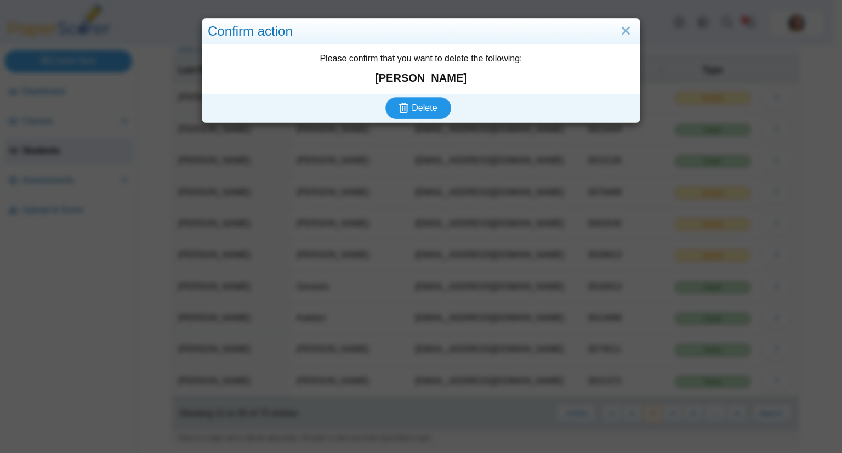
click at [385, 97] on button "Delete" at bounding box center [418, 108] width 66 height 22
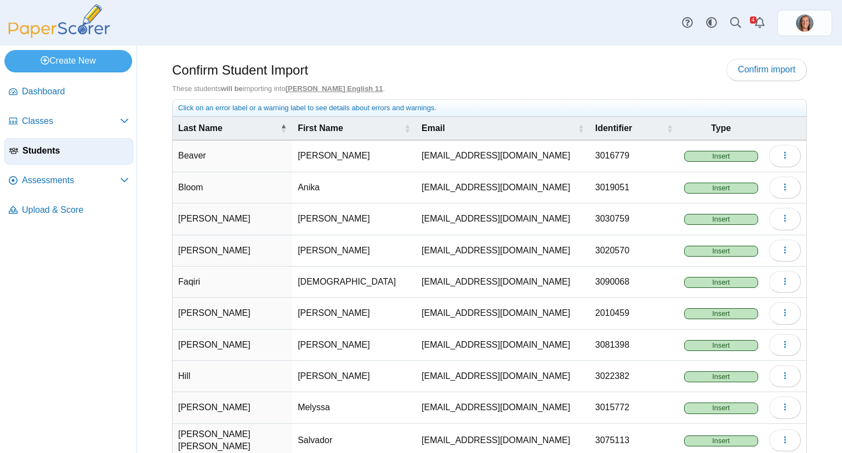
scroll to position [58, 0]
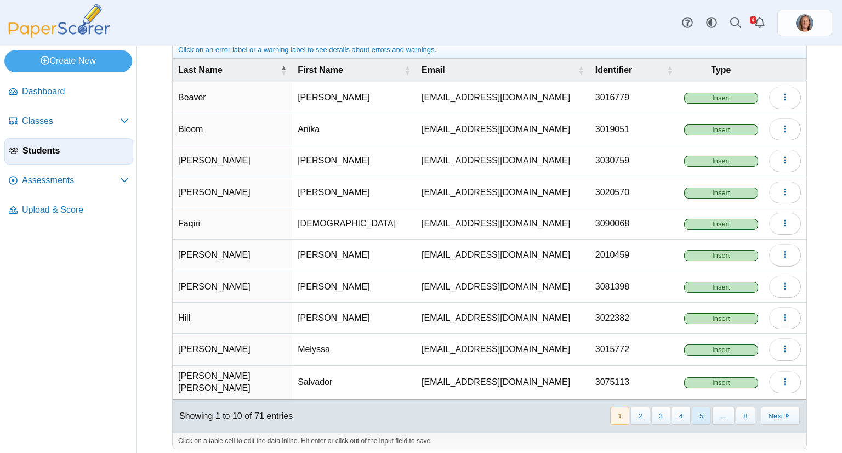
click at [695, 407] on button "5" at bounding box center [701, 416] width 19 height 18
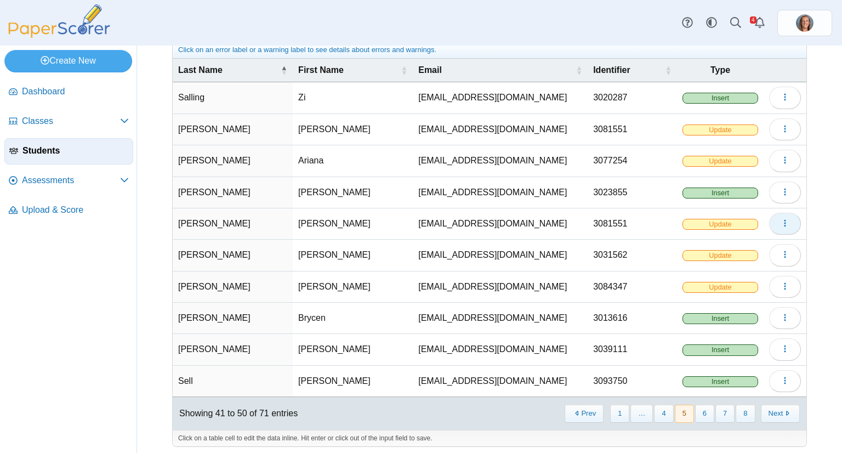
click at [781, 222] on icon "button" at bounding box center [785, 223] width 9 height 9
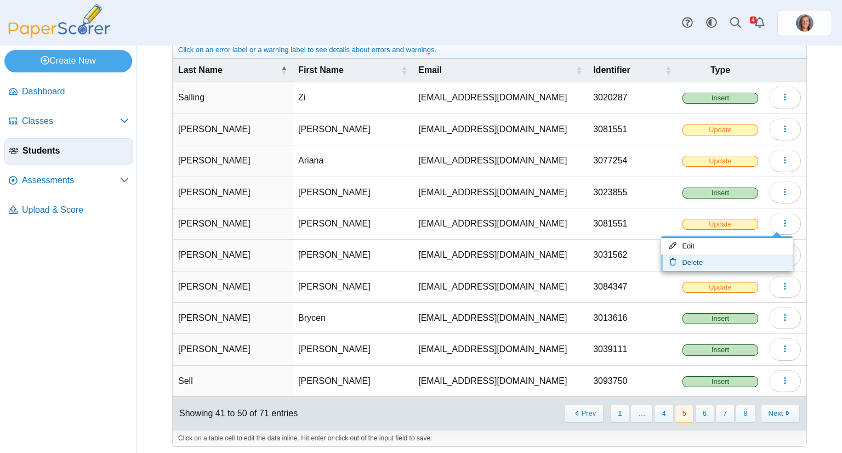
click at [737, 257] on link "Delete" at bounding box center [727, 262] width 132 height 16
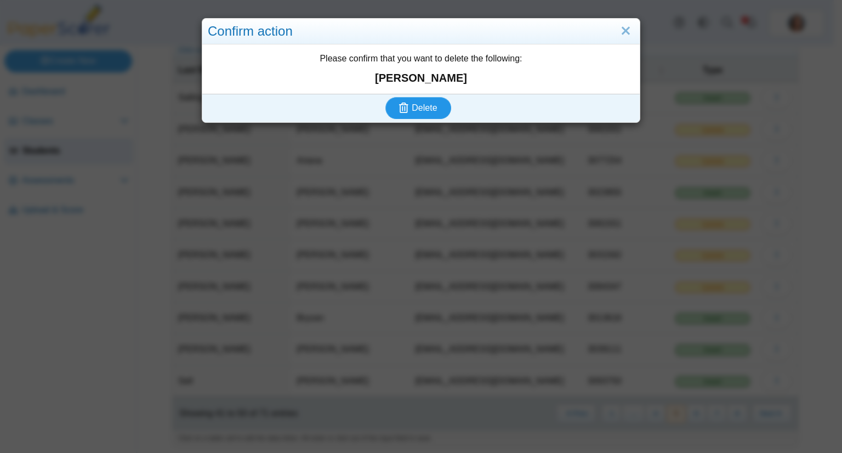
click at [385, 97] on button "Delete" at bounding box center [418, 108] width 66 height 22
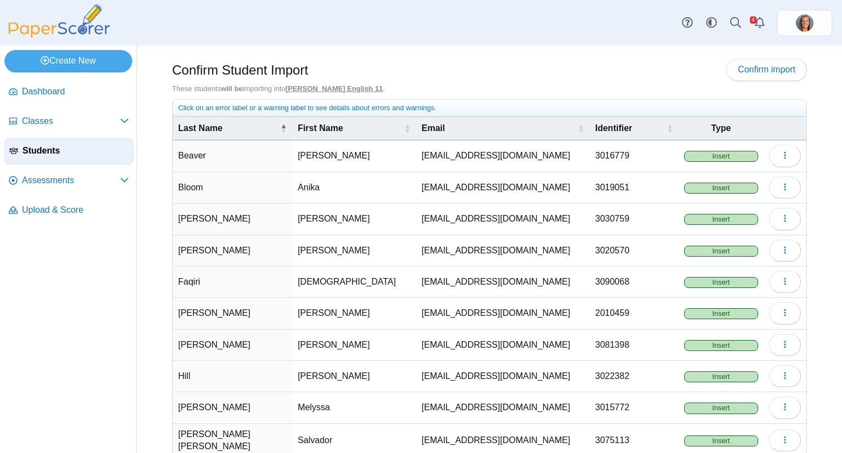
scroll to position [58, 0]
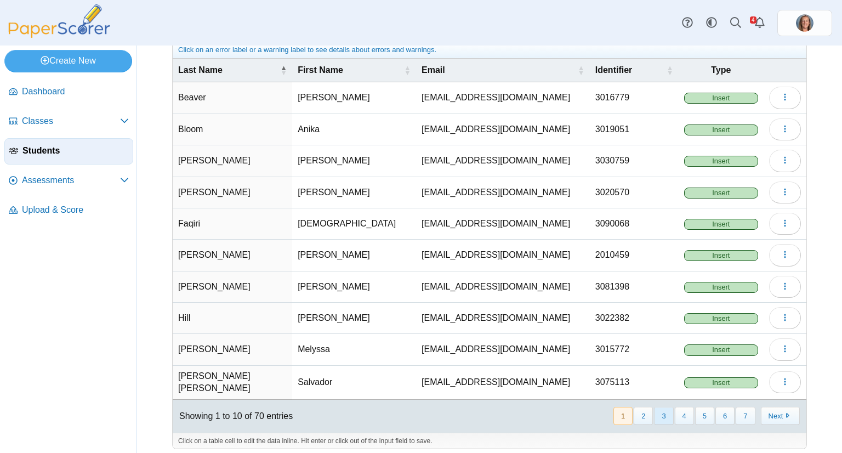
click at [665, 407] on button "3" at bounding box center [663, 416] width 19 height 18
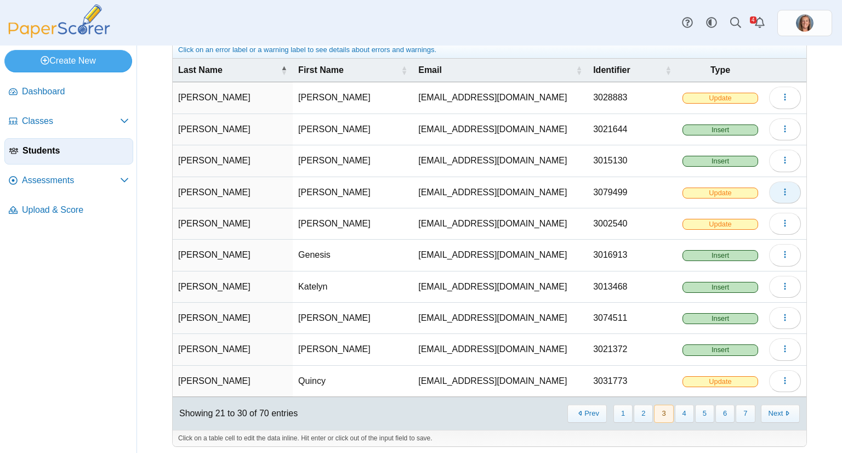
click at [778, 196] on button "button" at bounding box center [785, 192] width 32 height 22
click at [742, 224] on link "Delete" at bounding box center [727, 231] width 132 height 16
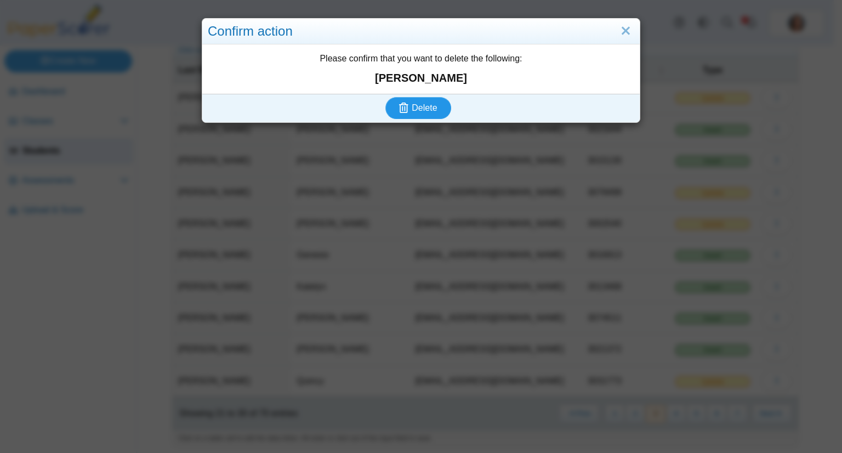
click at [385, 97] on button "Delete" at bounding box center [418, 108] width 66 height 22
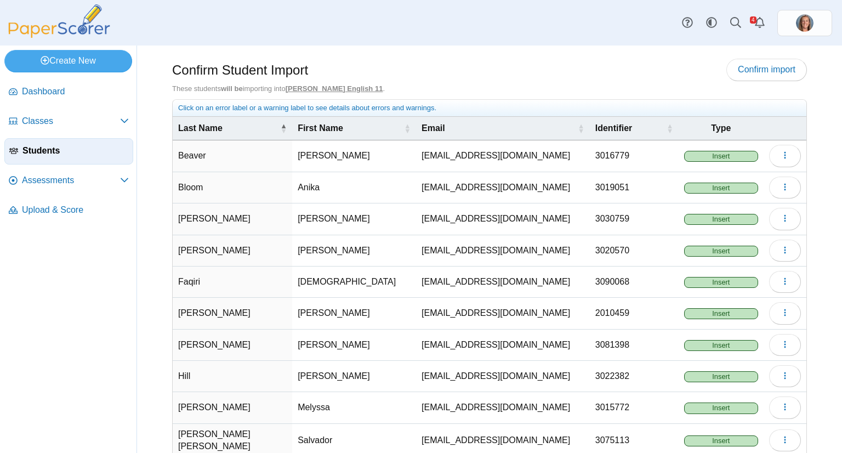
scroll to position [58, 0]
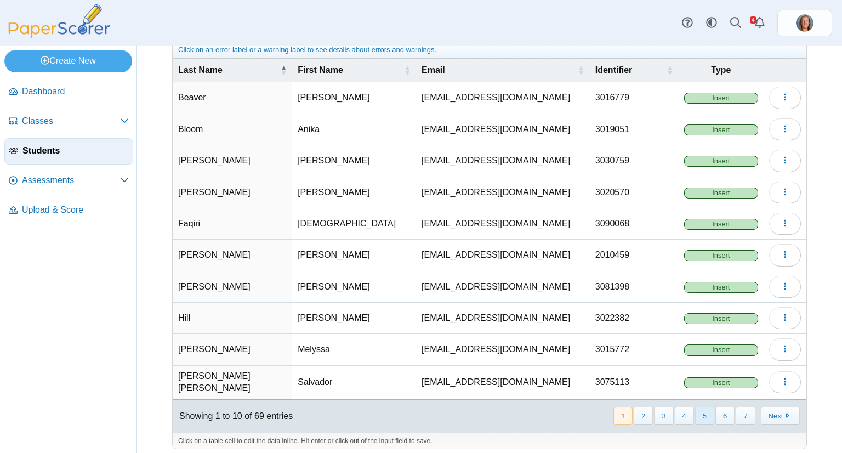
click at [697, 412] on button "5" at bounding box center [704, 416] width 19 height 18
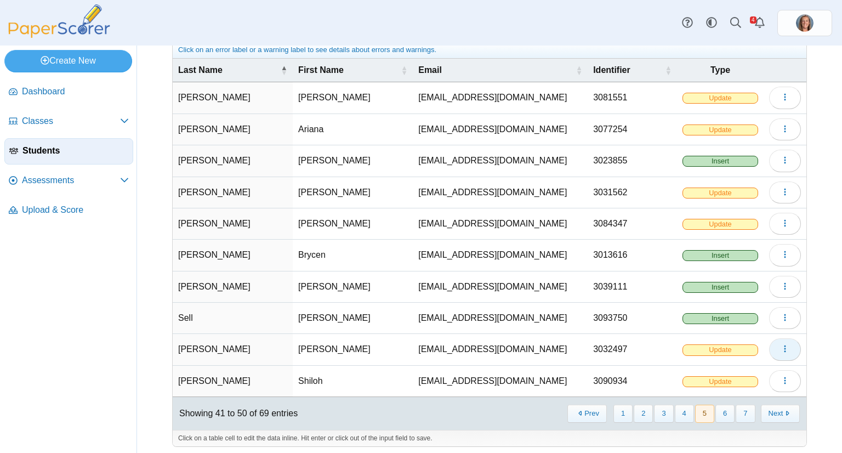
click at [769, 351] on button "button" at bounding box center [785, 349] width 32 height 22
click at [735, 380] on link "Delete" at bounding box center [727, 387] width 132 height 16
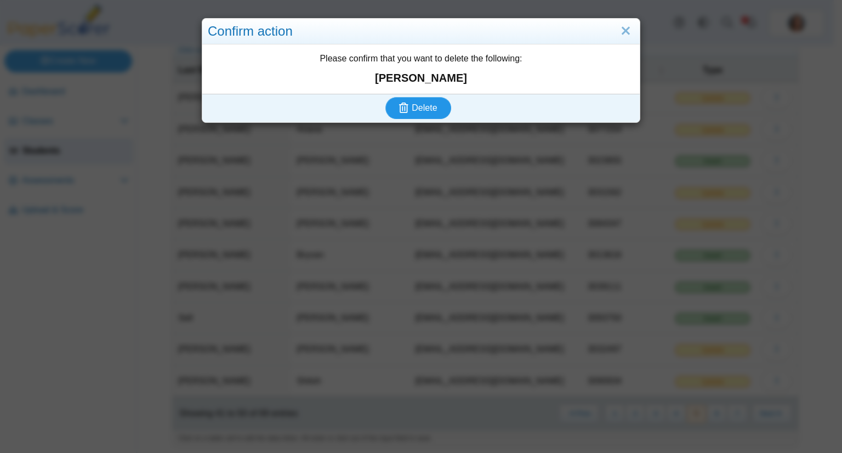
click at [385, 97] on button "Delete" at bounding box center [418, 108] width 66 height 22
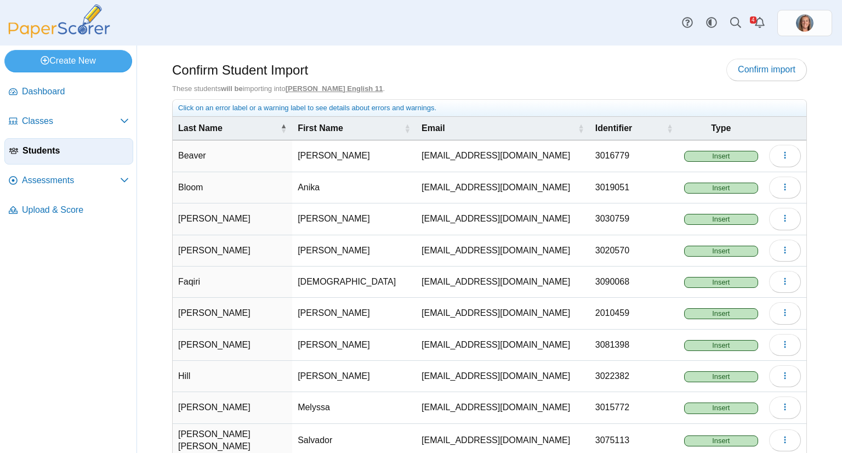
scroll to position [58, 0]
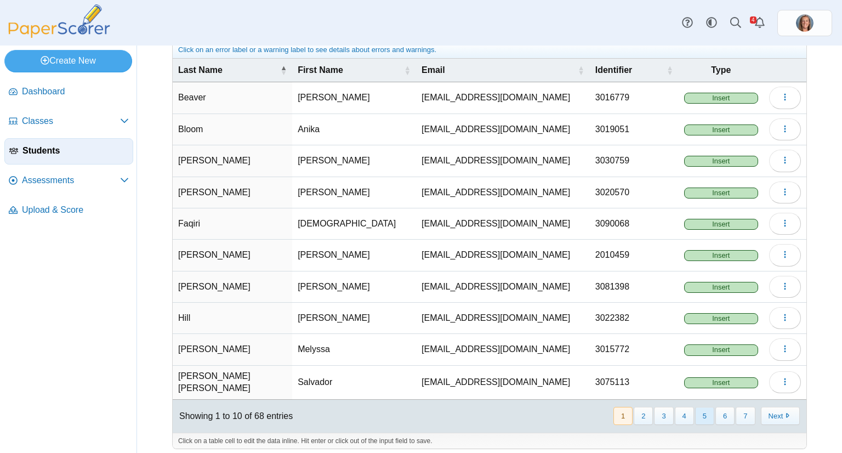
click at [698, 408] on button "5" at bounding box center [704, 416] width 19 height 18
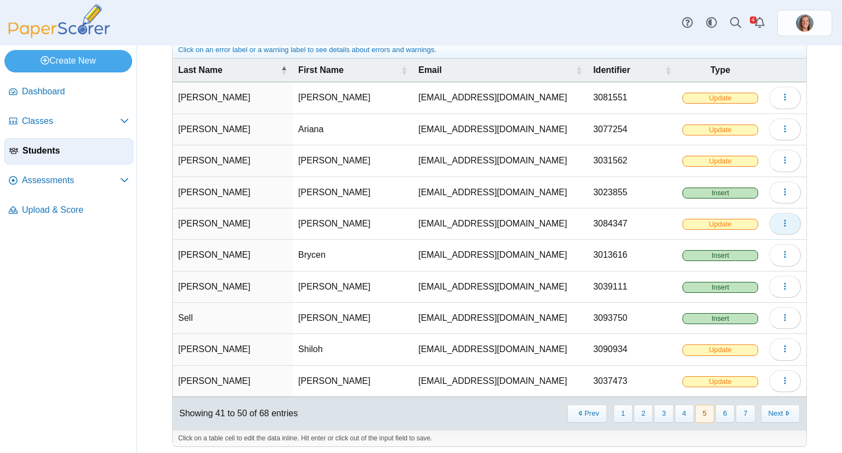
click at [781, 219] on icon "button" at bounding box center [785, 223] width 9 height 9
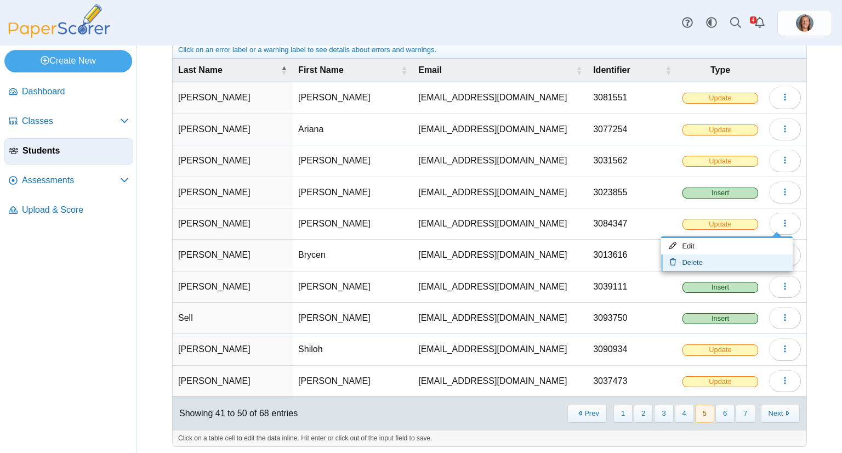
click at [731, 255] on link "Delete" at bounding box center [727, 262] width 132 height 16
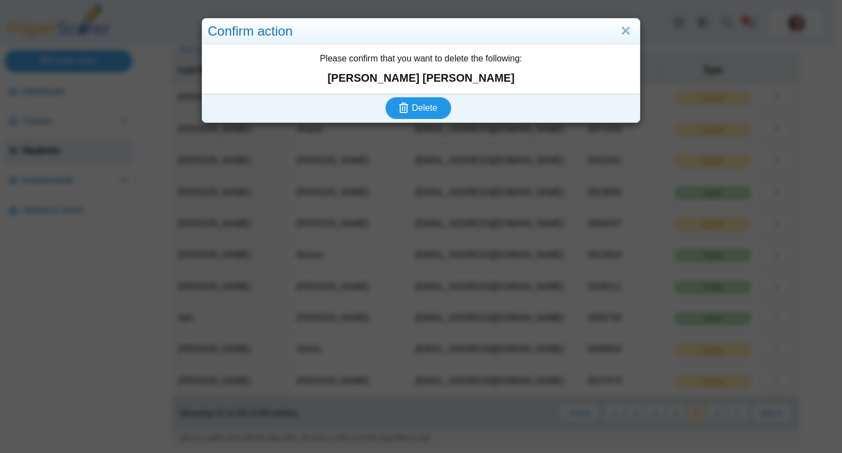
click at [385, 97] on button "Delete" at bounding box center [418, 108] width 66 height 22
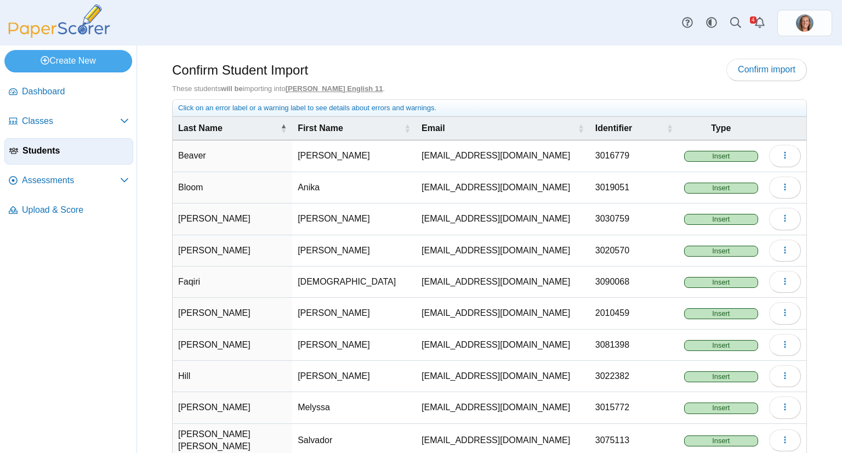
scroll to position [58, 0]
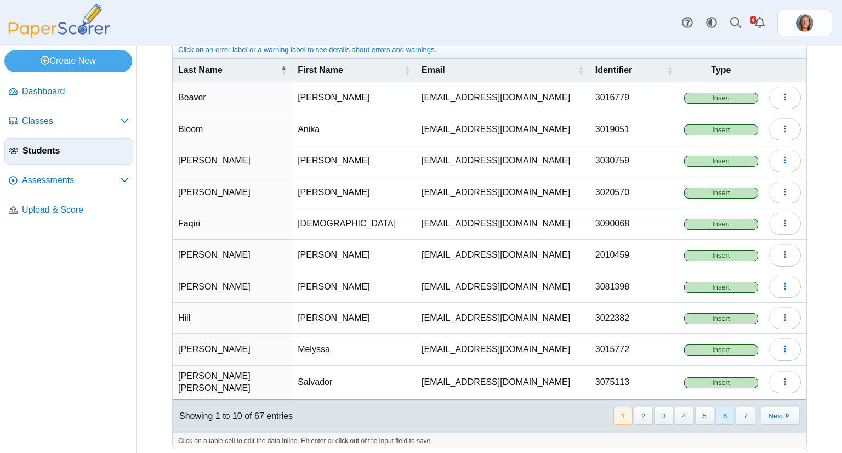
click at [724, 407] on button "6" at bounding box center [724, 416] width 19 height 18
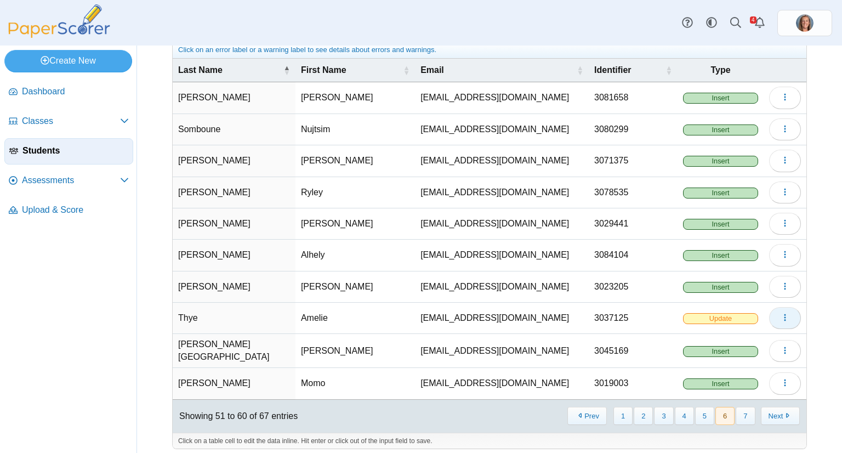
click at [781, 314] on icon "button" at bounding box center [785, 317] width 9 height 9
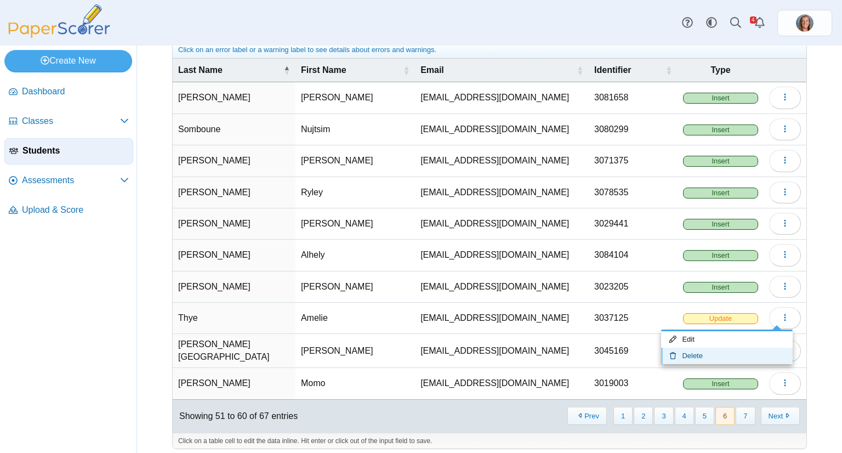
click at [743, 349] on link "Delete" at bounding box center [727, 356] width 132 height 16
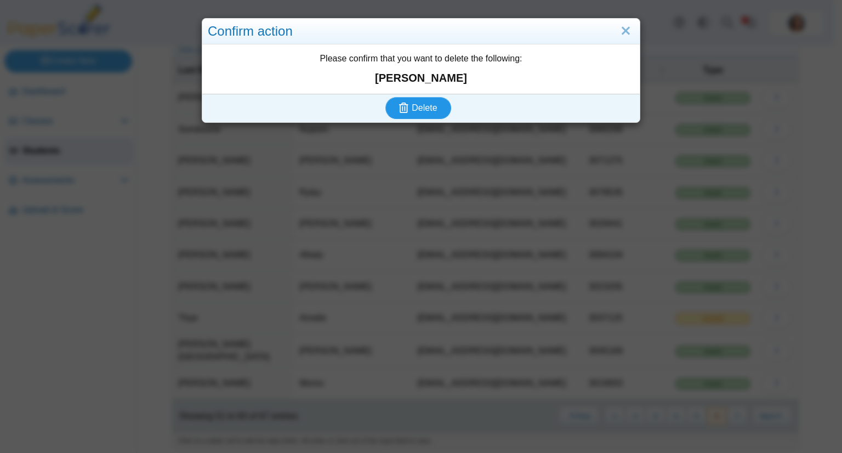
click at [385, 97] on button "Delete" at bounding box center [418, 108] width 66 height 22
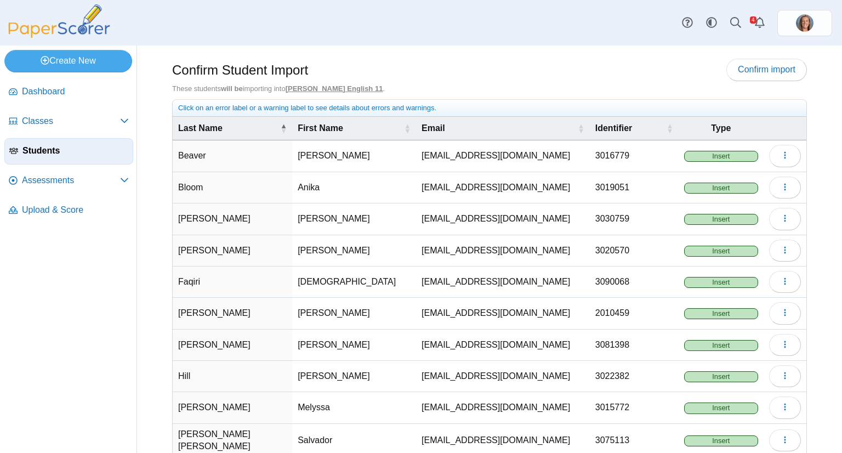
scroll to position [58, 0]
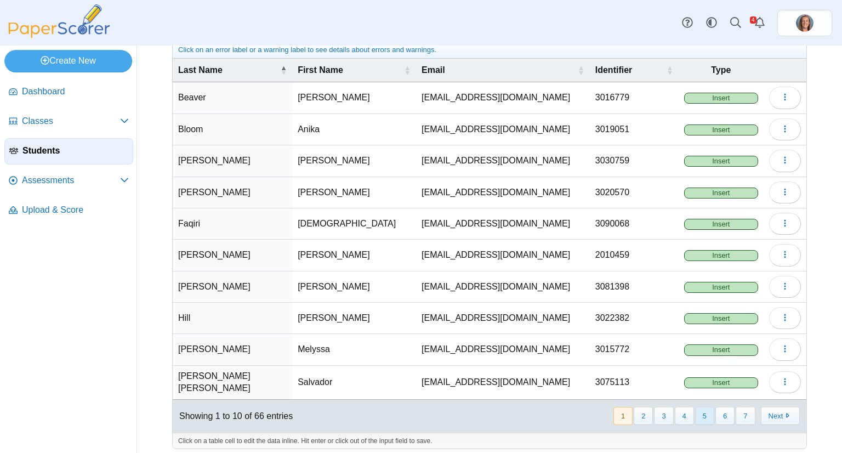
click at [696, 411] on button "5" at bounding box center [704, 416] width 19 height 18
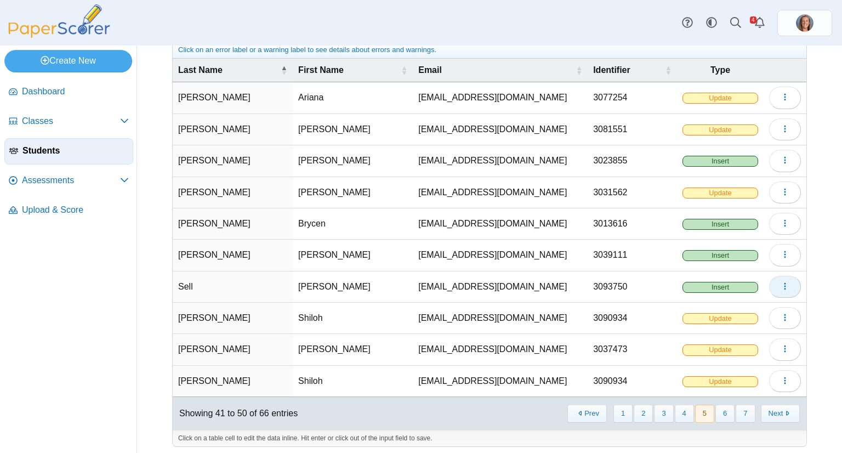
click at [781, 282] on icon "button" at bounding box center [785, 286] width 9 height 9
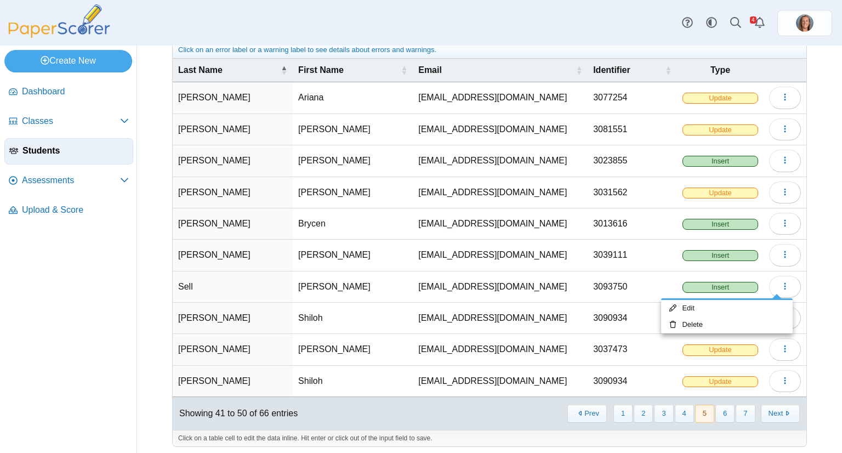
click at [824, 260] on div "Confirm Student Import Confirm import These students will be importing into Sut…" at bounding box center [489, 190] width 705 height 407
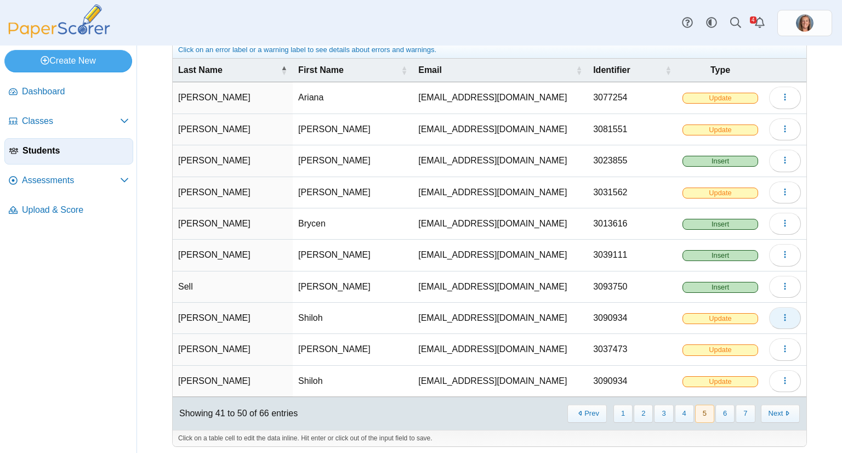
click at [781, 308] on button "button" at bounding box center [785, 318] width 32 height 22
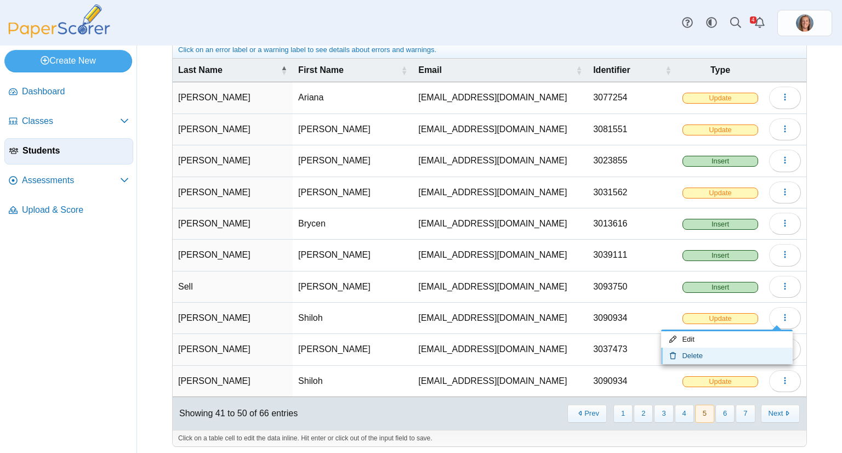
click at [743, 348] on link "Delete" at bounding box center [727, 356] width 132 height 16
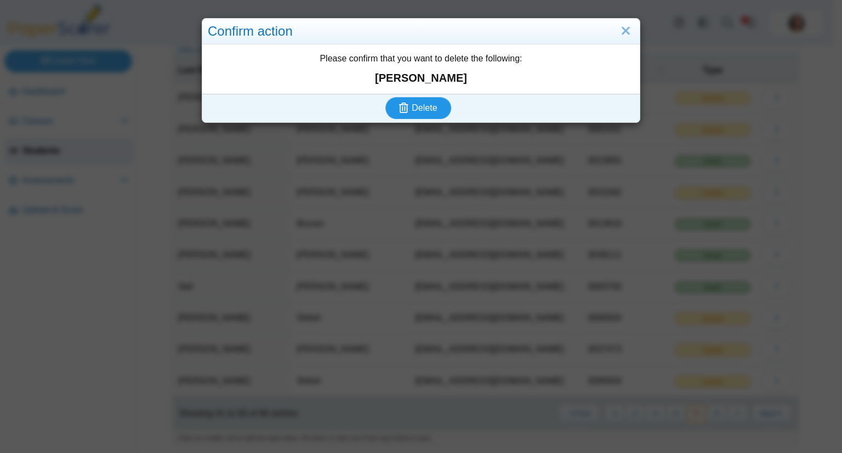
click at [385, 97] on button "Delete" at bounding box center [418, 108] width 66 height 22
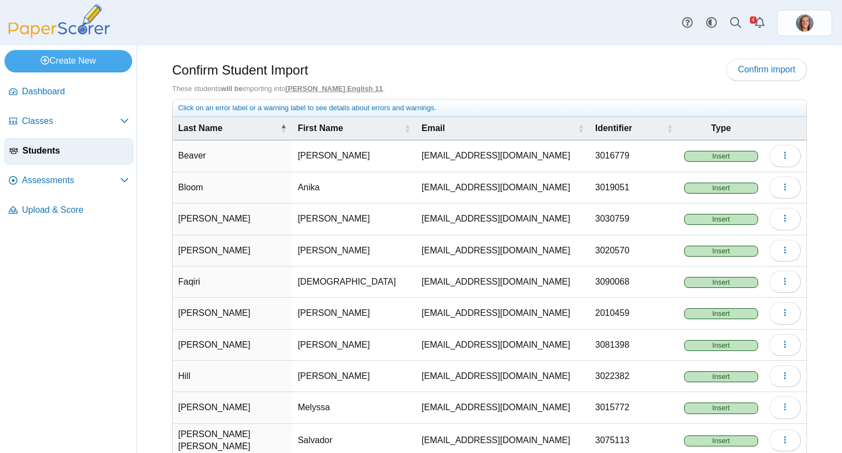
scroll to position [58, 0]
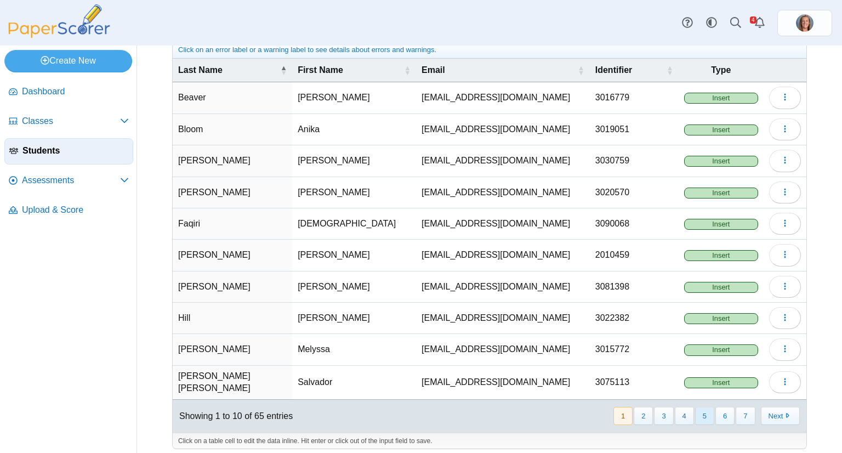
click at [697, 409] on button "5" at bounding box center [704, 416] width 19 height 18
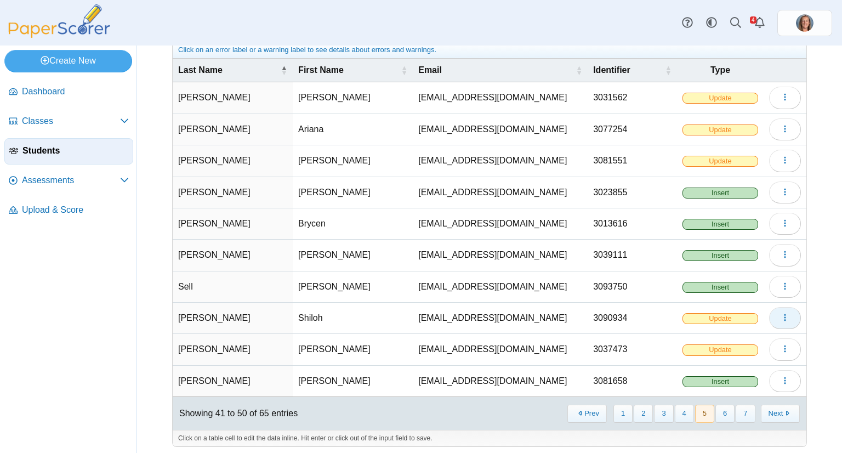
click at [770, 317] on button "button" at bounding box center [785, 318] width 32 height 22
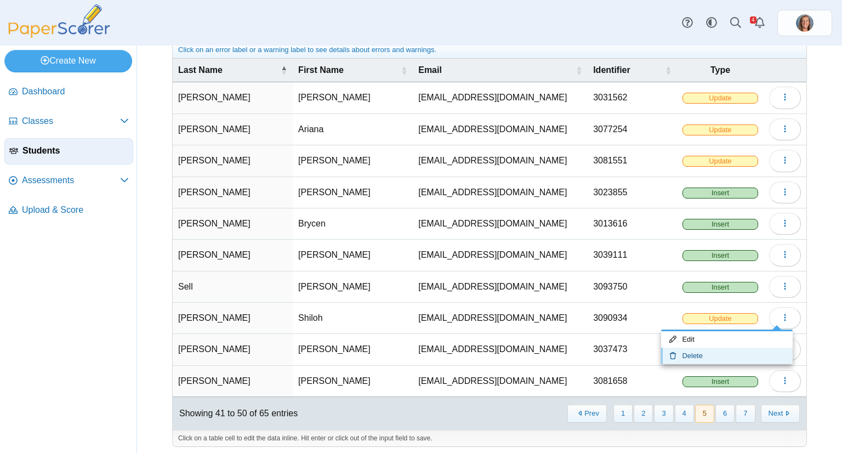
click at [737, 351] on link "Delete" at bounding box center [727, 356] width 132 height 16
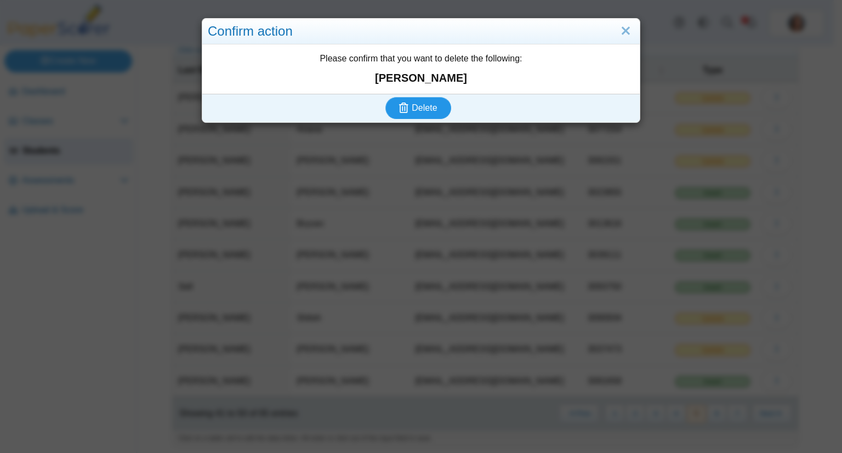
click at [385, 97] on button "Delete" at bounding box center [418, 108] width 66 height 22
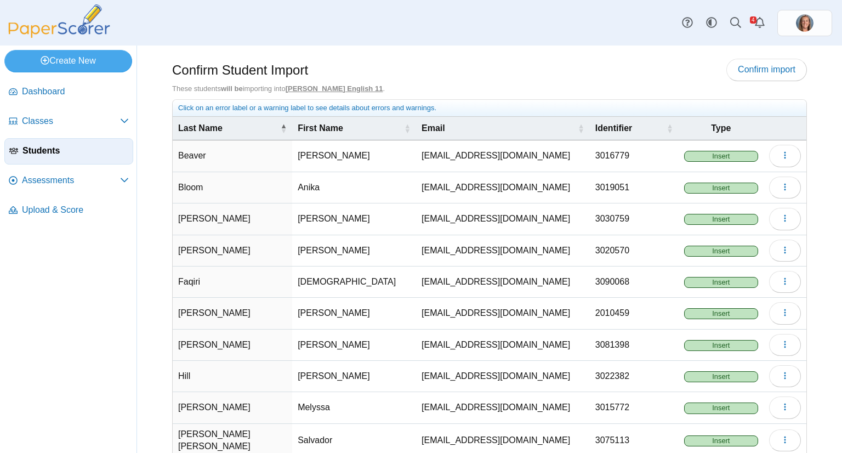
scroll to position [58, 0]
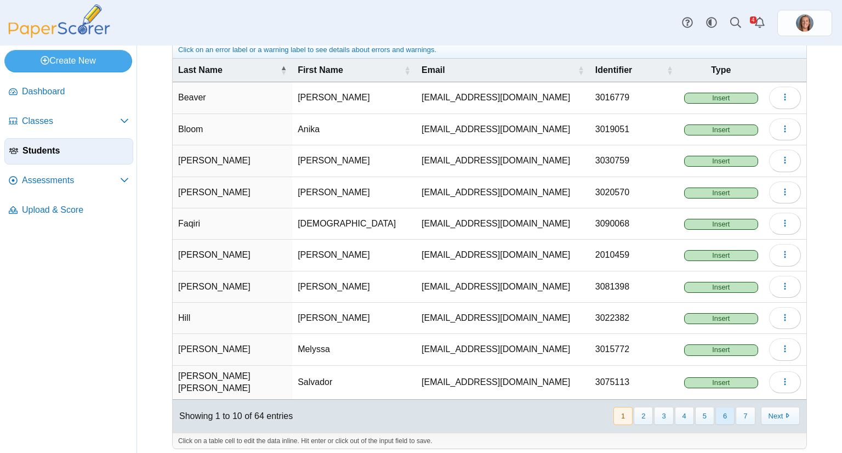
click at [715, 413] on button "6" at bounding box center [724, 416] width 19 height 18
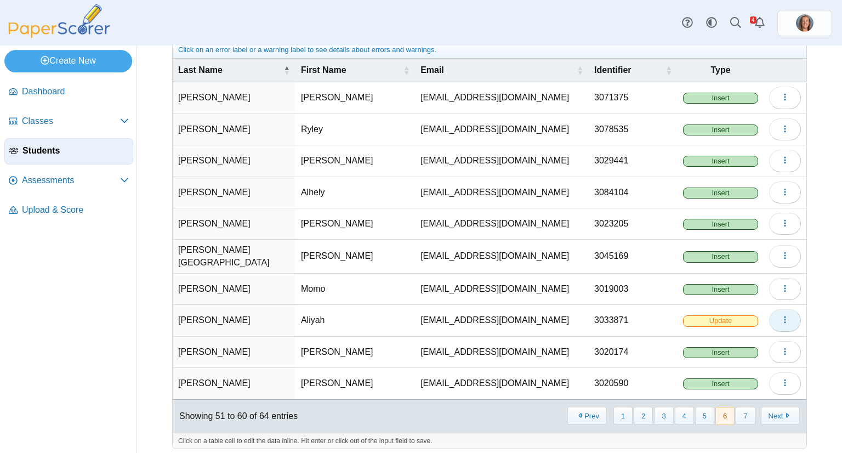
click at [781, 319] on span "button" at bounding box center [785, 319] width 9 height 9
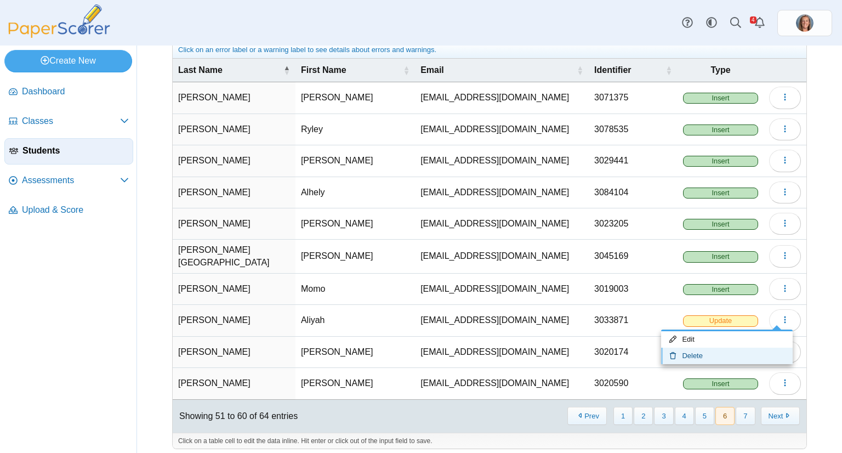
click at [754, 351] on link "Delete" at bounding box center [727, 356] width 132 height 16
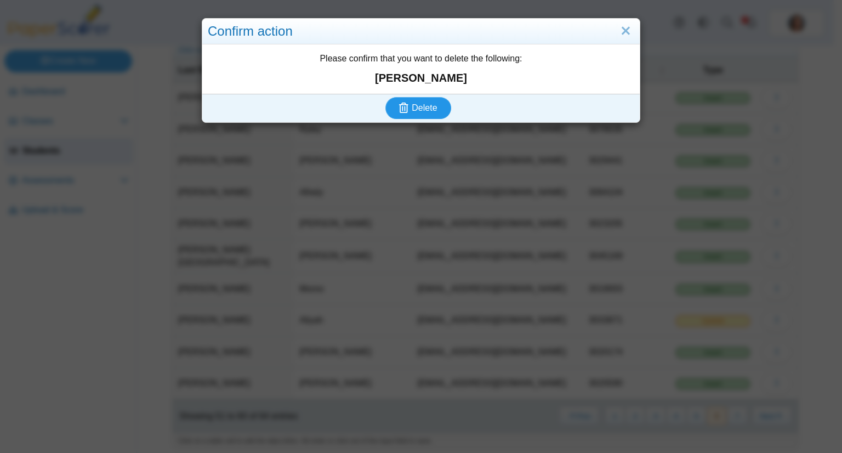
click at [385, 97] on button "Delete" at bounding box center [418, 108] width 66 height 22
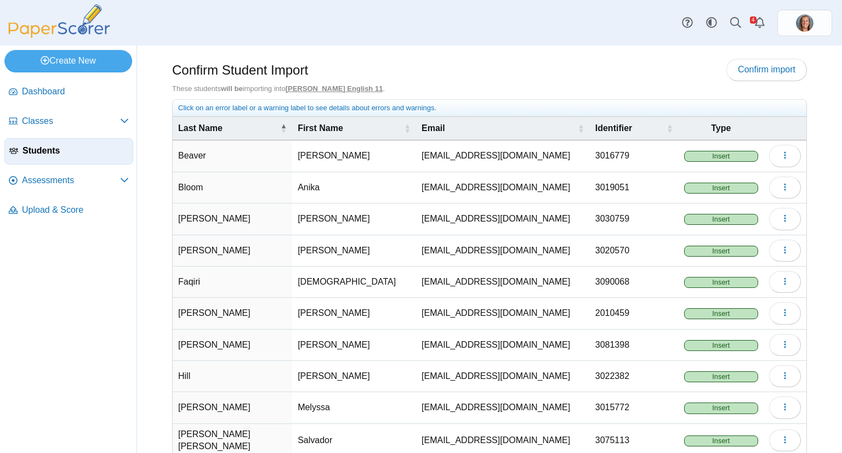
scroll to position [58, 0]
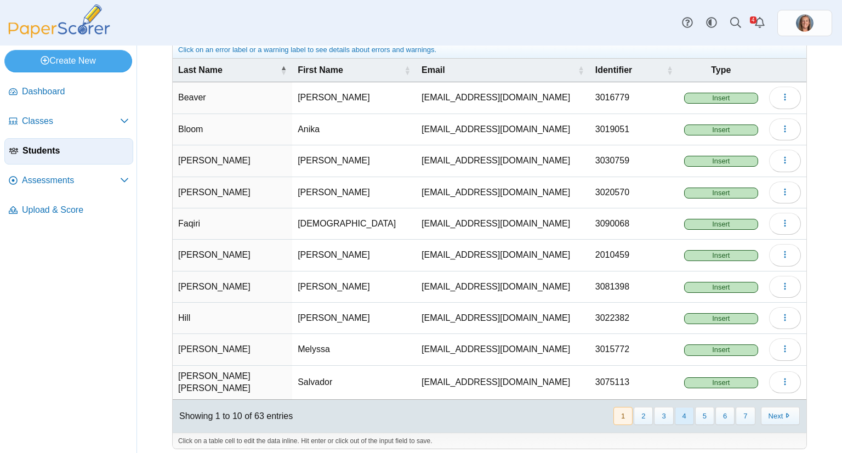
click at [681, 407] on button "4" at bounding box center [684, 416] width 19 height 18
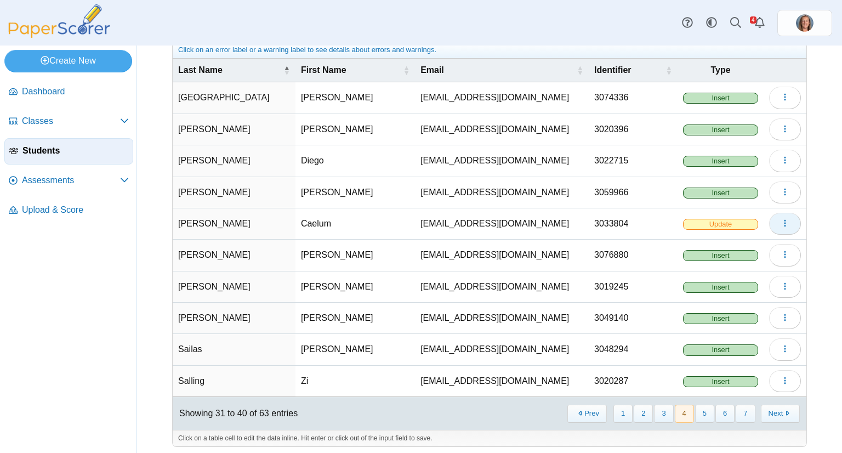
click at [779, 227] on button "button" at bounding box center [785, 224] width 32 height 22
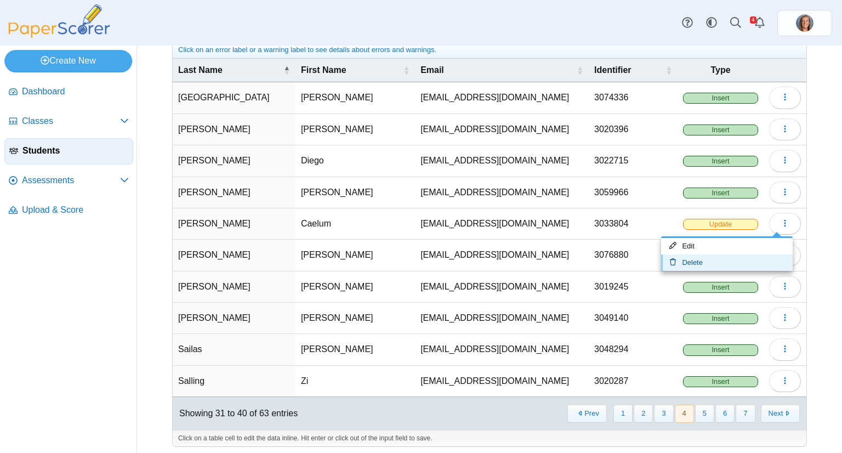
click at [745, 263] on link "Delete" at bounding box center [727, 262] width 132 height 16
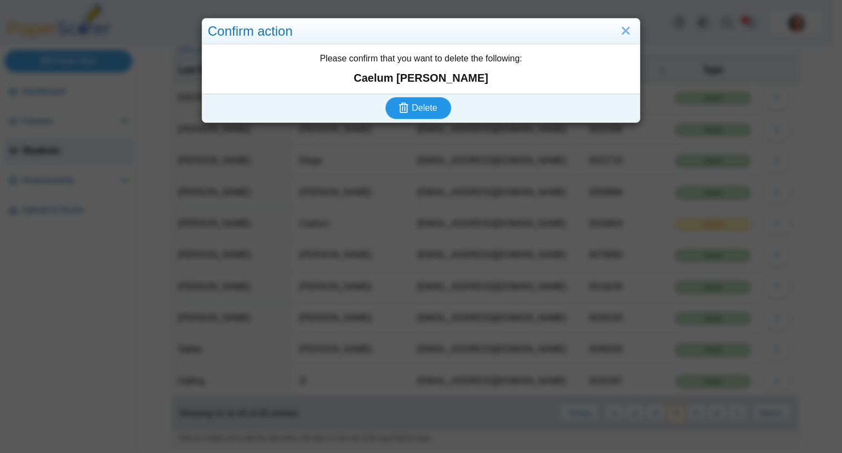
click at [385, 97] on button "Delete" at bounding box center [418, 108] width 66 height 22
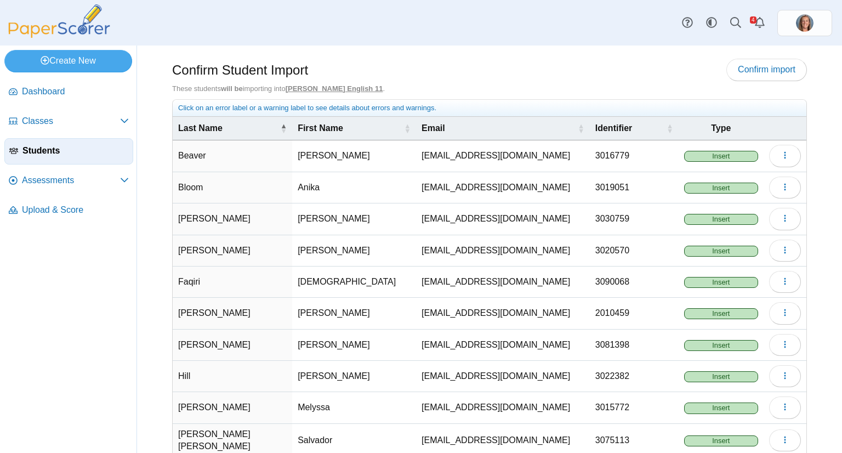
scroll to position [58, 0]
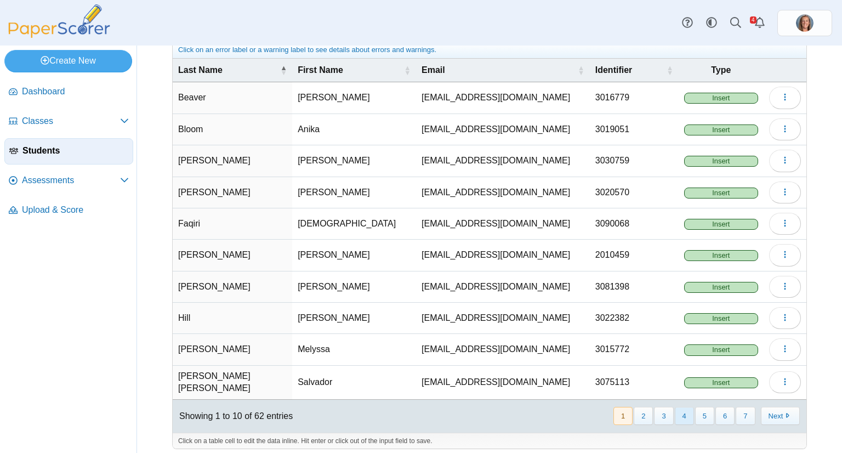
click at [675, 415] on button "4" at bounding box center [684, 416] width 19 height 18
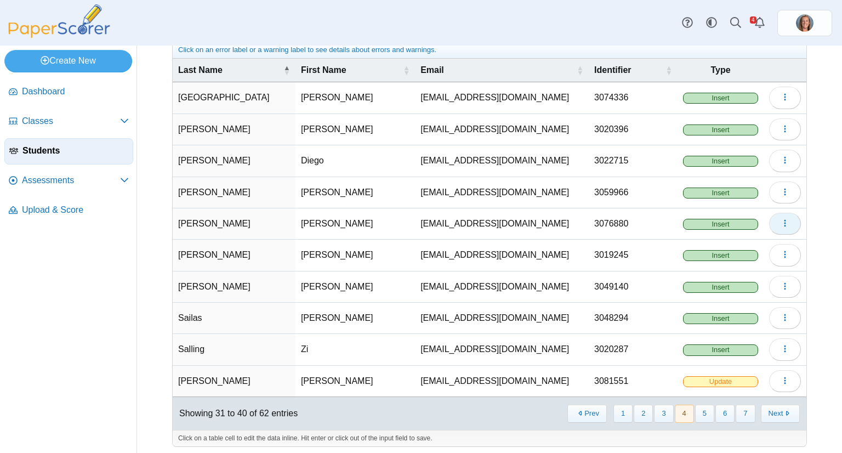
click at [781, 220] on icon "button" at bounding box center [785, 223] width 9 height 9
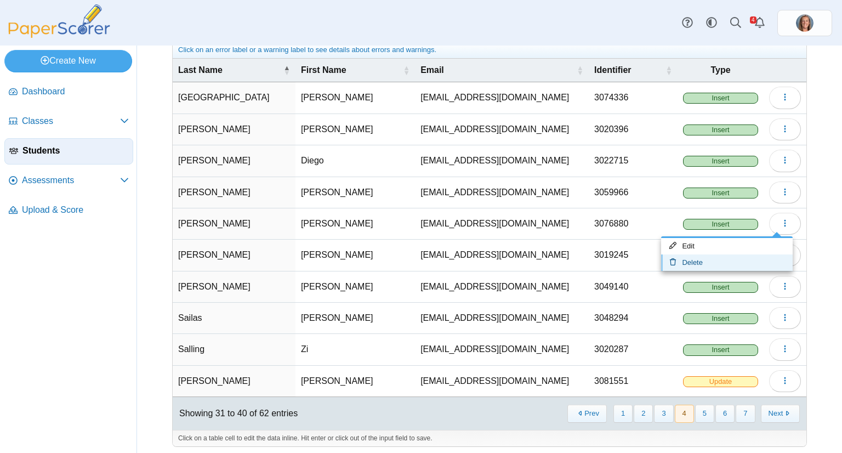
click at [709, 266] on link "Delete" at bounding box center [727, 262] width 132 height 16
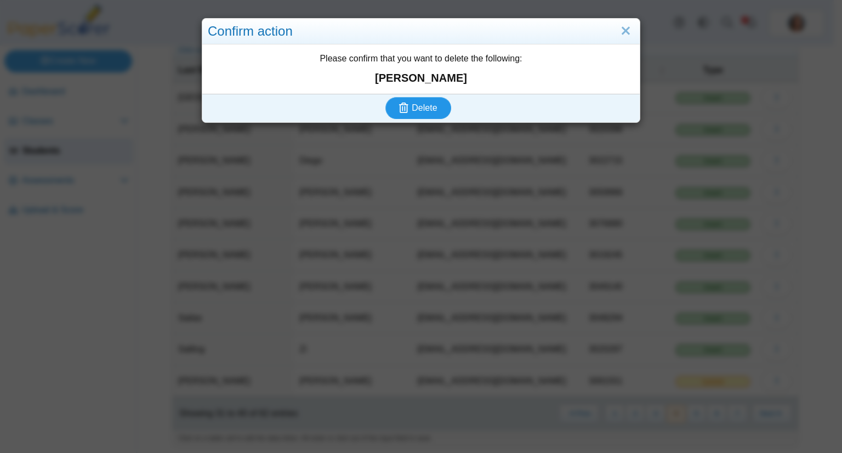
click at [385, 97] on button "Delete" at bounding box center [418, 108] width 66 height 22
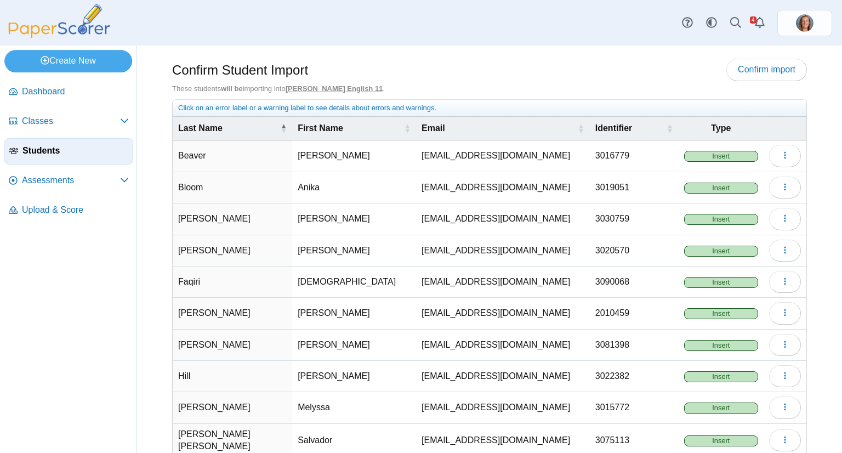
scroll to position [58, 0]
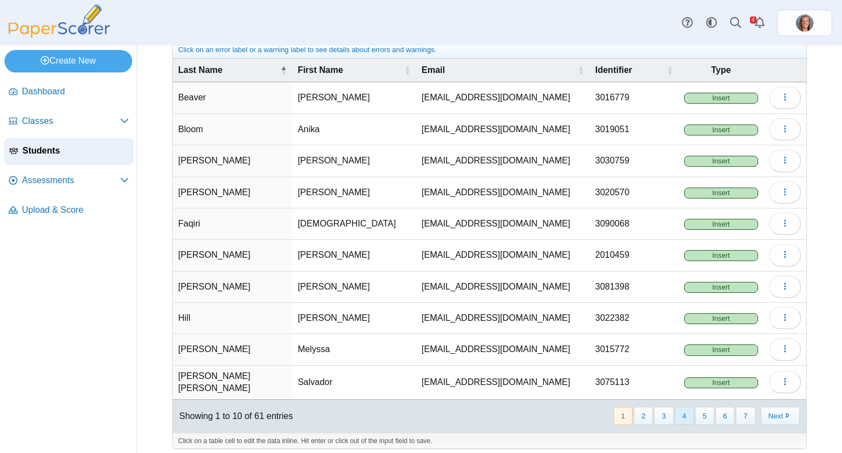
click at [679, 410] on button "4" at bounding box center [684, 416] width 19 height 18
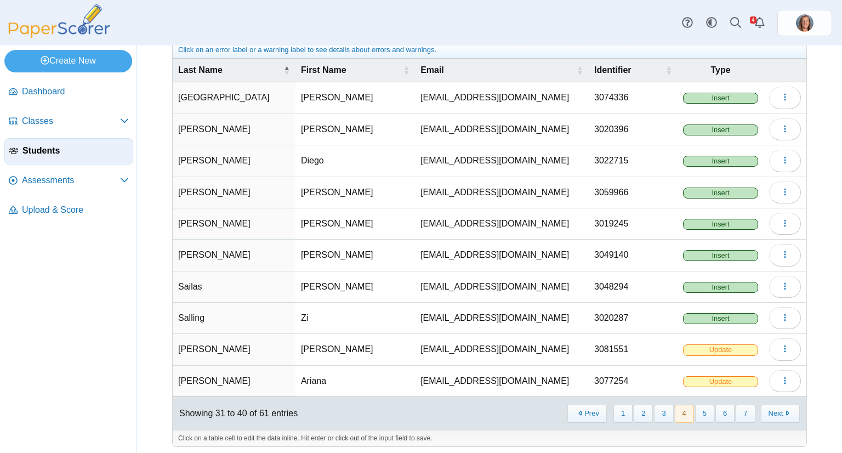
click at [770, 263] on td "Loading…" at bounding box center [785, 255] width 43 height 31
click at [771, 258] on button "button" at bounding box center [785, 255] width 32 height 22
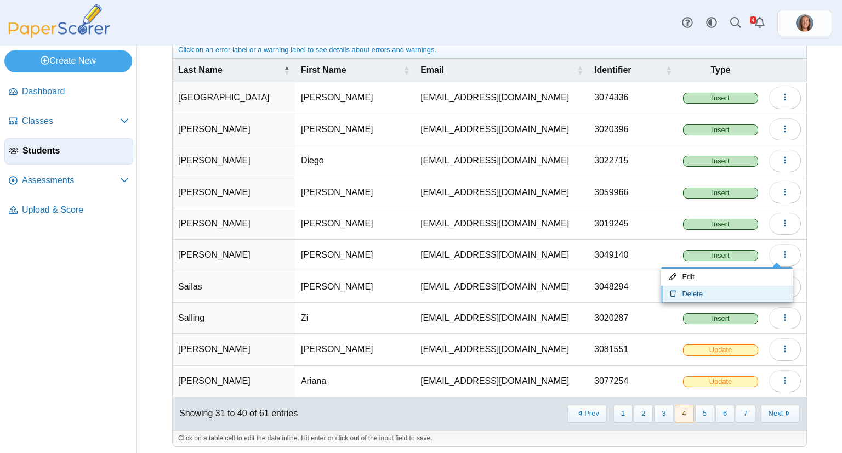
click at [724, 286] on link "Delete" at bounding box center [727, 294] width 132 height 16
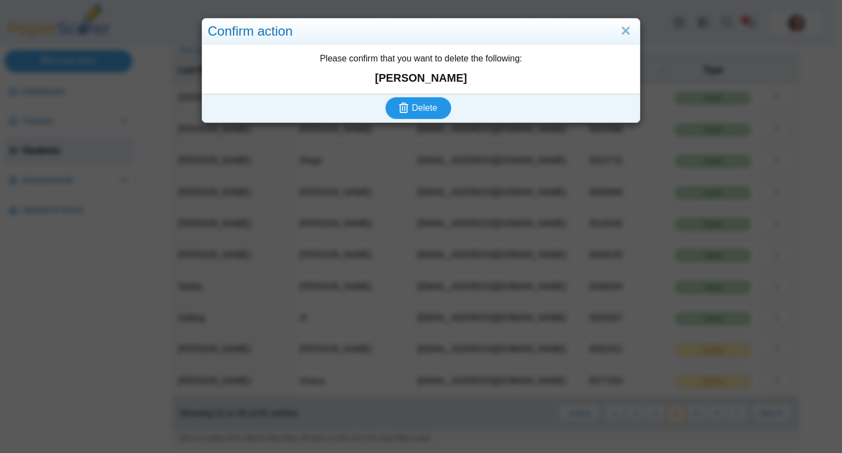
click at [385, 97] on button "Delete" at bounding box center [418, 108] width 66 height 22
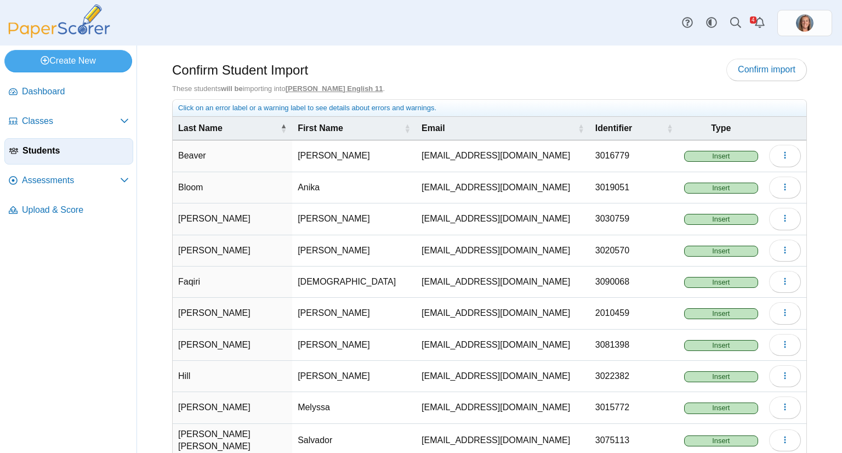
scroll to position [58, 0]
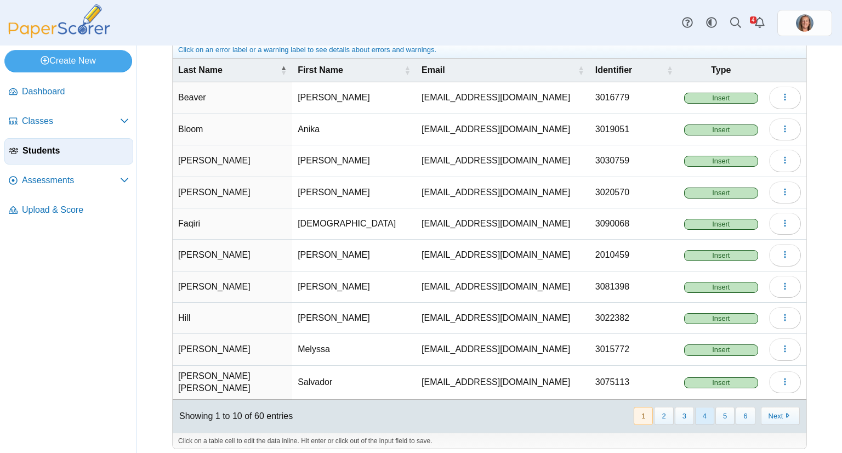
click at [695, 407] on button "4" at bounding box center [704, 416] width 19 height 18
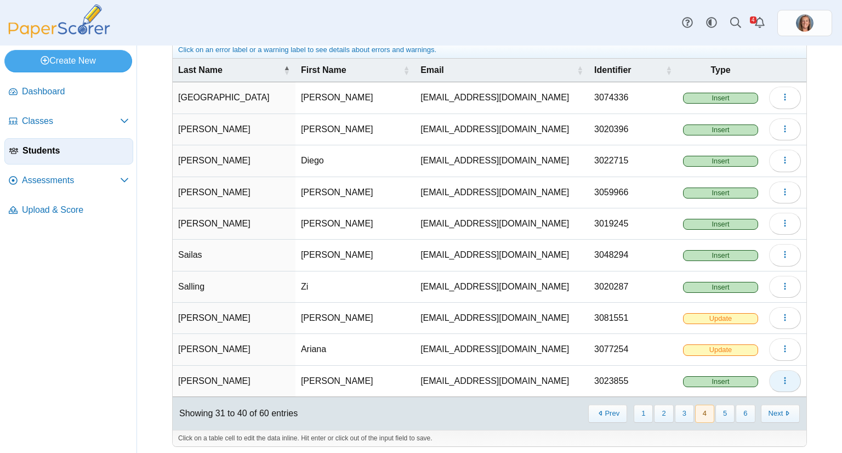
click at [769, 379] on button "button" at bounding box center [785, 381] width 32 height 22
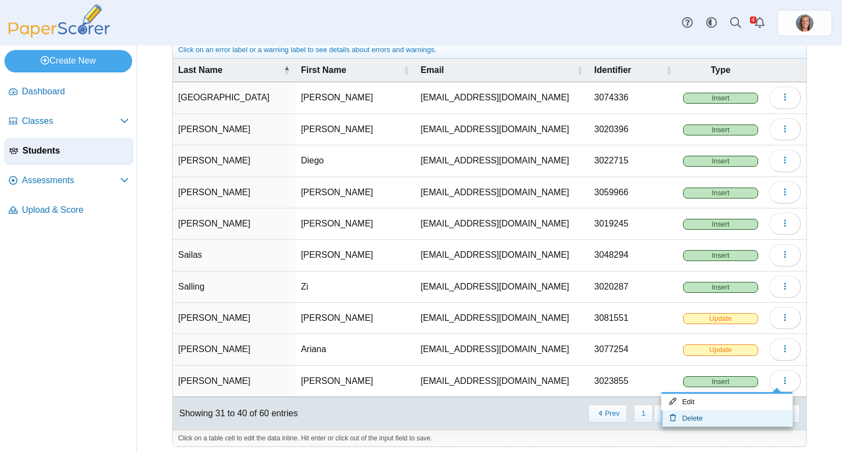
click at [722, 410] on link "Delete" at bounding box center [727, 418] width 132 height 16
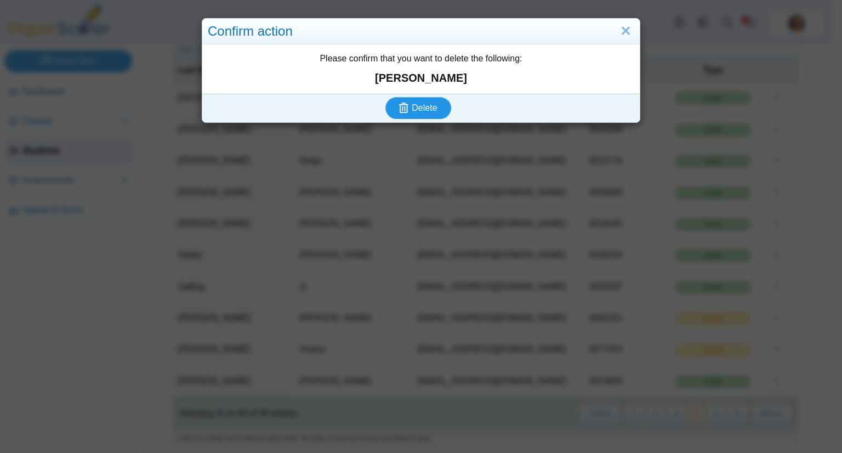
click at [385, 97] on button "Delete" at bounding box center [418, 108] width 66 height 22
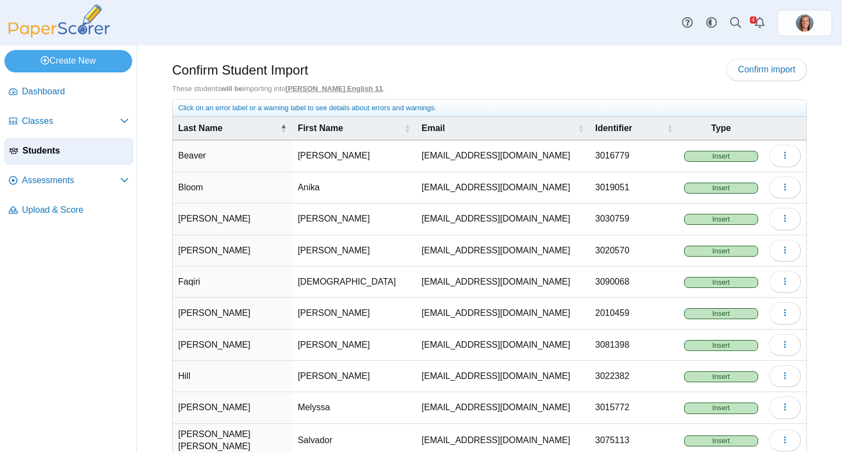
scroll to position [58, 0]
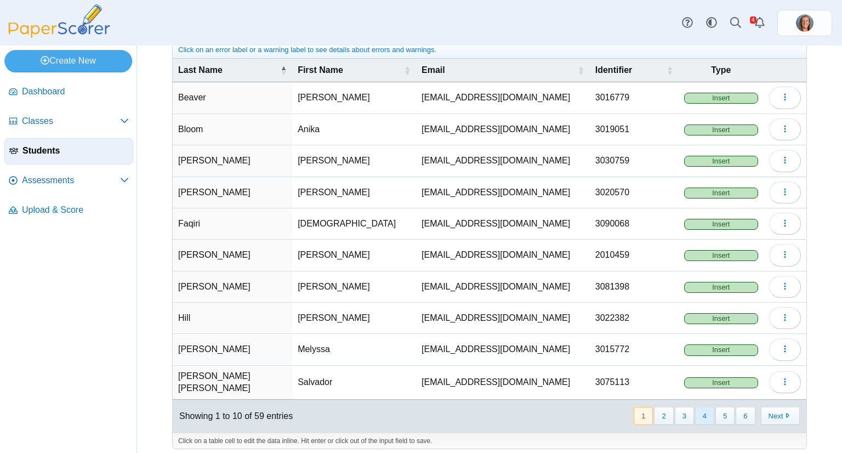
click at [700, 411] on button "4" at bounding box center [704, 416] width 19 height 18
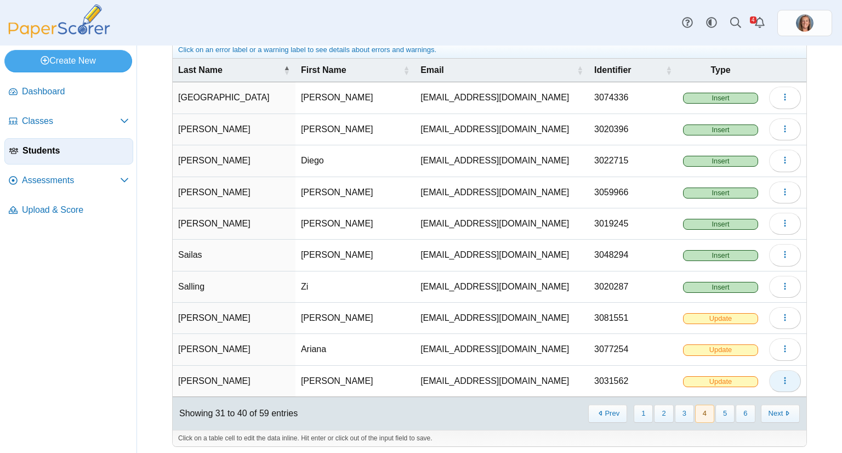
click at [781, 379] on icon "button" at bounding box center [785, 380] width 9 height 9
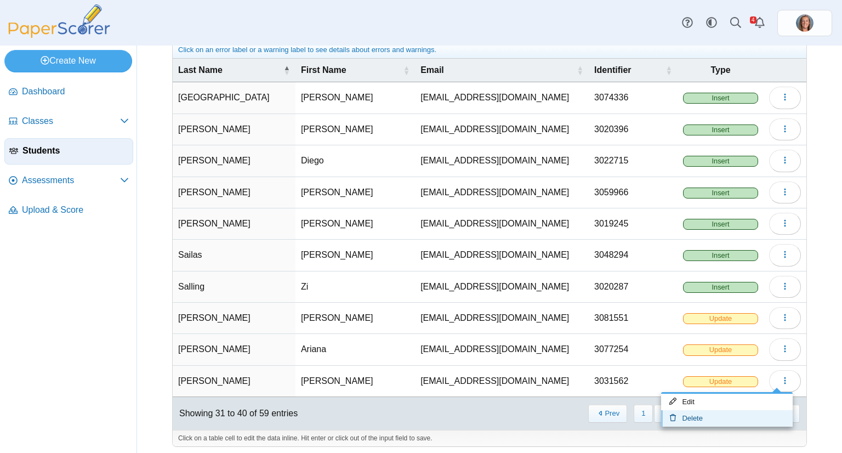
click at [719, 410] on link "Delete" at bounding box center [727, 418] width 132 height 16
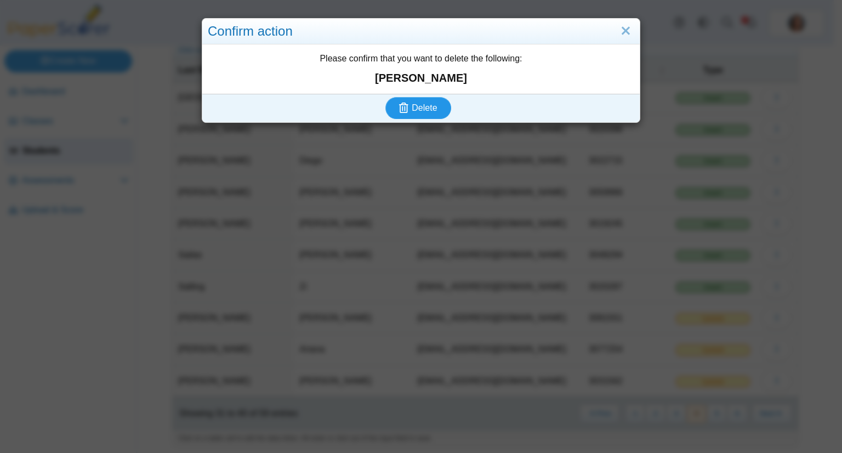
click at [385, 97] on button "Delete" at bounding box center [418, 108] width 66 height 22
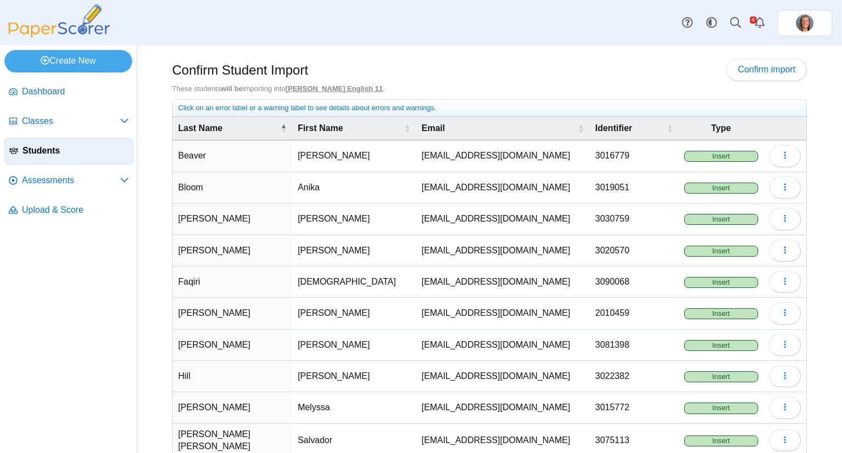
scroll to position [58, 0]
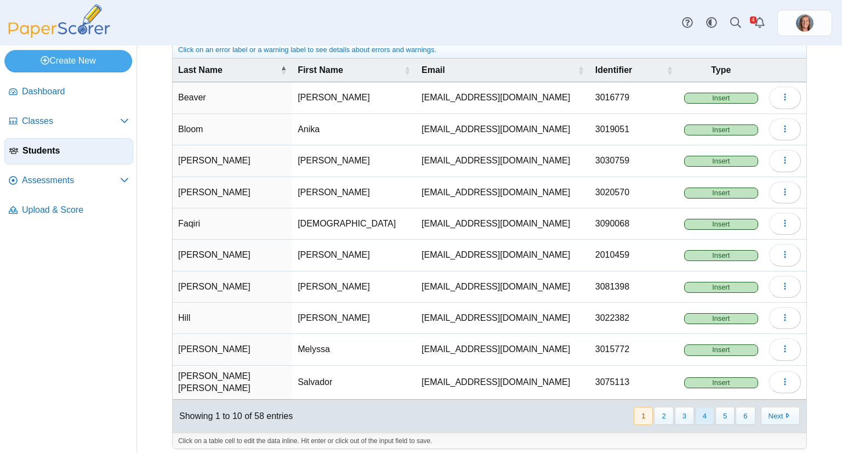
click at [706, 410] on button "4" at bounding box center [704, 416] width 19 height 18
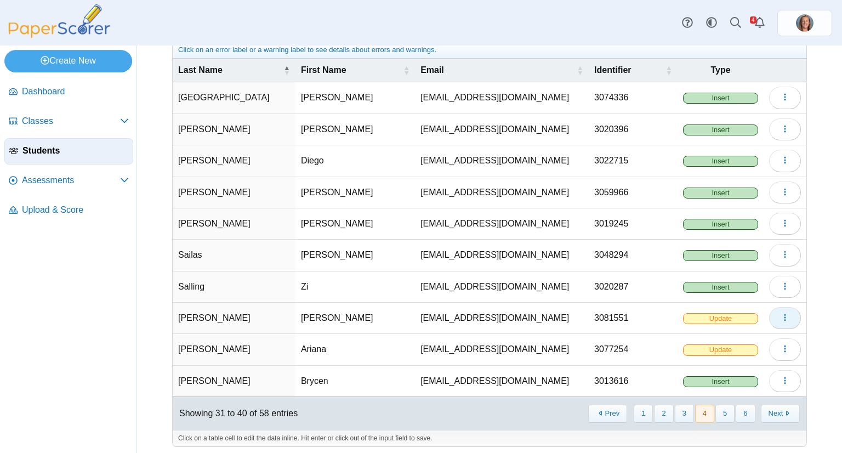
click at [782, 315] on button "button" at bounding box center [785, 318] width 32 height 22
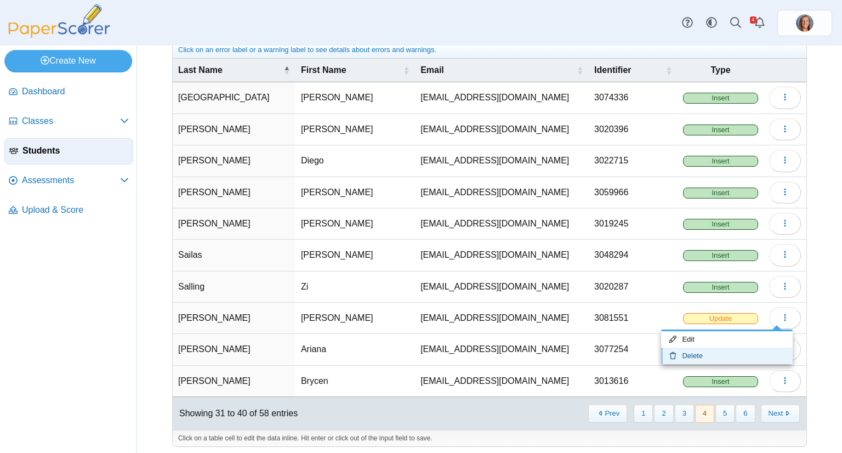
click at [730, 355] on link "Delete" at bounding box center [727, 356] width 132 height 16
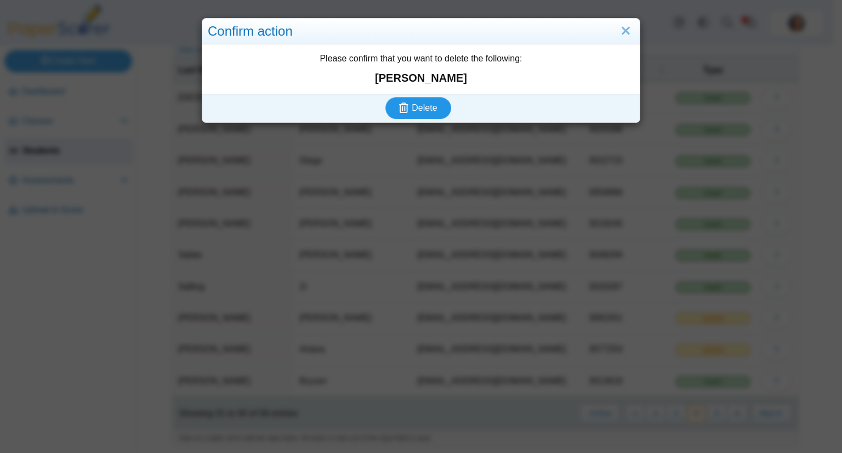
click at [385, 97] on button "Delete" at bounding box center [418, 108] width 66 height 22
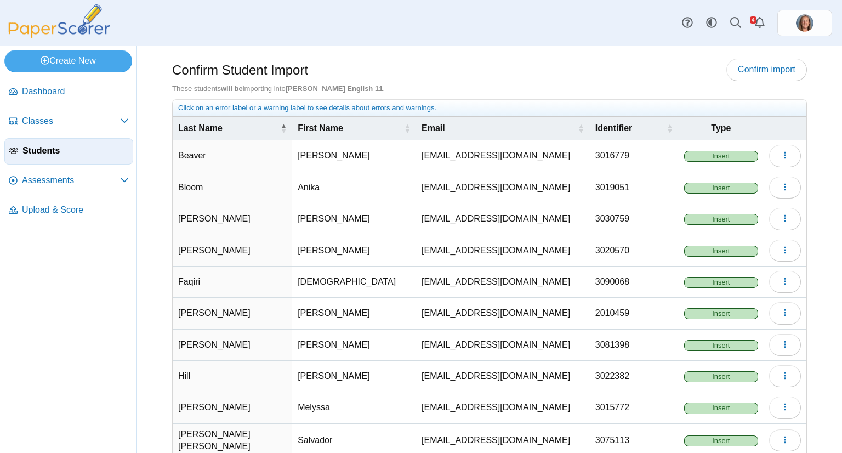
scroll to position [58, 0]
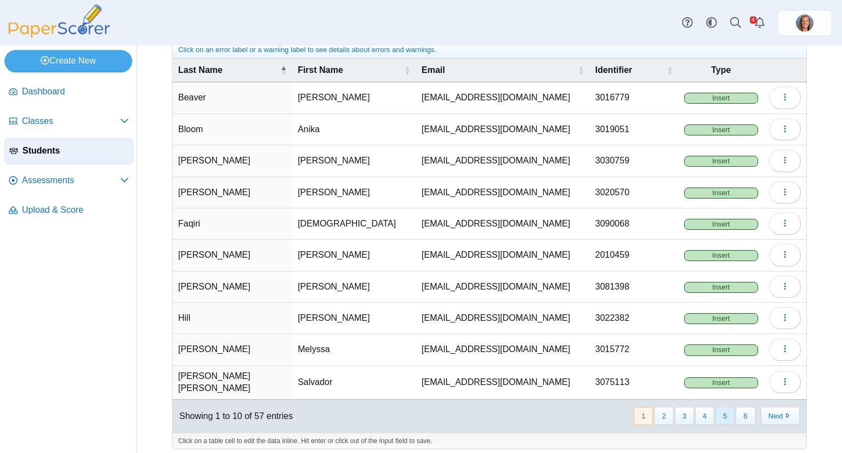
click at [715, 411] on button "5" at bounding box center [724, 416] width 19 height 18
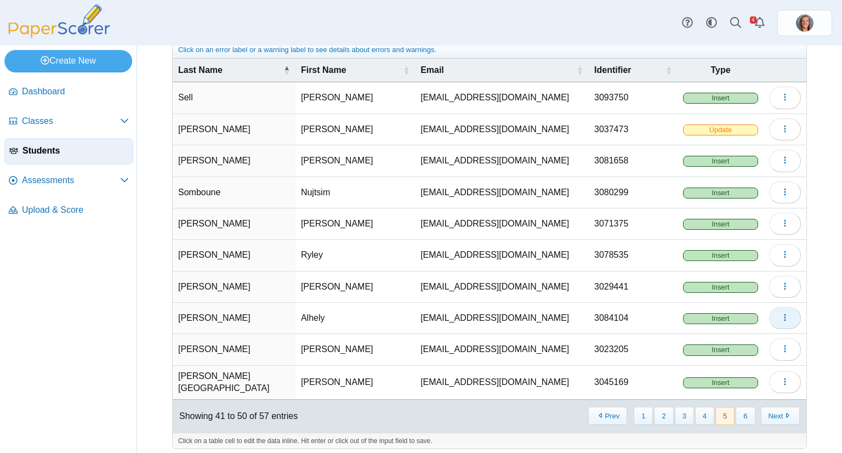
click at [770, 320] on button "button" at bounding box center [785, 318] width 32 height 22
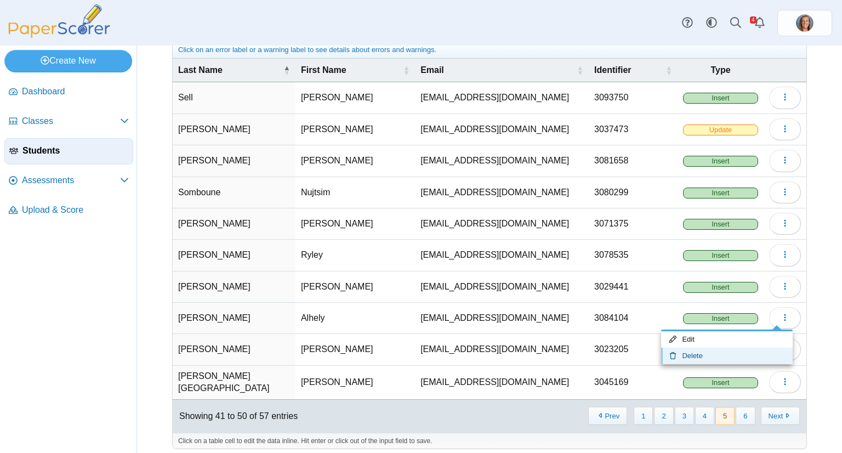
click at [724, 350] on link "Delete" at bounding box center [727, 356] width 132 height 16
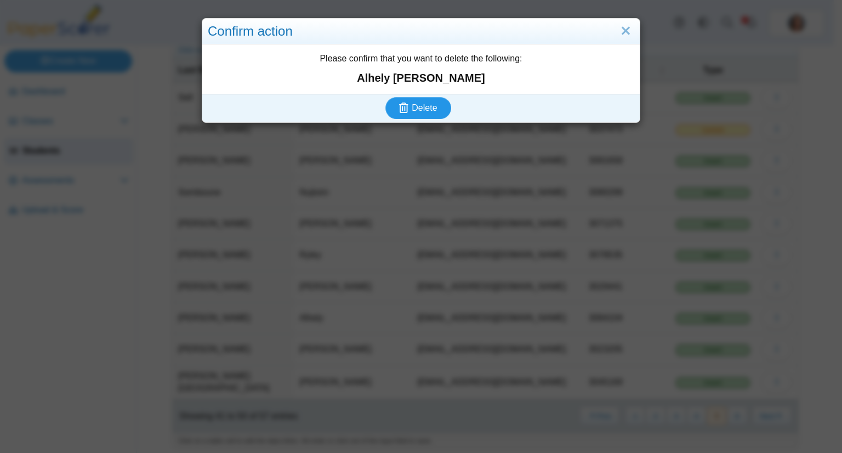
click at [385, 97] on button "Delete" at bounding box center [418, 108] width 66 height 22
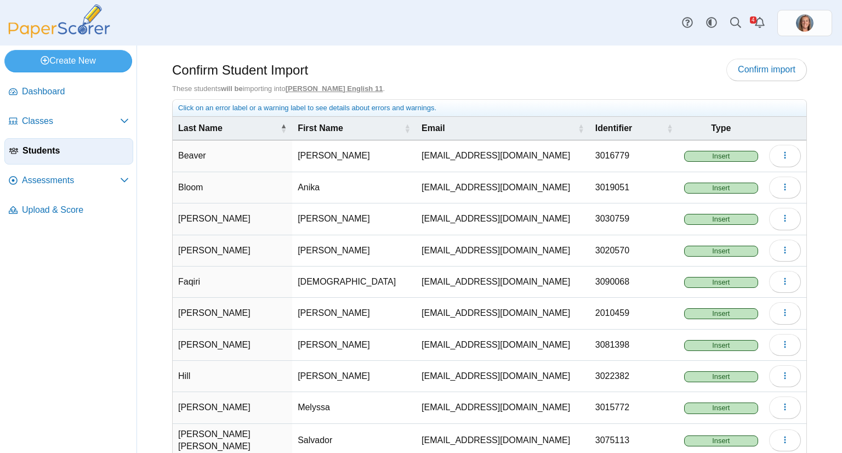
scroll to position [58, 0]
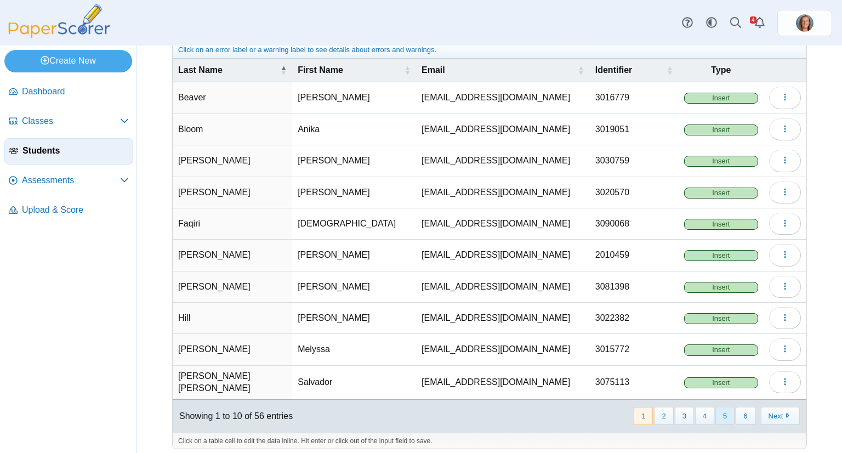
click at [719, 408] on button "5" at bounding box center [724, 416] width 19 height 18
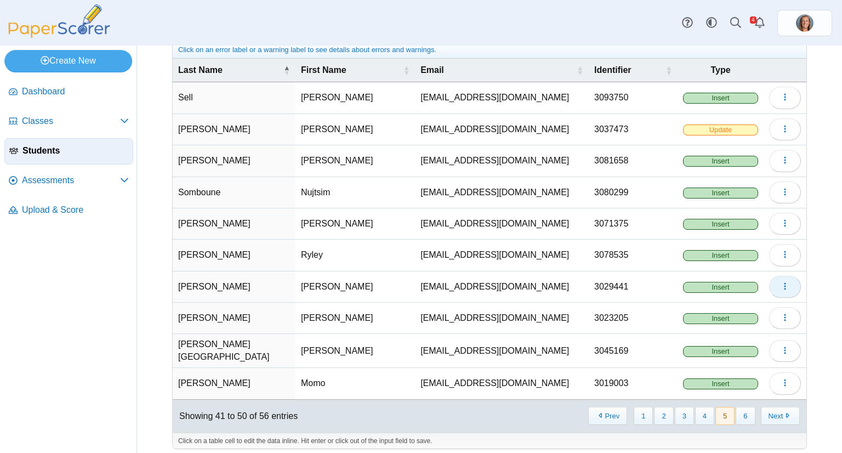
click at [771, 287] on button "button" at bounding box center [785, 287] width 32 height 22
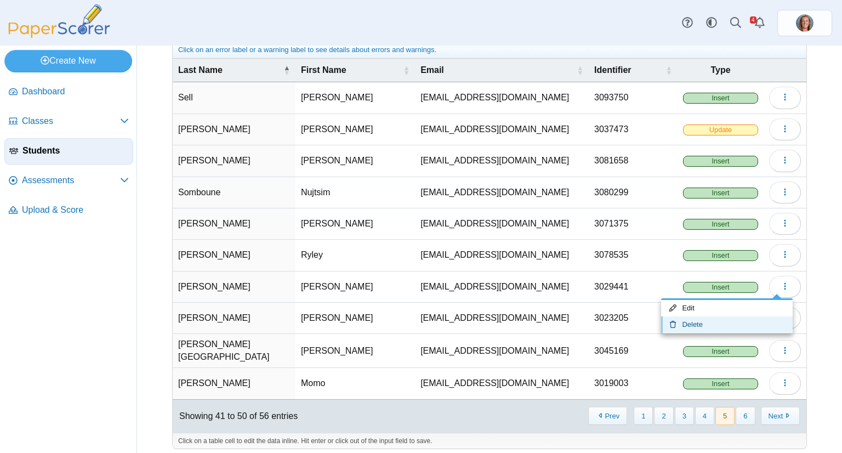
click at [732, 320] on link "Delete" at bounding box center [727, 324] width 132 height 16
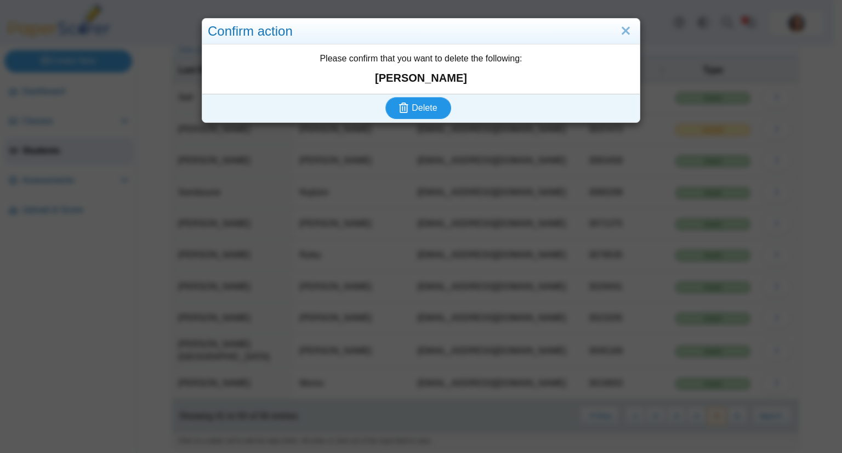
click at [385, 97] on button "Delete" at bounding box center [418, 108] width 66 height 22
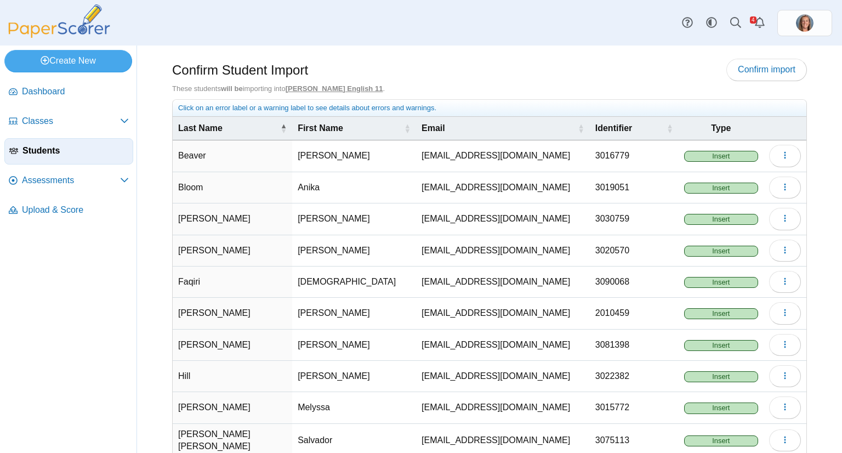
scroll to position [58, 0]
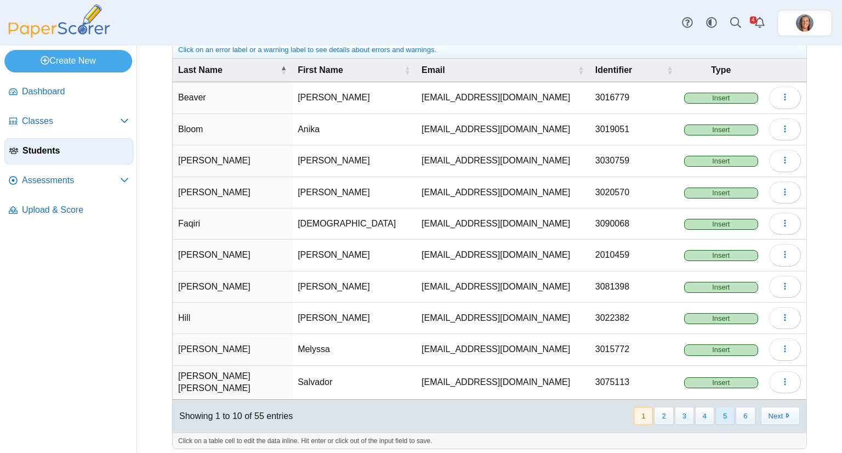
click at [722, 407] on button "5" at bounding box center [724, 416] width 19 height 18
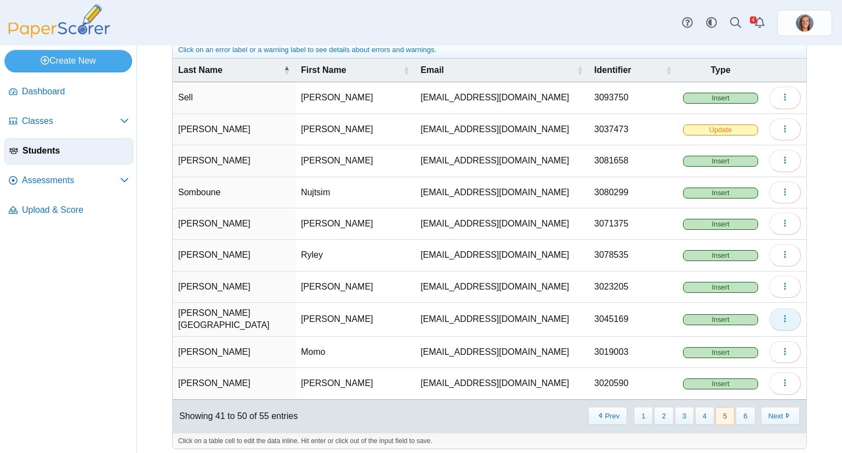
click at [770, 313] on button "button" at bounding box center [785, 319] width 32 height 22
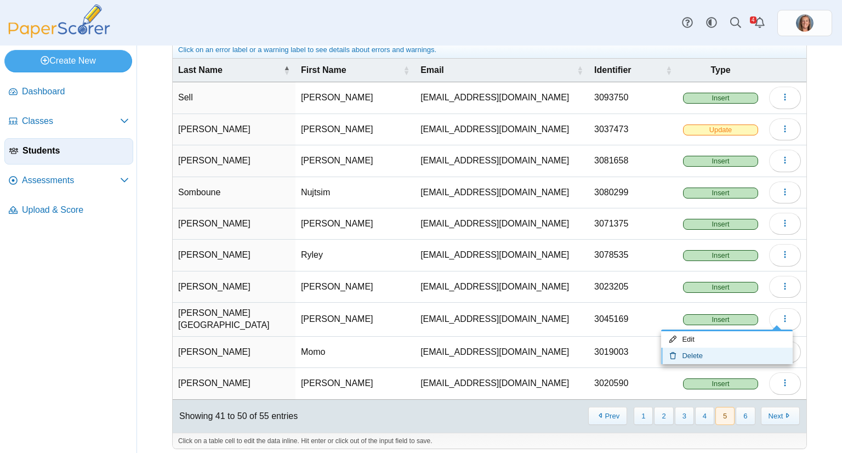
click at [736, 348] on link "Delete" at bounding box center [727, 356] width 132 height 16
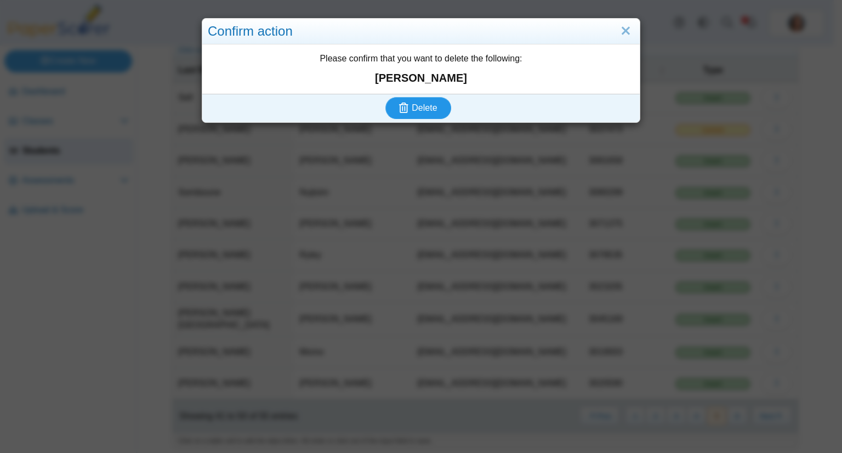
click at [385, 97] on button "Delete" at bounding box center [418, 108] width 66 height 22
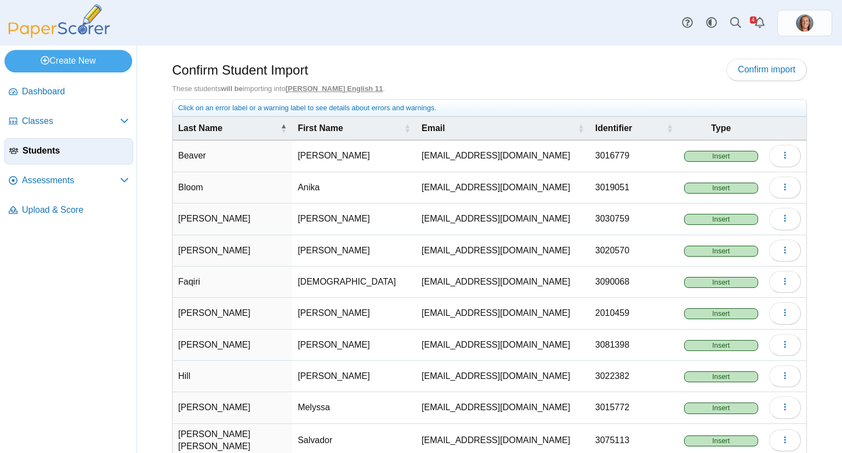
scroll to position [58, 0]
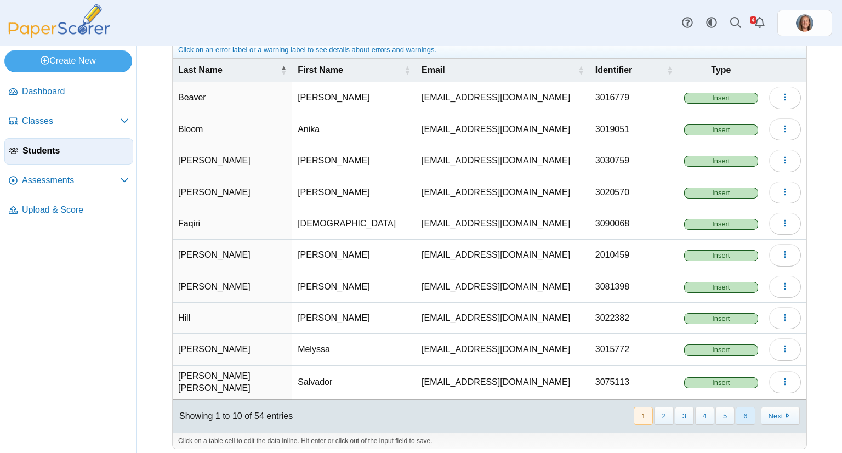
click at [736, 407] on button "6" at bounding box center [745, 416] width 19 height 18
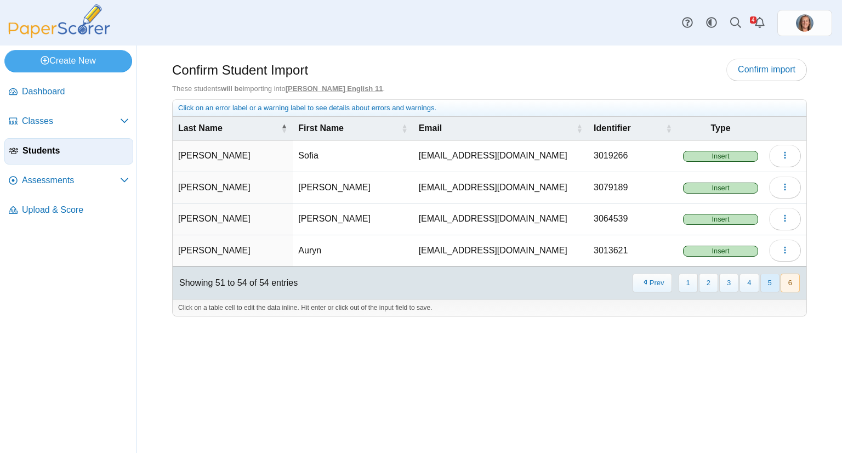
click at [766, 281] on button "5" at bounding box center [769, 283] width 19 height 18
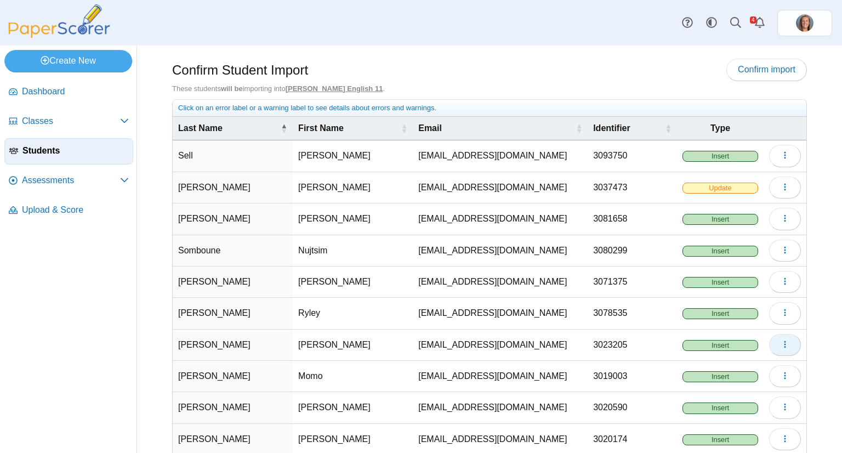
scroll to position [58, 0]
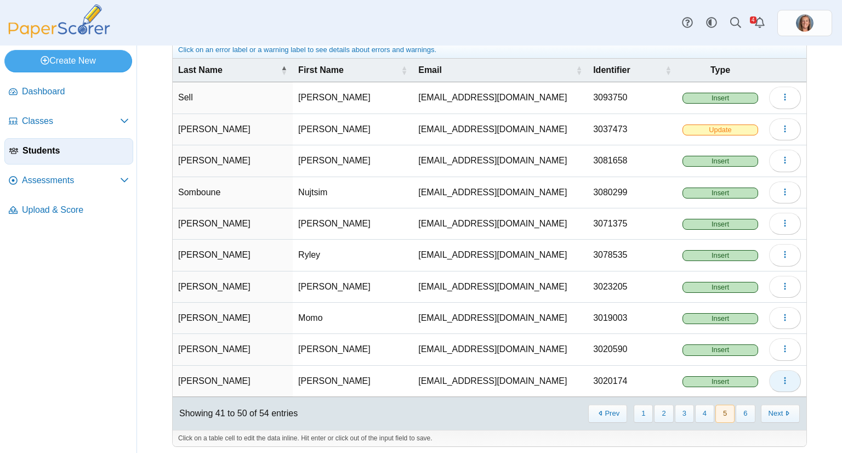
click at [781, 381] on icon "button" at bounding box center [785, 380] width 9 height 9
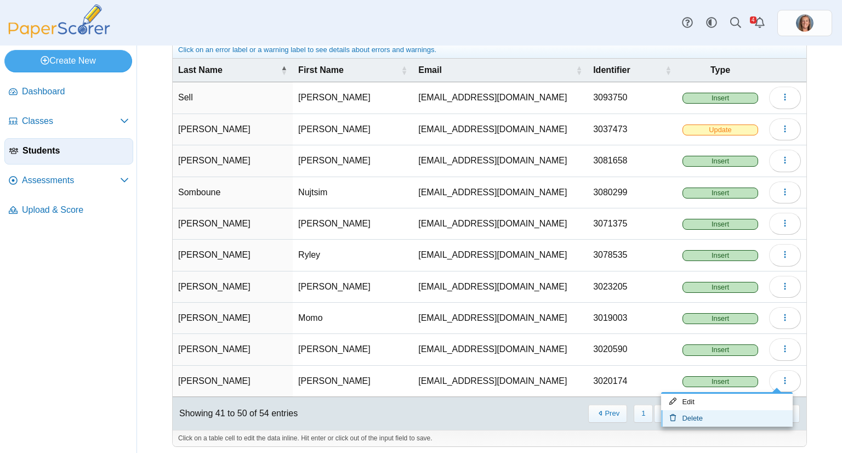
click at [743, 411] on link "Delete" at bounding box center [727, 418] width 132 height 16
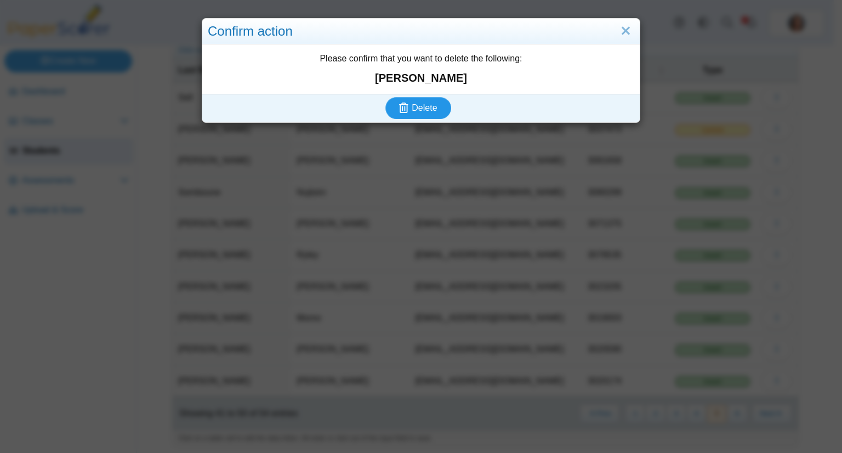
click at [385, 97] on button "Delete" at bounding box center [418, 108] width 66 height 22
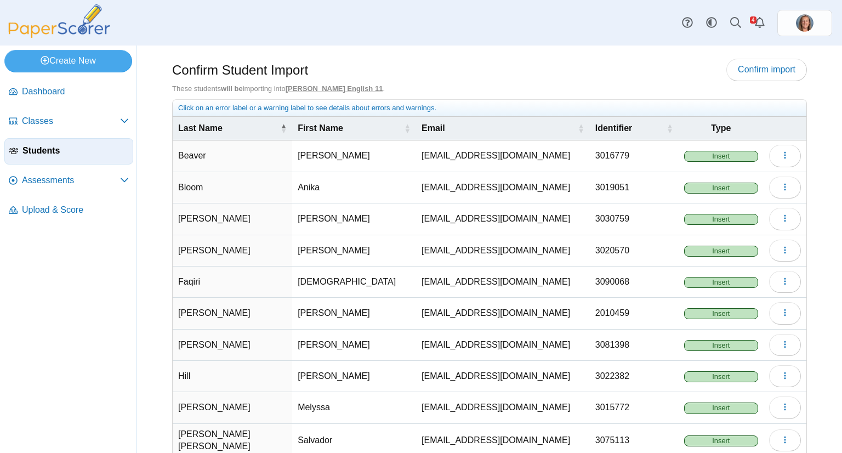
scroll to position [58, 0]
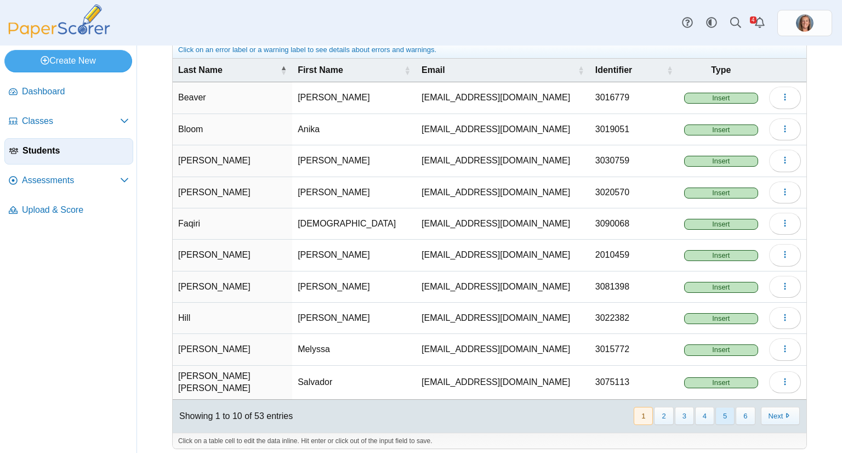
click at [715, 411] on button "5" at bounding box center [724, 416] width 19 height 18
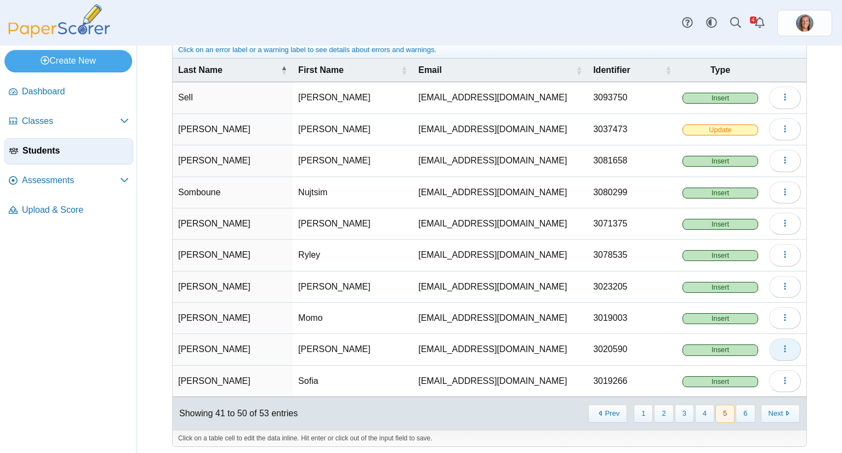
click at [784, 349] on use "button" at bounding box center [785, 348] width 2 height 7
click at [729, 385] on link "Delete" at bounding box center [727, 387] width 132 height 16
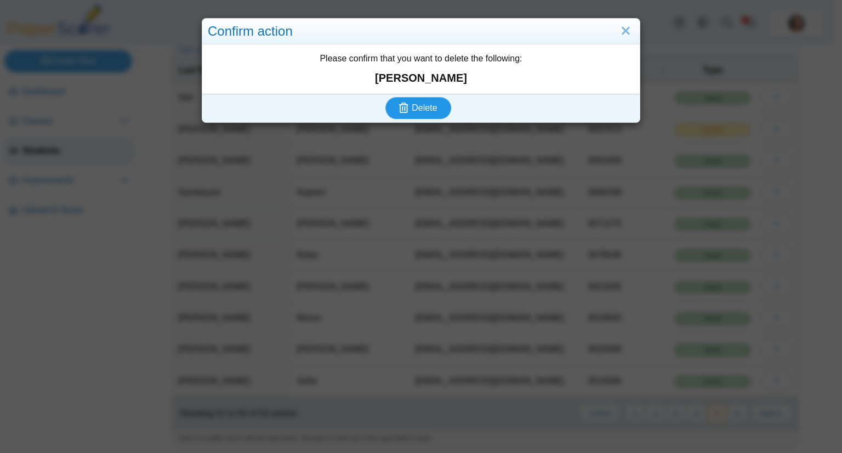
click at [385, 97] on button "Delete" at bounding box center [418, 108] width 66 height 22
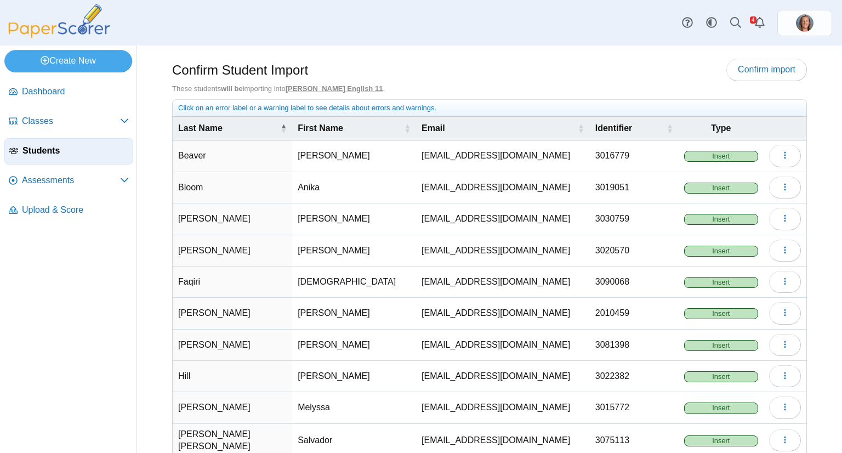
scroll to position [58, 0]
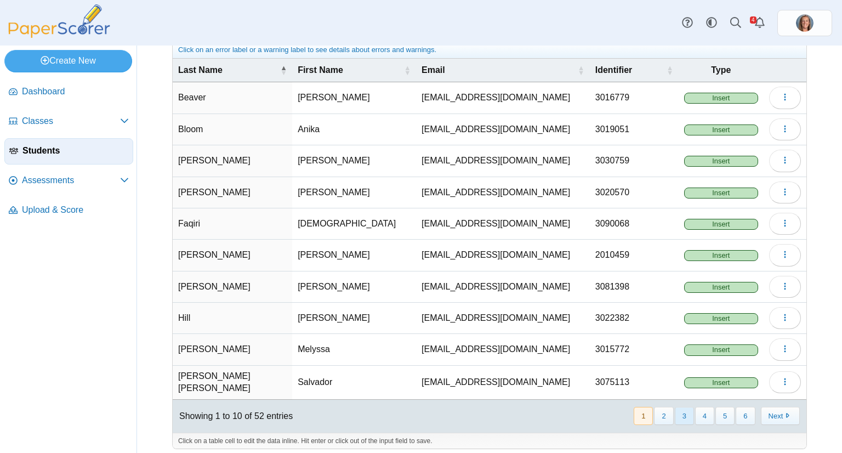
click at [682, 413] on button "3" at bounding box center [684, 416] width 19 height 18
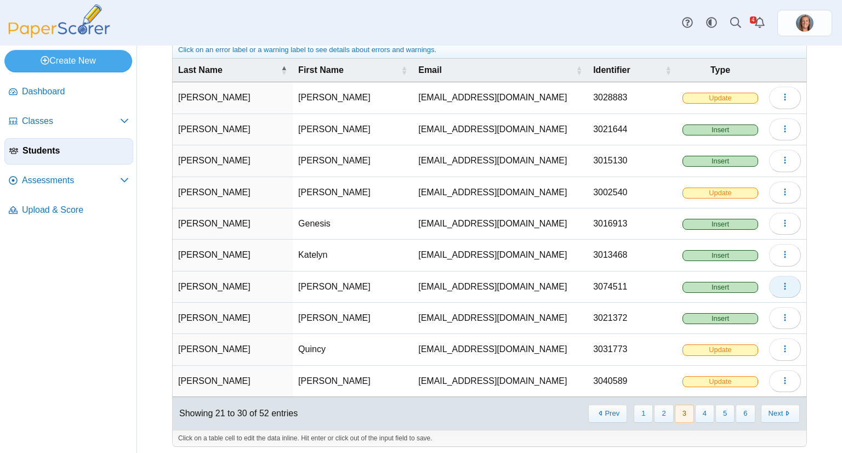
click at [771, 286] on button "button" at bounding box center [785, 287] width 32 height 22
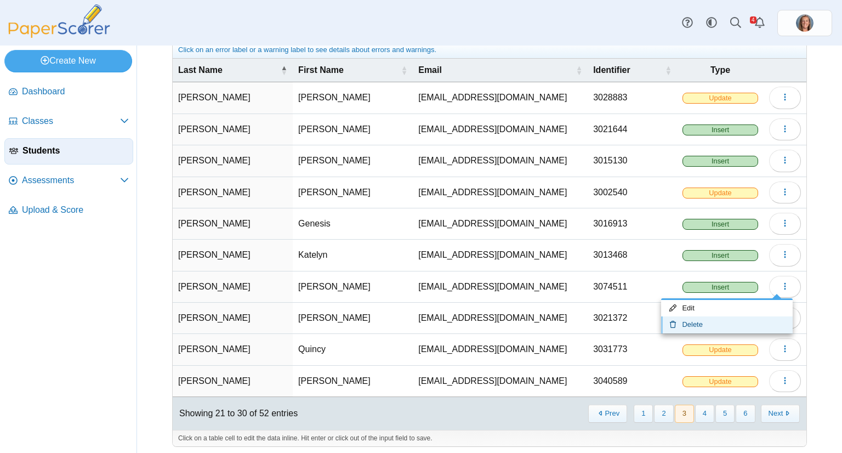
click at [721, 318] on link "Delete" at bounding box center [727, 324] width 132 height 16
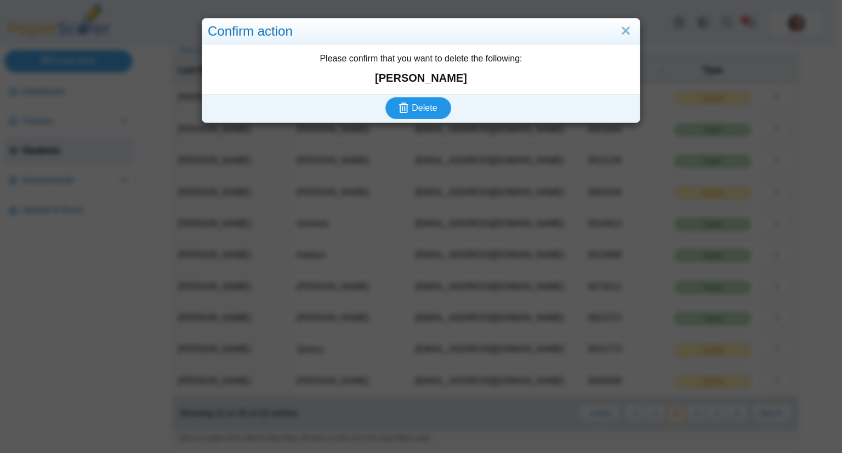
click at [385, 97] on button "Delete" at bounding box center [418, 108] width 66 height 22
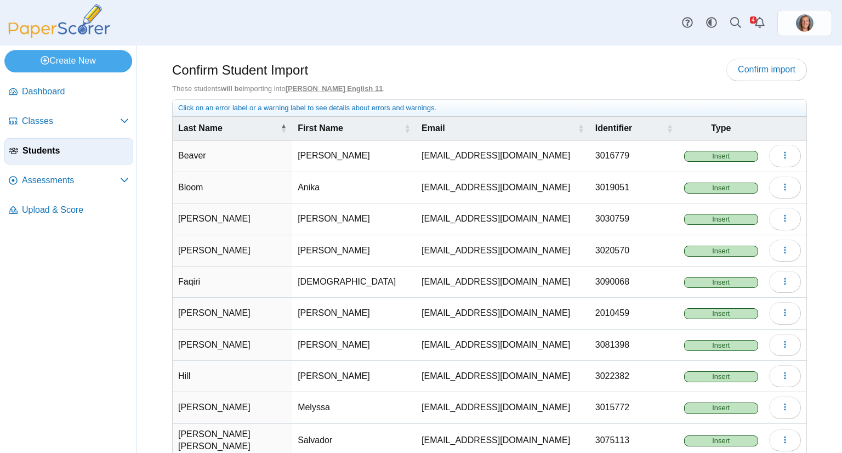
scroll to position [58, 0]
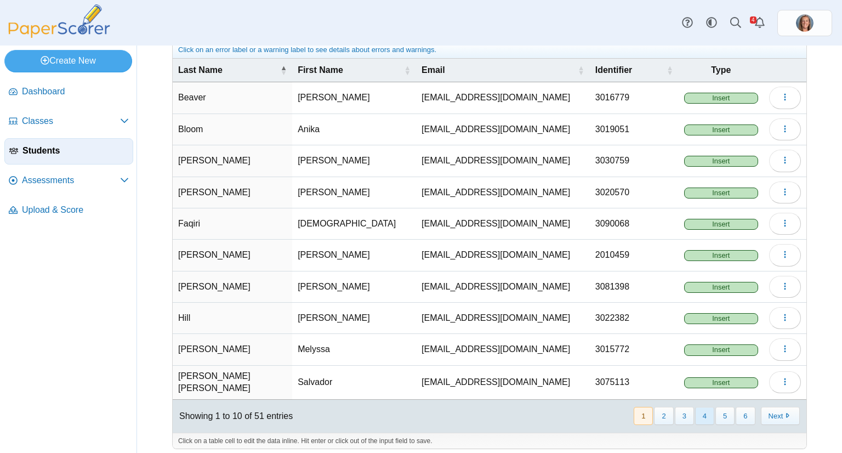
click at [697, 407] on button "4" at bounding box center [704, 416] width 19 height 18
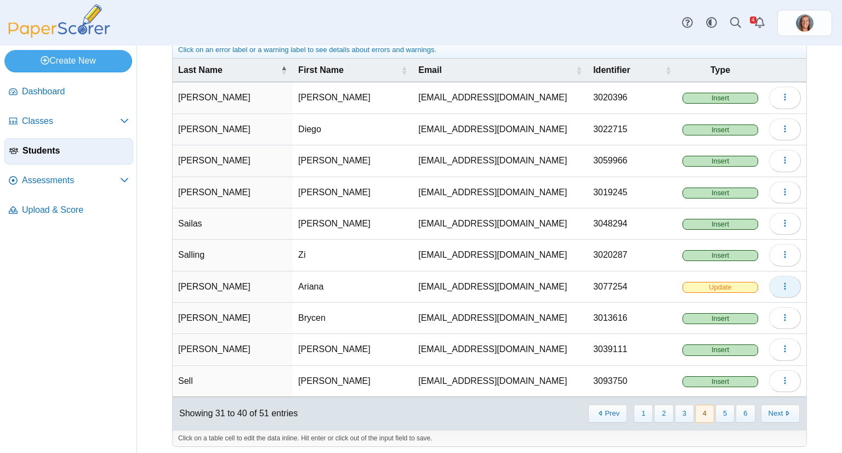
click at [770, 283] on button "button" at bounding box center [785, 287] width 32 height 22
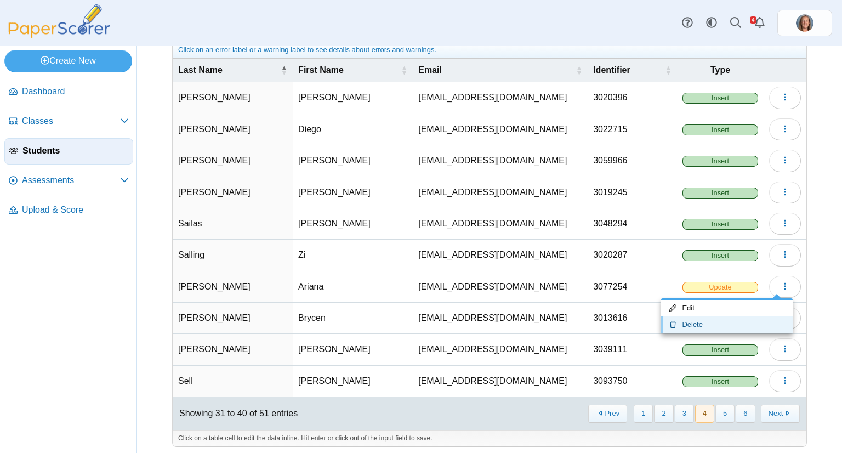
click at [733, 320] on link "Delete" at bounding box center [727, 324] width 132 height 16
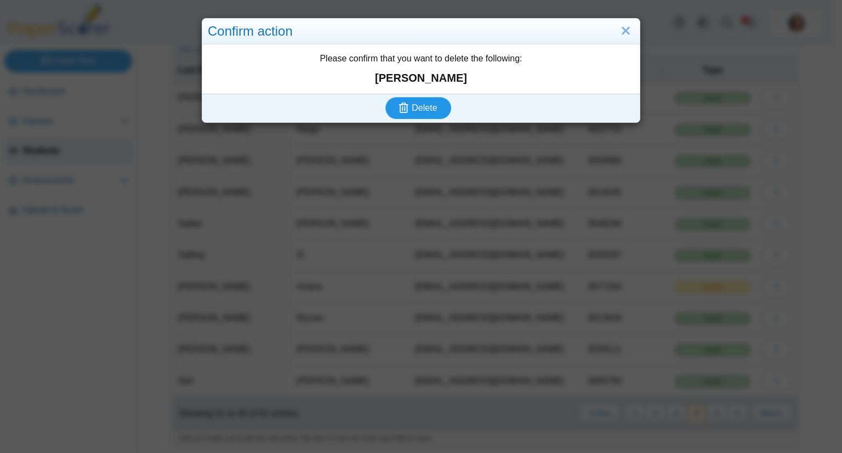
click at [385, 97] on button "Delete" at bounding box center [418, 108] width 66 height 22
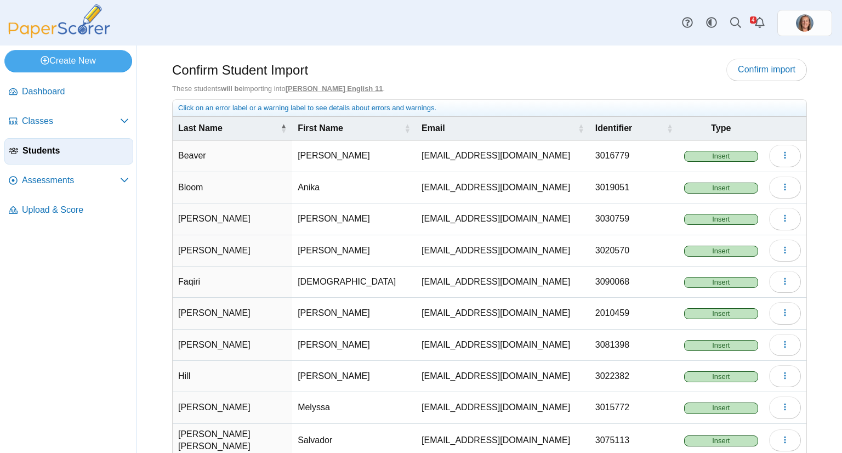
scroll to position [58, 0]
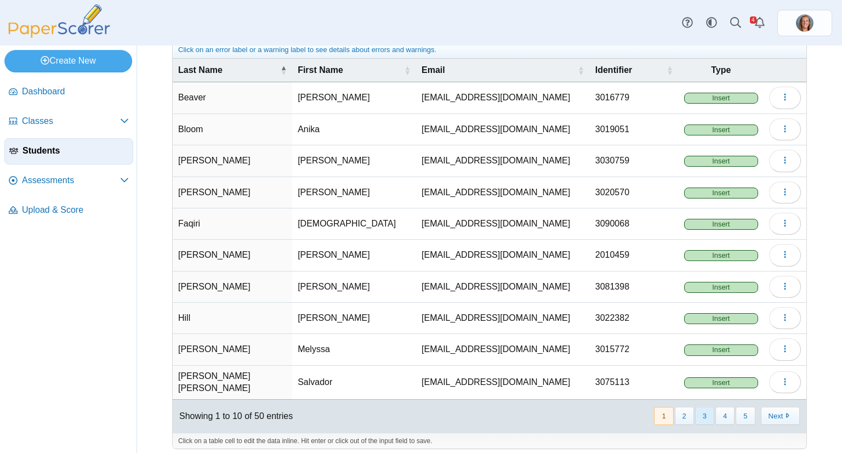
click at [699, 407] on button "3" at bounding box center [704, 416] width 19 height 18
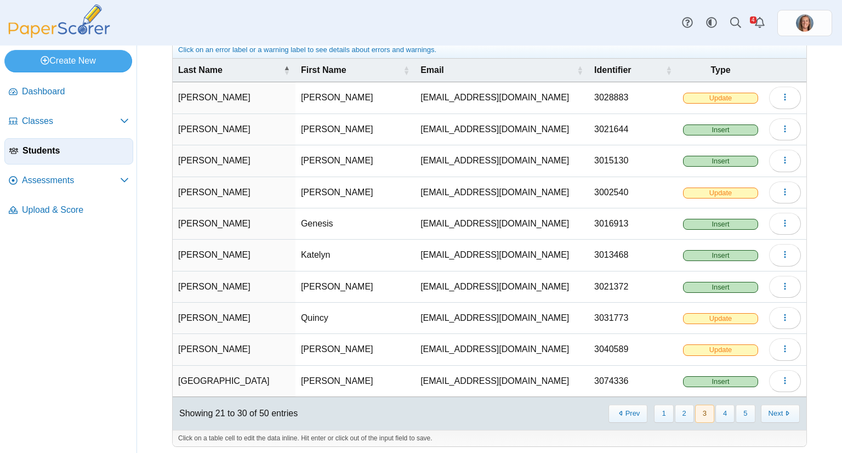
scroll to position [0, 0]
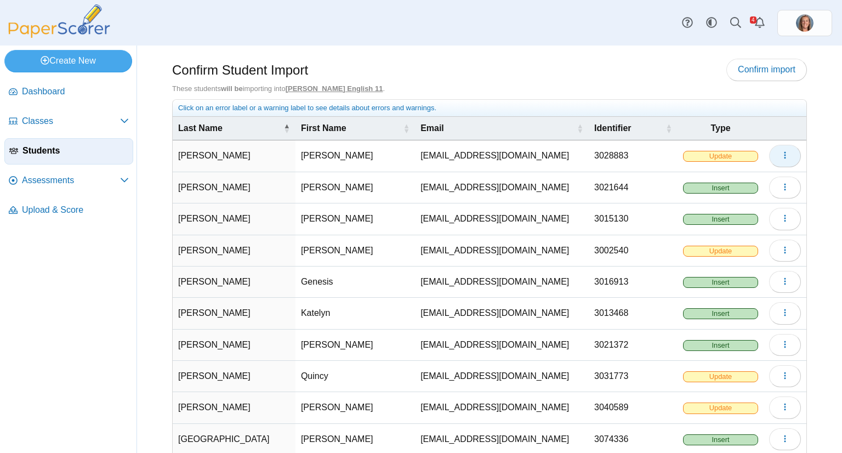
click at [781, 158] on icon "button" at bounding box center [785, 155] width 9 height 9
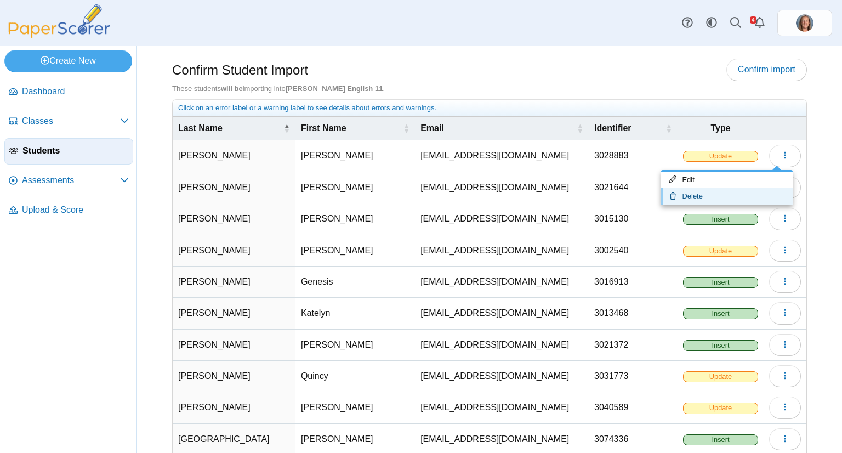
click at [751, 189] on link "Delete" at bounding box center [727, 196] width 132 height 16
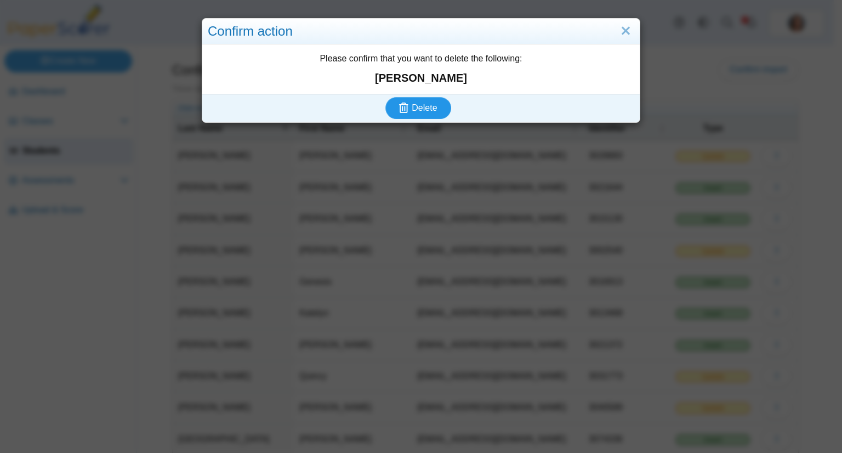
click at [385, 97] on button "Delete" at bounding box center [418, 108] width 66 height 22
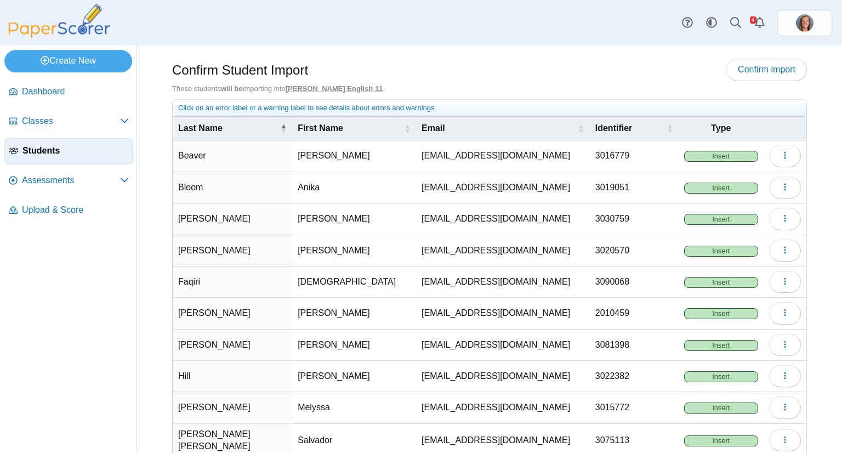
scroll to position [58, 0]
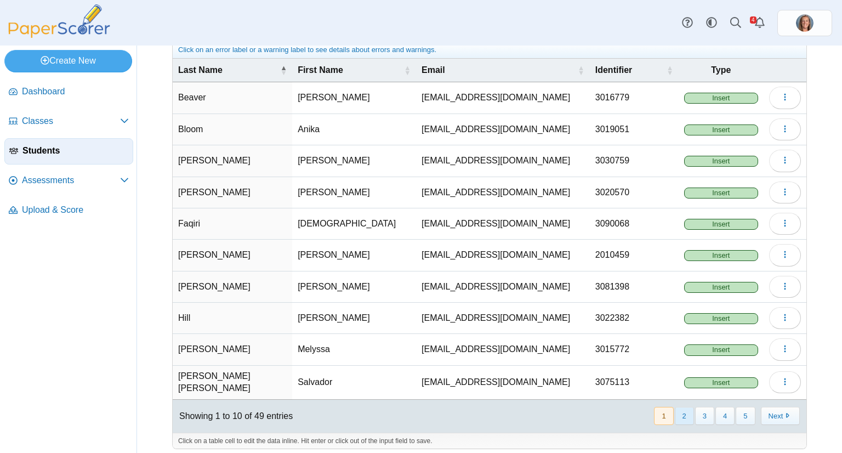
click at [675, 407] on button "2" at bounding box center [684, 416] width 19 height 18
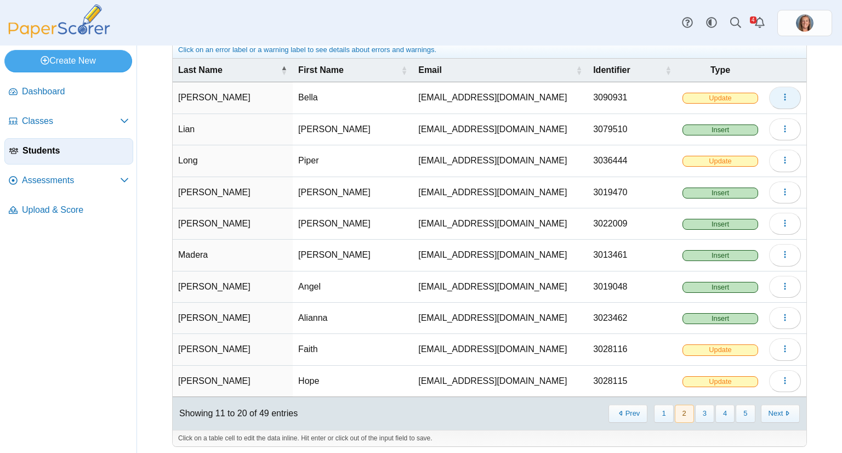
click at [769, 96] on button "button" at bounding box center [785, 98] width 32 height 22
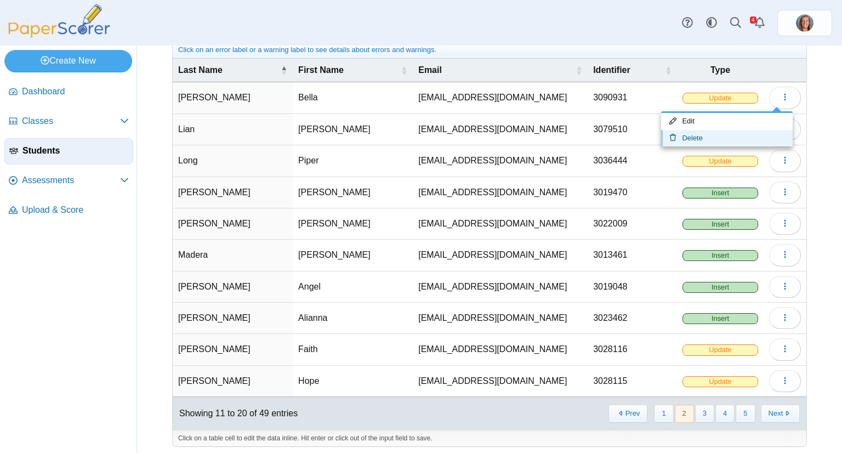
click at [729, 140] on link "Delete" at bounding box center [727, 138] width 132 height 16
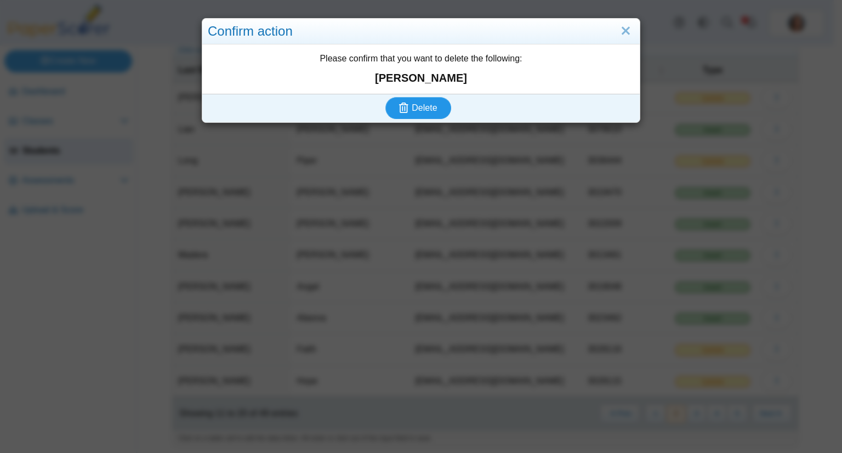
click at [385, 97] on button "Delete" at bounding box center [418, 108] width 66 height 22
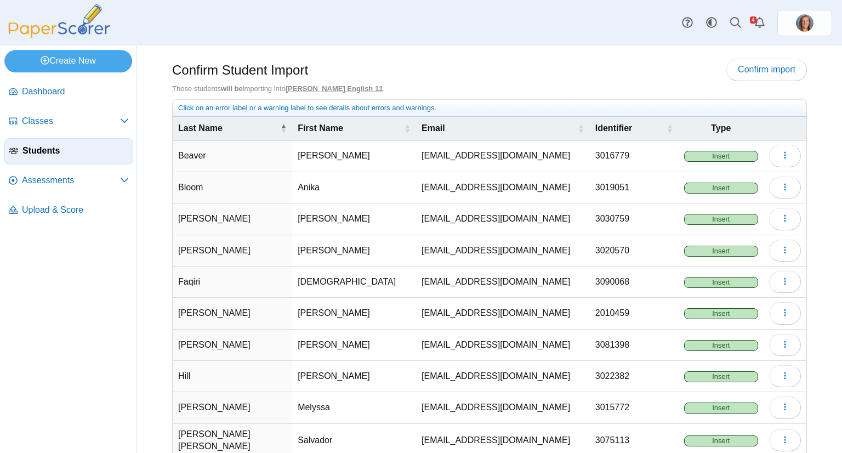
scroll to position [58, 0]
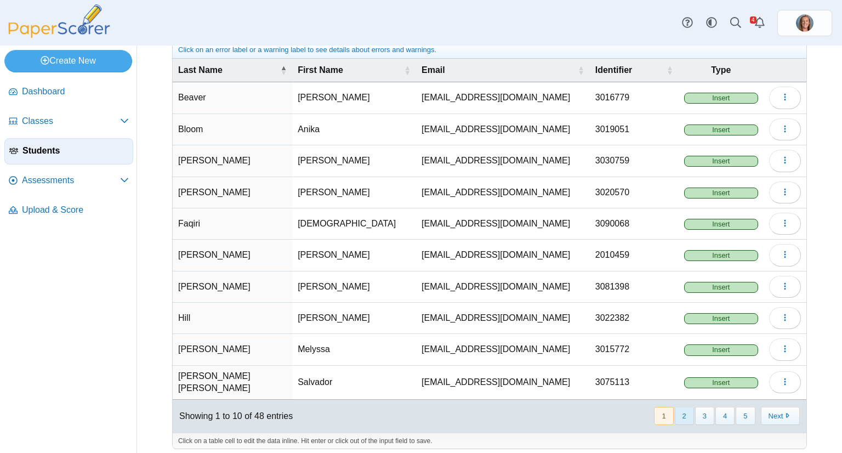
click at [678, 412] on button "2" at bounding box center [684, 416] width 19 height 18
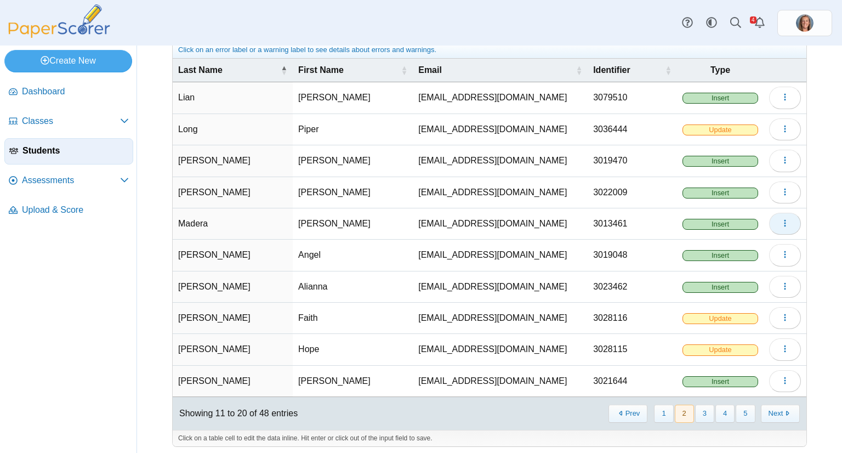
click at [781, 223] on icon "button" at bounding box center [785, 223] width 9 height 9
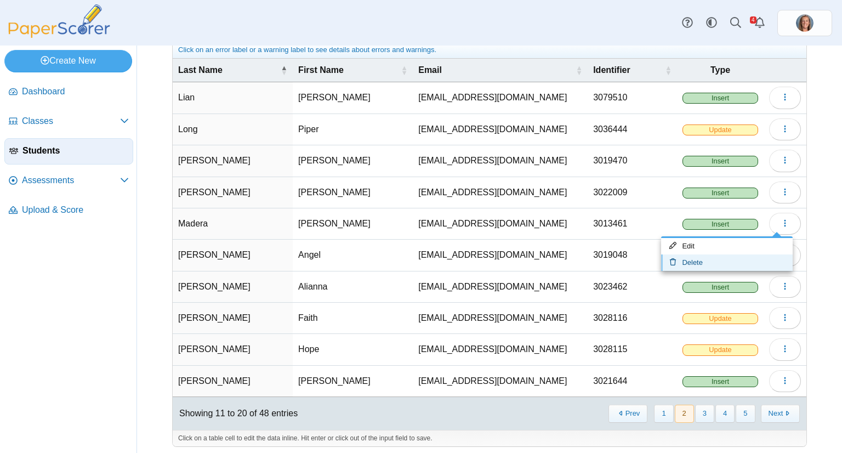
click at [730, 255] on link "Delete" at bounding box center [727, 262] width 132 height 16
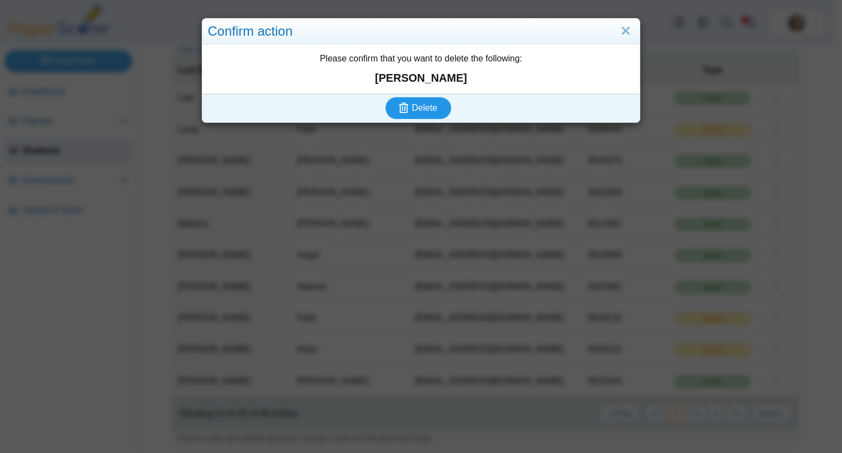
click at [385, 97] on button "Delete" at bounding box center [418, 108] width 66 height 22
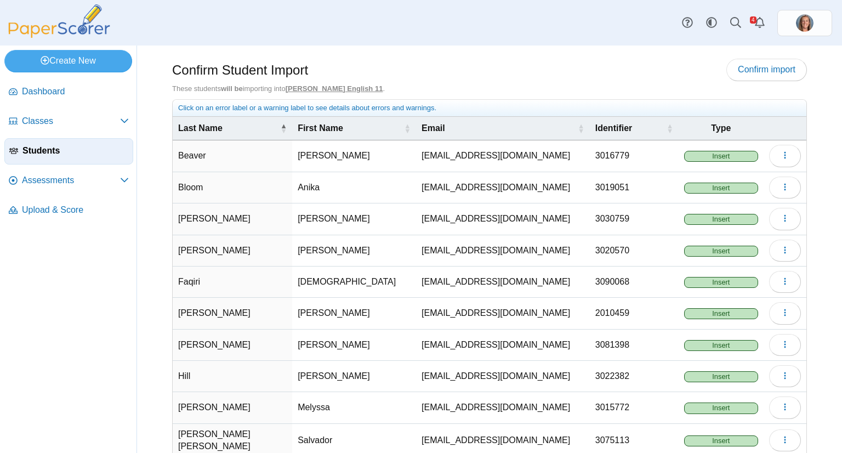
scroll to position [58, 0]
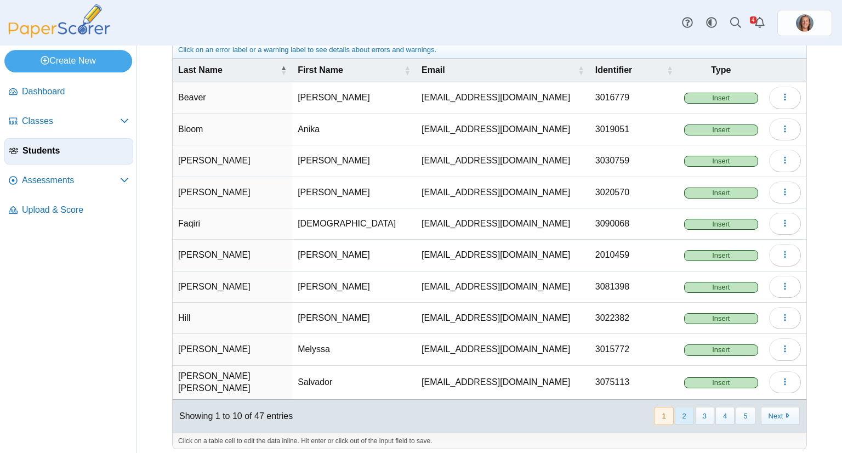
click at [683, 407] on button "2" at bounding box center [684, 416] width 19 height 18
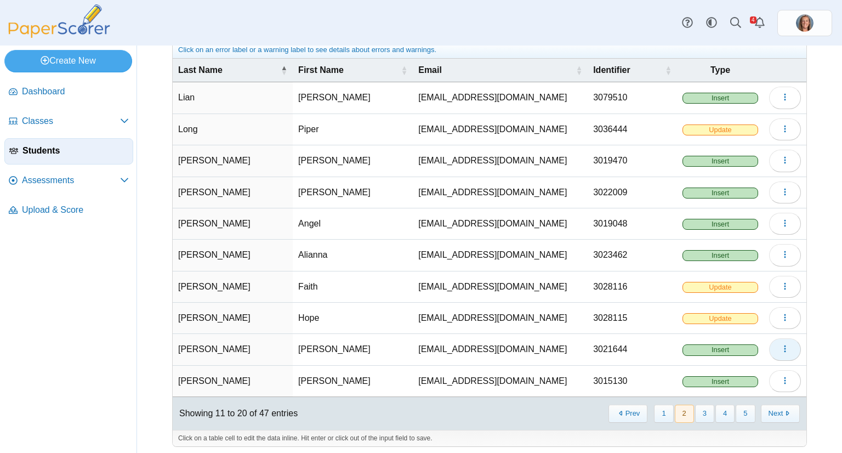
click at [781, 344] on icon "button" at bounding box center [785, 348] width 9 height 9
click at [724, 383] on link "Delete" at bounding box center [727, 387] width 132 height 16
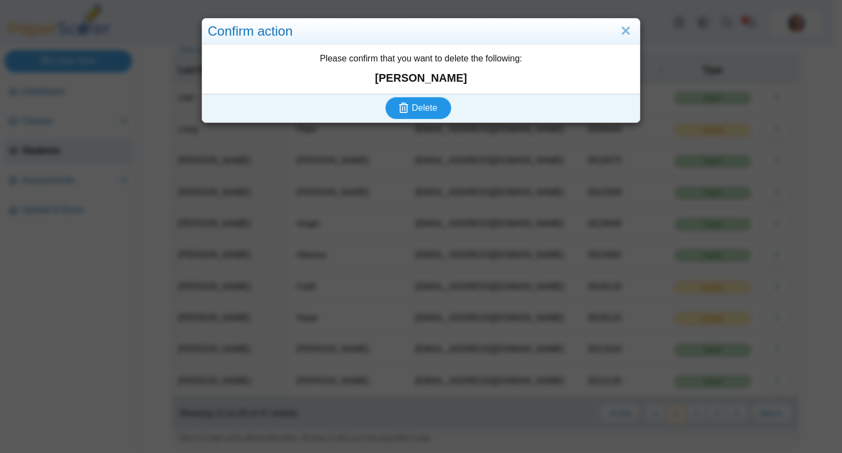
click at [385, 97] on button "Delete" at bounding box center [418, 108] width 66 height 22
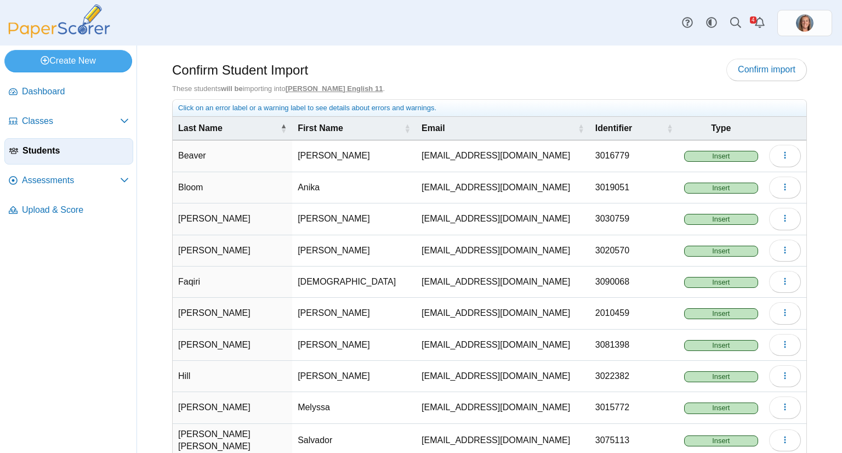
scroll to position [58, 0]
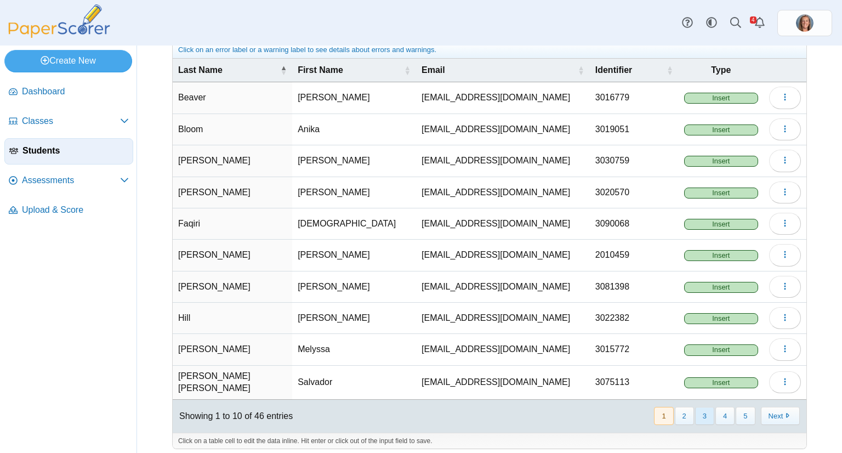
click at [703, 411] on button "3" at bounding box center [704, 416] width 19 height 18
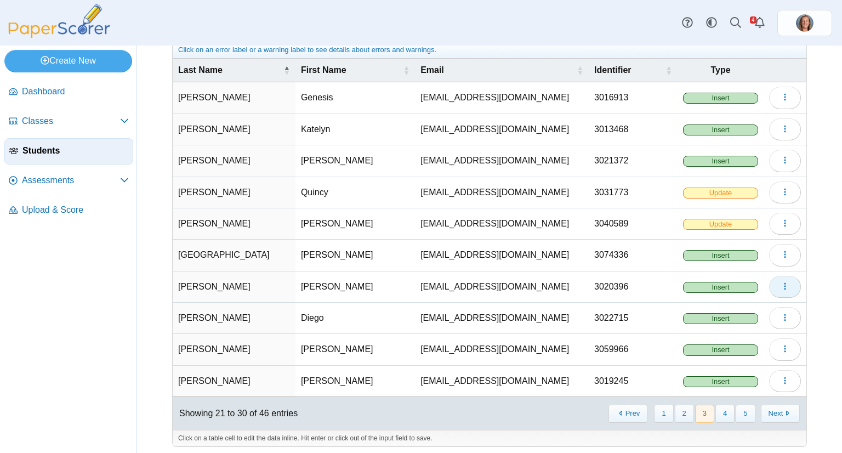
click at [781, 282] on icon "button" at bounding box center [785, 286] width 9 height 9
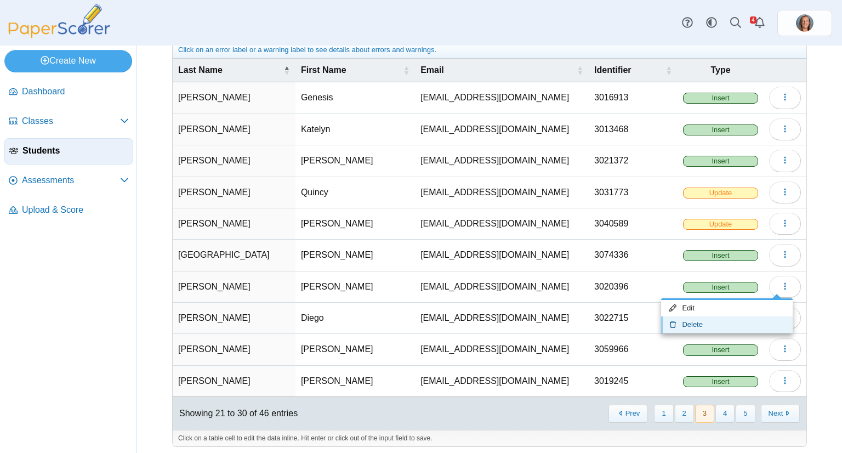
click at [728, 323] on link "Delete" at bounding box center [727, 324] width 132 height 16
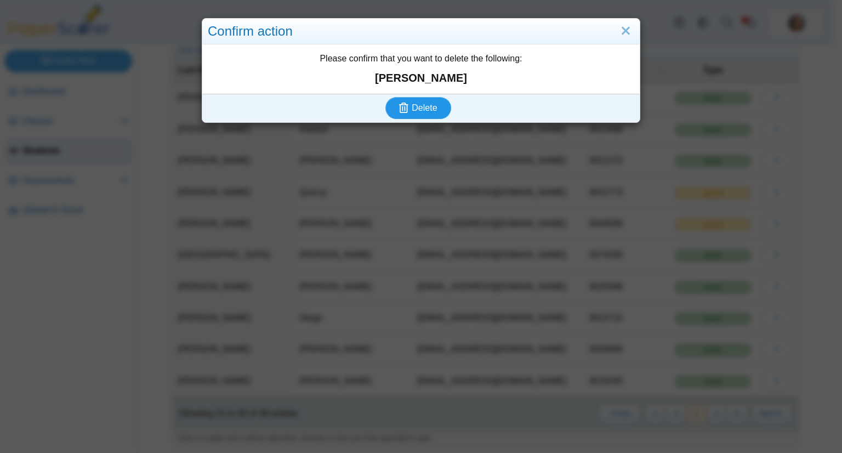
click at [385, 97] on button "Delete" at bounding box center [418, 108] width 66 height 22
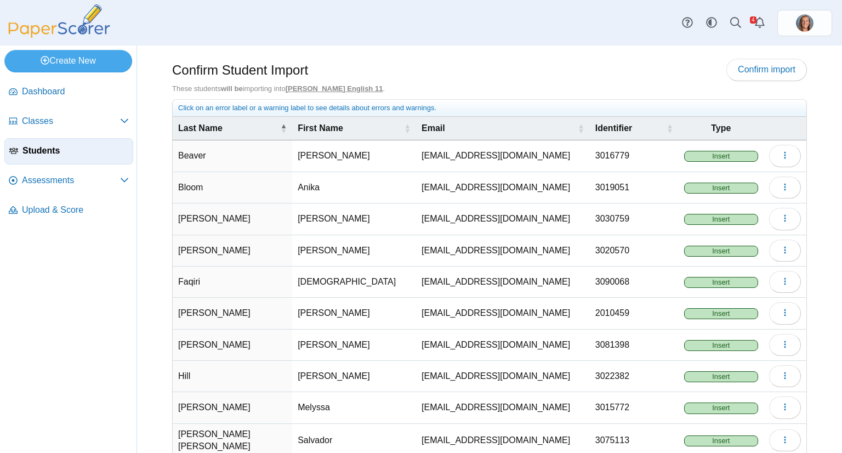
scroll to position [58, 0]
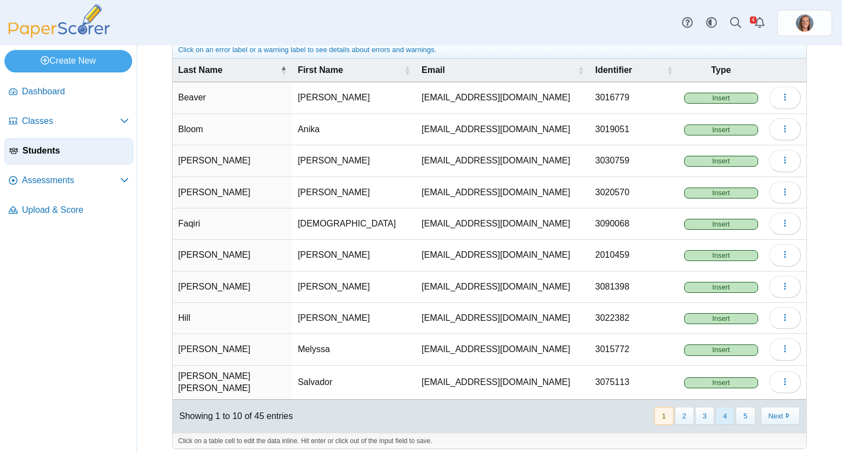
click at [717, 408] on button "4" at bounding box center [724, 416] width 19 height 18
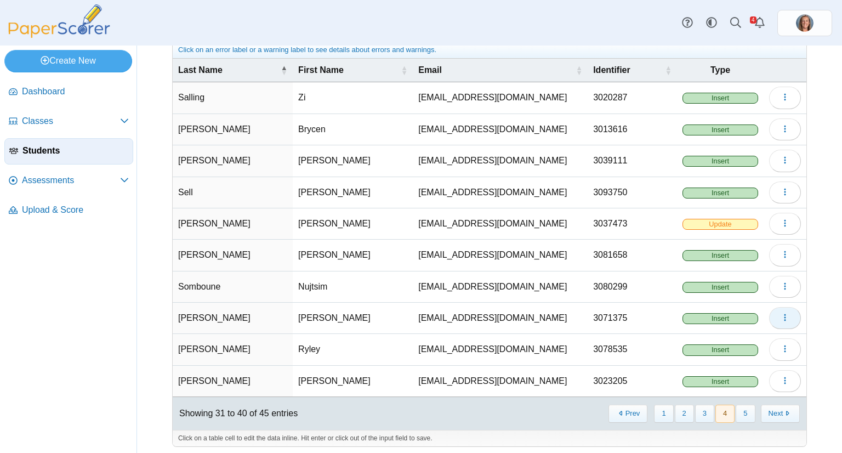
click at [769, 314] on button "button" at bounding box center [785, 318] width 32 height 22
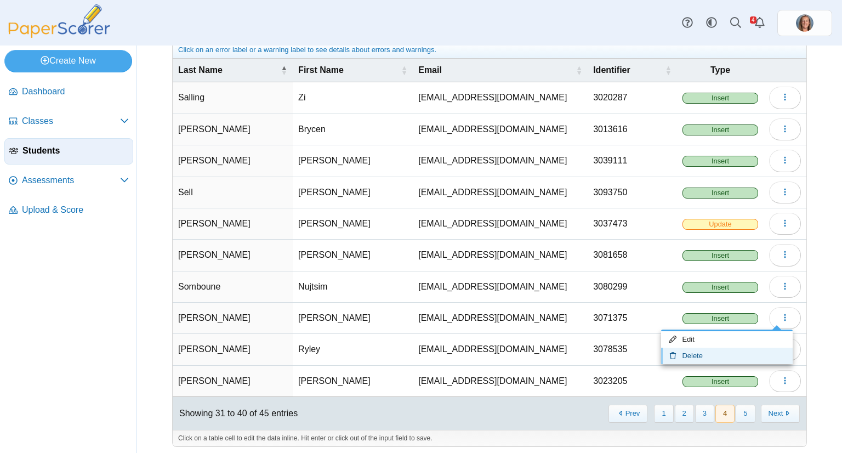
click at [723, 351] on link "Delete" at bounding box center [727, 356] width 132 height 16
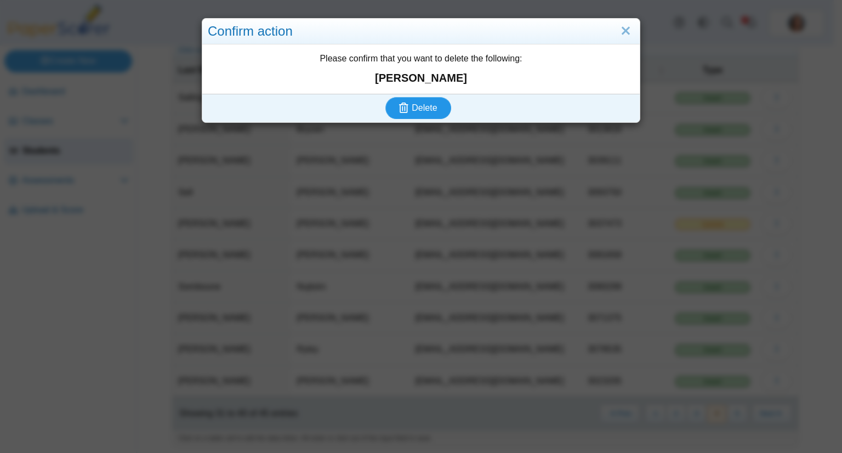
click at [385, 97] on button "Delete" at bounding box center [418, 108] width 66 height 22
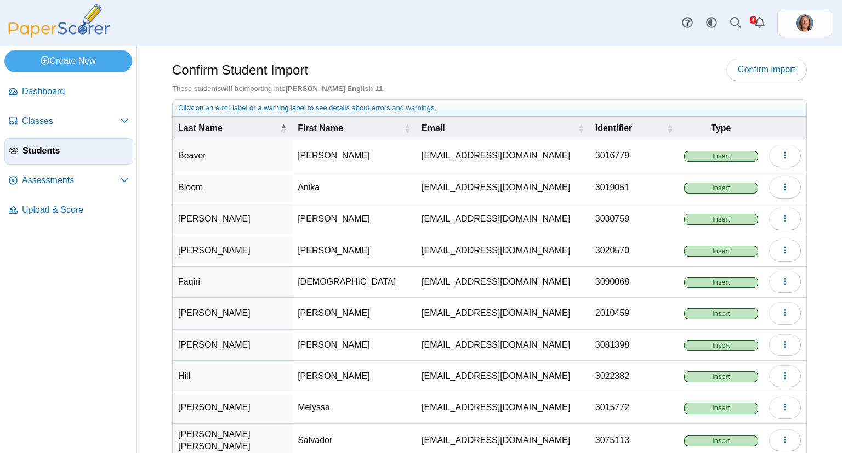
scroll to position [58, 0]
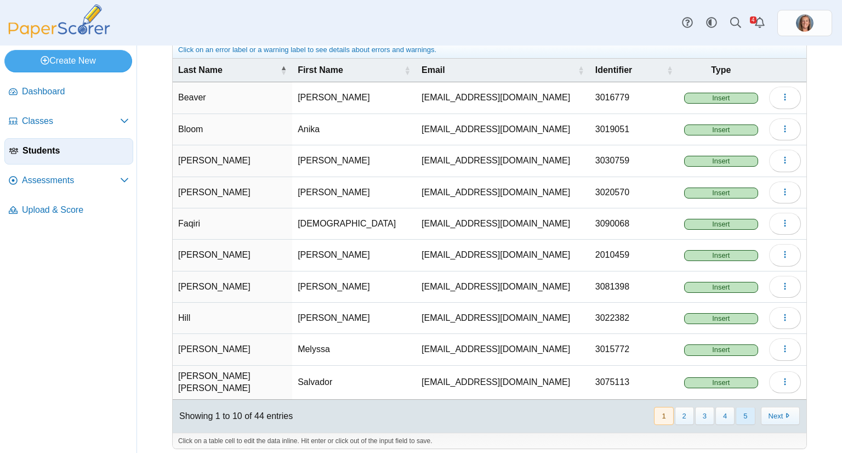
click at [736, 407] on button "5" at bounding box center [745, 416] width 19 height 18
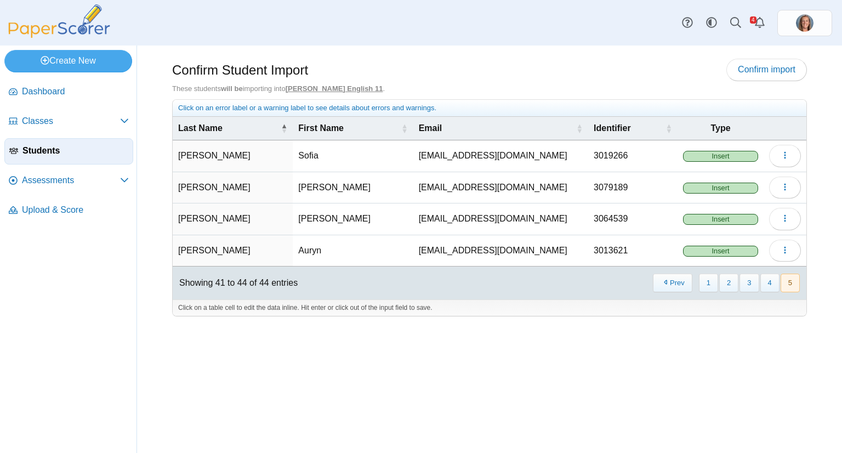
scroll to position [0, 0]
click at [765, 281] on button "4" at bounding box center [769, 283] width 19 height 18
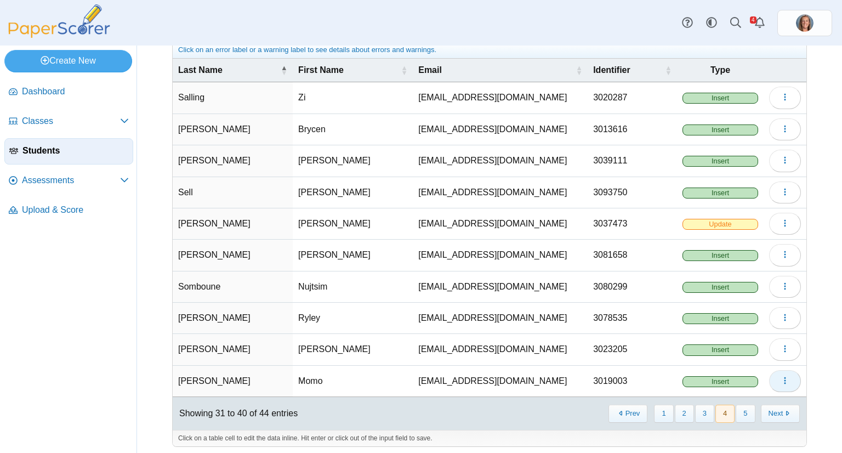
click at [781, 378] on icon "button" at bounding box center [785, 380] width 9 height 9
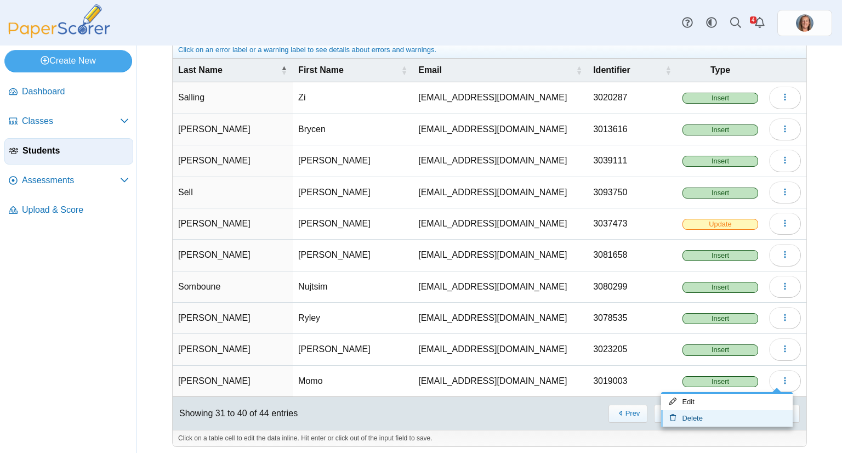
click at [692, 416] on link "Delete" at bounding box center [727, 418] width 132 height 16
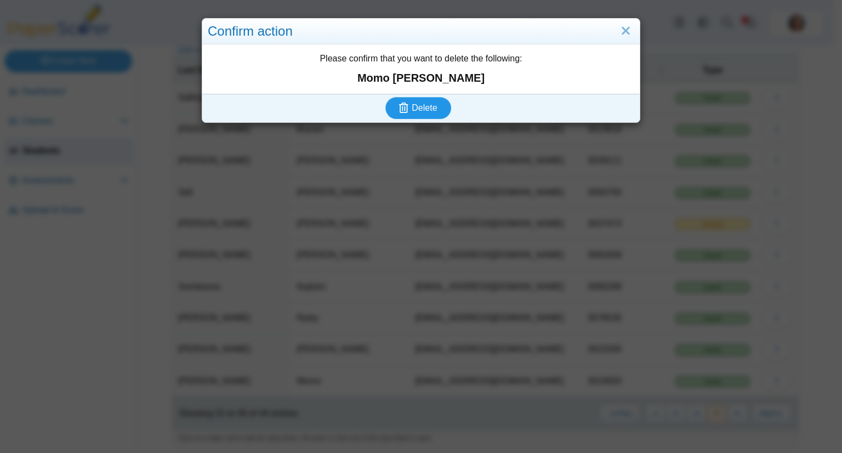
click at [385, 97] on button "Delete" at bounding box center [418, 108] width 66 height 22
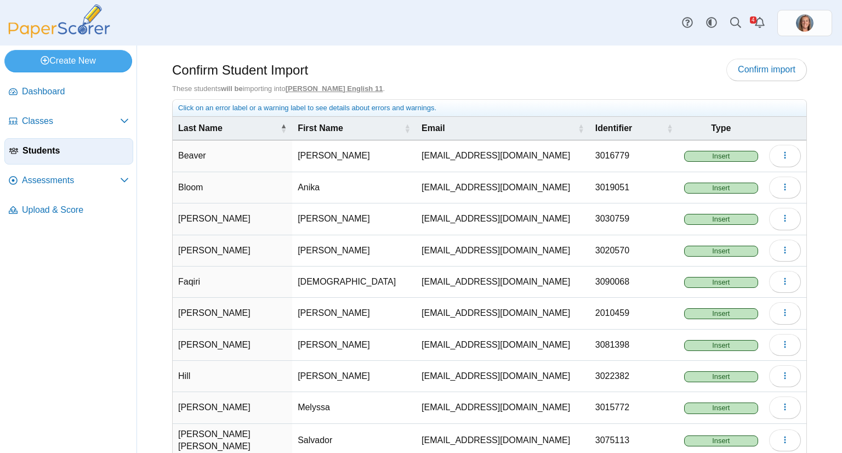
scroll to position [58, 0]
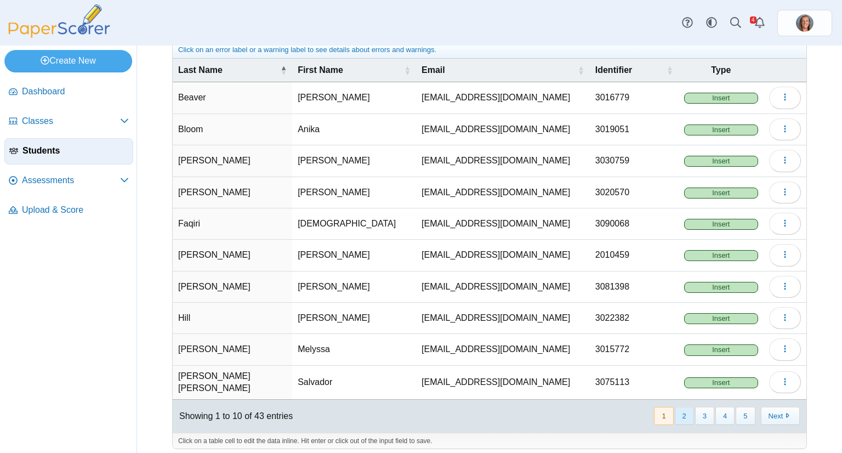
click at [675, 407] on button "2" at bounding box center [684, 416] width 19 height 18
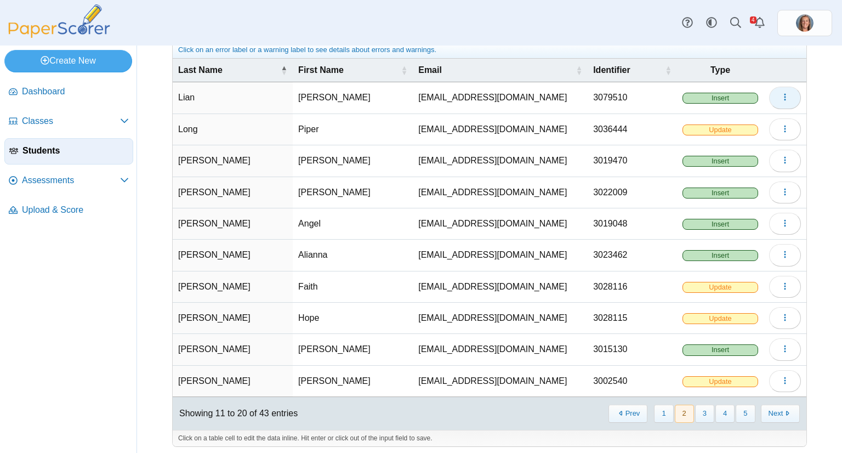
click at [781, 99] on icon "button" at bounding box center [785, 97] width 9 height 9
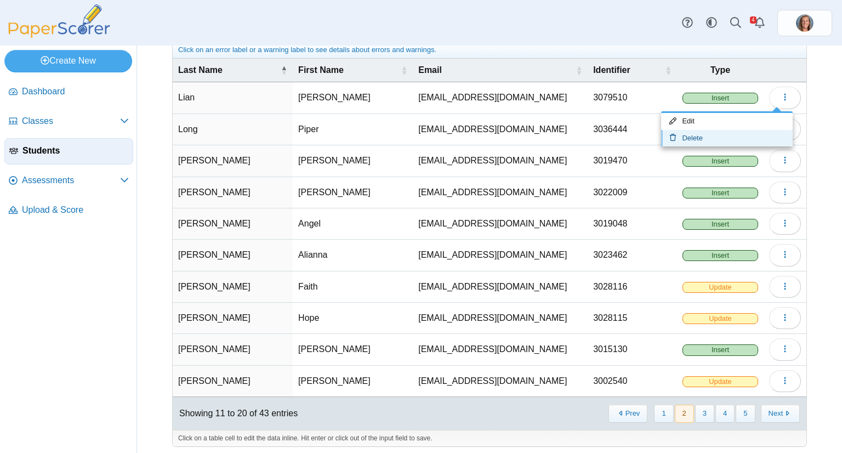
click at [724, 132] on link "Delete" at bounding box center [727, 138] width 132 height 16
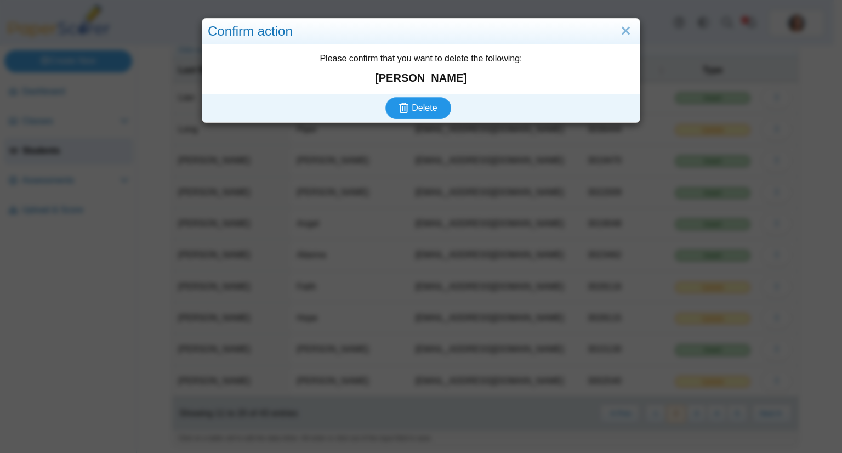
click at [385, 97] on button "Delete" at bounding box center [418, 108] width 66 height 22
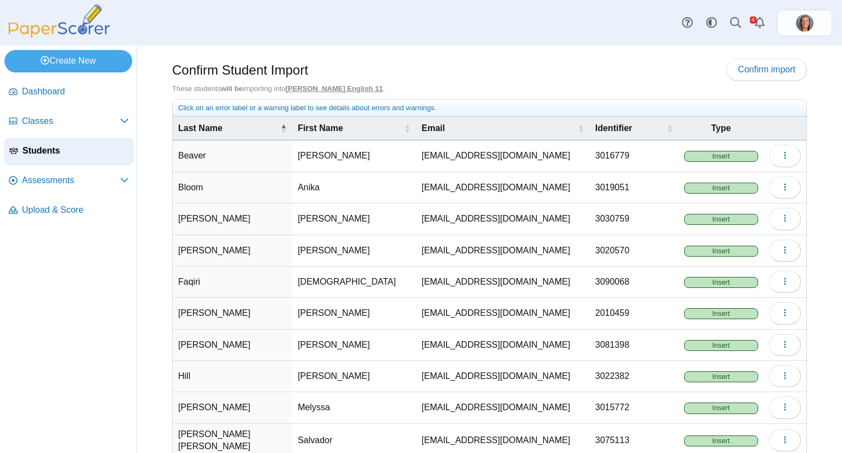
scroll to position [58, 0]
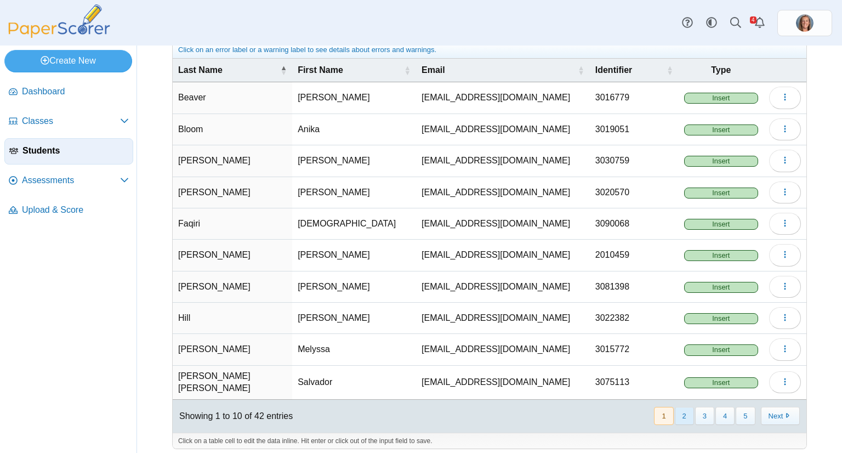
click at [676, 410] on button "2" at bounding box center [684, 416] width 19 height 18
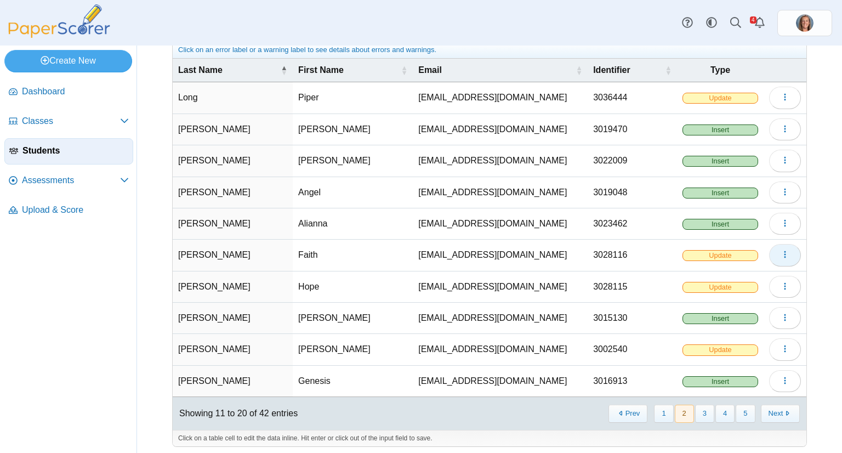
click at [781, 253] on icon "button" at bounding box center [785, 254] width 9 height 9
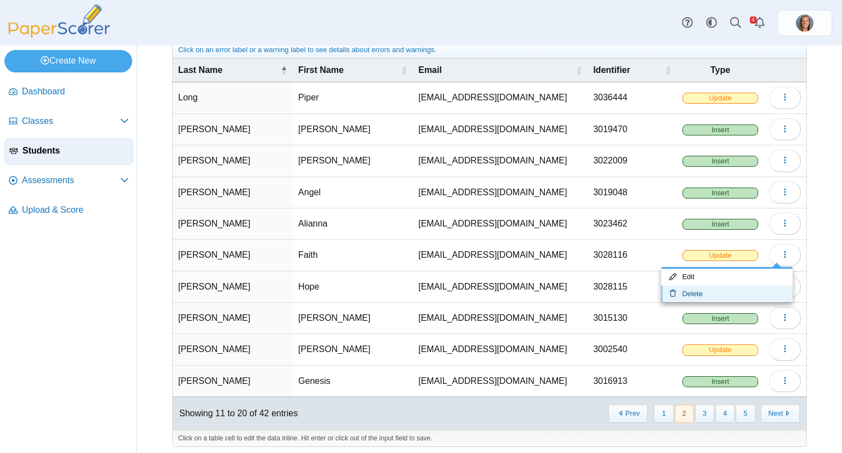
click at [742, 288] on link "Delete" at bounding box center [727, 294] width 132 height 16
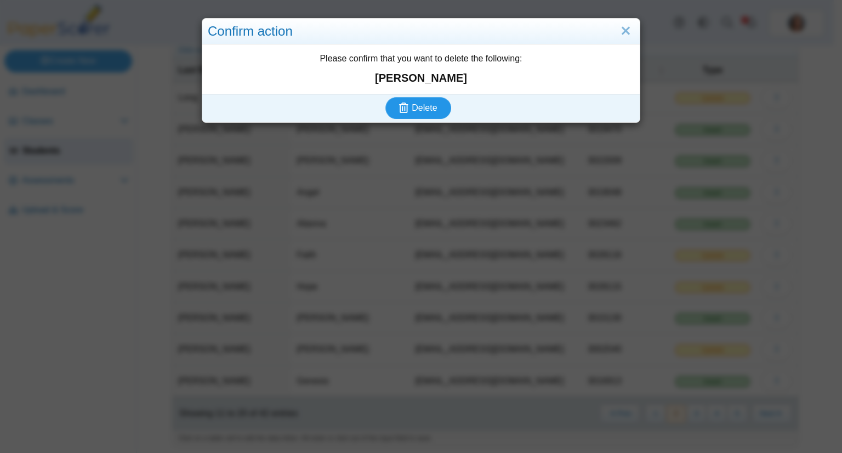
click at [385, 97] on button "Delete" at bounding box center [418, 108] width 66 height 22
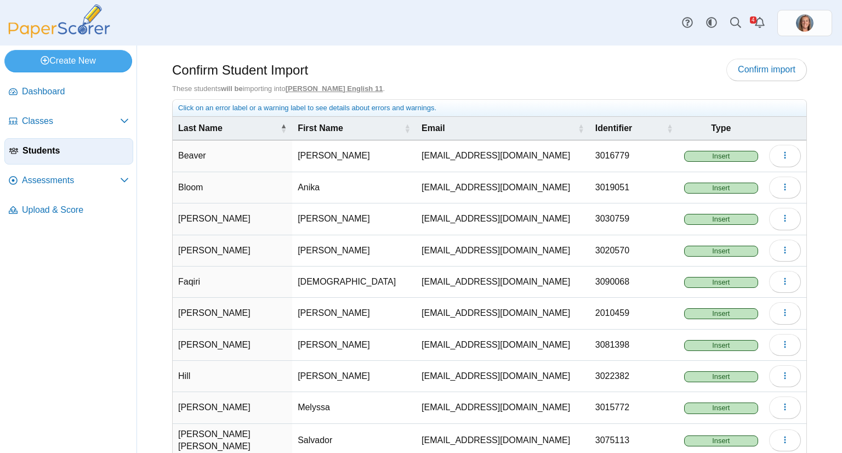
scroll to position [58, 0]
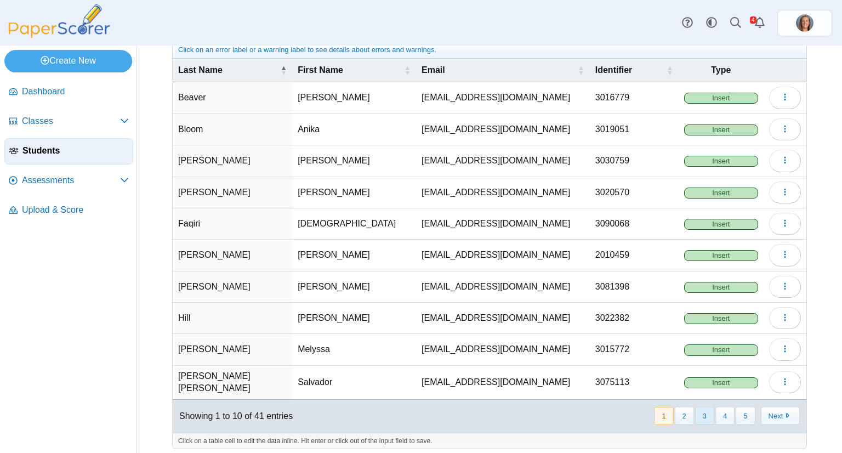
click at [700, 407] on button "3" at bounding box center [704, 416] width 19 height 18
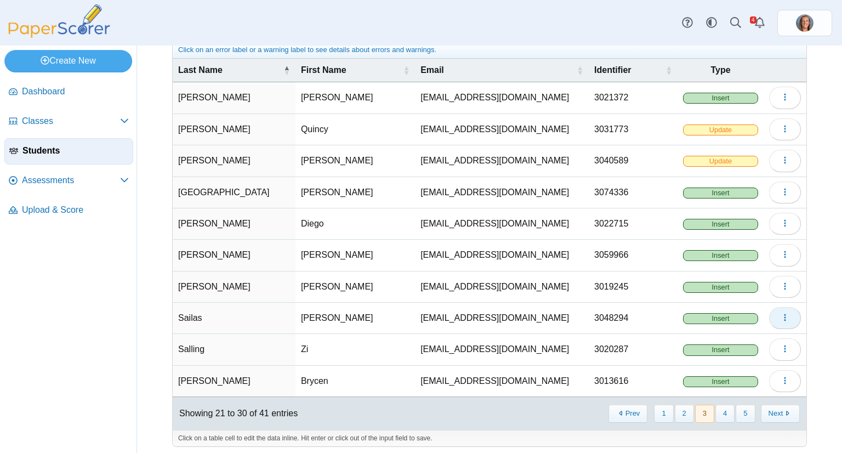
click at [784, 314] on use "button" at bounding box center [785, 317] width 2 height 7
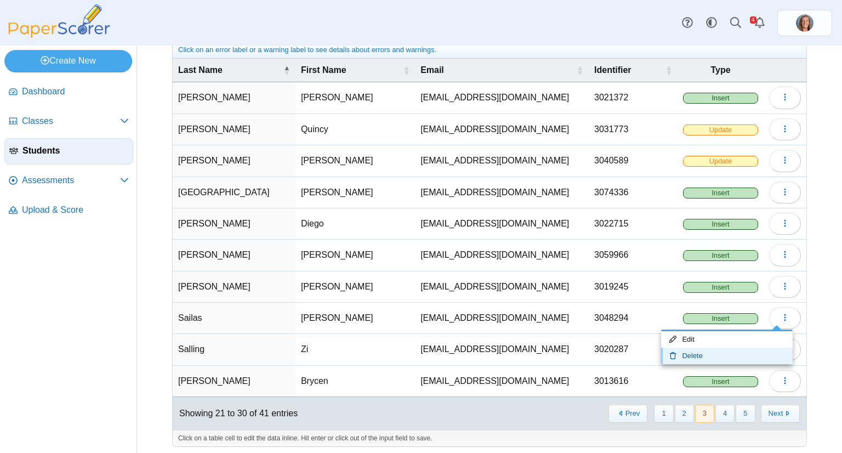
click at [732, 348] on link "Delete" at bounding box center [727, 356] width 132 height 16
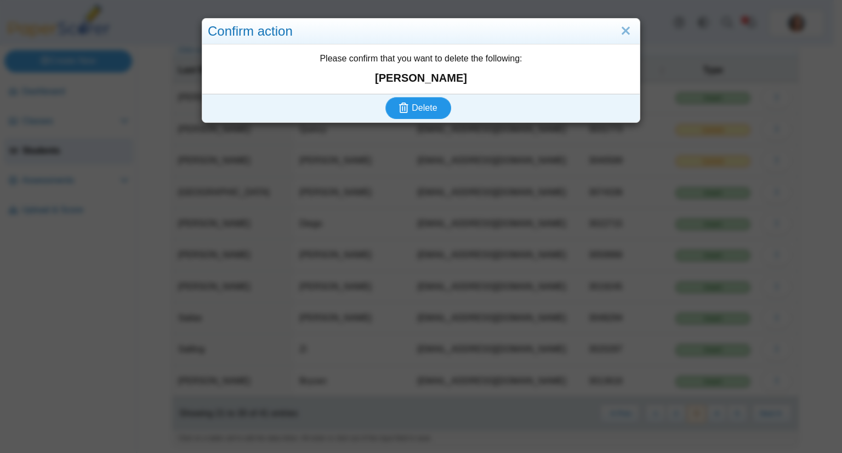
click at [385, 97] on button "Delete" at bounding box center [418, 108] width 66 height 22
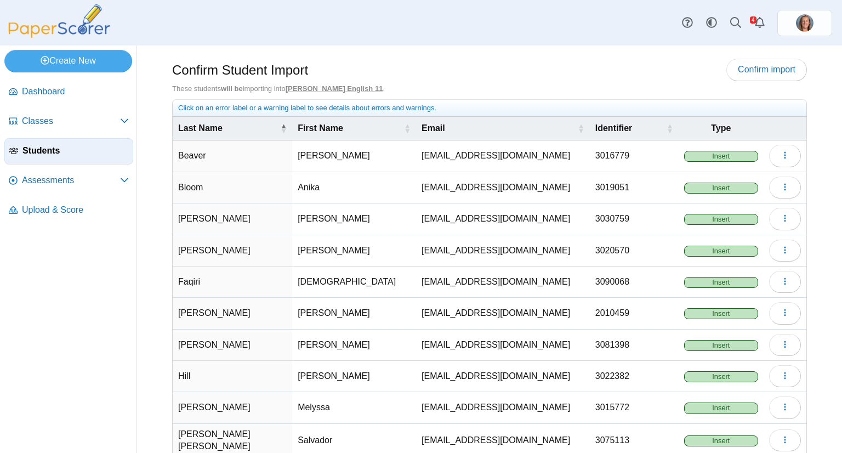
scroll to position [58, 0]
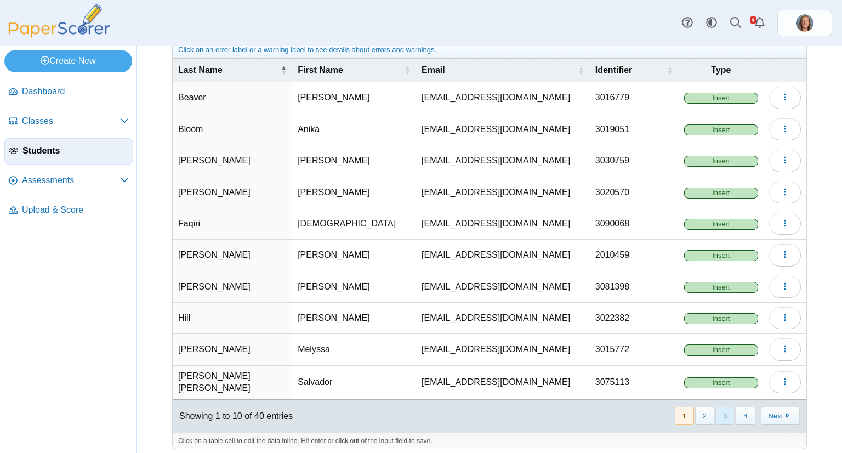
click at [717, 411] on button "3" at bounding box center [724, 416] width 19 height 18
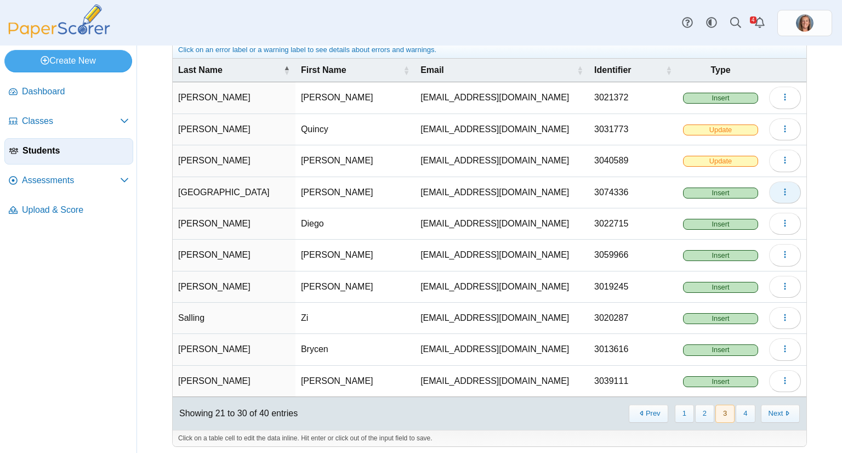
click at [786, 187] on button "button" at bounding box center [785, 192] width 32 height 22
click at [735, 225] on link "Delete" at bounding box center [727, 231] width 132 height 16
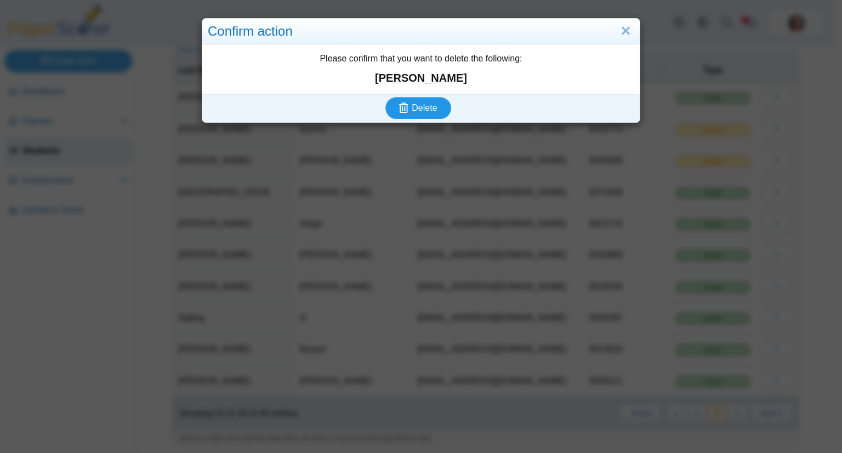
click at [385, 97] on button "Delete" at bounding box center [418, 108] width 66 height 22
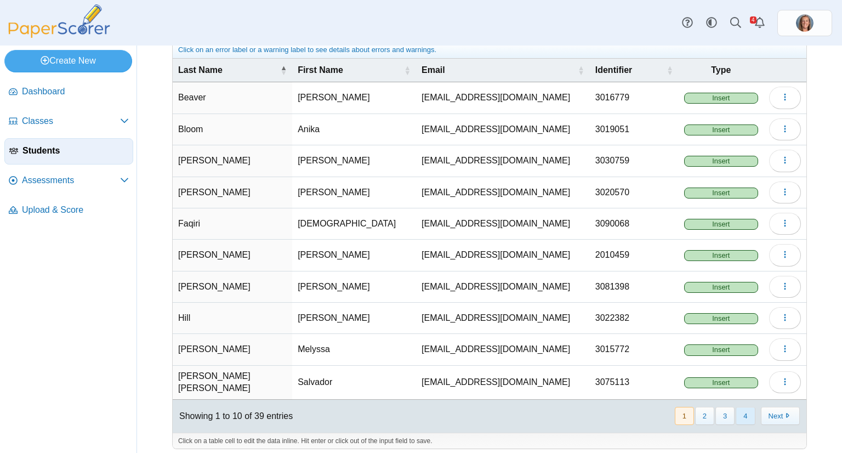
click at [741, 407] on button "4" at bounding box center [745, 416] width 19 height 18
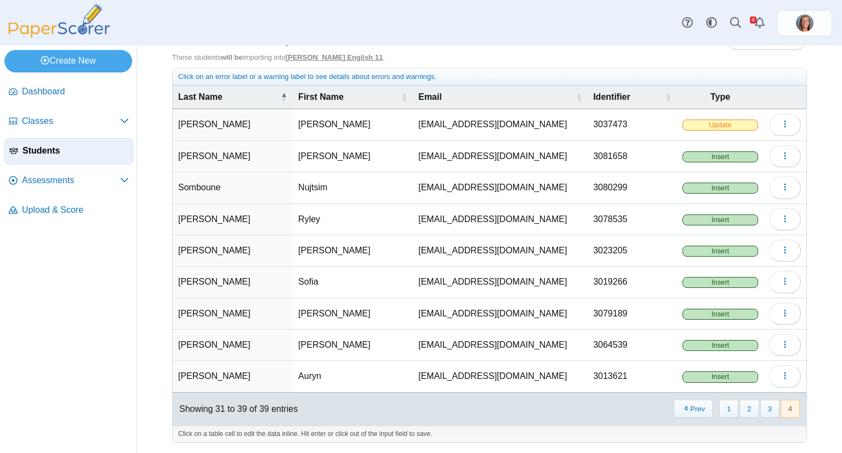
scroll to position [27, 0]
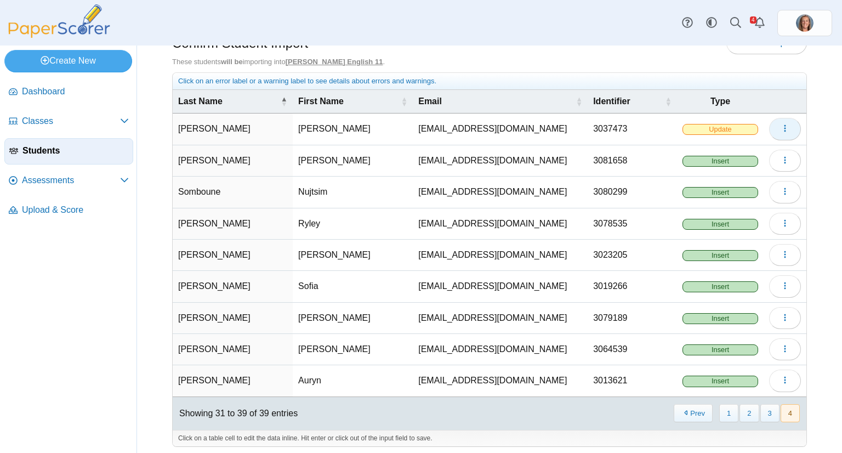
click at [779, 120] on button "button" at bounding box center [785, 129] width 32 height 22
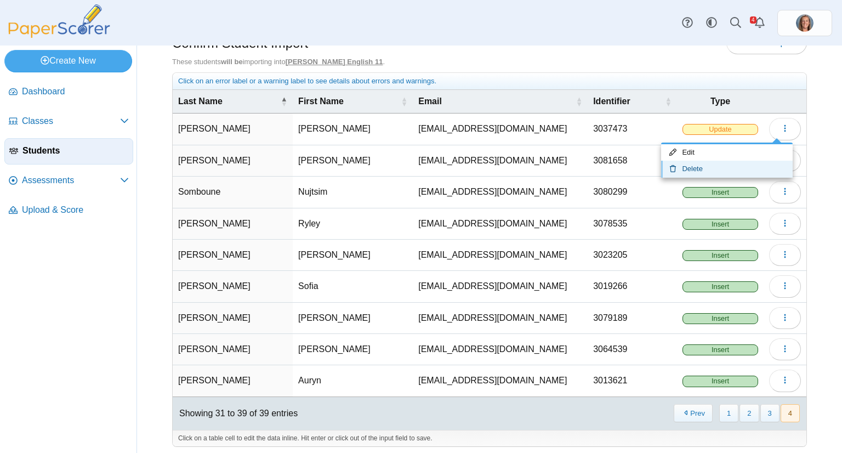
click at [746, 167] on link "Delete" at bounding box center [727, 169] width 132 height 16
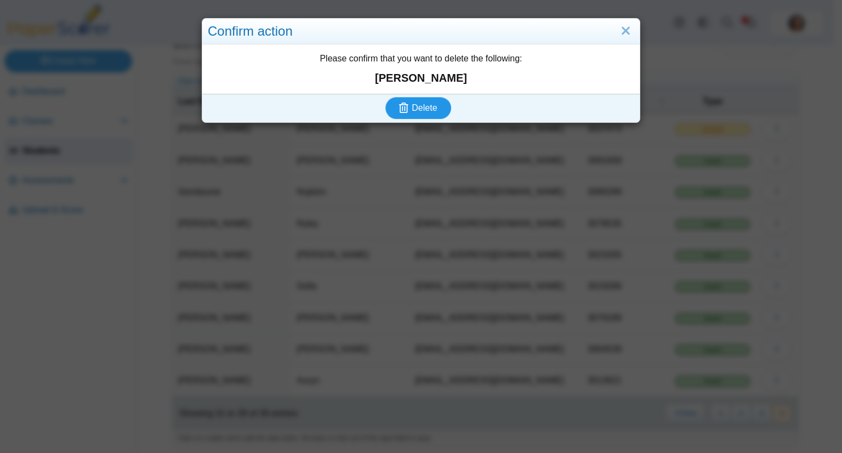
click at [385, 97] on button "Delete" at bounding box center [418, 108] width 66 height 22
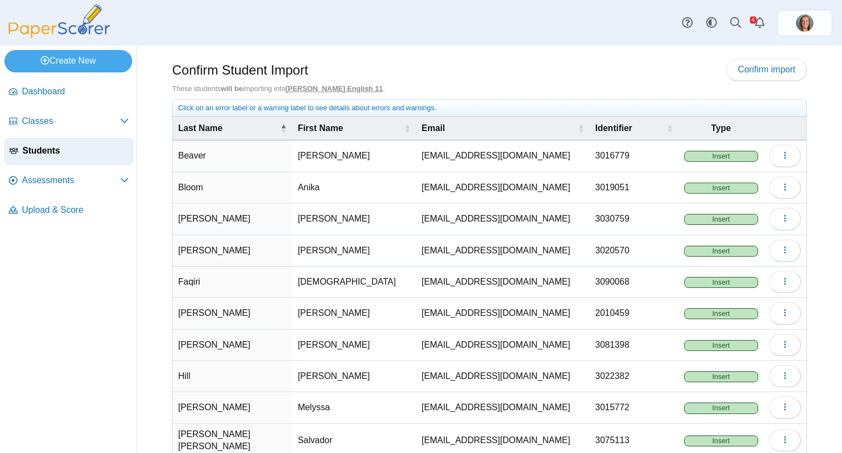
scroll to position [58, 0]
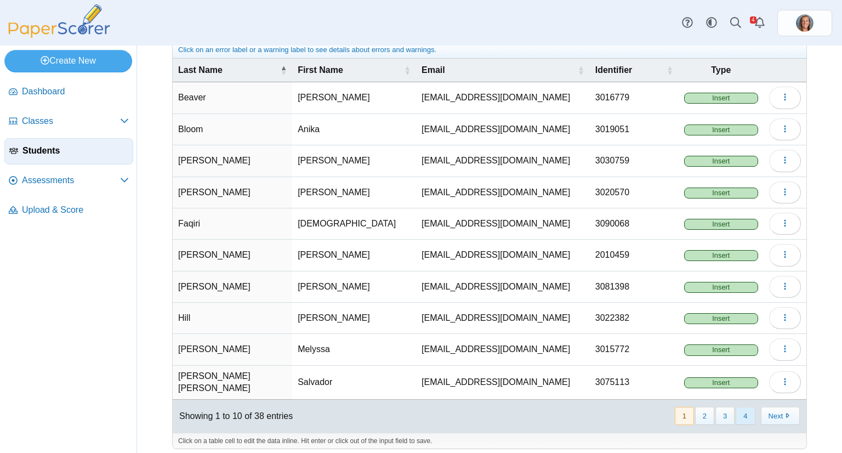
click at [747, 411] on button "4" at bounding box center [745, 416] width 19 height 18
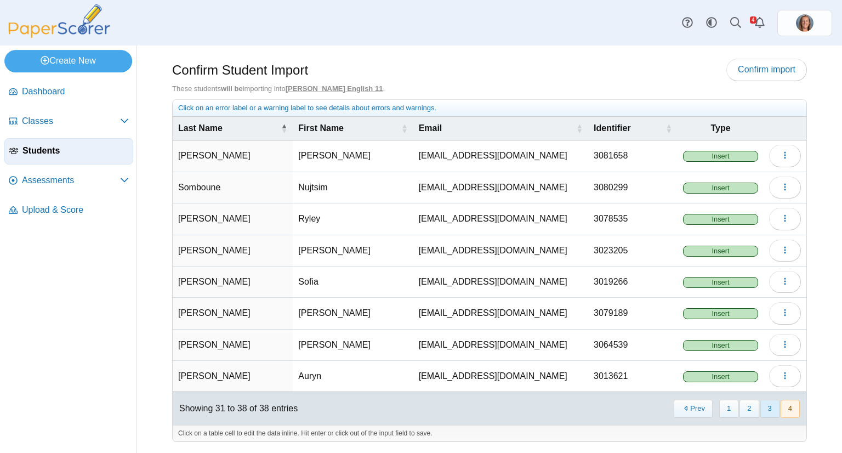
click at [774, 412] on button "3" at bounding box center [769, 409] width 19 height 18
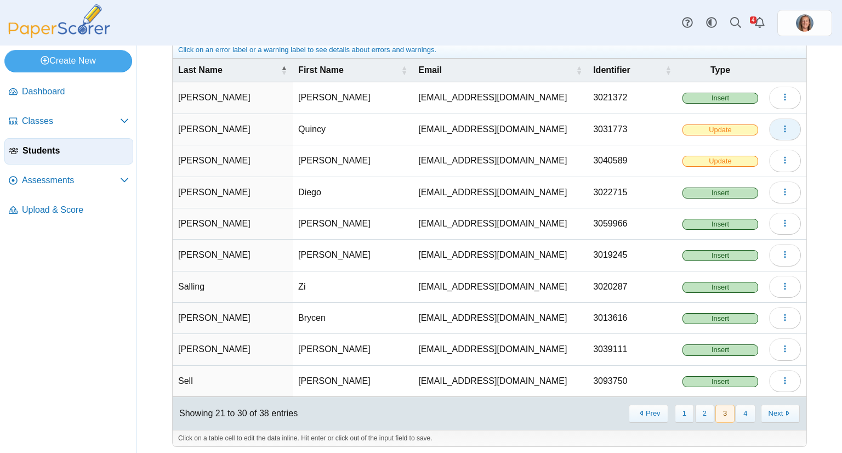
click at [782, 130] on button "button" at bounding box center [785, 129] width 32 height 22
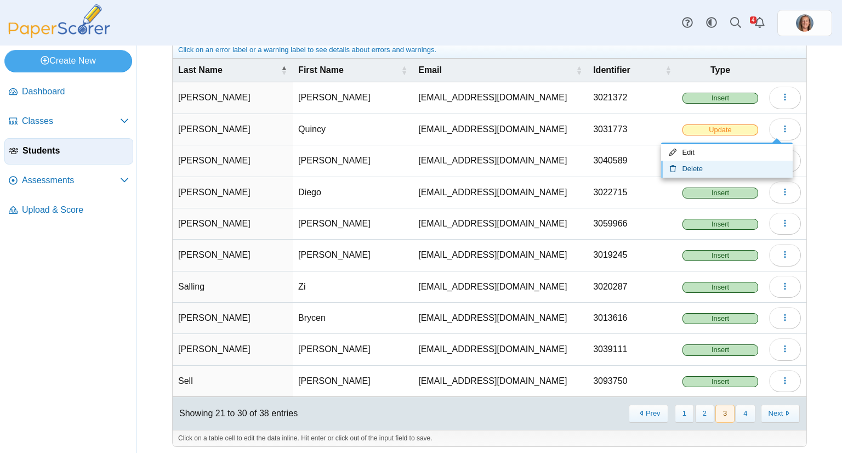
click at [732, 166] on link "Delete" at bounding box center [727, 169] width 132 height 16
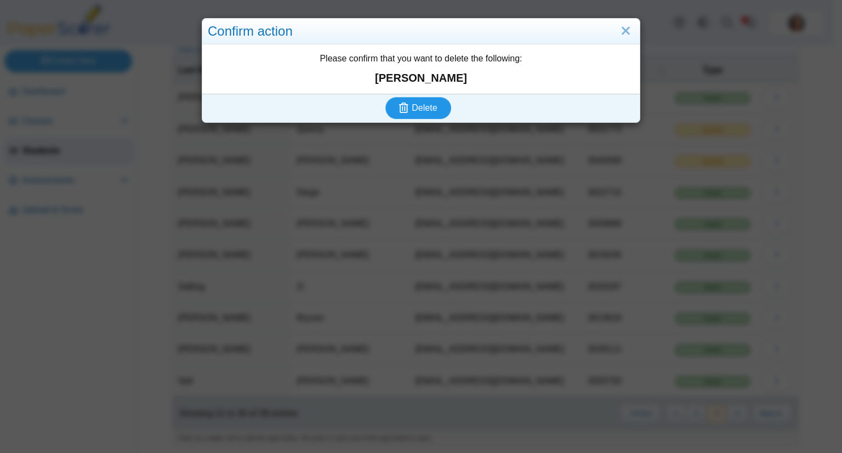
click at [430, 105] on span "Delete" at bounding box center [424, 107] width 25 height 9
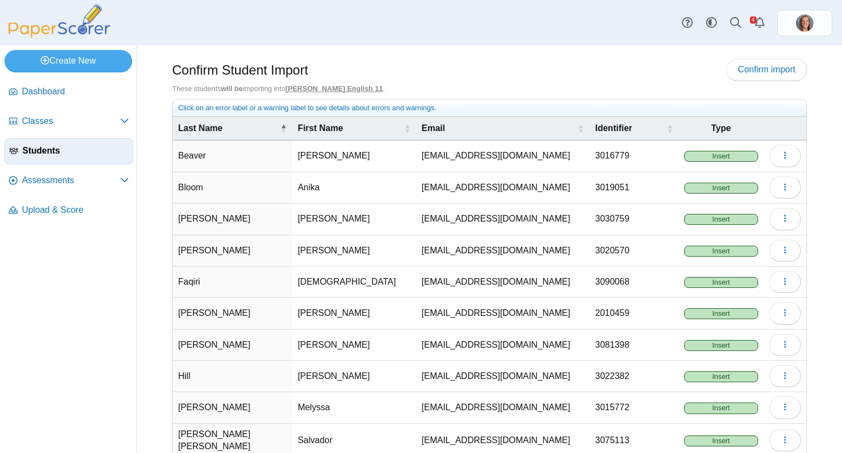
scroll to position [58, 0]
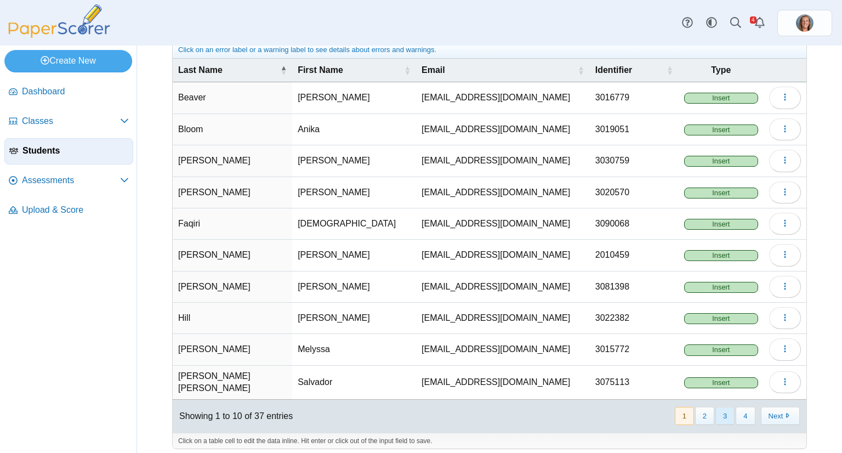
click at [716, 416] on button "3" at bounding box center [724, 416] width 19 height 18
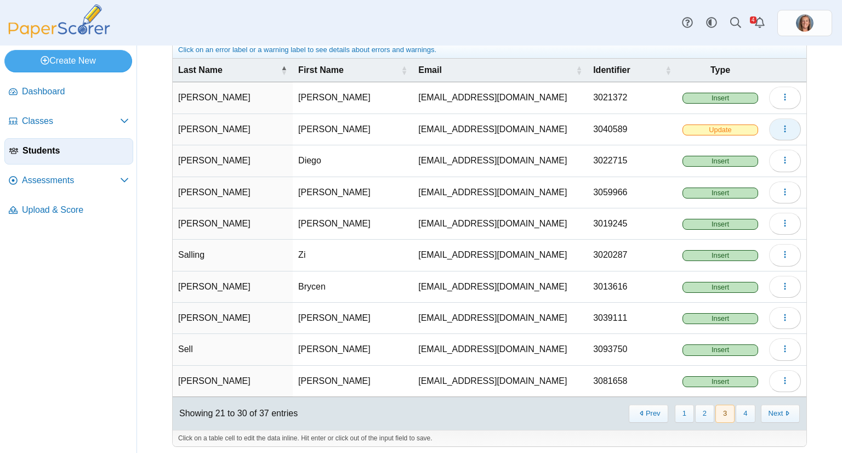
click at [781, 132] on span "button" at bounding box center [785, 128] width 9 height 9
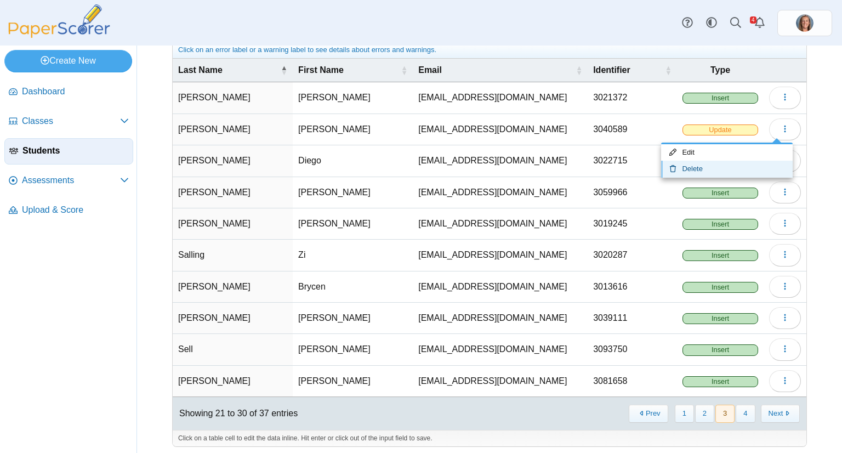
click at [724, 166] on link "Delete" at bounding box center [727, 169] width 132 height 16
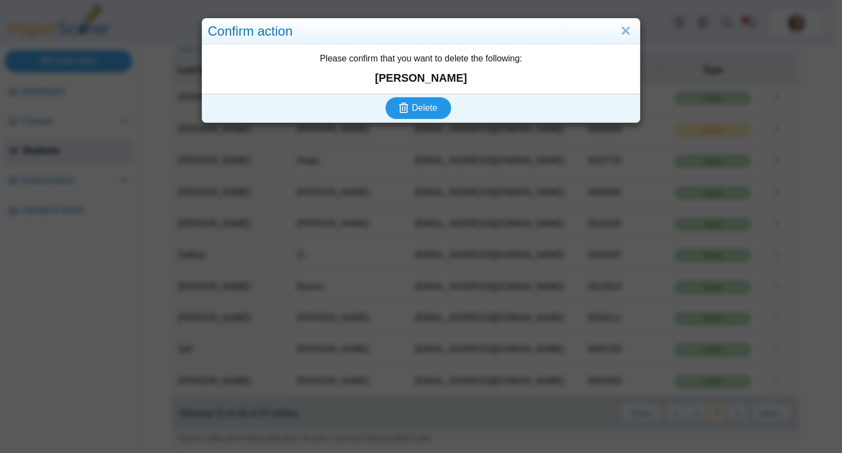
click at [430, 109] on span "Delete" at bounding box center [424, 107] width 25 height 9
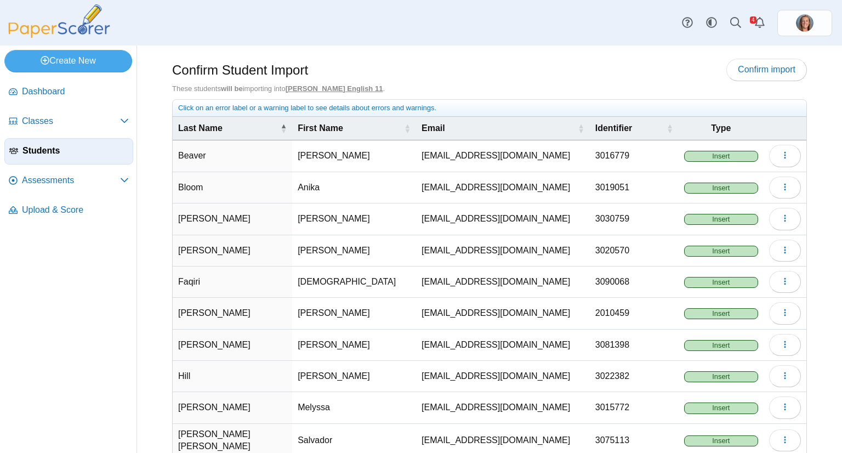
scroll to position [58, 0]
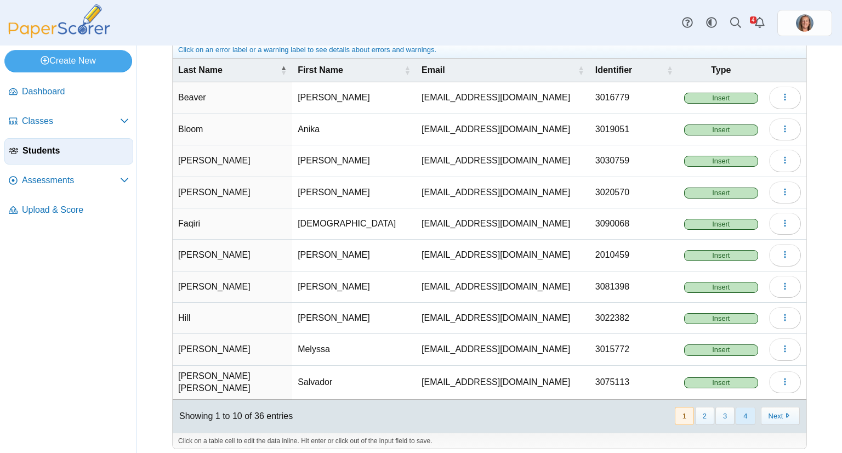
click at [736, 410] on button "4" at bounding box center [745, 416] width 19 height 18
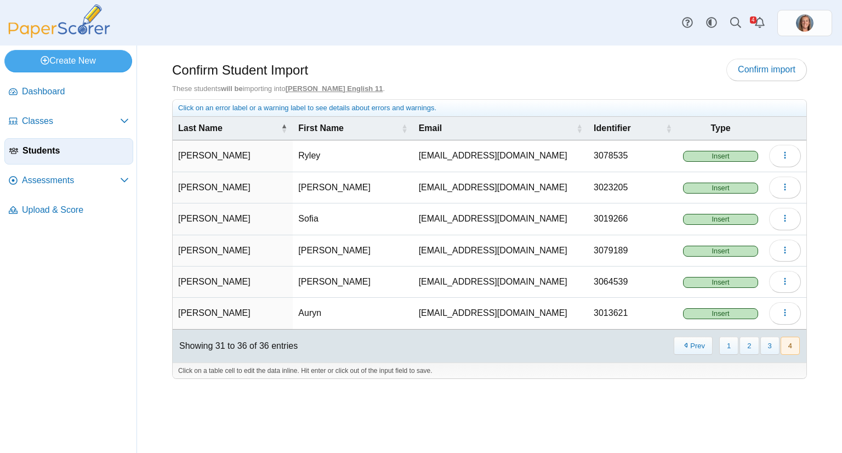
scroll to position [0, 0]
click at [769, 342] on button "3" at bounding box center [769, 346] width 19 height 18
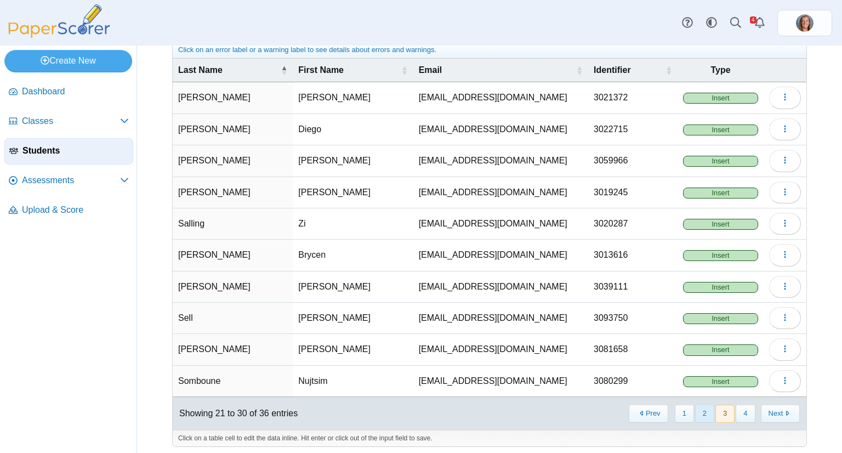
click at [702, 412] on button "2" at bounding box center [704, 414] width 19 height 18
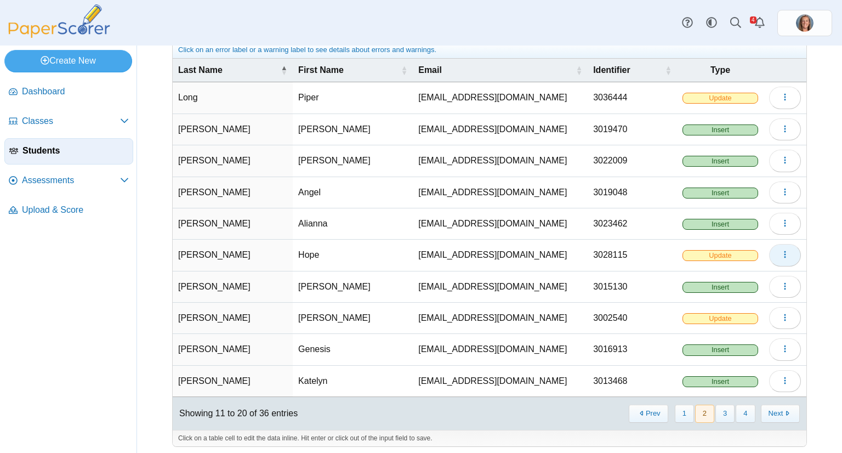
click at [782, 255] on button "button" at bounding box center [785, 255] width 32 height 22
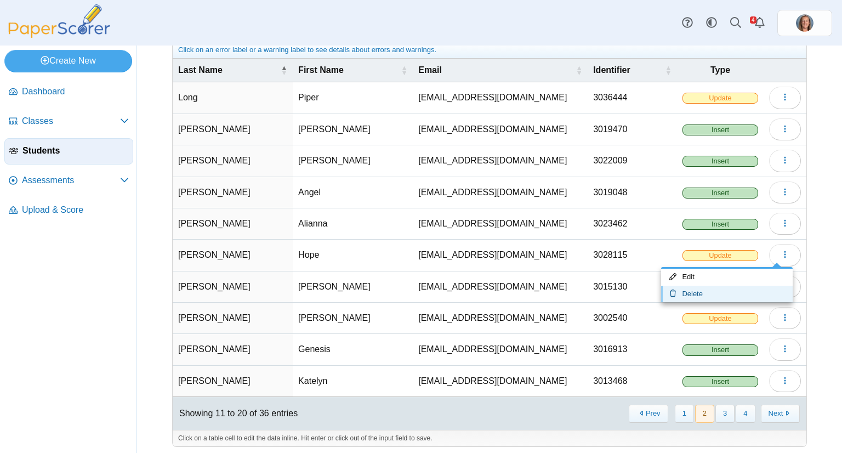
click at [737, 298] on link "Delete" at bounding box center [727, 294] width 132 height 16
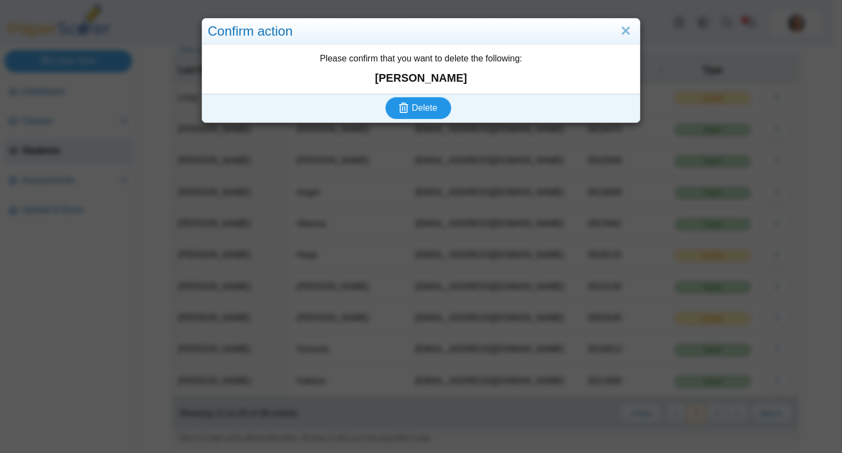
click at [436, 101] on button "Delete" at bounding box center [418, 108] width 66 height 22
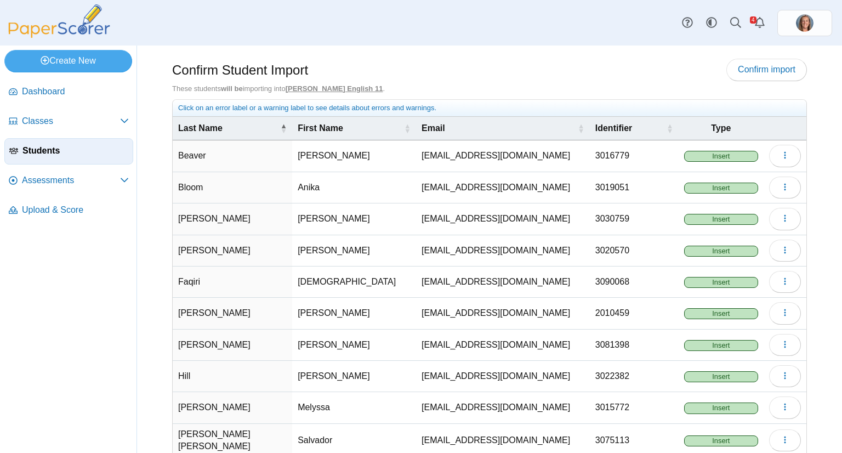
scroll to position [58, 0]
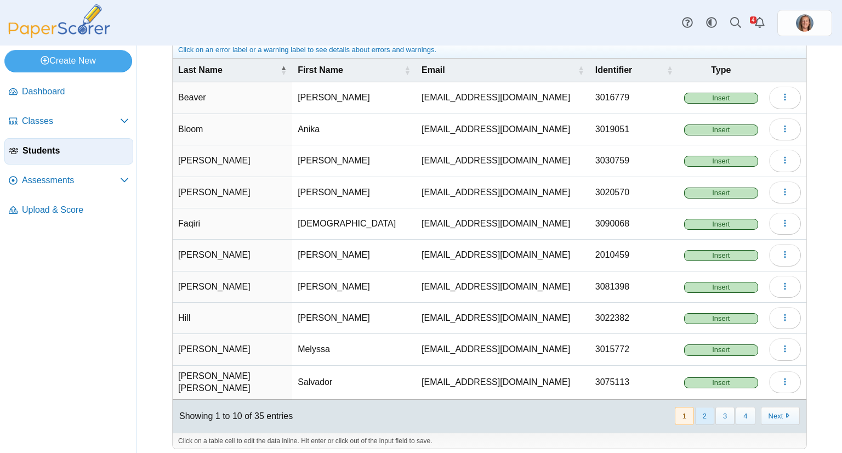
click at [697, 409] on button "2" at bounding box center [704, 416] width 19 height 18
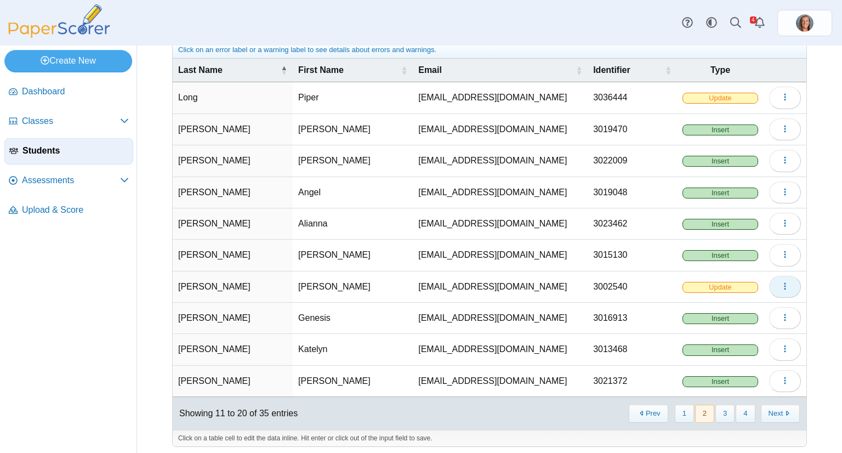
click at [781, 286] on icon "button" at bounding box center [785, 286] width 9 height 9
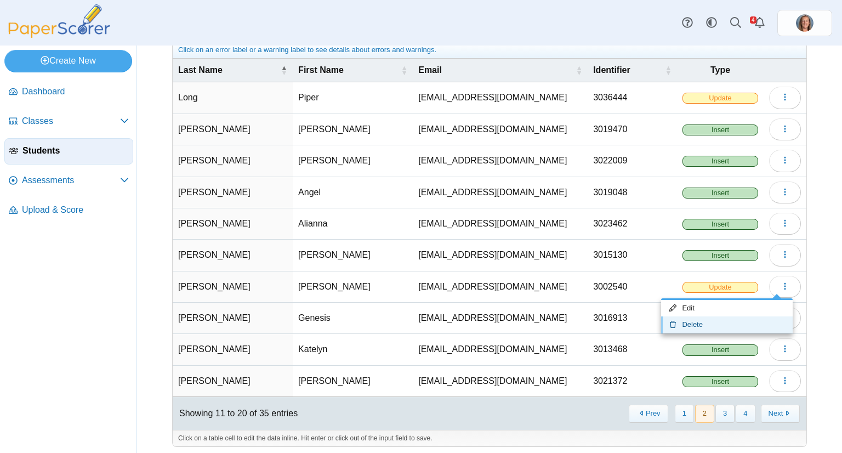
click at [715, 322] on link "Delete" at bounding box center [727, 324] width 132 height 16
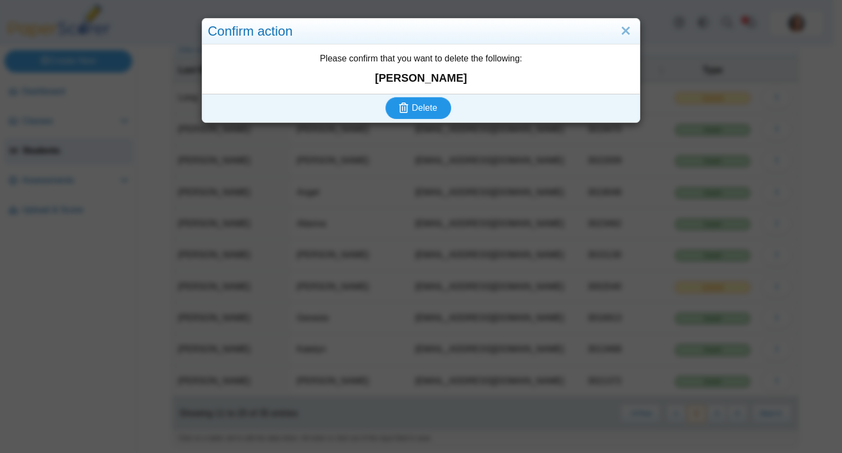
click at [421, 112] on span "Delete" at bounding box center [424, 107] width 25 height 9
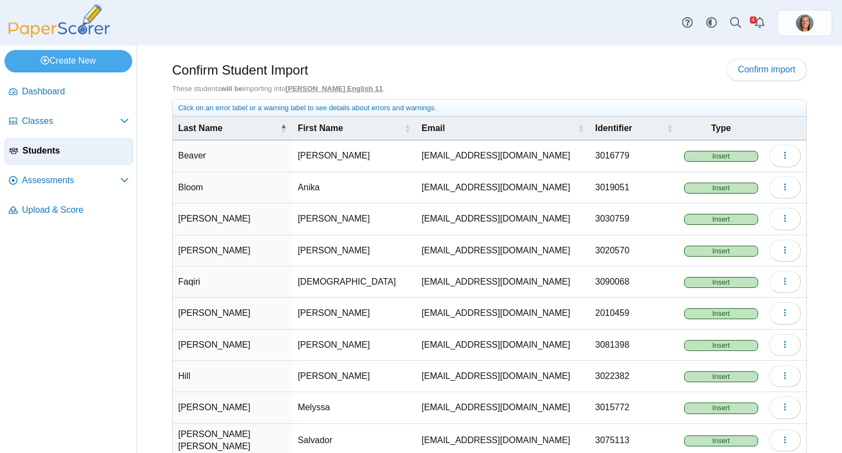
scroll to position [58, 0]
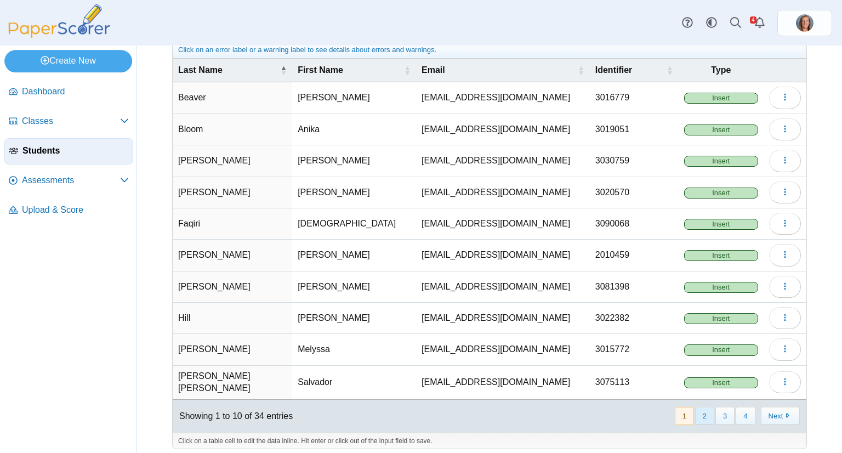
click at [701, 407] on button "2" at bounding box center [704, 416] width 19 height 18
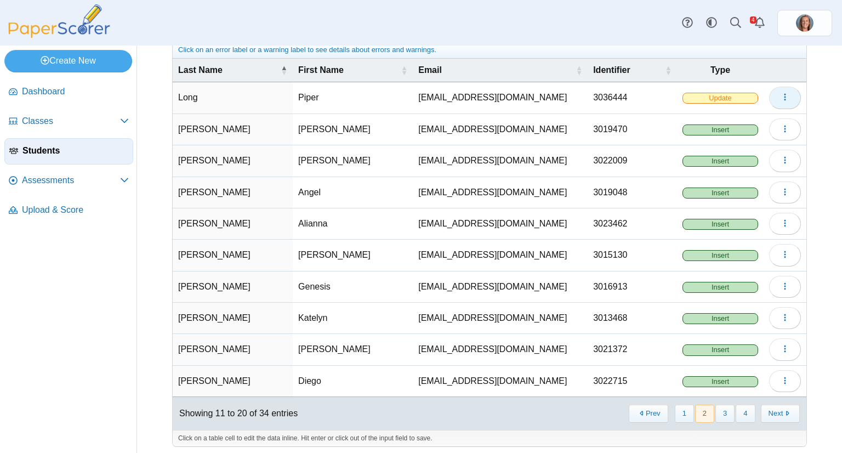
click at [771, 98] on button "button" at bounding box center [785, 98] width 32 height 22
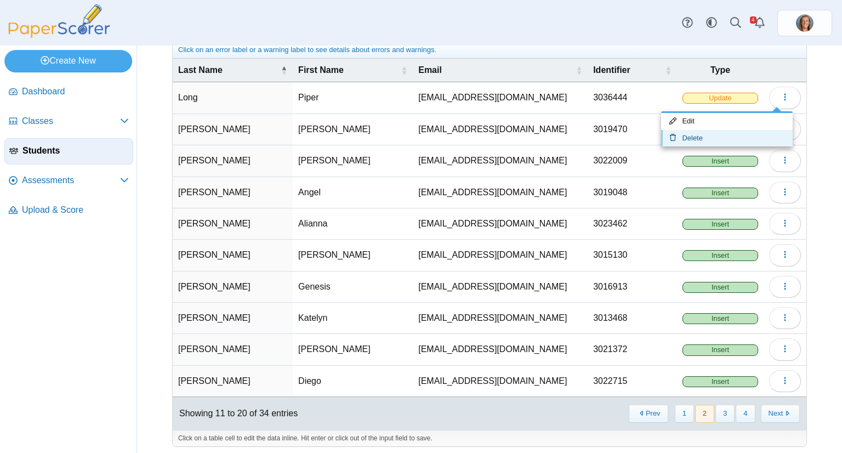
click at [735, 140] on link "Delete" at bounding box center [727, 138] width 132 height 16
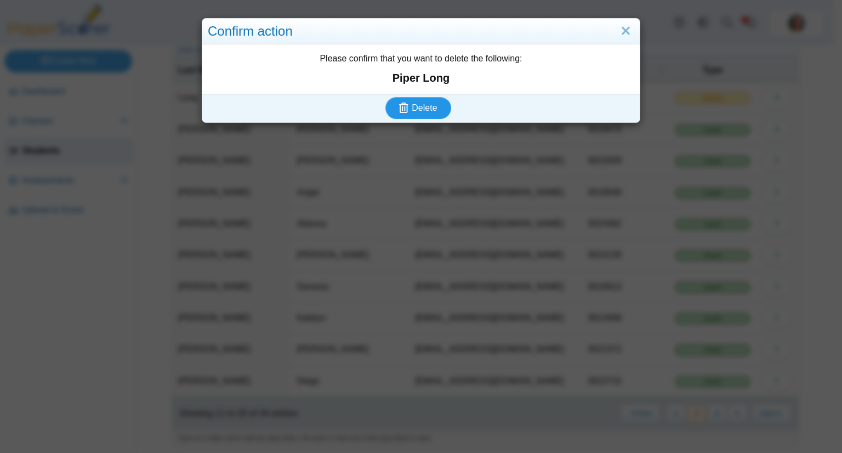
click at [429, 106] on span "Delete" at bounding box center [424, 107] width 25 height 9
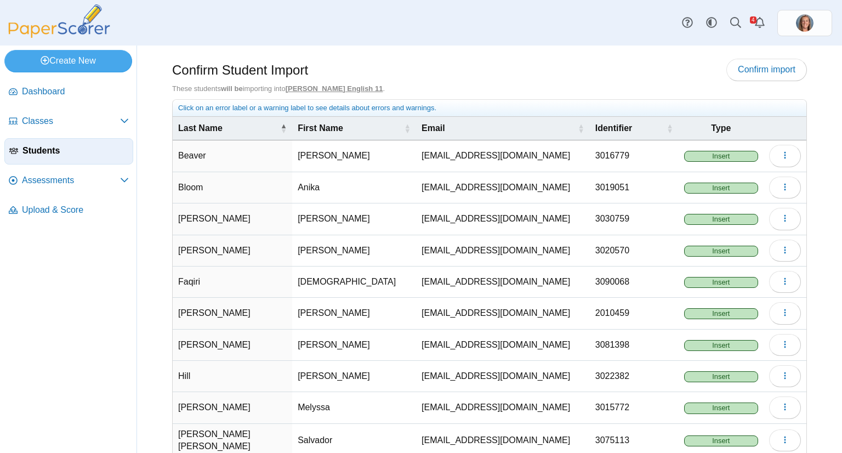
scroll to position [58, 0]
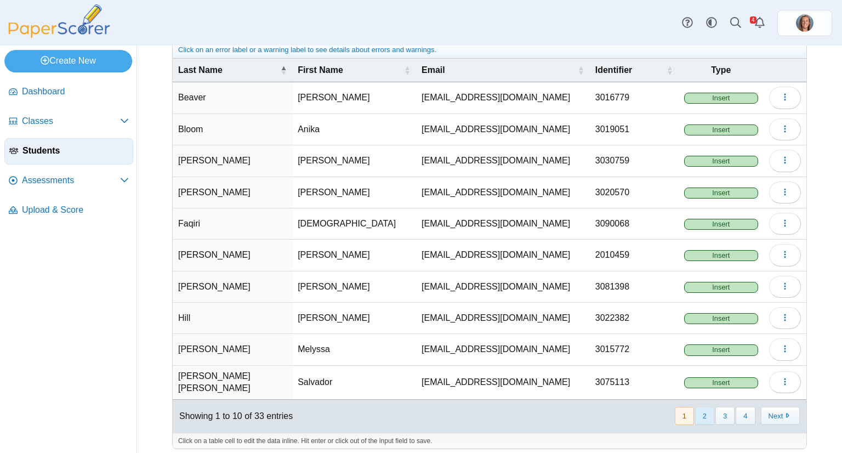
click at [700, 413] on button "2" at bounding box center [704, 416] width 19 height 18
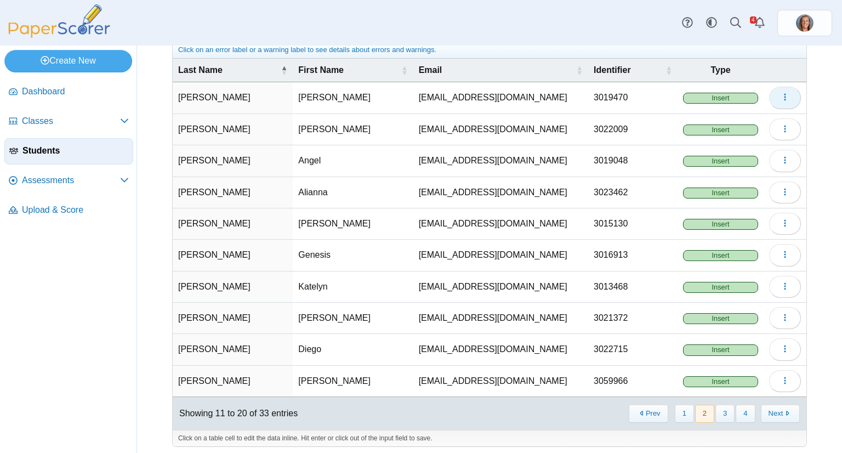
click at [781, 94] on icon "button" at bounding box center [785, 97] width 9 height 9
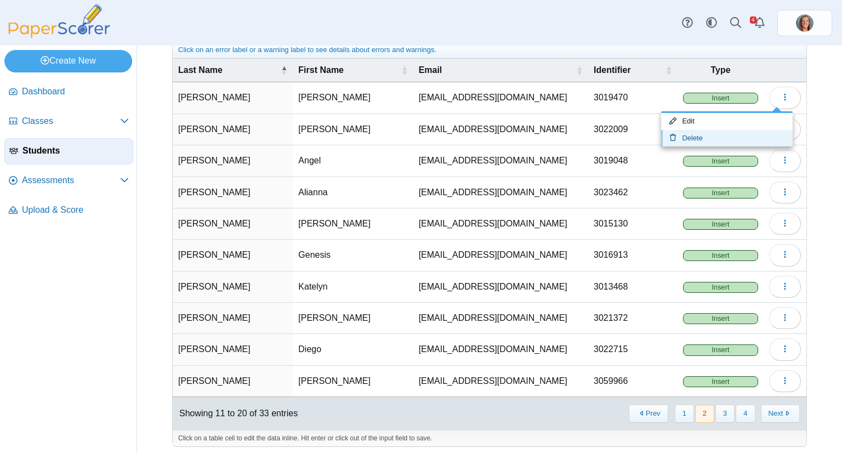
click at [739, 133] on link "Delete" at bounding box center [727, 138] width 132 height 16
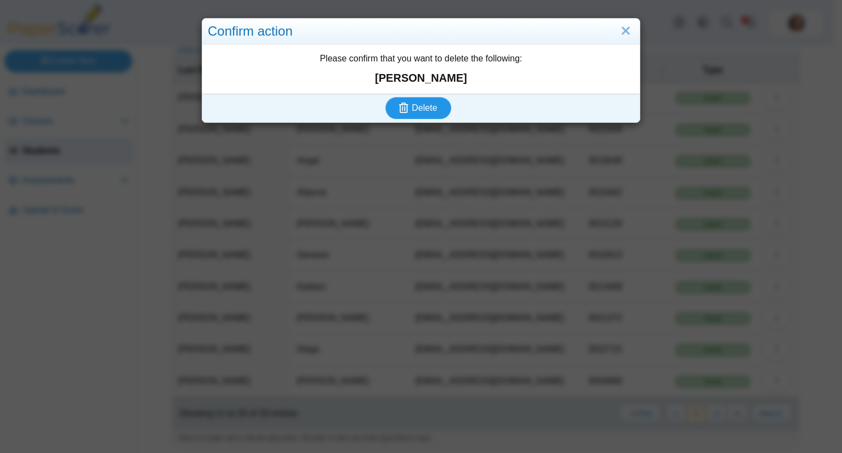
click at [421, 108] on span "Delete" at bounding box center [424, 107] width 25 height 9
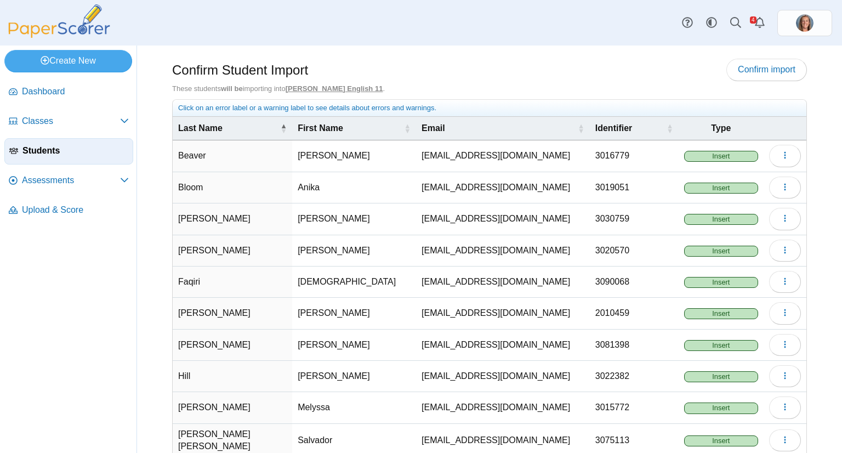
scroll to position [58, 0]
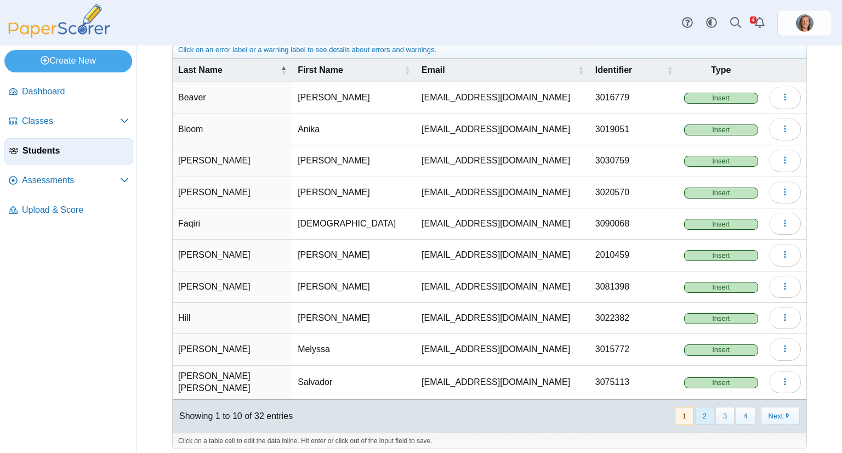
click at [696, 407] on button "2" at bounding box center [704, 416] width 19 height 18
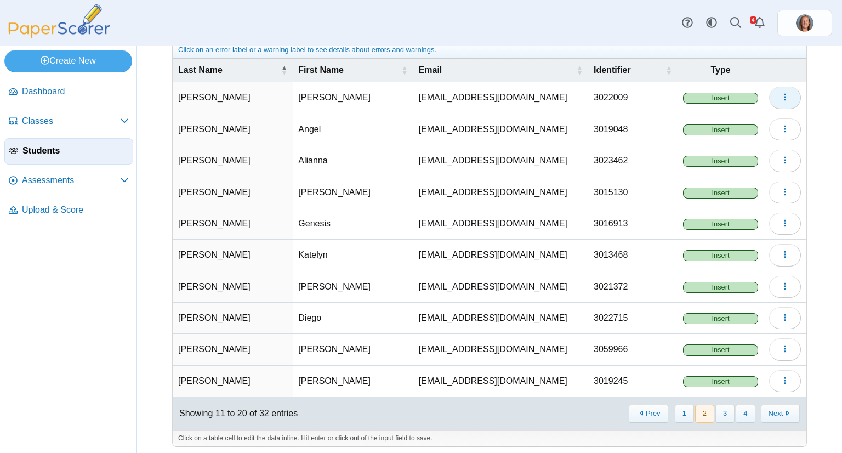
click at [771, 97] on button "button" at bounding box center [785, 98] width 32 height 22
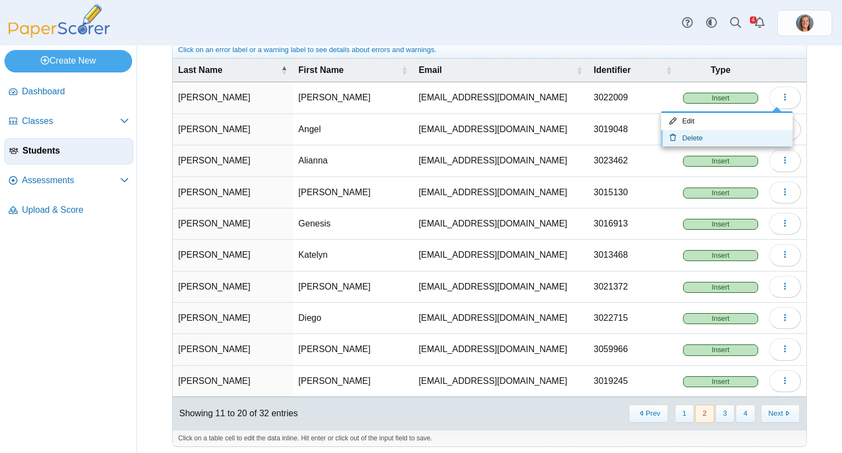
click at [728, 139] on link "Delete" at bounding box center [727, 138] width 132 height 16
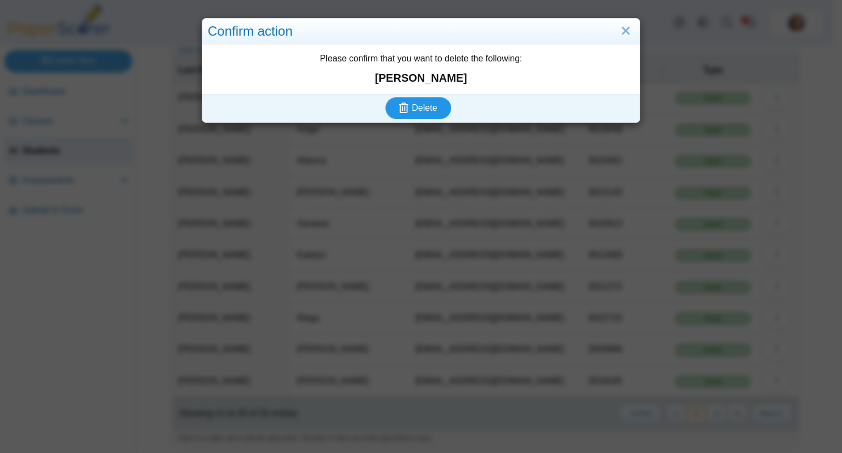
click at [432, 105] on span "Delete" at bounding box center [424, 107] width 25 height 9
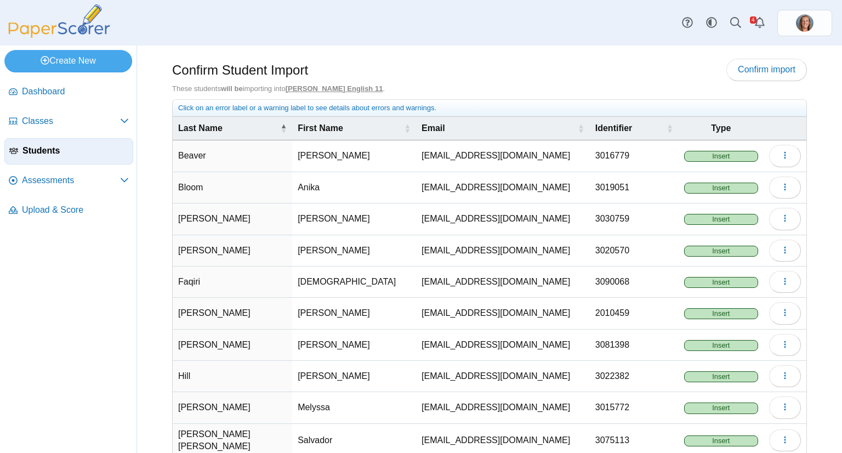
scroll to position [58, 0]
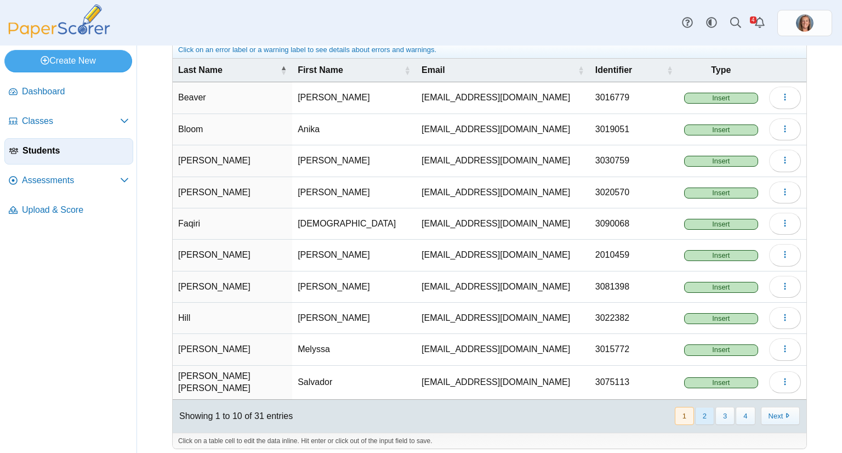
click at [702, 412] on button "2" at bounding box center [704, 416] width 19 height 18
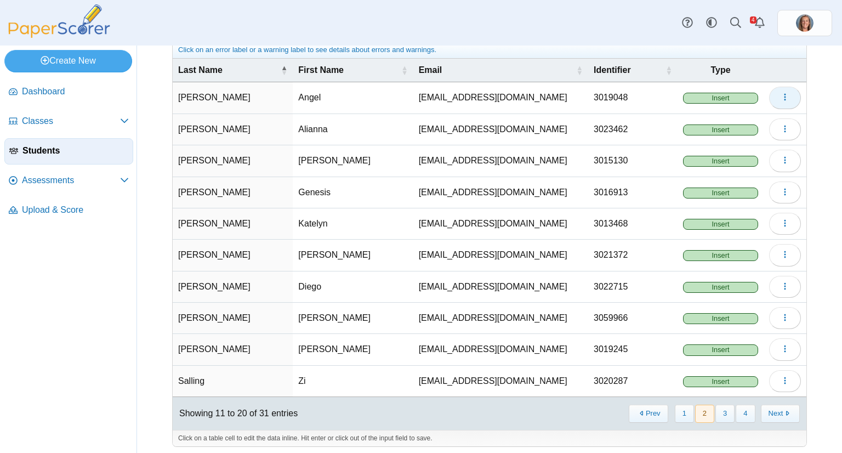
click at [781, 95] on icon "button" at bounding box center [785, 97] width 9 height 9
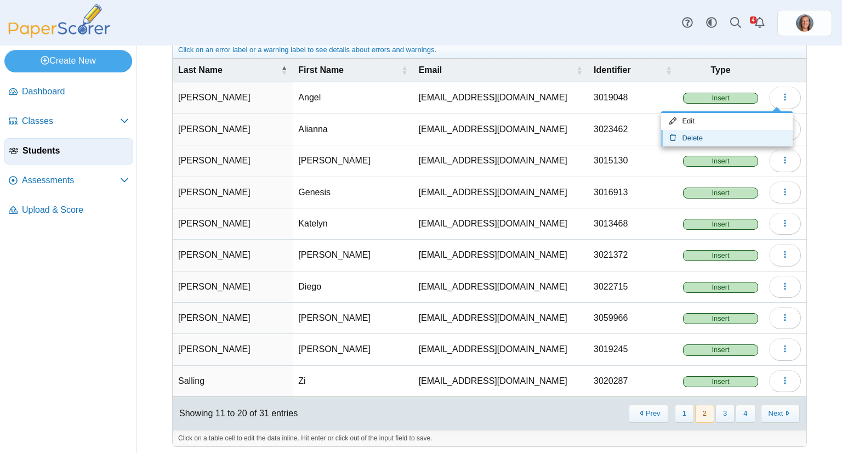
click at [726, 143] on link "Delete" at bounding box center [727, 138] width 132 height 16
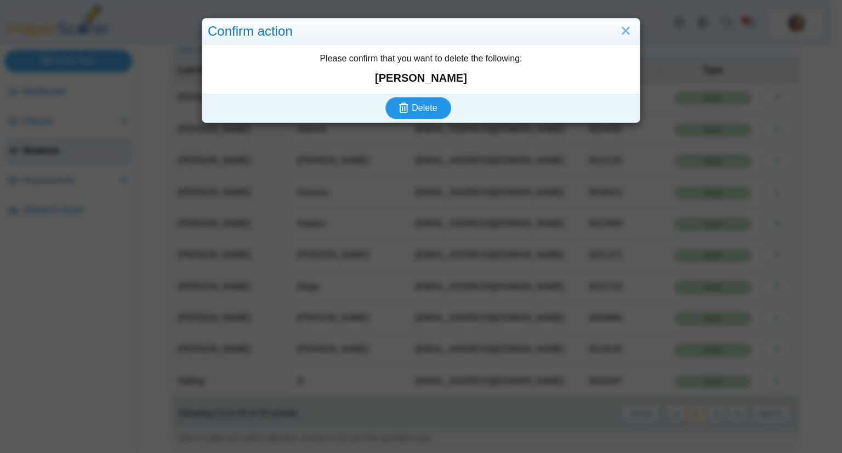
drag, startPoint x: 428, startPoint y: 104, endPoint x: 586, endPoint y: 10, distance: 183.8
click at [428, 104] on span "Delete" at bounding box center [424, 107] width 25 height 9
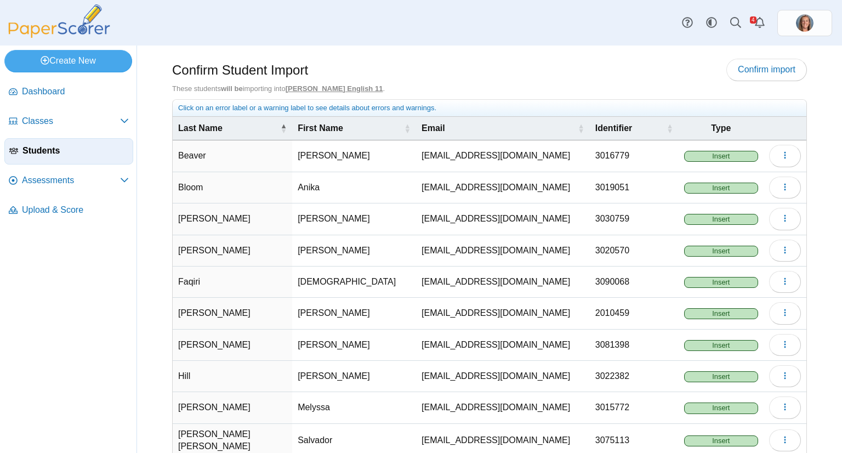
scroll to position [58, 0]
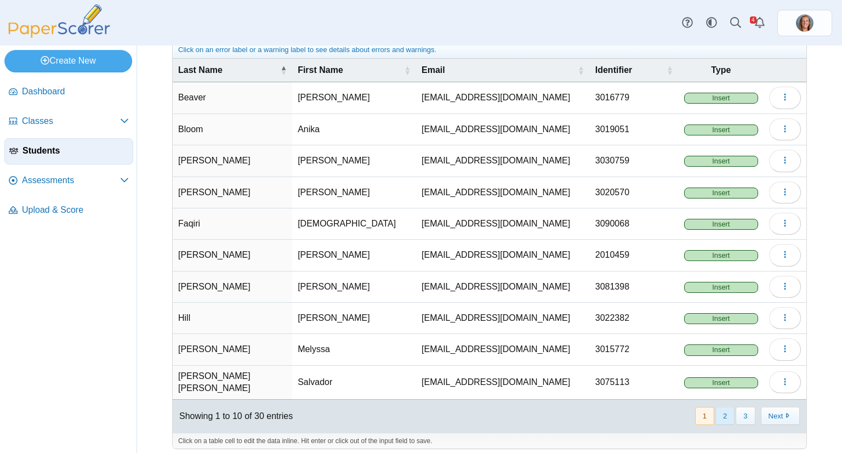
click at [716, 408] on button "2" at bounding box center [724, 416] width 19 height 18
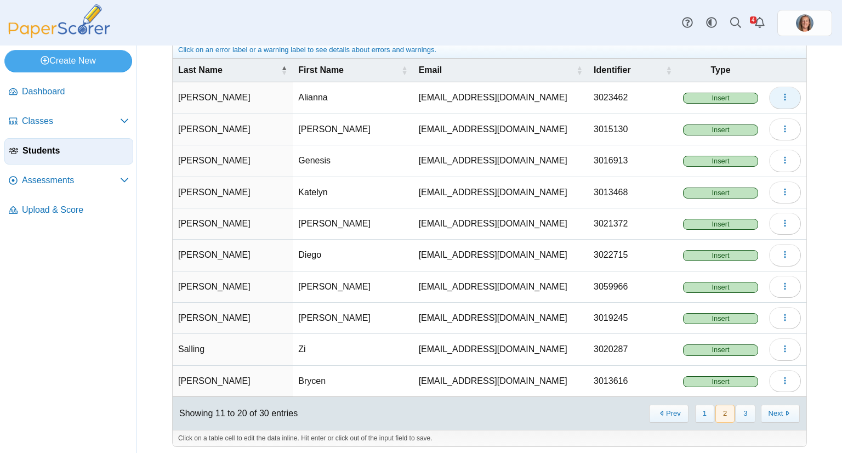
click at [774, 102] on button "button" at bounding box center [785, 98] width 32 height 22
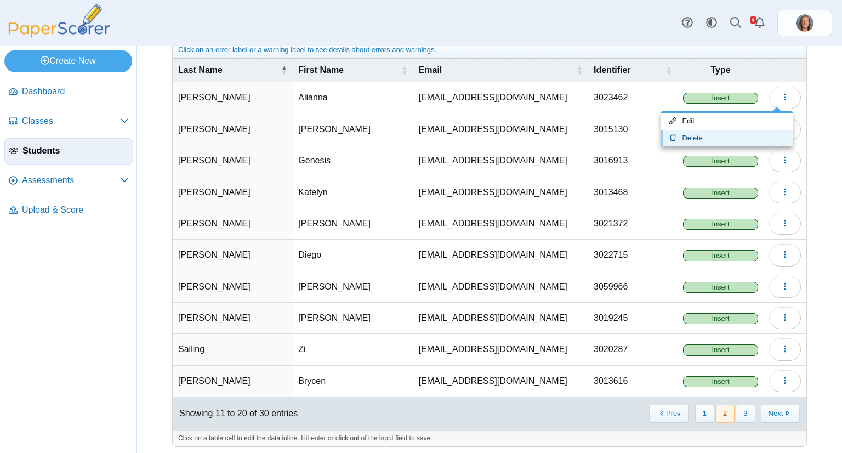
click at [717, 141] on link "Delete" at bounding box center [727, 138] width 132 height 16
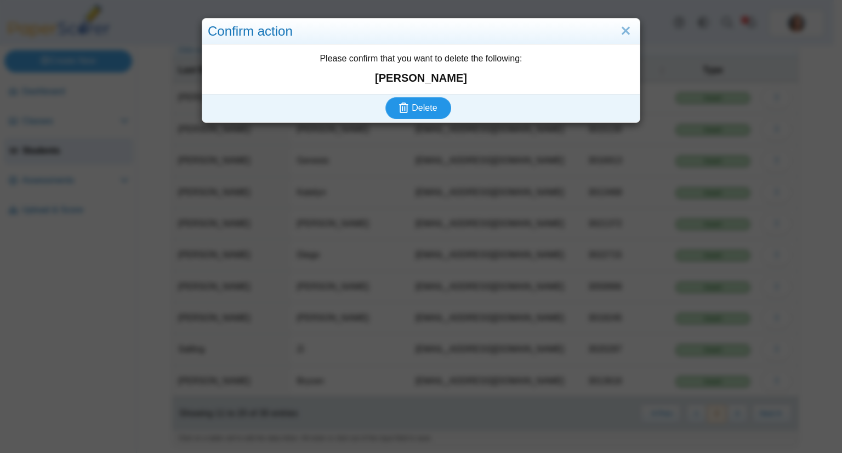
drag, startPoint x: 401, startPoint y: 105, endPoint x: 451, endPoint y: 79, distance: 55.4
click at [401, 105] on use "submit" at bounding box center [403, 108] width 9 height 10
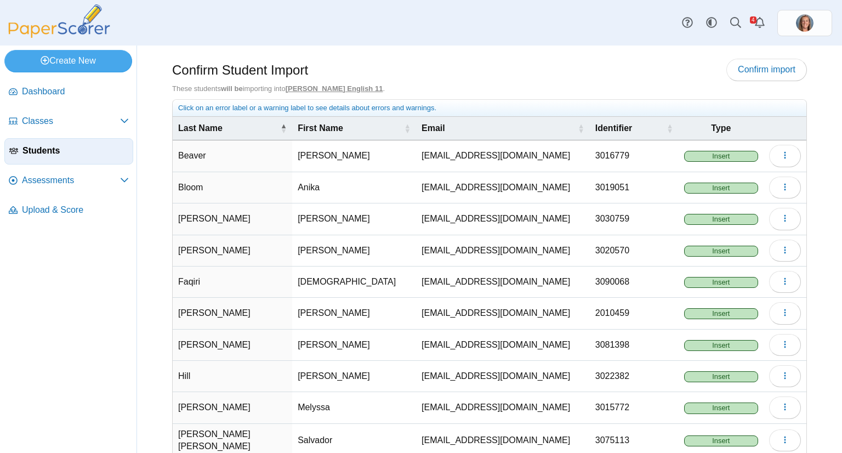
scroll to position [58, 0]
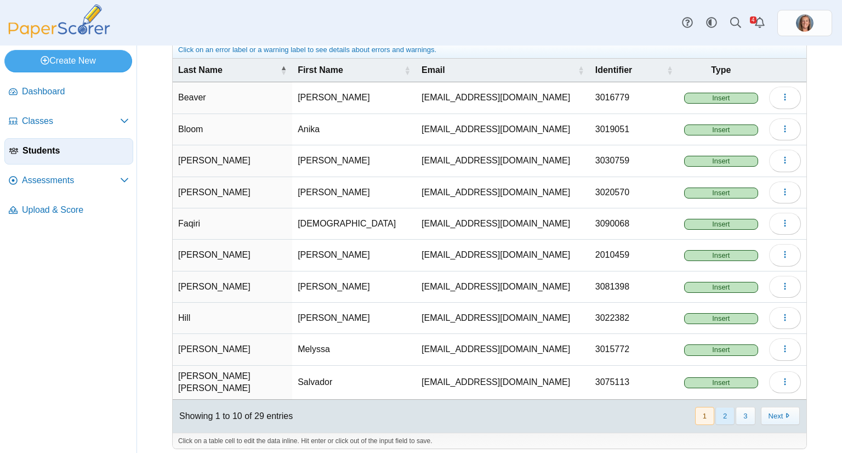
click at [715, 415] on button "2" at bounding box center [724, 416] width 19 height 18
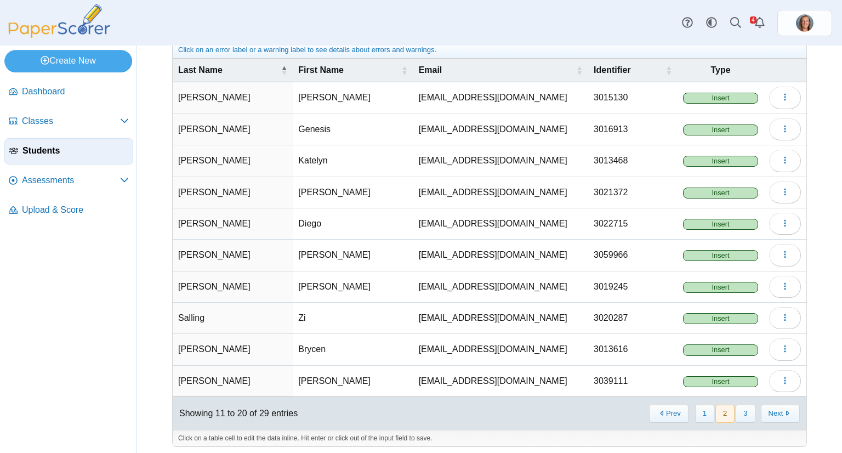
click at [717, 411] on button "2" at bounding box center [724, 414] width 19 height 18
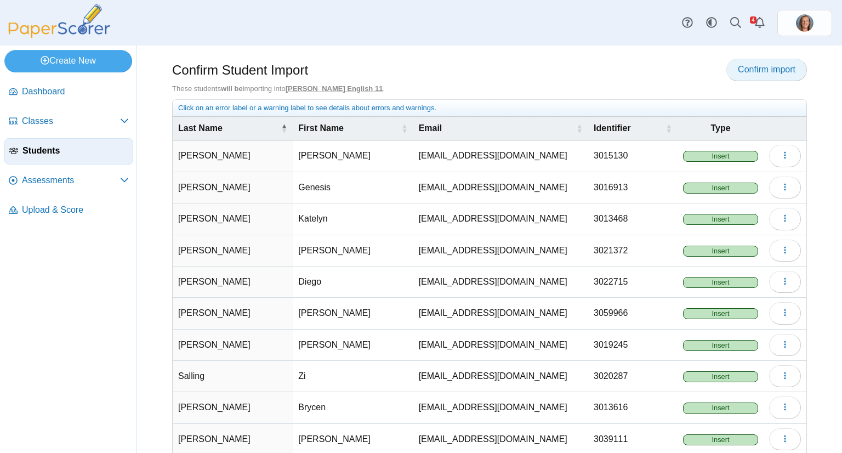
click at [767, 70] on span "Confirm import" at bounding box center [767, 69] width 58 height 9
